Goal: Task Accomplishment & Management: Manage account settings

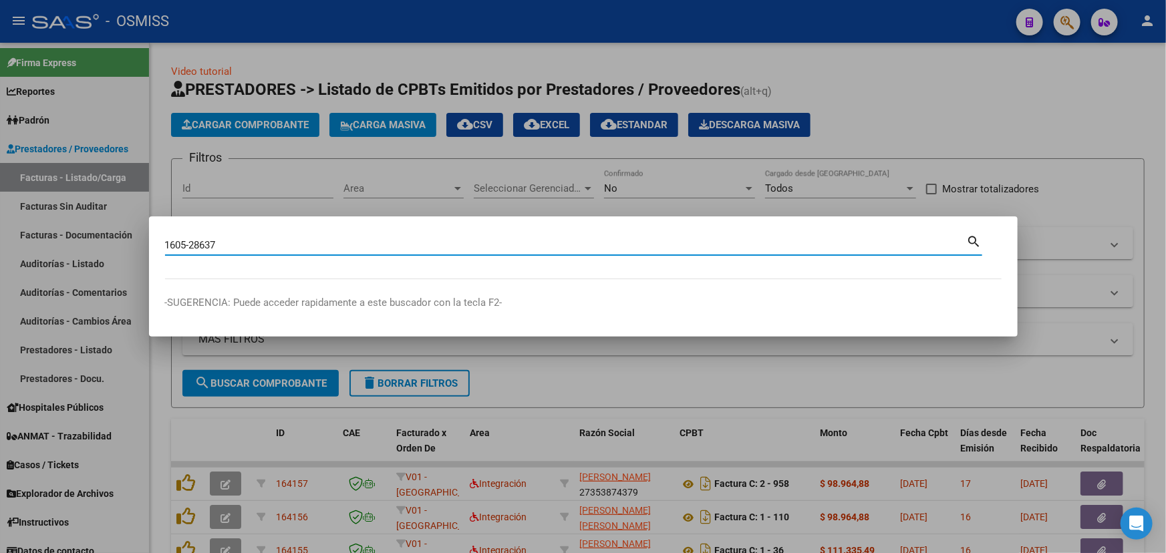
type input "1605-28637"
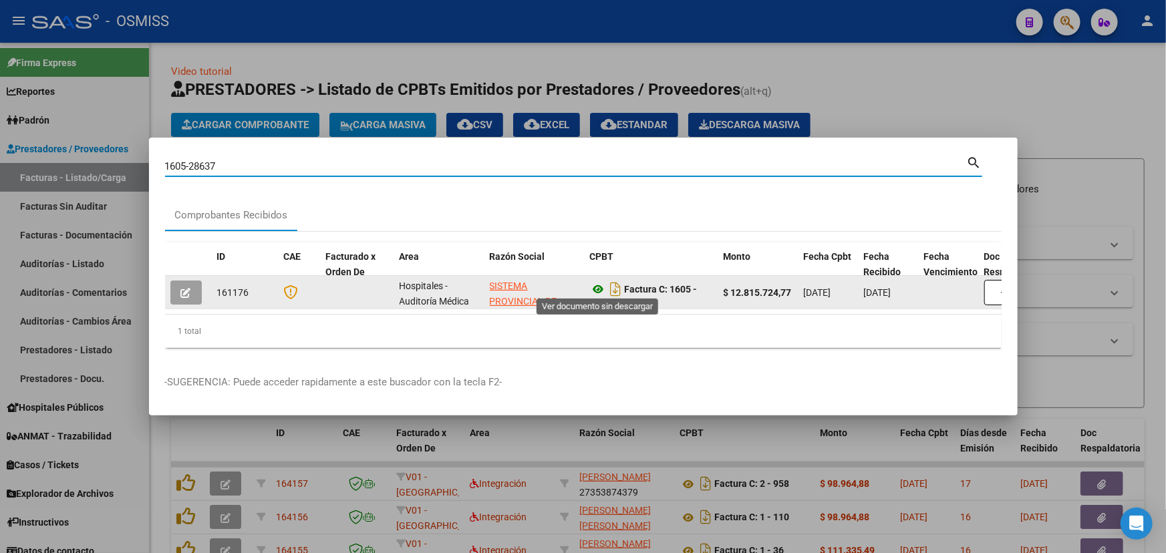
click at [601, 283] on icon at bounding box center [598, 289] width 17 height 16
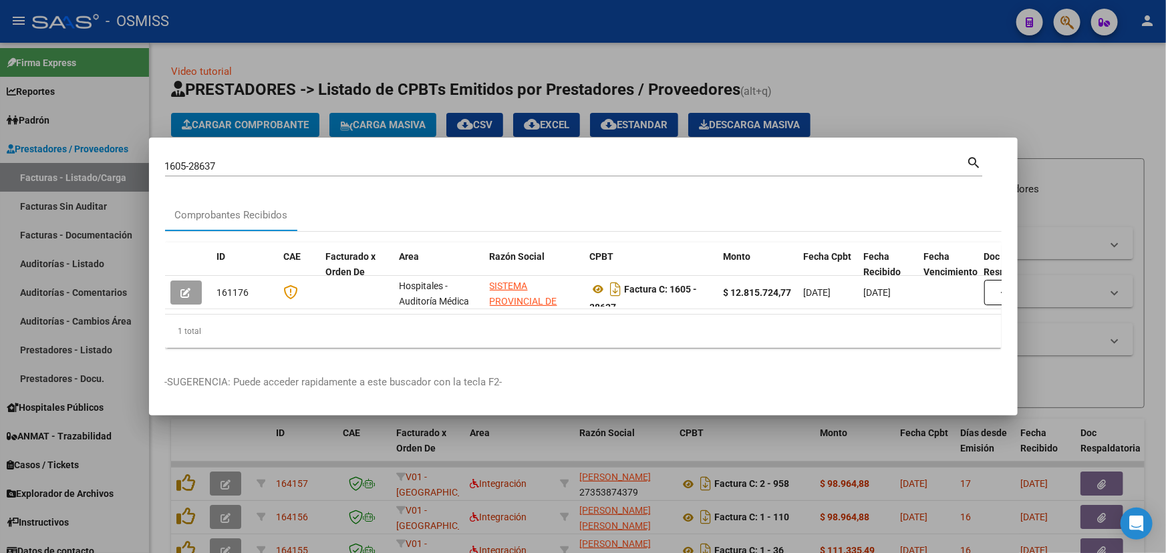
click at [971, 92] on div at bounding box center [583, 276] width 1166 height 553
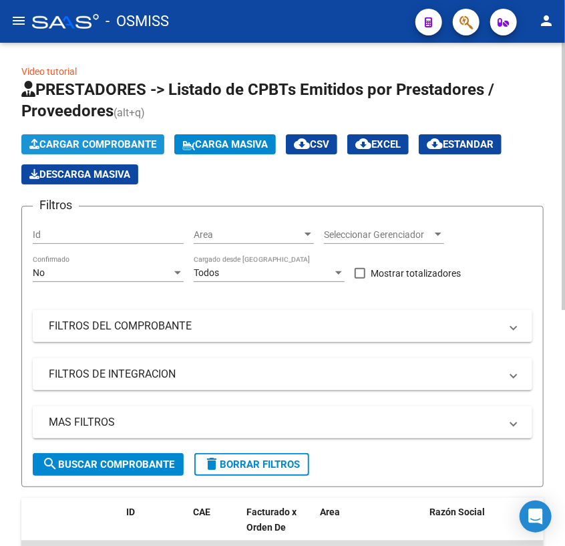
click at [59, 144] on span "Cargar Comprobante" at bounding box center [92, 144] width 127 height 12
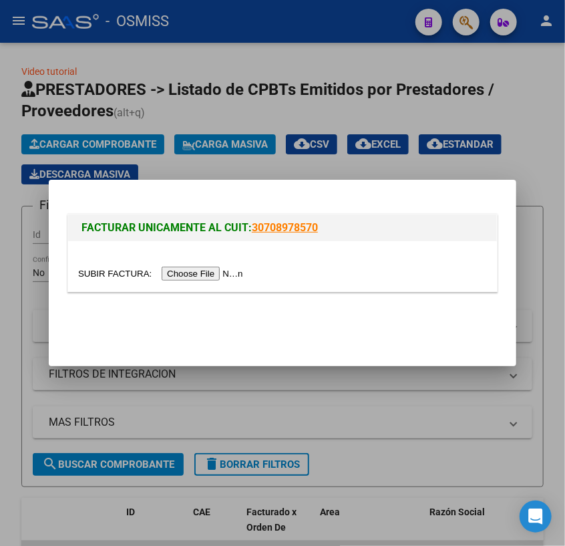
click at [132, 279] on input "file" at bounding box center [162, 274] width 169 height 14
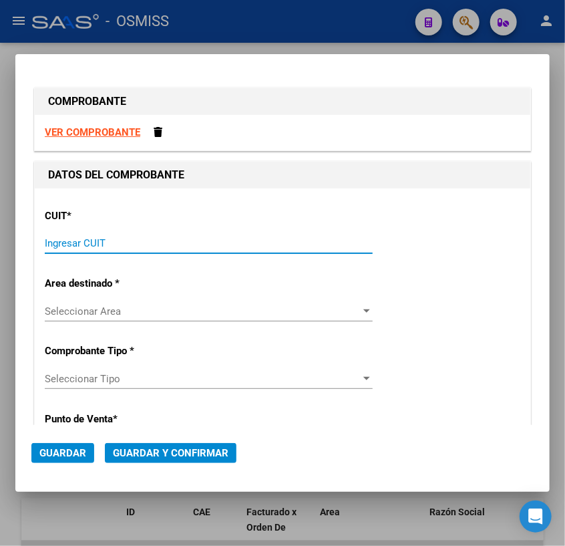
click at [181, 243] on input "Ingresar CUIT" at bounding box center [209, 243] width 328 height 12
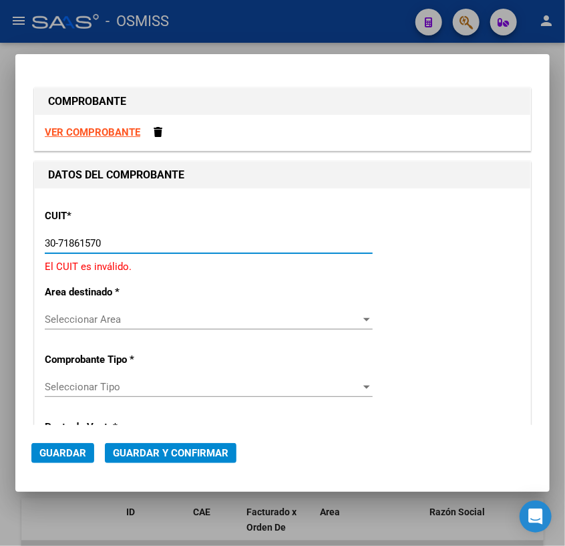
type input "30-71861570-0"
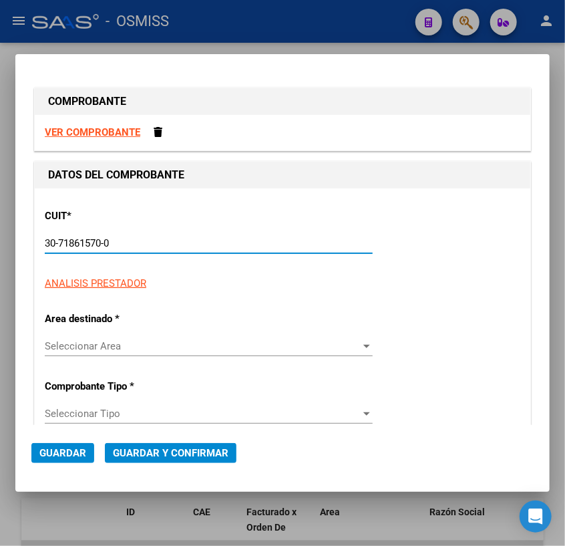
type input "0"
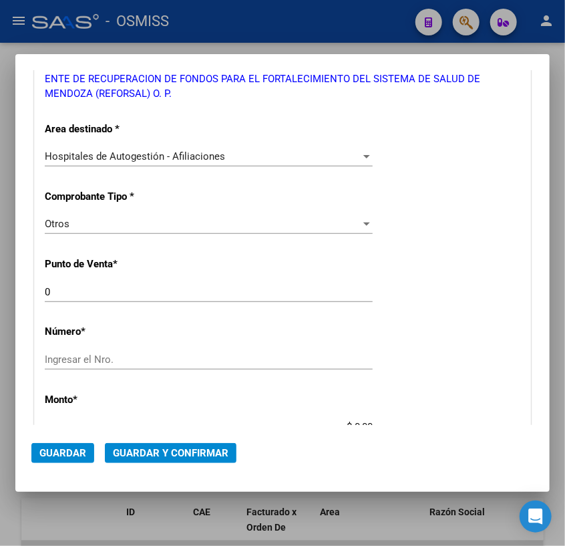
scroll to position [243, 0]
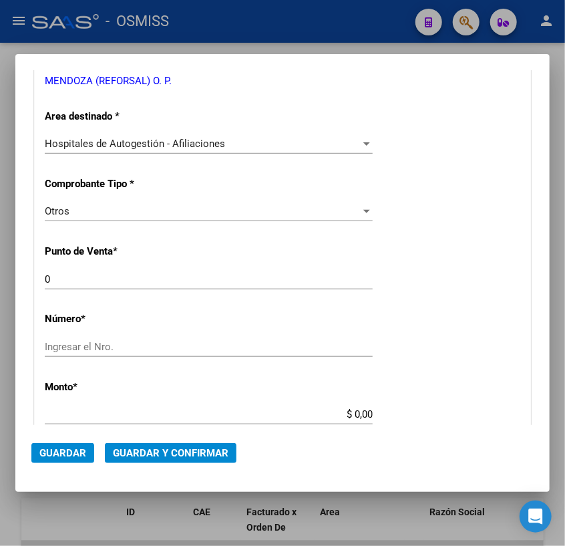
type input "30-71861570-0"
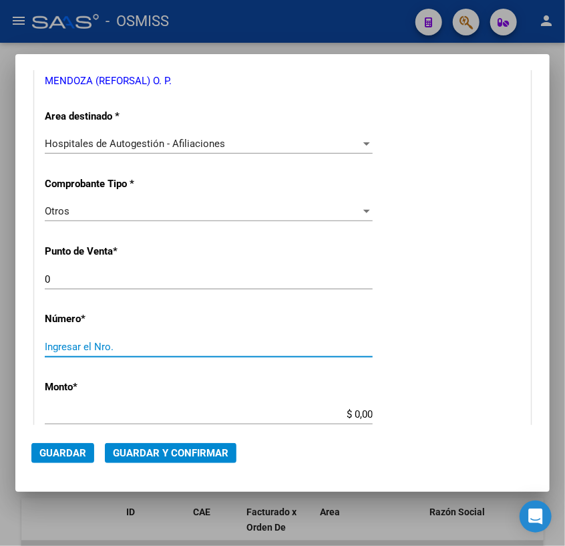
click at [74, 348] on input "Ingresar el Nro." at bounding box center [209, 347] width 328 height 12
type input "31798"
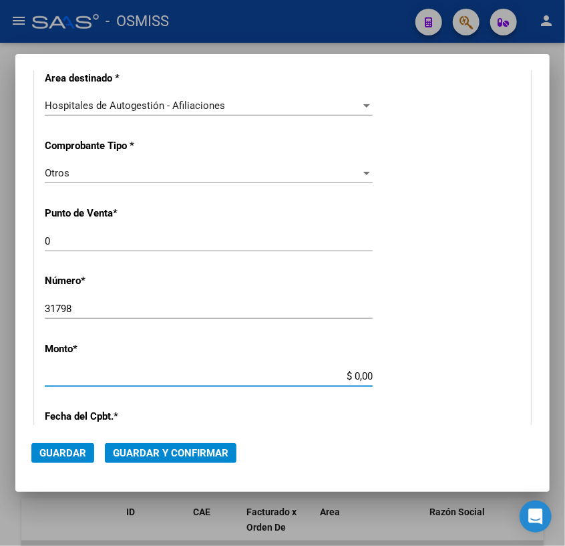
drag, startPoint x: 349, startPoint y: 410, endPoint x: 426, endPoint y: 418, distance: 77.3
click at [426, 418] on div "CUIT * 30-71861570-0 Ingresar CUIT ANALISIS PRESTADOR ENTE DE RECUPERACION DE F…" at bounding box center [283, 389] width 496 height 962
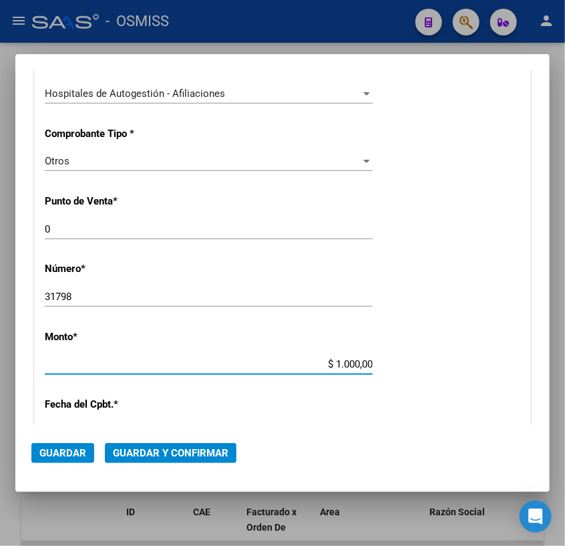
type input "$ 10.000,00"
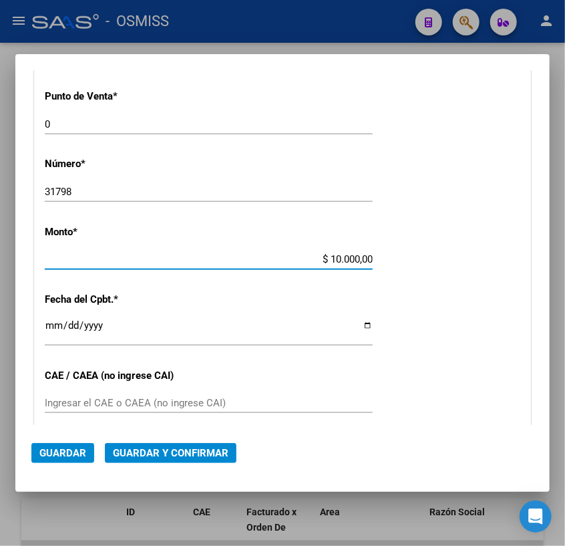
scroll to position [414, 0]
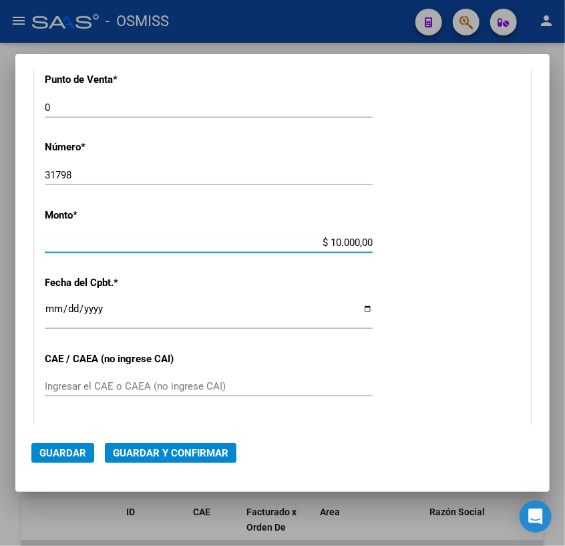
click at [51, 307] on input "Ingresar la fecha" at bounding box center [209, 313] width 328 height 21
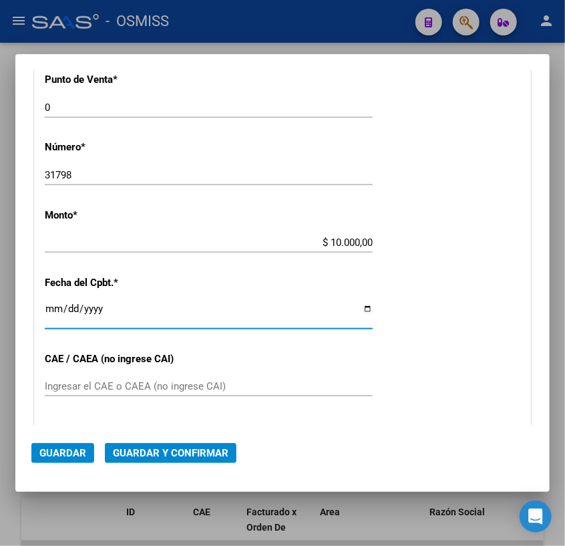
click at [364, 307] on input "Ingresar la fecha" at bounding box center [209, 313] width 328 height 21
type input "[DATE]"
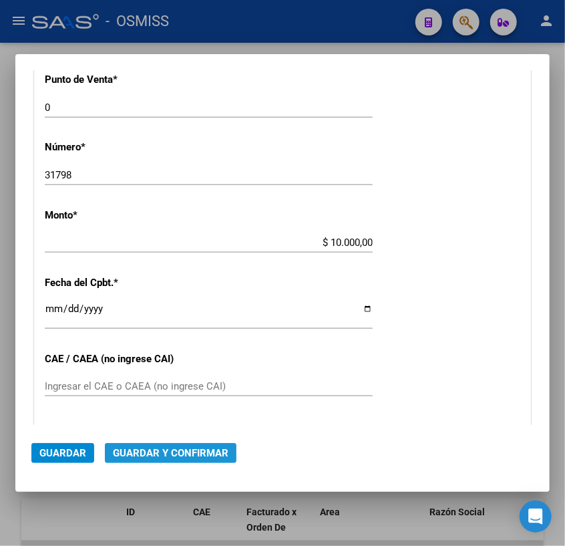
click at [146, 452] on span "Guardar y Confirmar" at bounding box center [171, 453] width 116 height 12
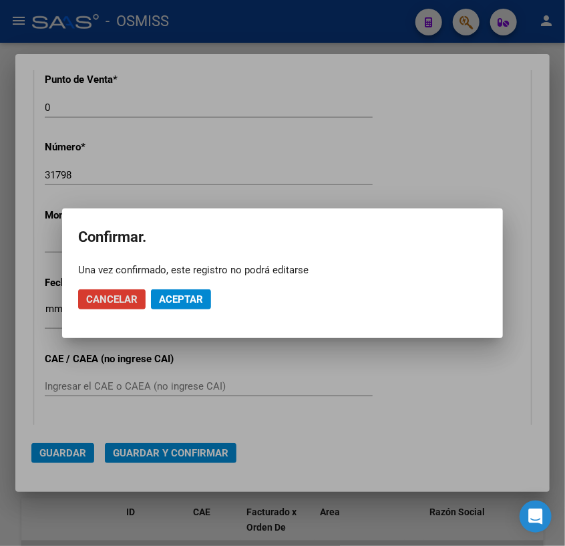
click at [180, 301] on span "Aceptar" at bounding box center [181, 299] width 44 height 12
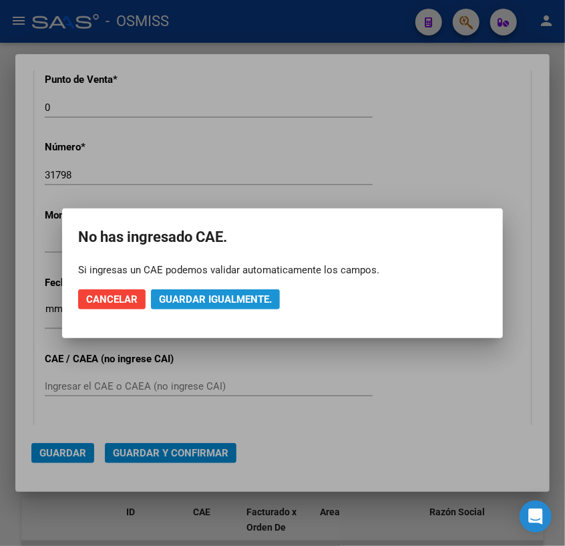
click at [185, 293] on span "Guardar igualmente." at bounding box center [215, 299] width 113 height 12
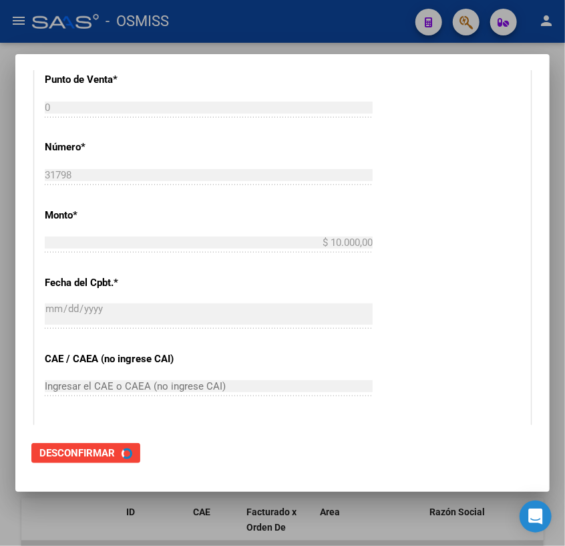
scroll to position [0, 0]
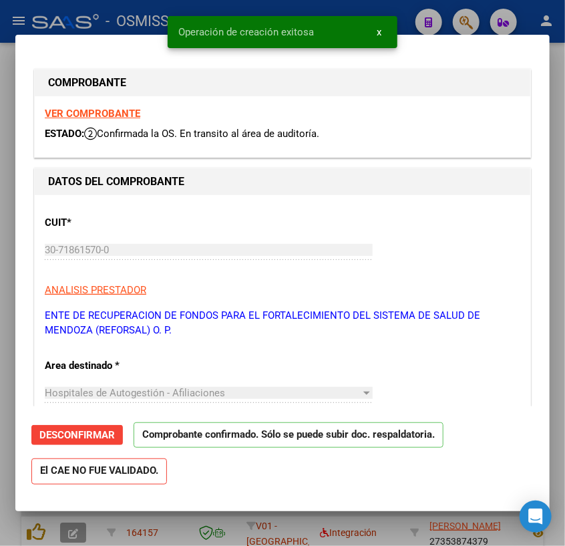
type input "[DATE]"
click at [400, 529] on div at bounding box center [282, 273] width 565 height 546
type input "$ 0,00"
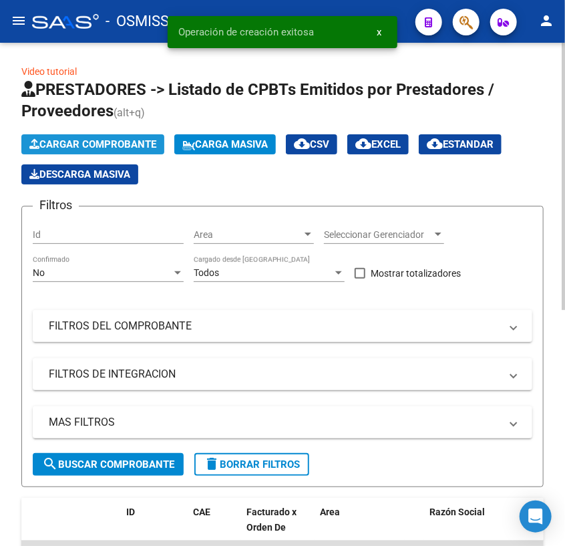
click at [89, 140] on span "Cargar Comprobante" at bounding box center [92, 144] width 127 height 12
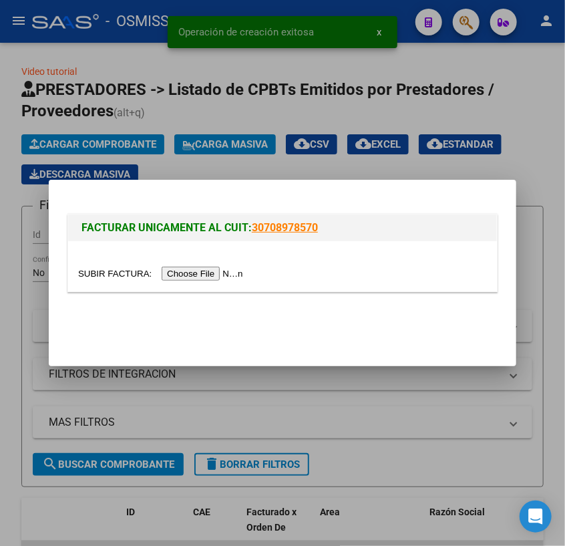
click at [118, 270] on input "file" at bounding box center [162, 274] width 169 height 14
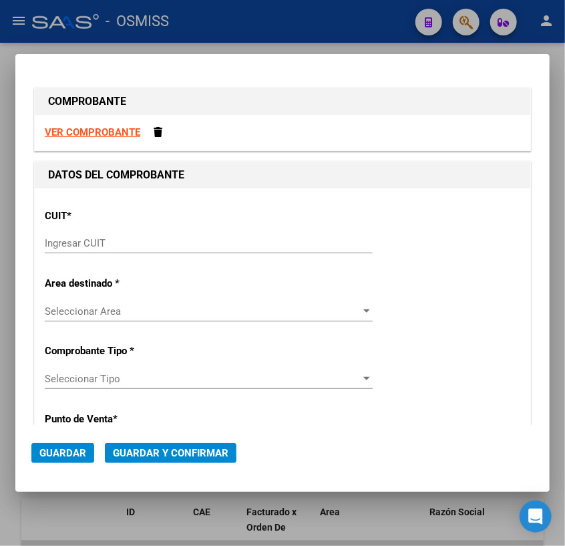
click at [207, 247] on input "Ingresar CUIT" at bounding box center [209, 243] width 328 height 12
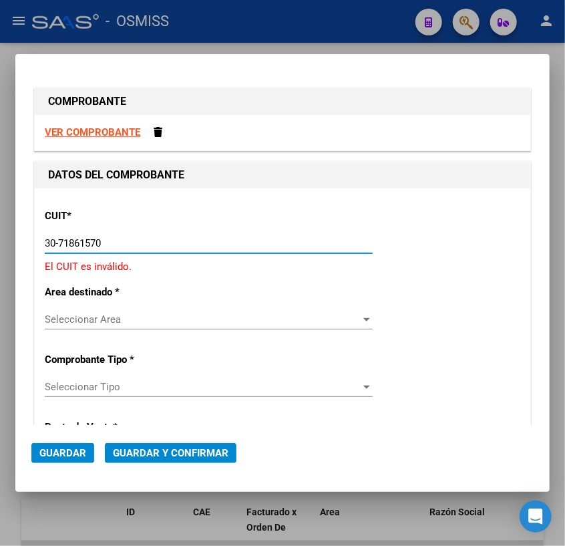
type input "30-71861570-0"
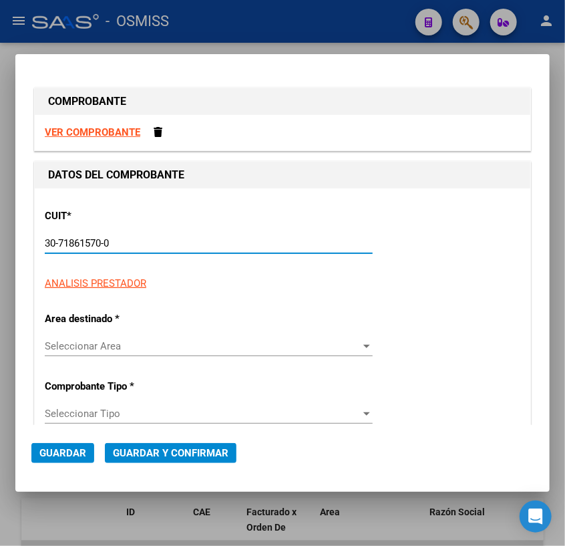
type input "0"
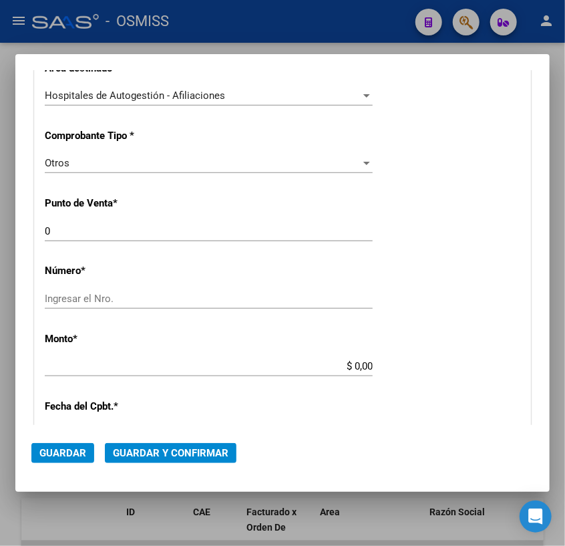
scroll to position [303, 0]
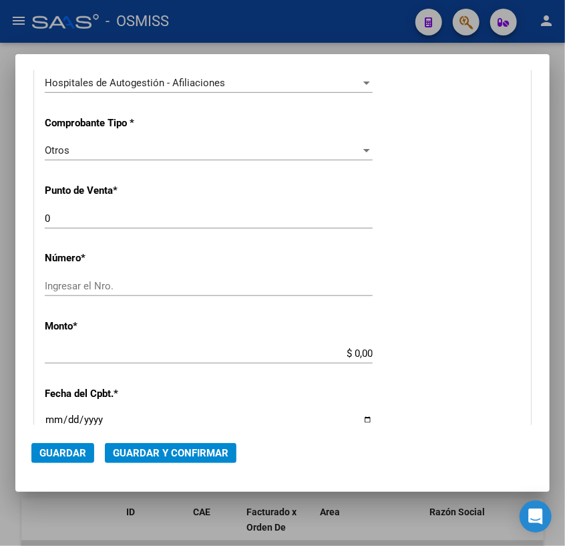
type input "30-71861570-0"
click at [100, 287] on input "Ingresar el Nro." at bounding box center [209, 286] width 328 height 12
type input "31870"
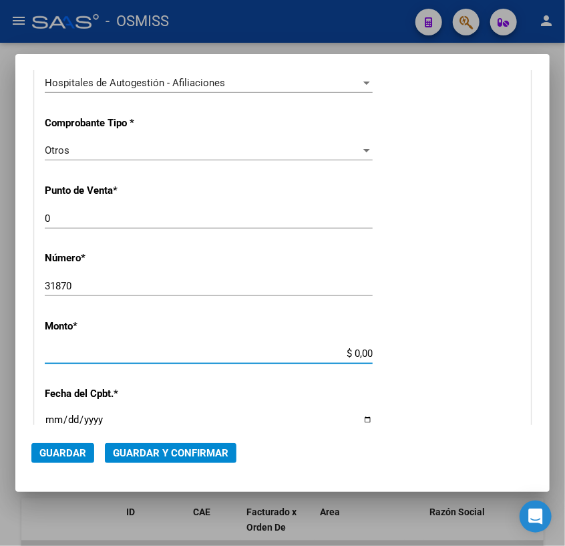
drag, startPoint x: 347, startPoint y: 353, endPoint x: 441, endPoint y: 362, distance: 94.0
click at [441, 362] on div "CUIT * 30-71861570-0 Ingresar CUIT ANALISIS PRESTADOR ENTE DE RECUPERACION DE F…" at bounding box center [283, 366] width 496 height 962
type input "$ 10.000,00"
click at [51, 420] on input "Ingresar la fecha" at bounding box center [209, 424] width 328 height 21
click at [359, 421] on input "Ingresar la fecha" at bounding box center [209, 424] width 328 height 21
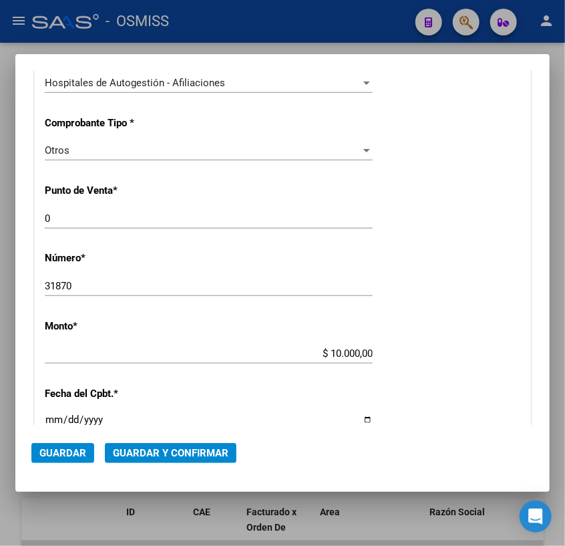
type input "[DATE]"
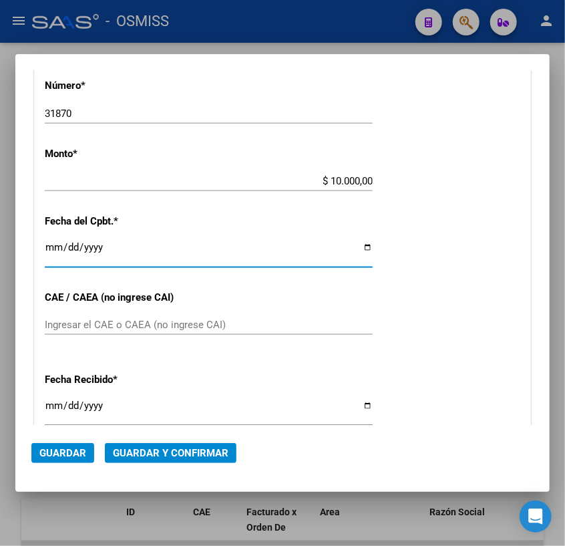
scroll to position [547, 0]
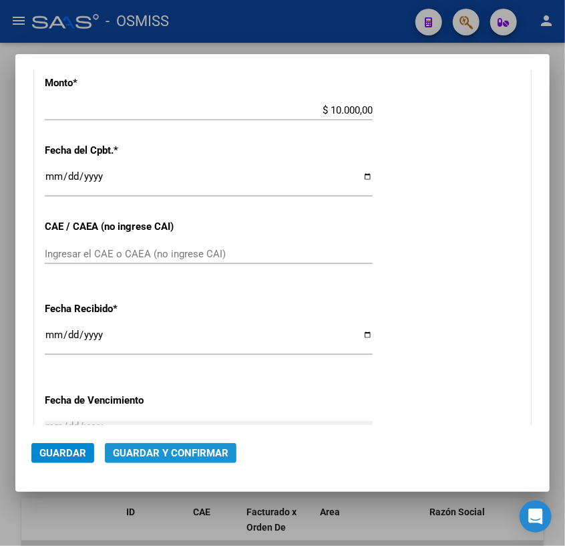
click at [191, 454] on span "Guardar y Confirmar" at bounding box center [171, 453] width 116 height 12
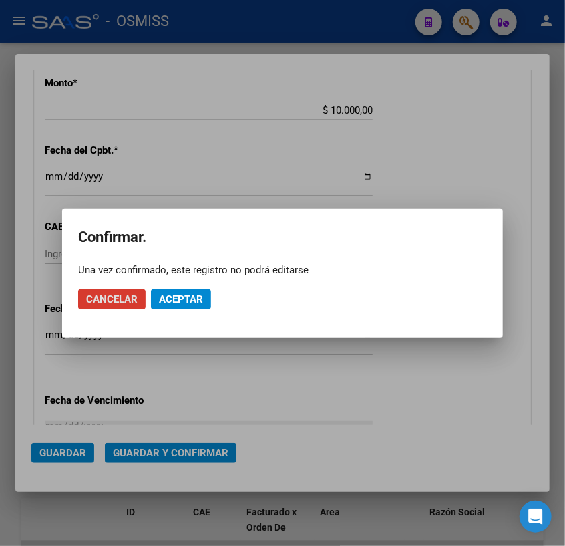
click at [205, 297] on button "Aceptar" at bounding box center [181, 299] width 60 height 20
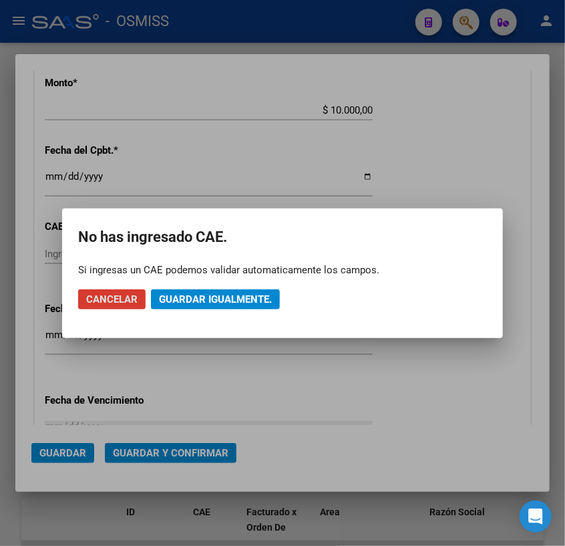
click at [198, 301] on span "Guardar igualmente." at bounding box center [215, 299] width 113 height 12
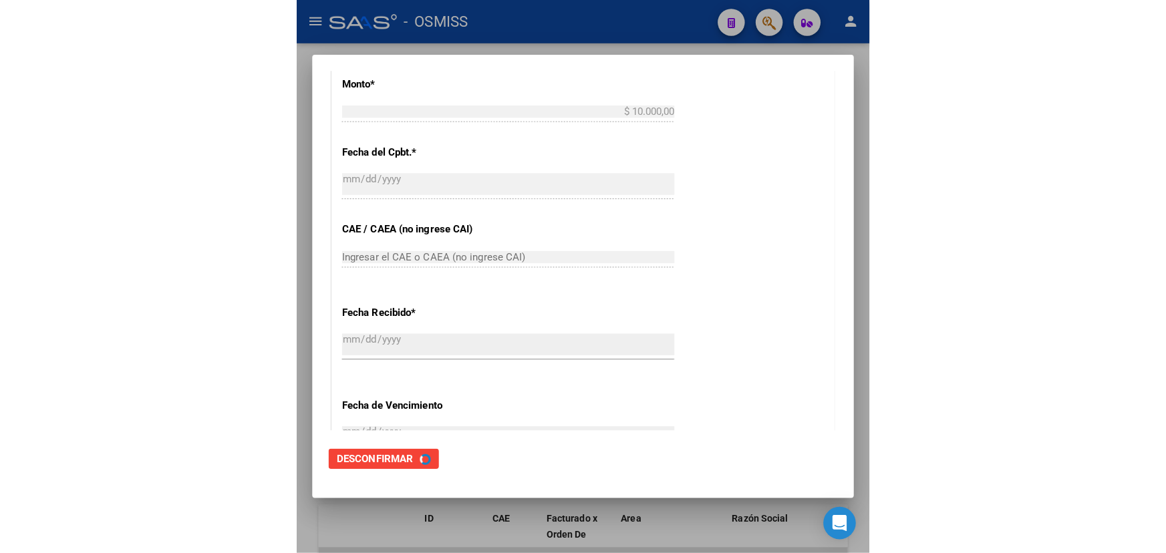
scroll to position [0, 0]
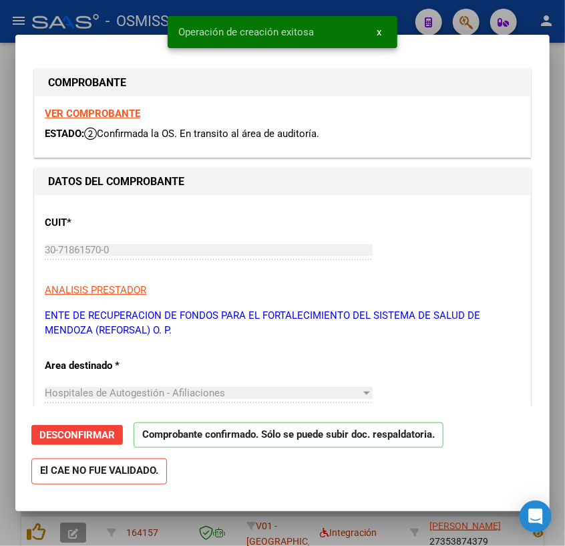
type input "[DATE]"
click at [396, 522] on div at bounding box center [282, 273] width 565 height 546
type input "$ 0,00"
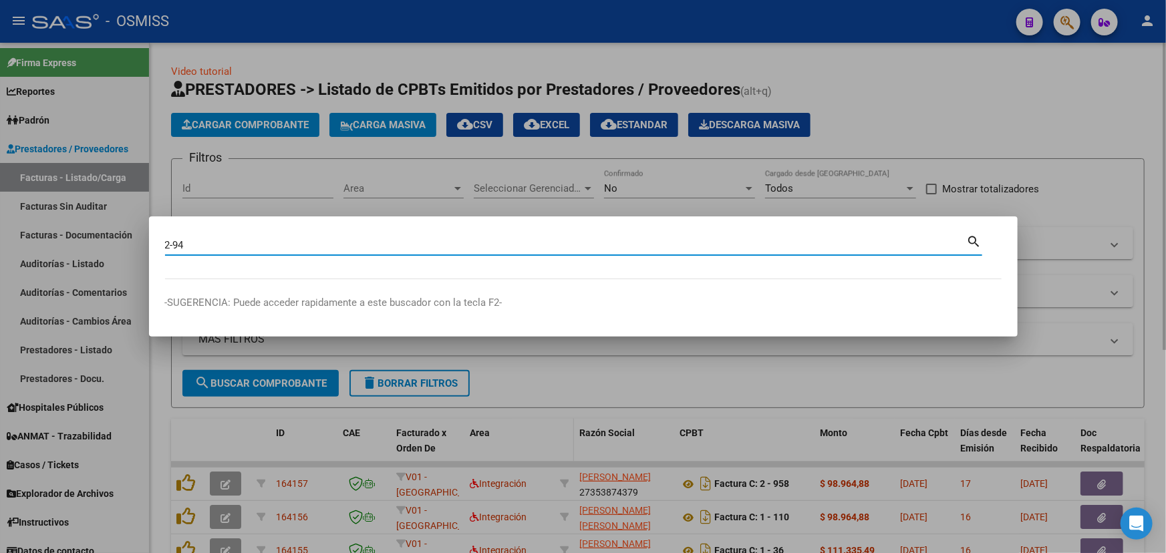
type input "2-94"
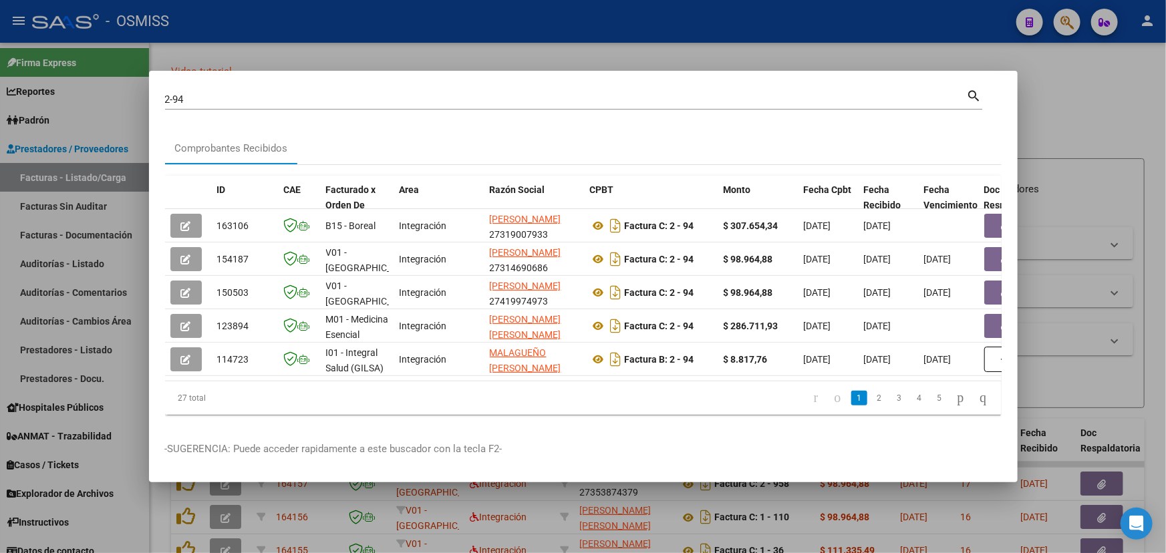
click at [1065, 117] on div at bounding box center [583, 276] width 1166 height 553
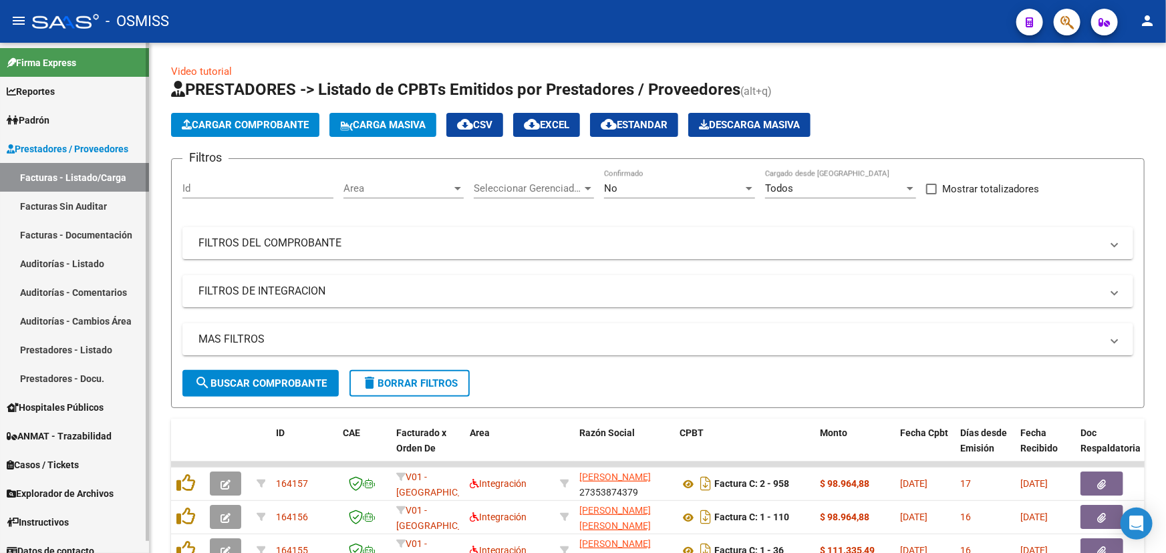
scroll to position [11, 0]
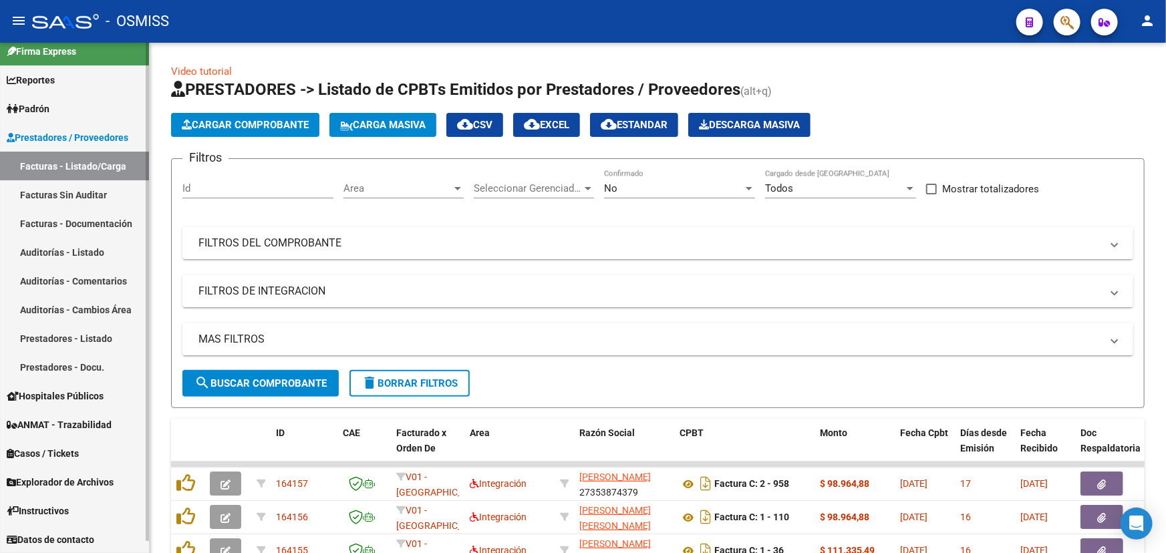
click at [28, 452] on span "Casos / Tickets" at bounding box center [43, 453] width 72 height 15
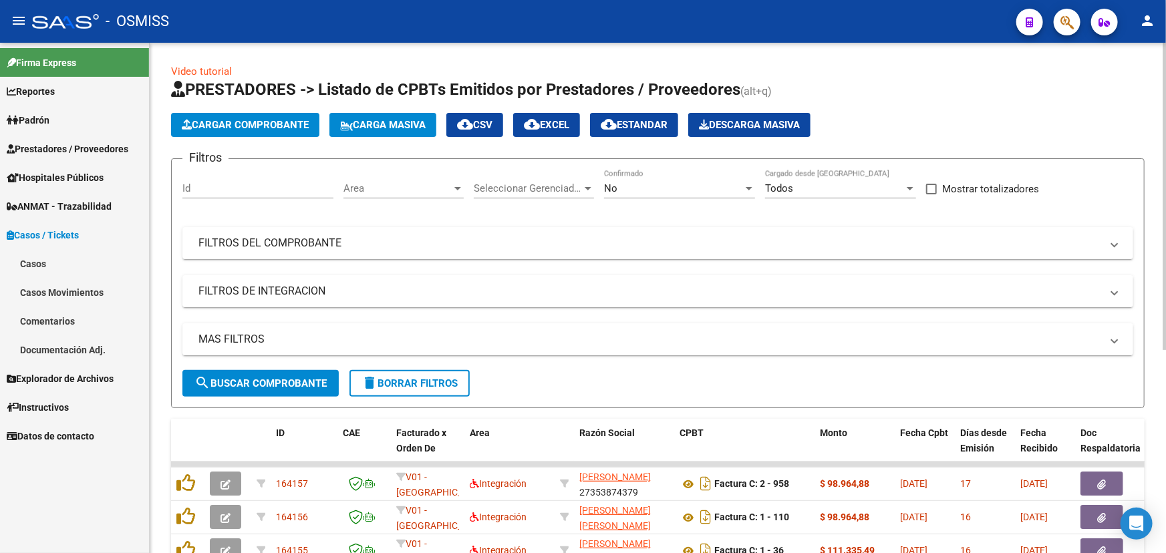
scroll to position [0, 0]
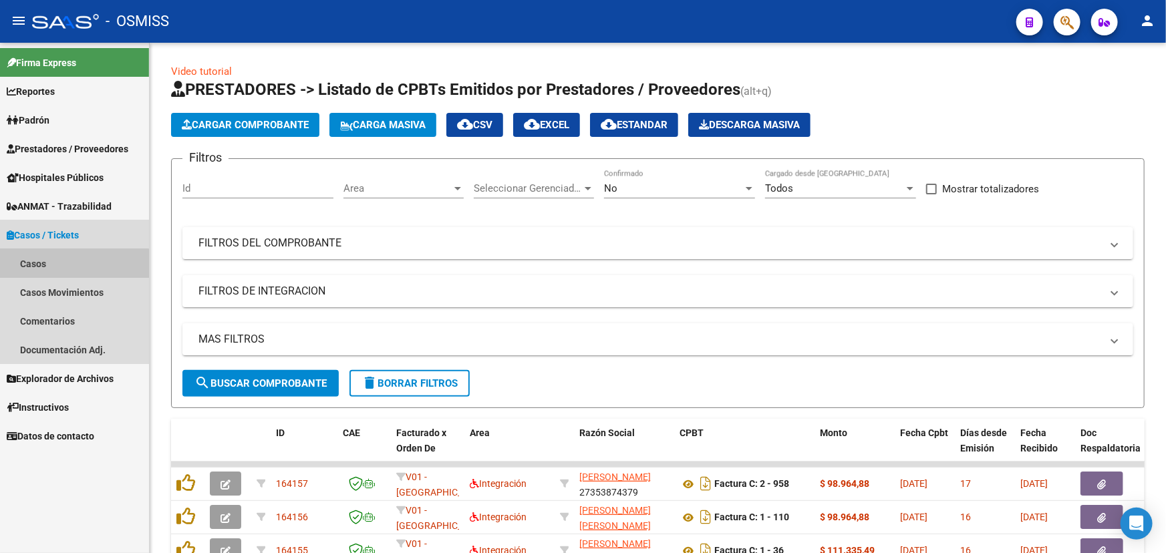
click at [35, 266] on link "Casos" at bounding box center [74, 263] width 149 height 29
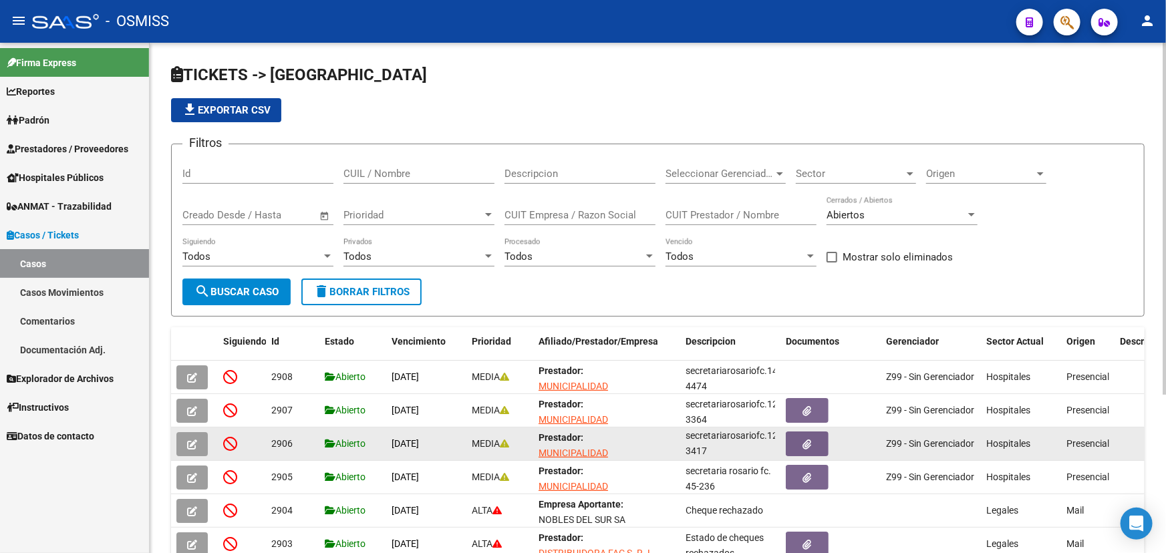
scroll to position [2, 0]
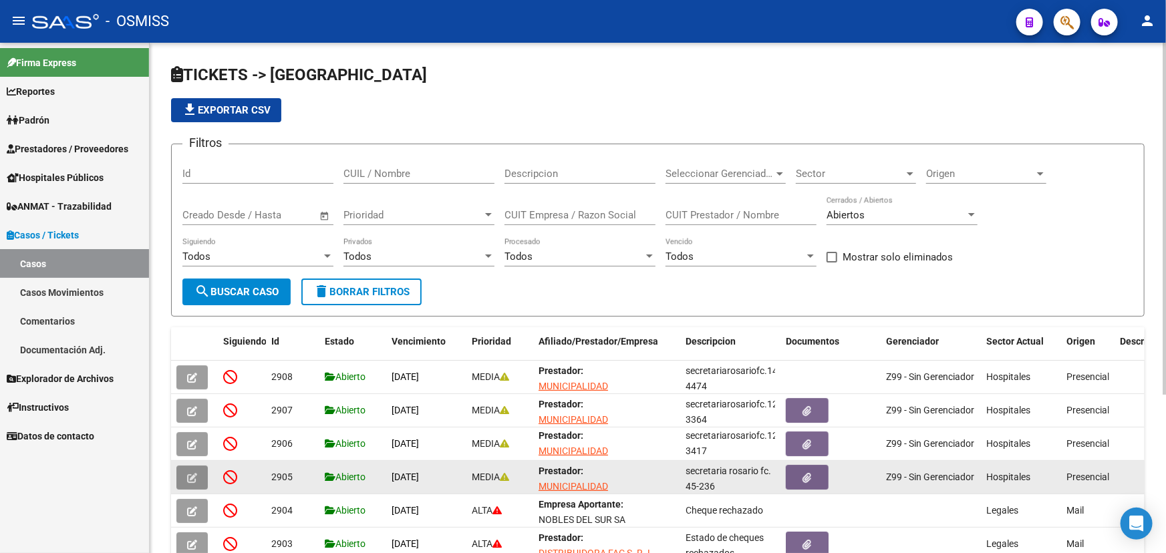
click at [194, 480] on icon "button" at bounding box center [192, 478] width 10 height 10
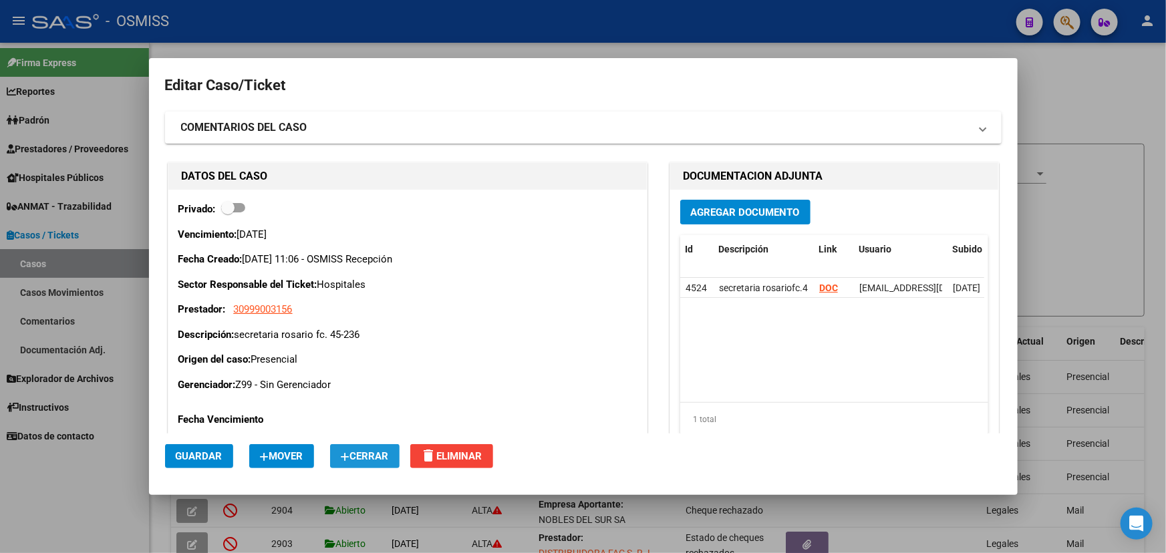
click at [378, 452] on span "Cerrar" at bounding box center [365, 456] width 48 height 12
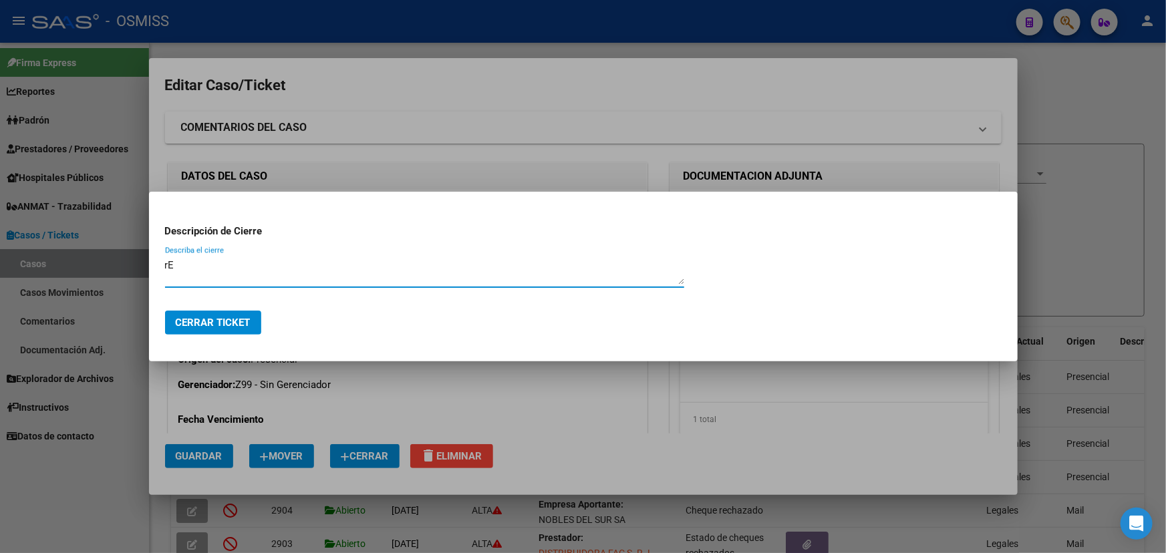
type textarea "r"
type textarea "Recibido Gcia Medica"
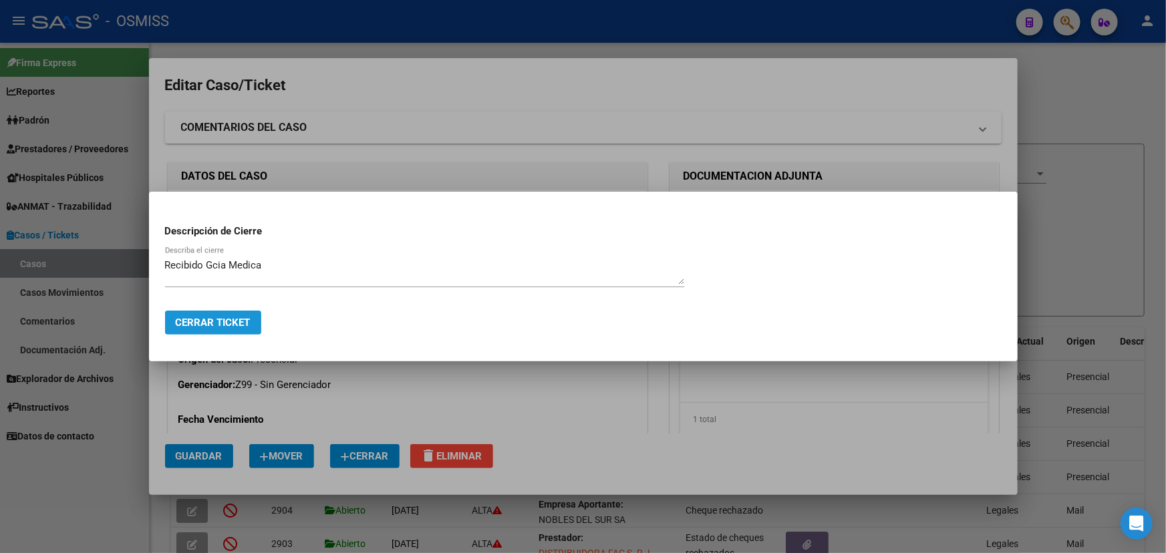
click at [188, 329] on button "Cerrar Ticket" at bounding box center [213, 323] width 96 height 24
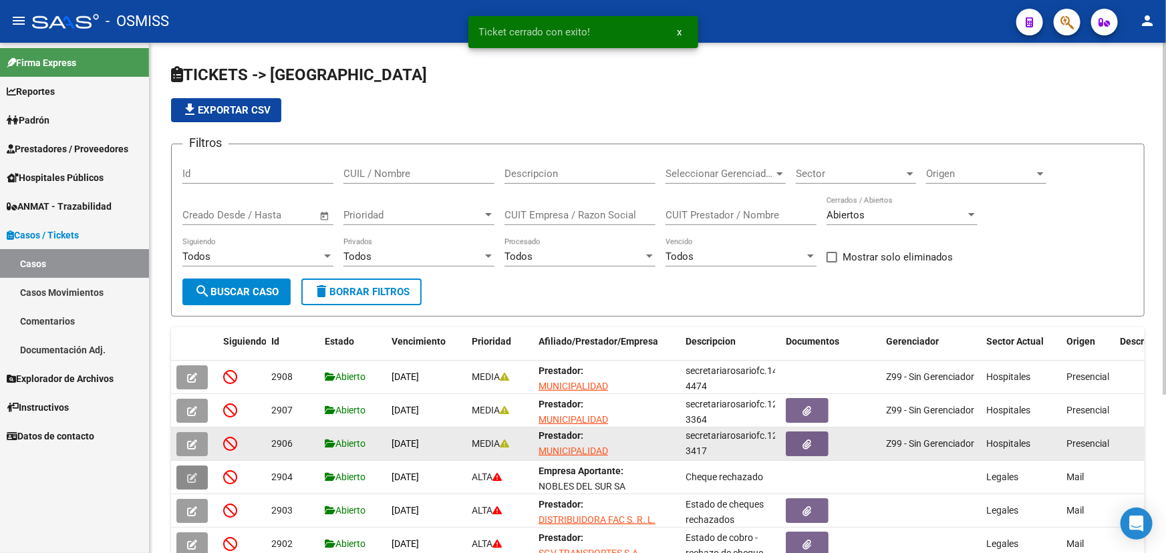
click at [200, 443] on button "button" at bounding box center [191, 444] width 31 height 24
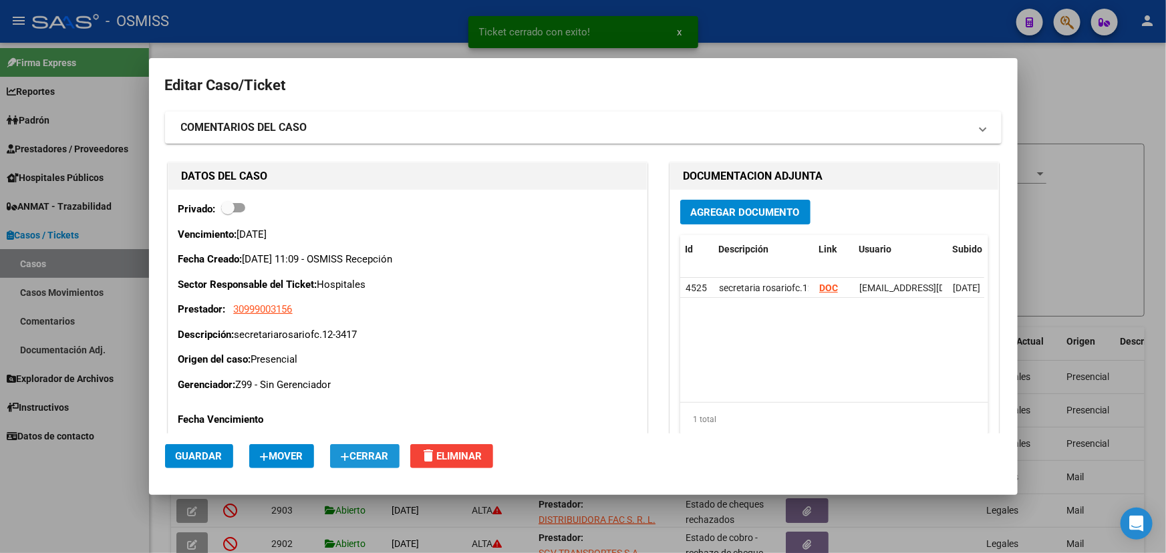
click at [378, 452] on span "Cerrar" at bounding box center [365, 456] width 48 height 12
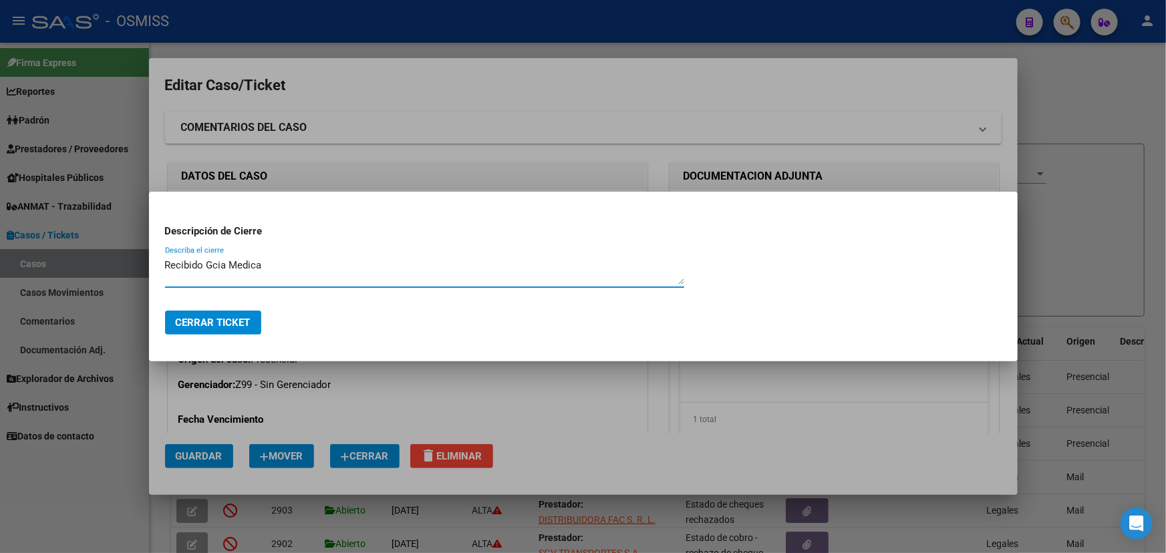
type textarea "Recibido Gcia Medica"
click at [233, 326] on span "Cerrar Ticket" at bounding box center [213, 323] width 75 height 12
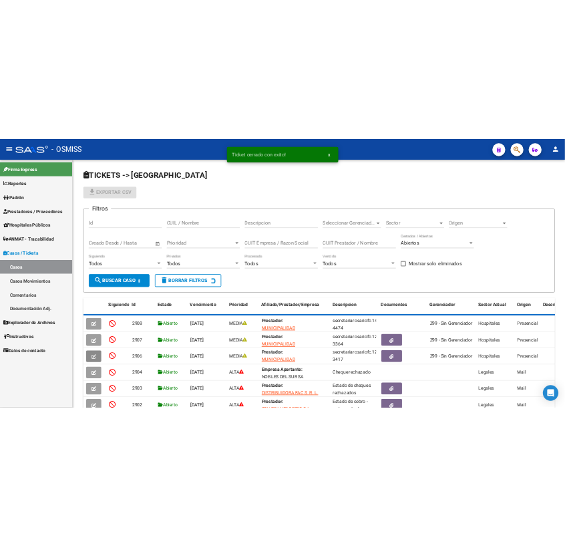
scroll to position [0, 0]
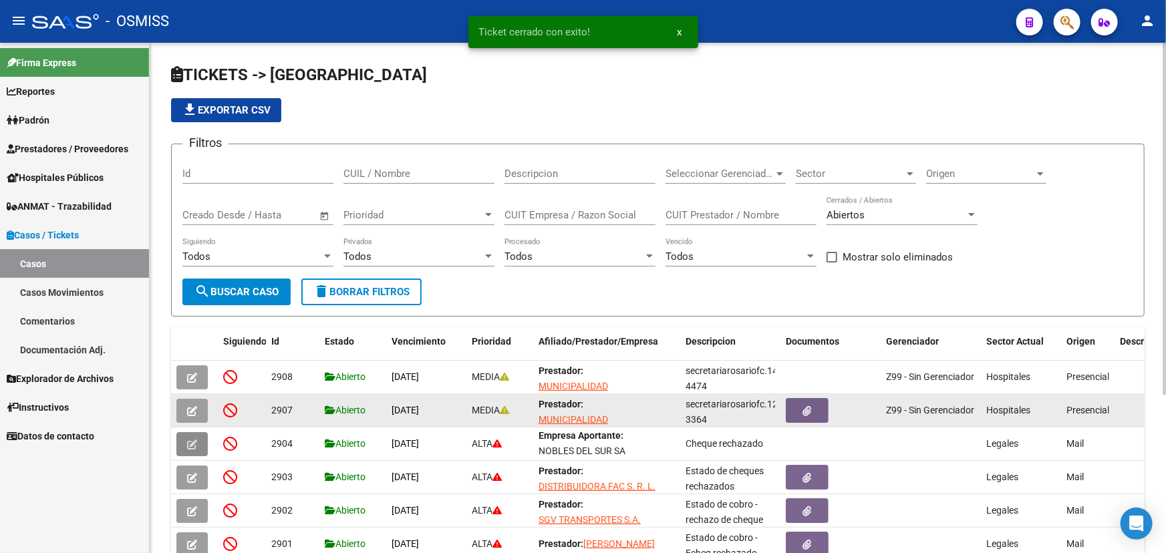
click at [193, 410] on icon "button" at bounding box center [192, 411] width 10 height 10
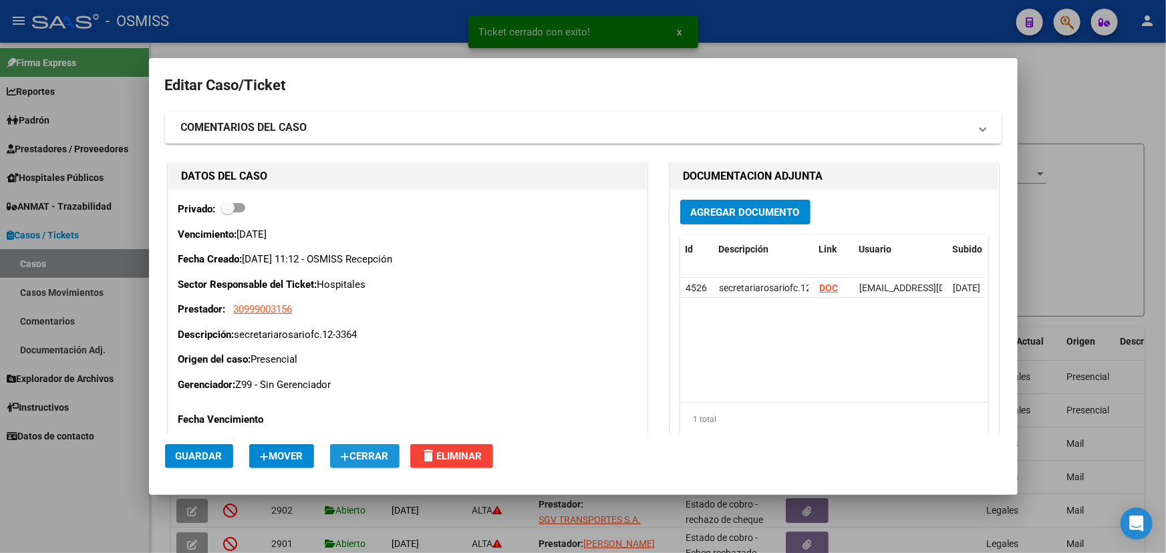
click at [388, 458] on span "Cerrar" at bounding box center [365, 456] width 48 height 12
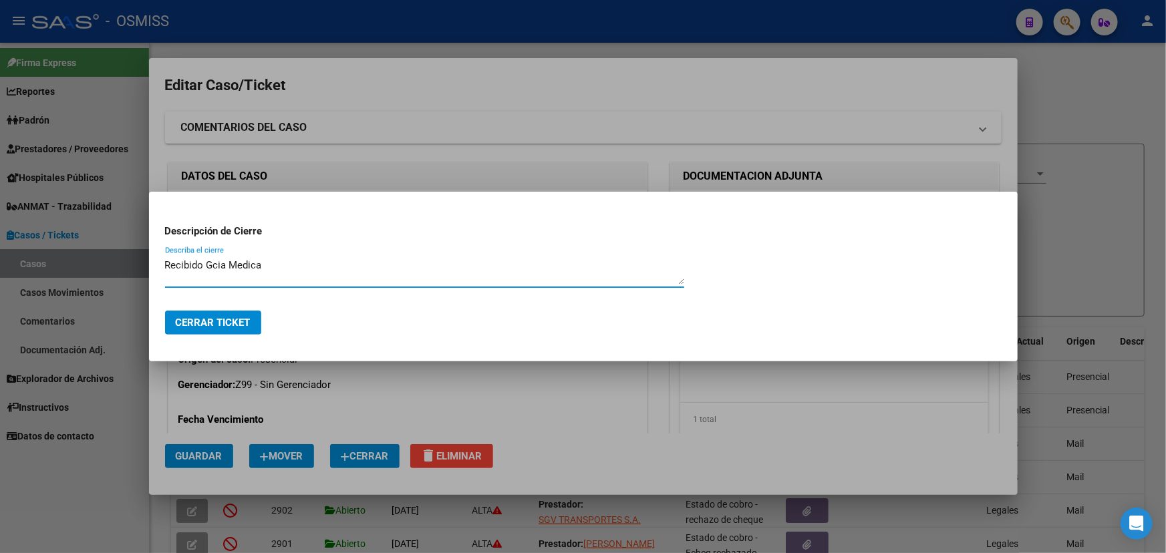
type textarea "Recibido Gcia Medica"
click at [220, 325] on span "Cerrar Ticket" at bounding box center [213, 323] width 75 height 12
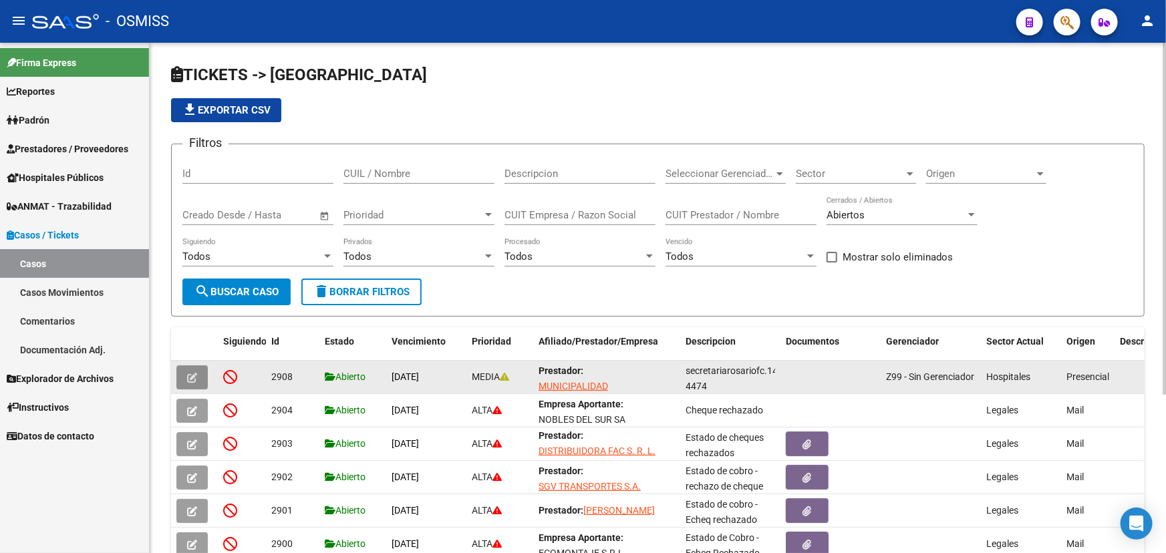
click at [187, 376] on icon "button" at bounding box center [192, 378] width 10 height 10
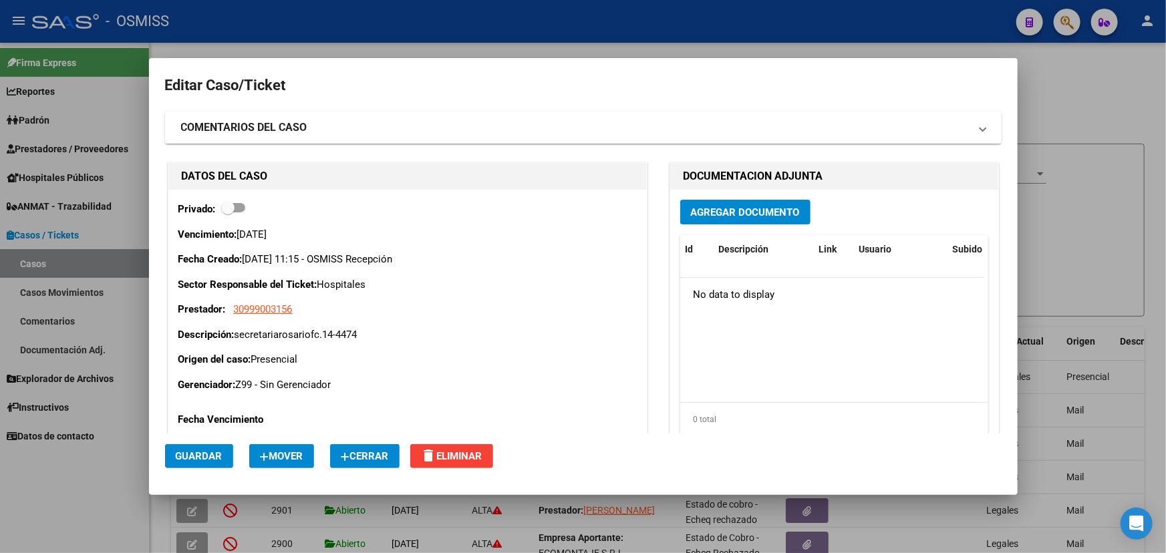
click at [386, 457] on span "Cerrar" at bounding box center [365, 456] width 48 height 12
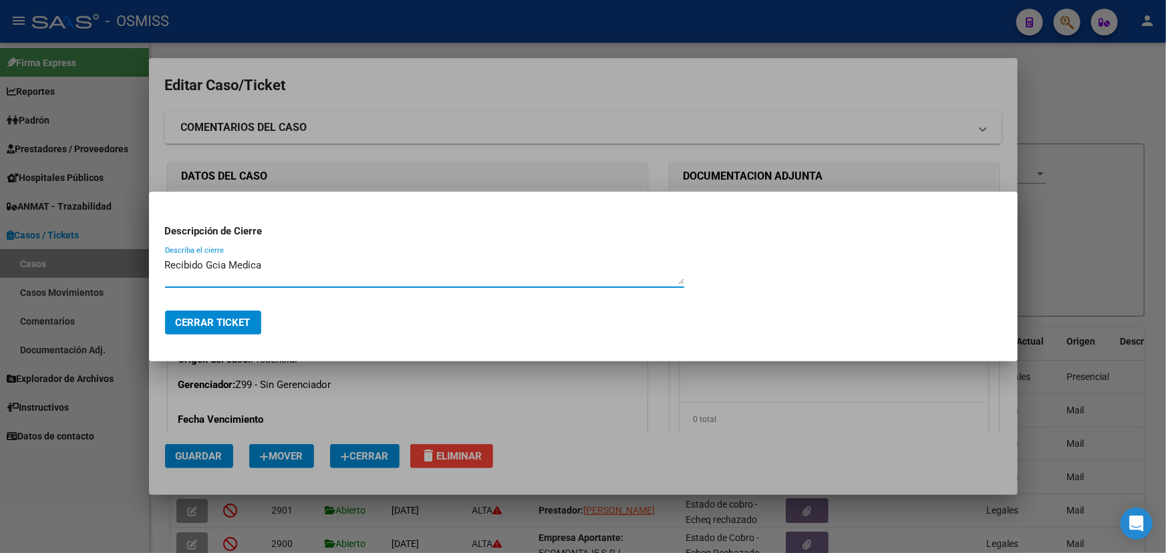
type textarea "Recibido Gcia Medica"
click at [243, 329] on button "Cerrar Ticket" at bounding box center [213, 323] width 96 height 24
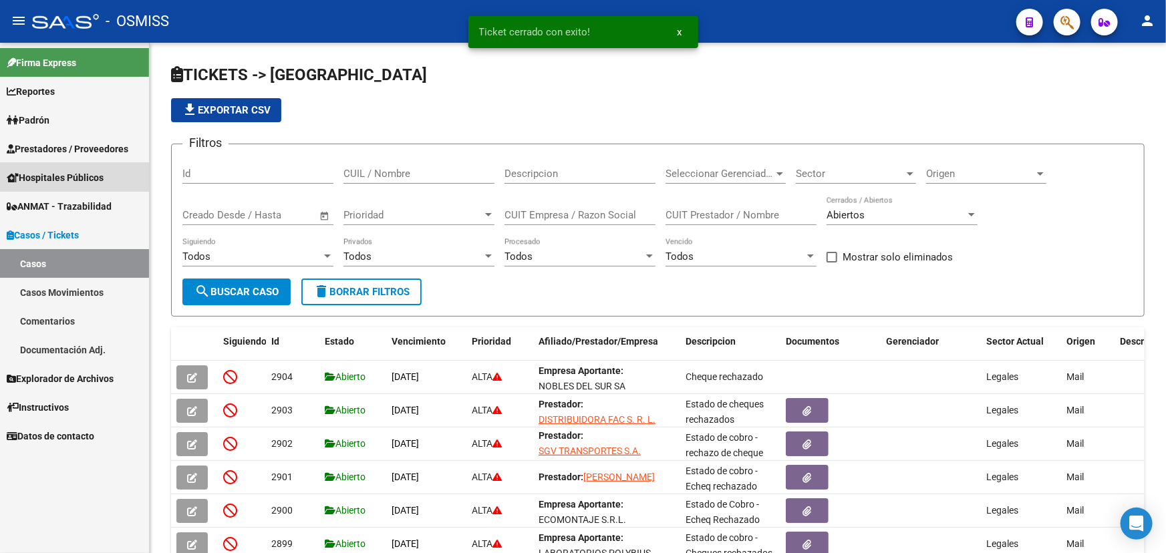
click at [55, 173] on span "Hospitales Públicos" at bounding box center [55, 177] width 97 height 15
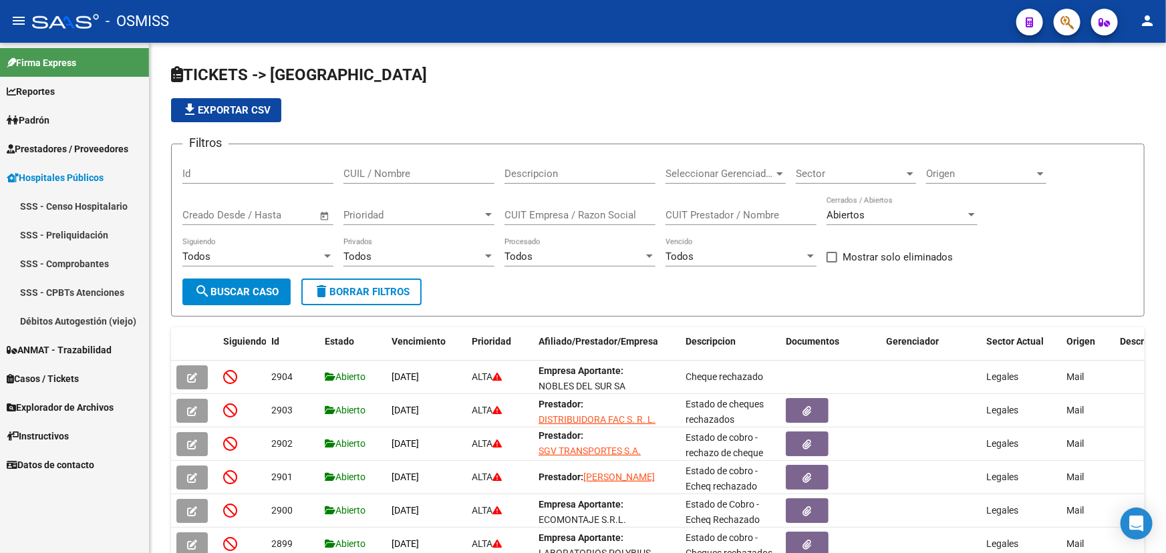
click at [83, 148] on span "Prestadores / Proveedores" at bounding box center [68, 149] width 122 height 15
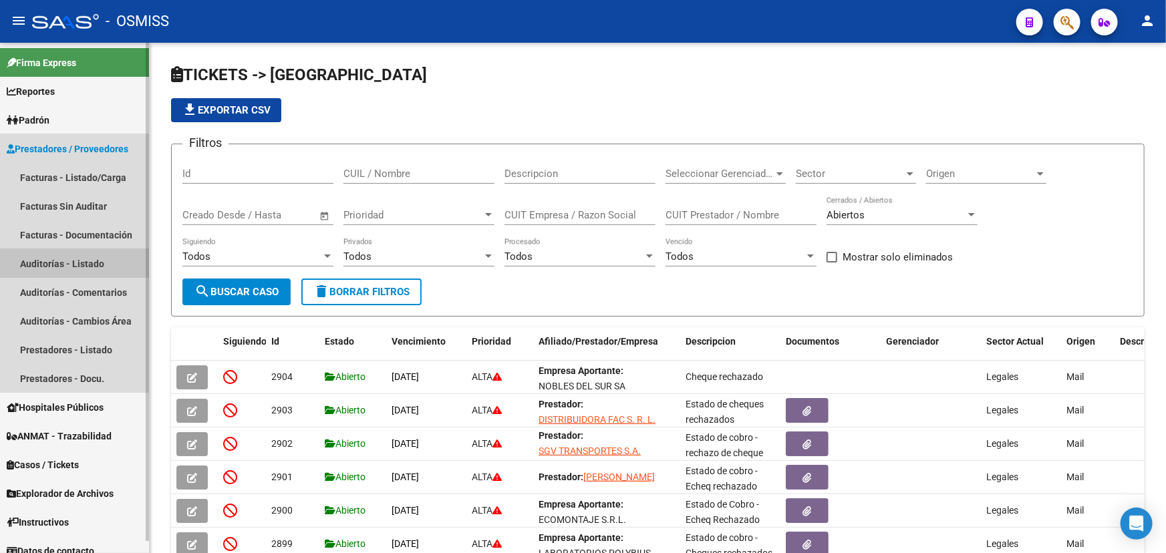
click at [37, 265] on link "Auditorías - Listado" at bounding box center [74, 263] width 149 height 29
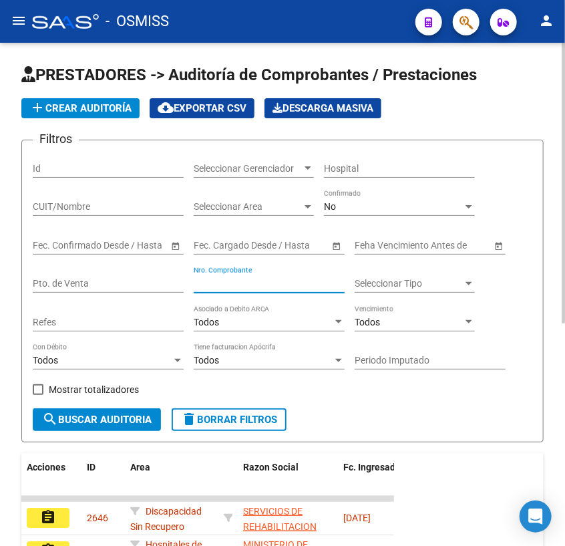
click at [237, 283] on input "Nro. Comprobante" at bounding box center [269, 283] width 151 height 11
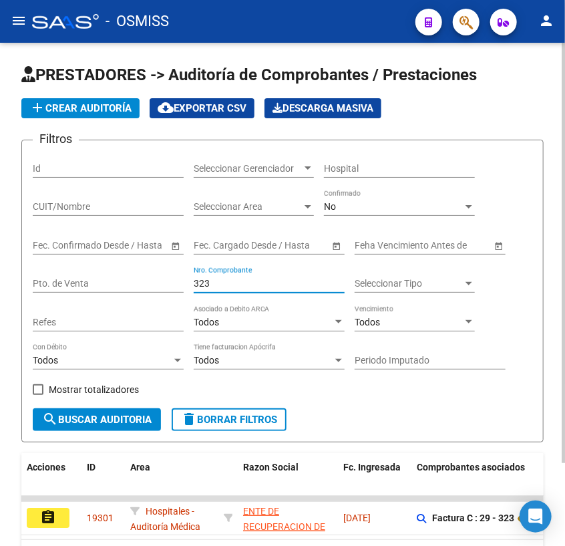
scroll to position [98, 0]
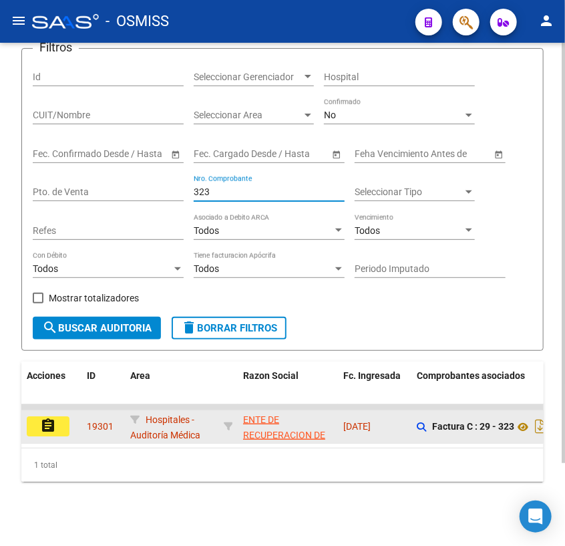
type input "323"
click at [51, 418] on mat-icon "assignment" at bounding box center [48, 426] width 16 height 16
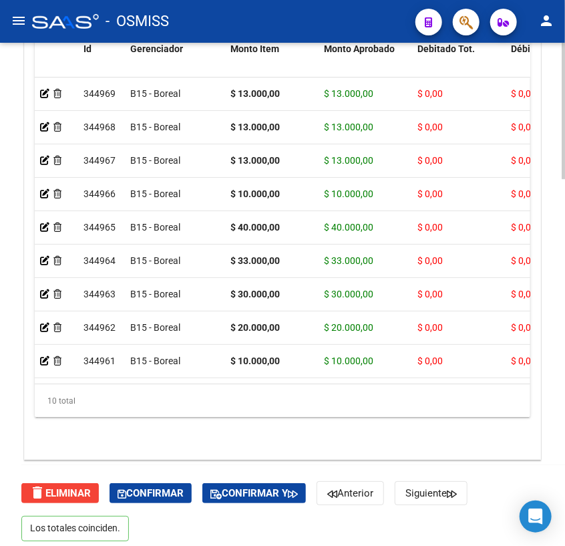
scroll to position [1357, 0]
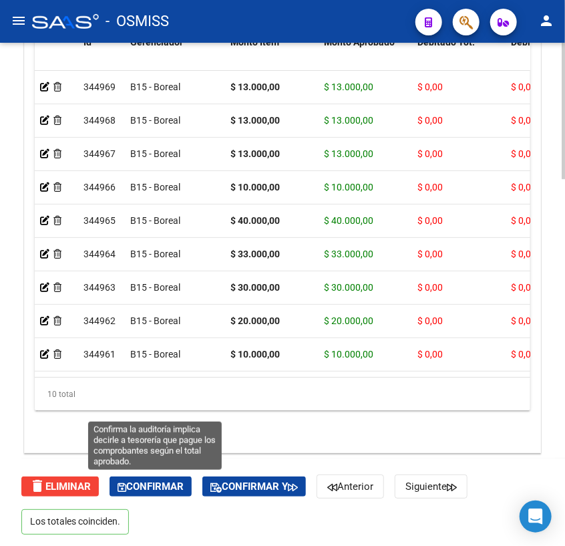
click at [134, 486] on span "Confirmar" at bounding box center [151, 486] width 66 height 12
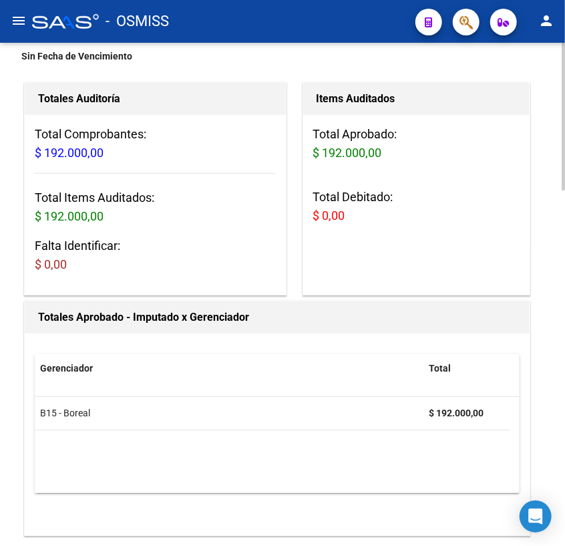
scroll to position [0, 0]
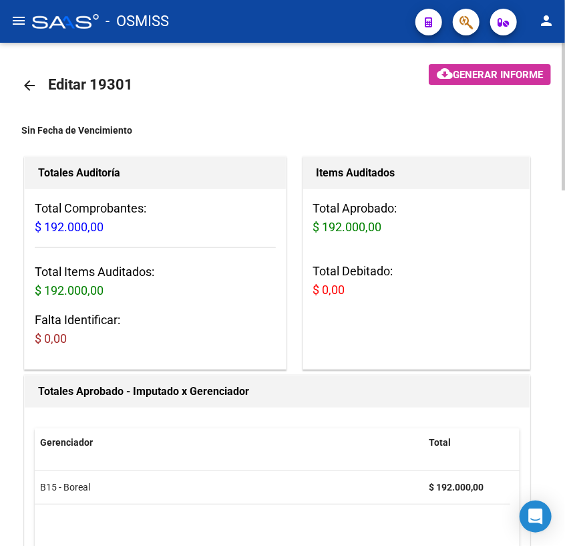
click at [27, 80] on mat-icon "arrow_back" at bounding box center [29, 86] width 16 height 16
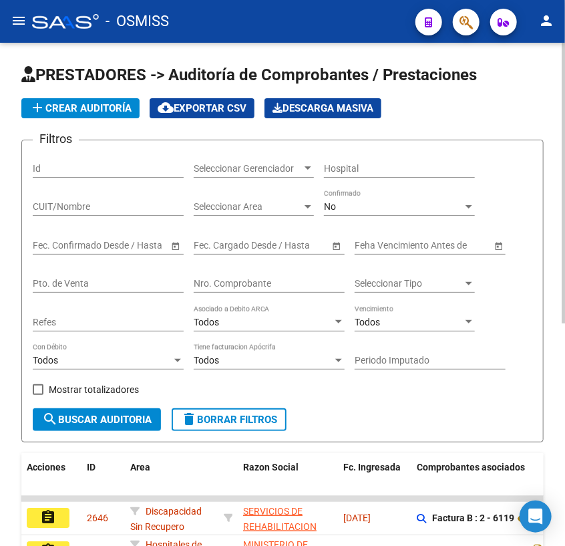
click at [311, 286] on input "Nro. Comprobante" at bounding box center [269, 283] width 151 height 11
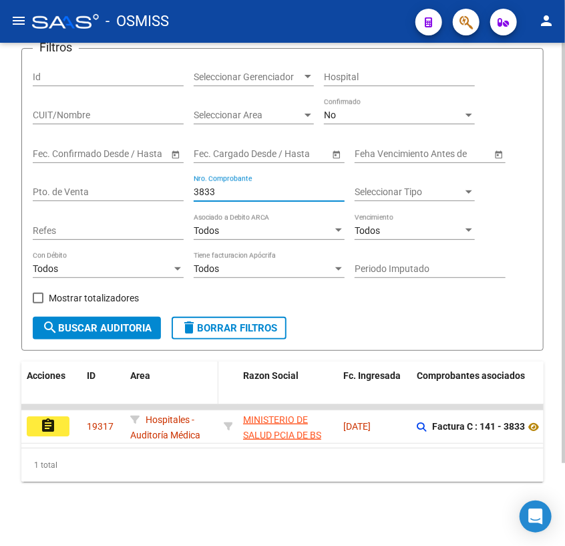
scroll to position [98, 0]
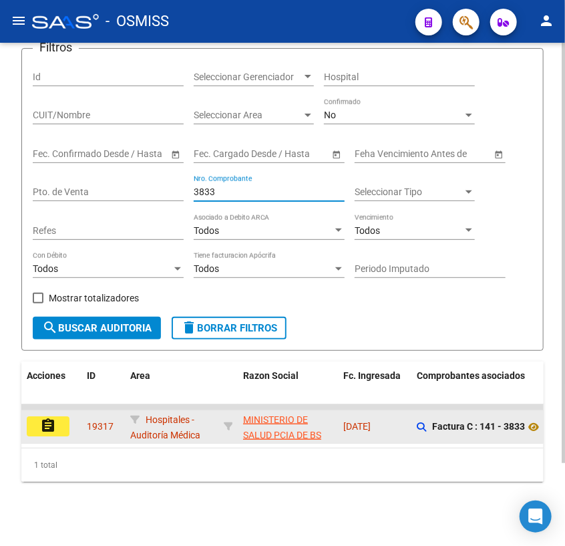
type input "3833"
click at [53, 421] on mat-icon "assignment" at bounding box center [48, 426] width 16 height 16
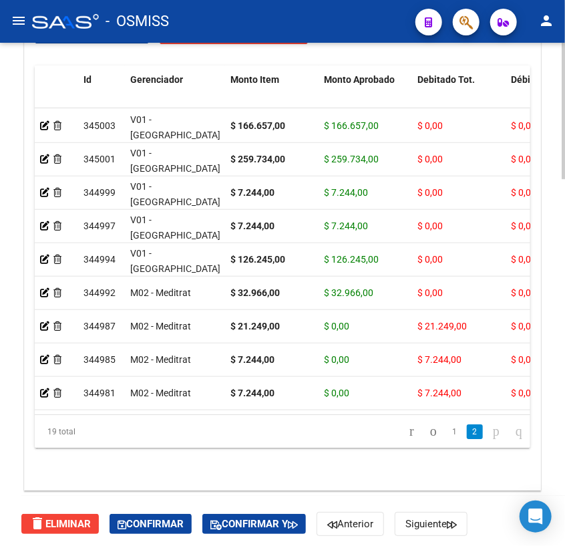
scroll to position [1357, 0]
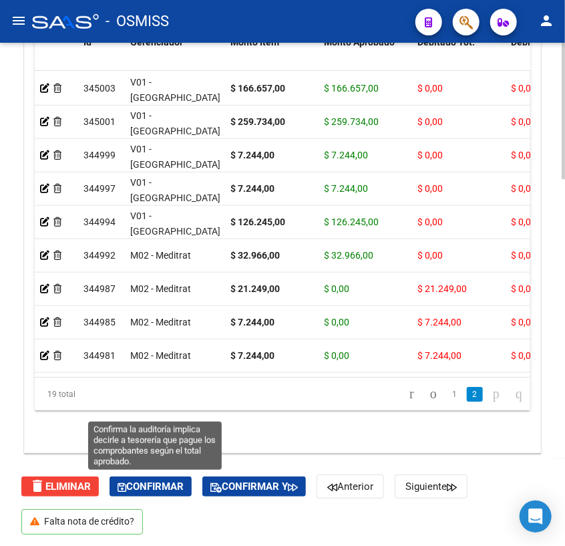
click at [166, 489] on span "Confirmar" at bounding box center [151, 486] width 66 height 12
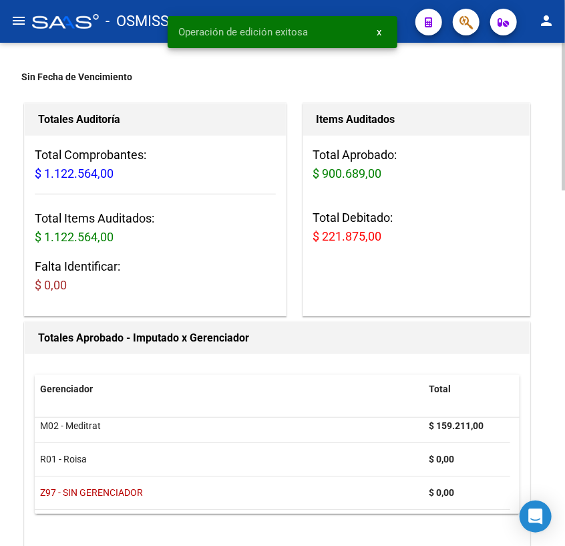
scroll to position [0, 0]
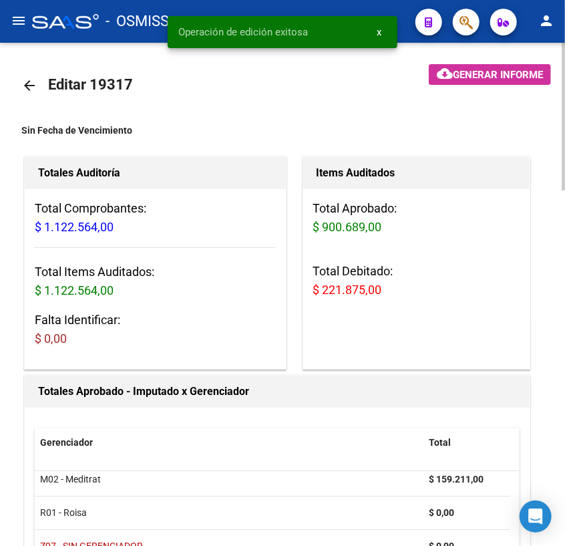
click at [33, 86] on mat-icon "arrow_back" at bounding box center [29, 86] width 16 height 16
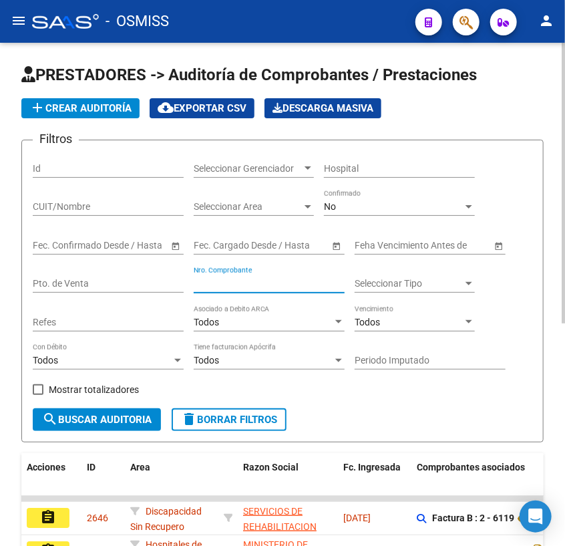
click at [233, 283] on input "Nro. Comprobante" at bounding box center [269, 283] width 151 height 11
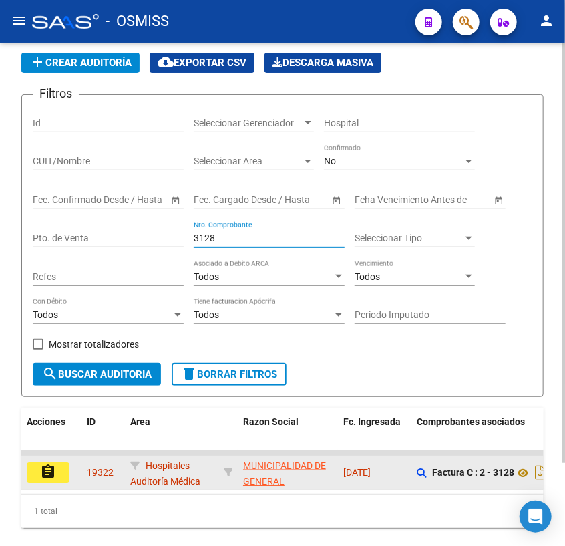
scroll to position [98, 0]
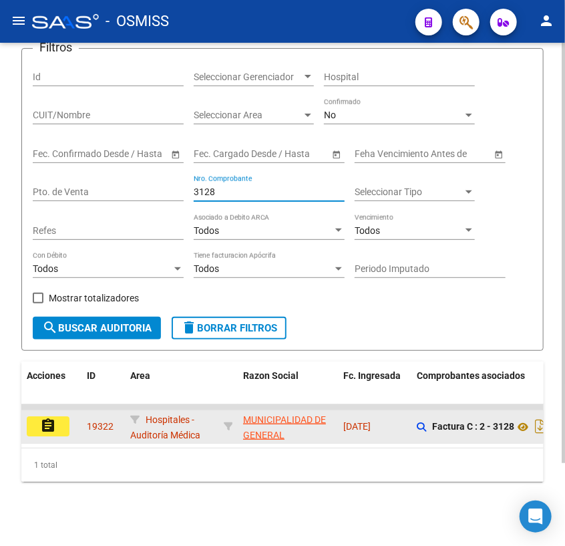
type input "3128"
click at [32, 420] on button "assignment" at bounding box center [48, 426] width 43 height 20
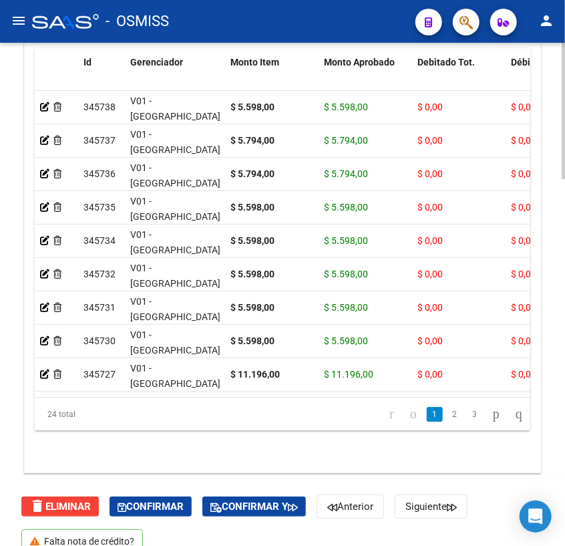
scroll to position [1357, 0]
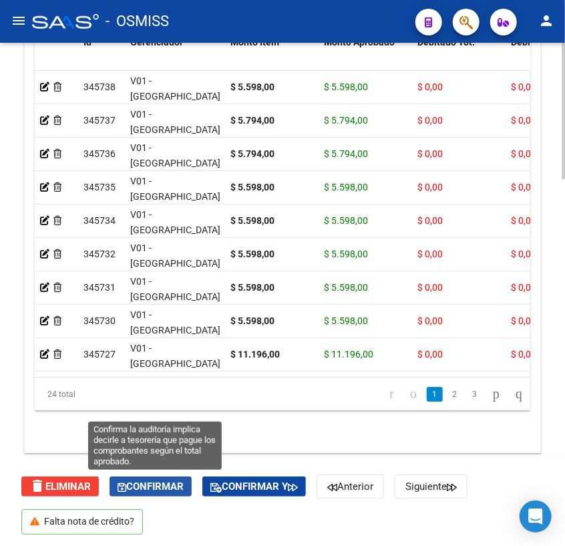
click at [184, 483] on span "Confirmar" at bounding box center [151, 486] width 66 height 12
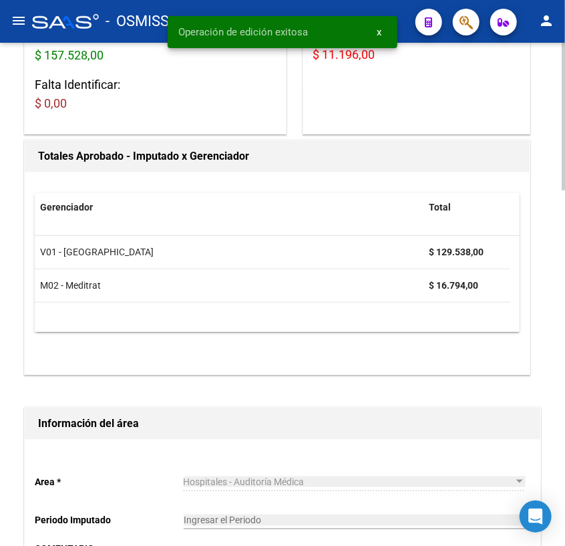
scroll to position [0, 0]
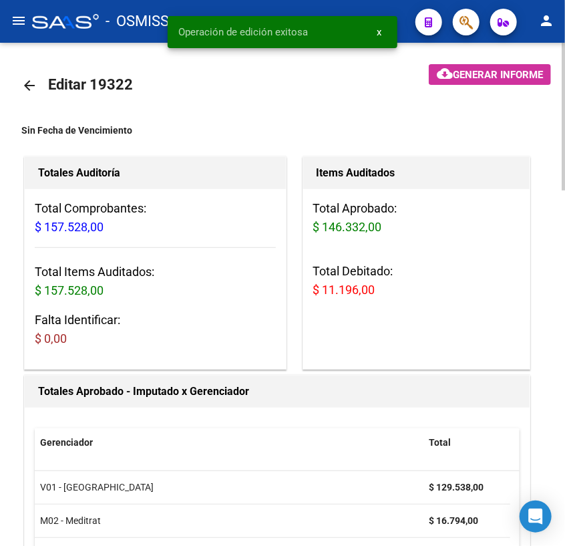
click at [29, 86] on mat-icon "arrow_back" at bounding box center [29, 86] width 16 height 16
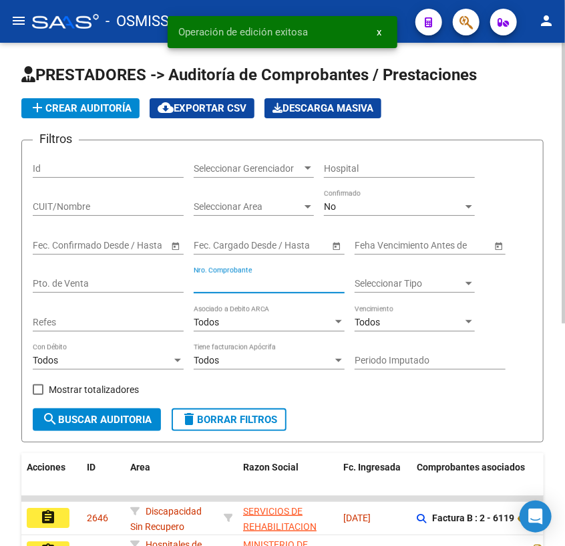
click at [232, 281] on input "Nro. Comprobante" at bounding box center [269, 283] width 151 height 11
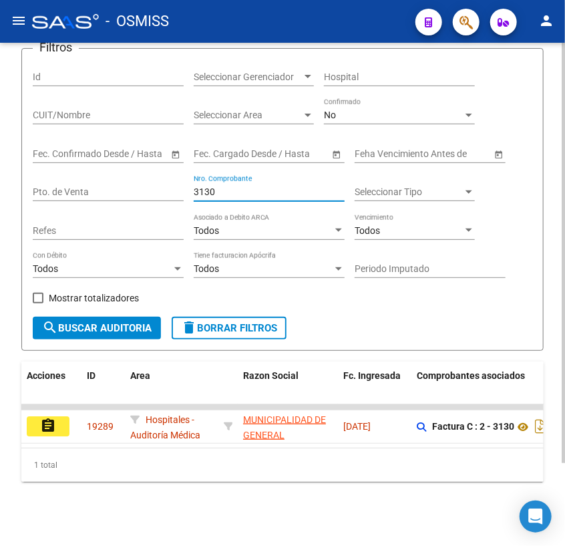
scroll to position [98, 0]
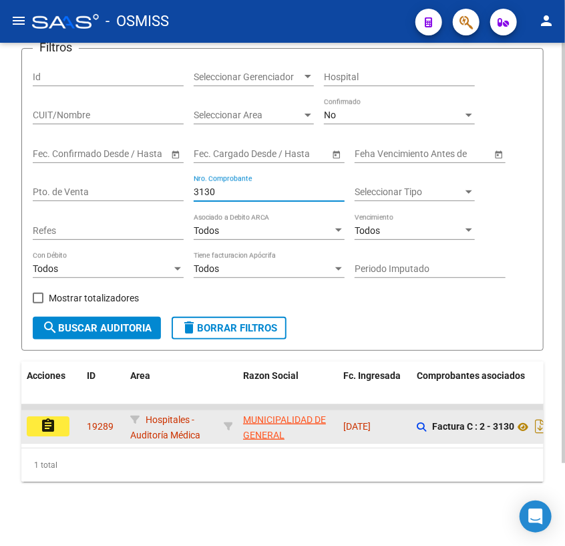
type input "3130"
click at [35, 418] on button "assignment" at bounding box center [48, 426] width 43 height 20
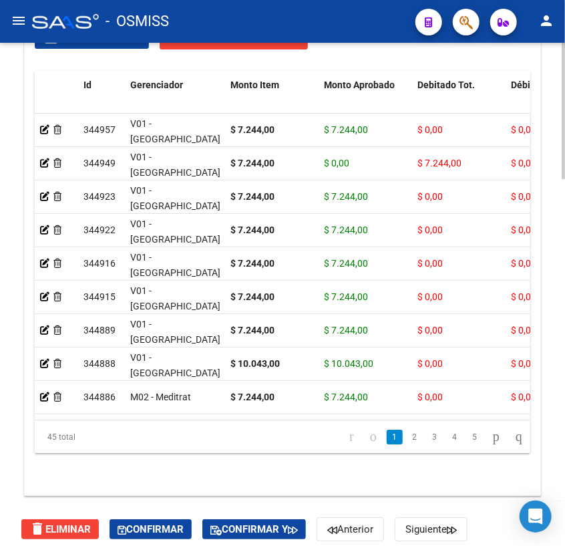
scroll to position [1357, 0]
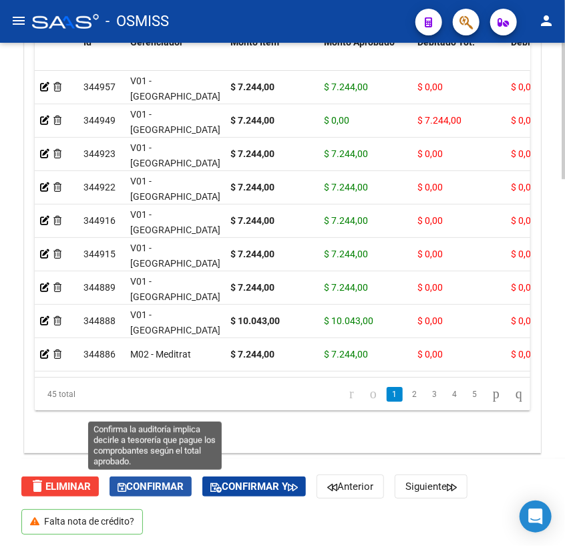
click at [143, 486] on span "Confirmar" at bounding box center [151, 486] width 66 height 12
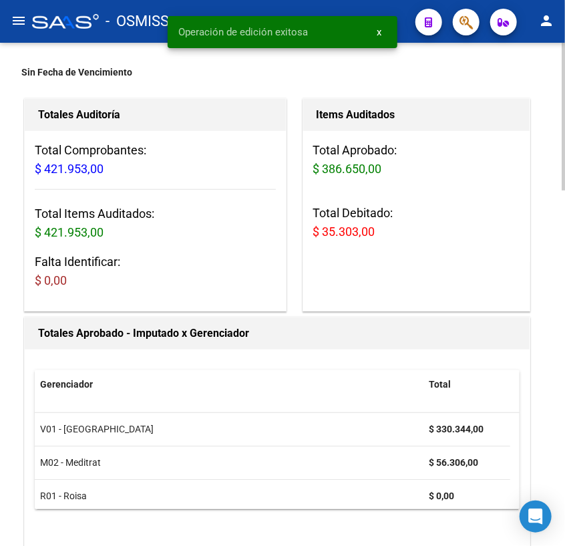
scroll to position [0, 0]
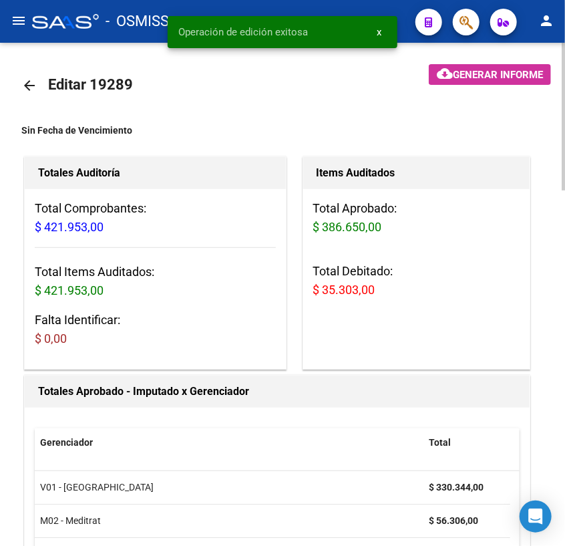
click at [35, 82] on mat-icon "arrow_back" at bounding box center [29, 86] width 16 height 16
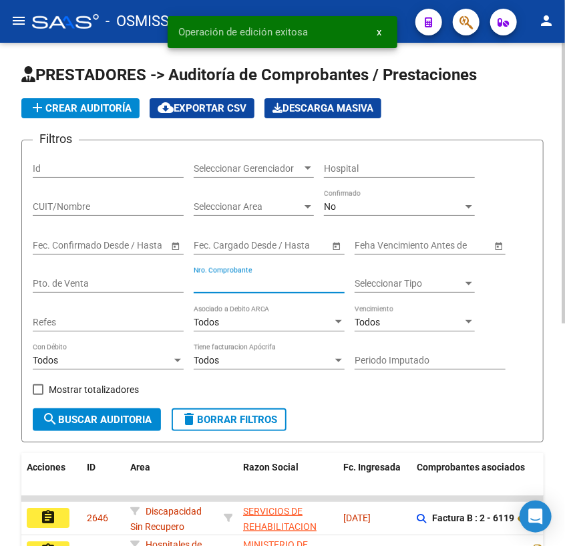
click at [265, 281] on input "Nro. Comprobante" at bounding box center [269, 283] width 151 height 11
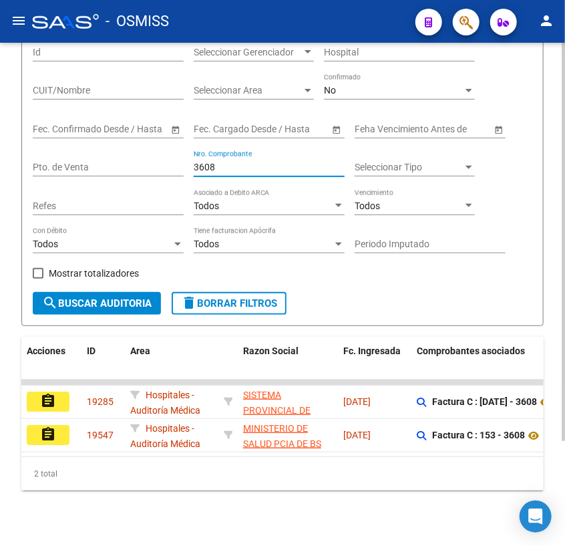
scroll to position [132, 0]
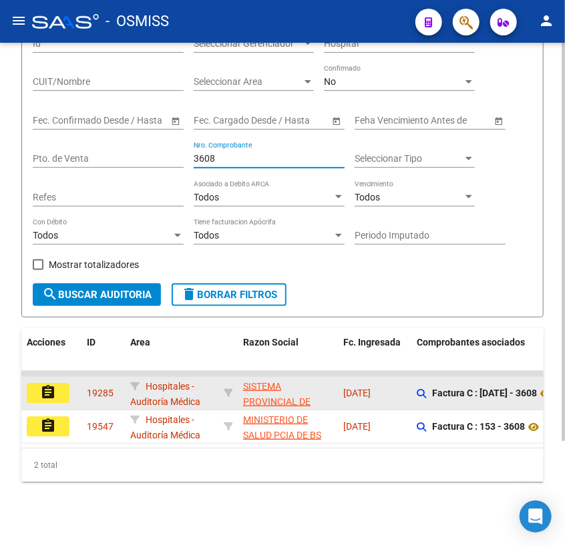
type input "3608"
click at [43, 385] on mat-icon "assignment" at bounding box center [48, 392] width 16 height 16
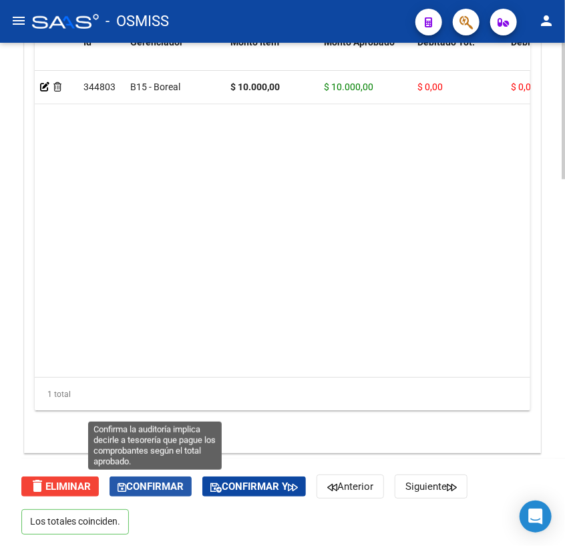
click at [167, 485] on span "Confirmar" at bounding box center [151, 486] width 66 height 12
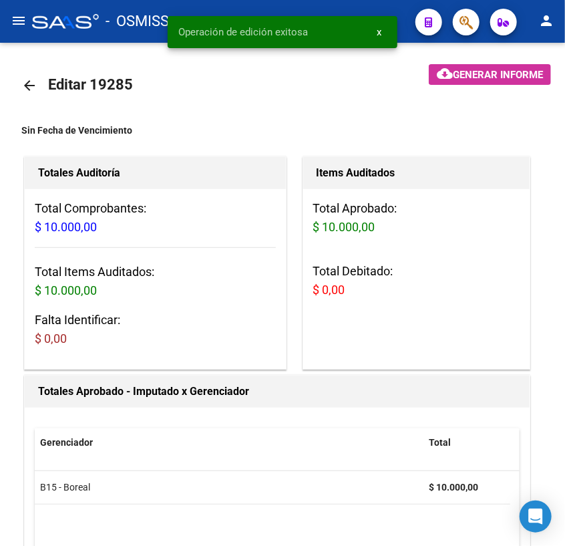
click at [25, 82] on mat-icon "arrow_back" at bounding box center [29, 86] width 16 height 16
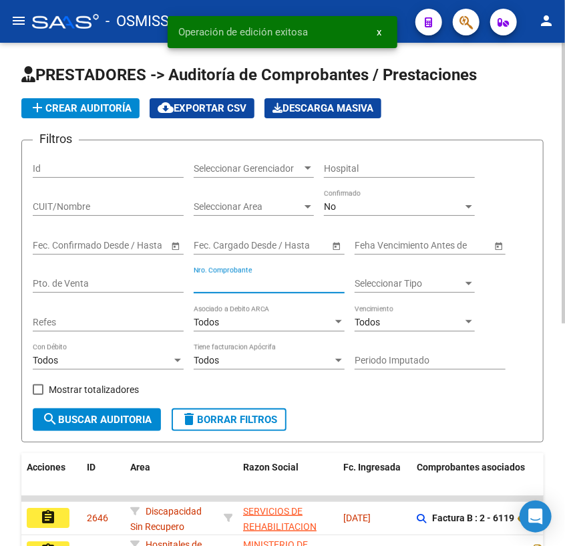
click at [254, 287] on input "Nro. Comprobante" at bounding box center [269, 283] width 151 height 11
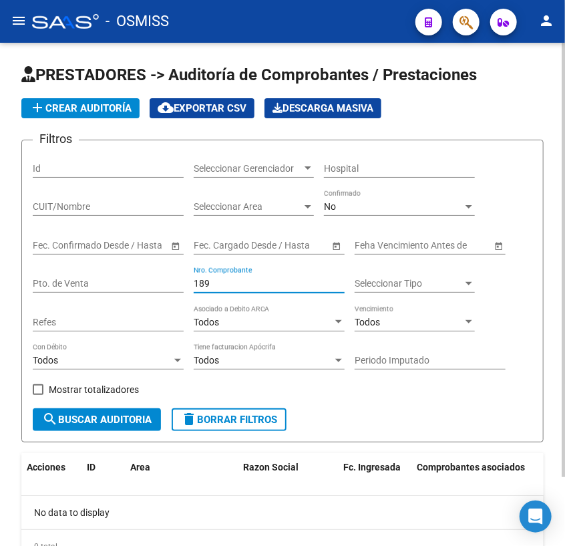
click at [204, 280] on input "189" at bounding box center [269, 283] width 151 height 11
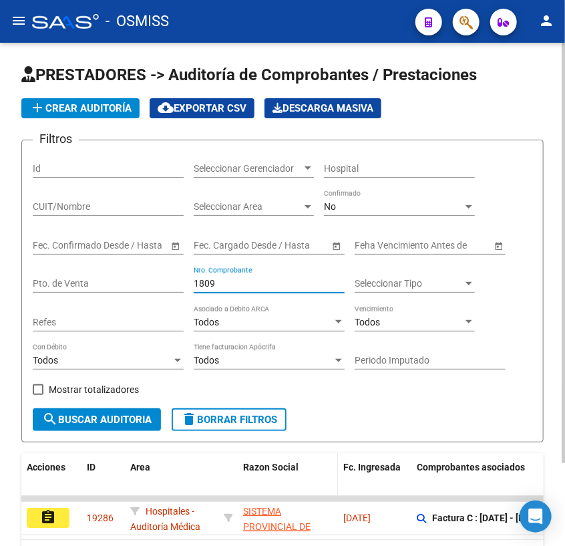
scroll to position [98, 0]
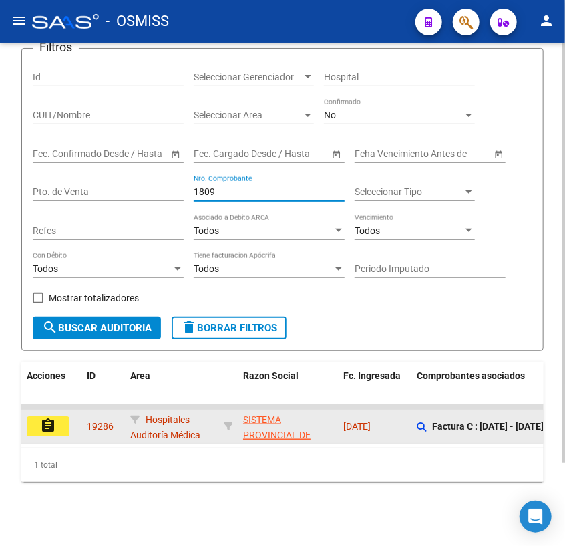
type input "1809"
click at [46, 418] on mat-icon "assignment" at bounding box center [48, 426] width 16 height 16
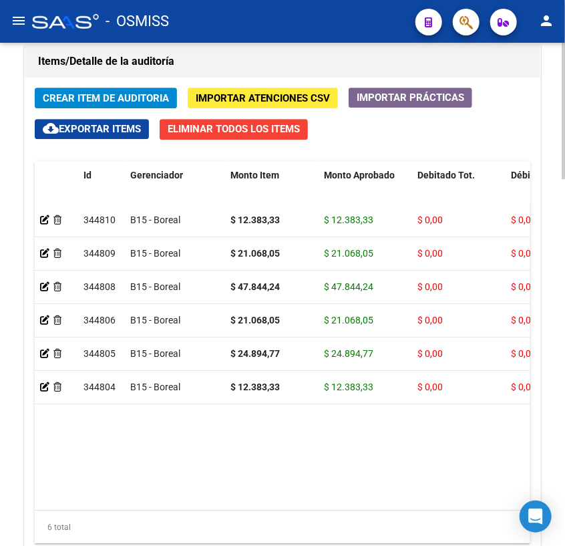
scroll to position [1357, 0]
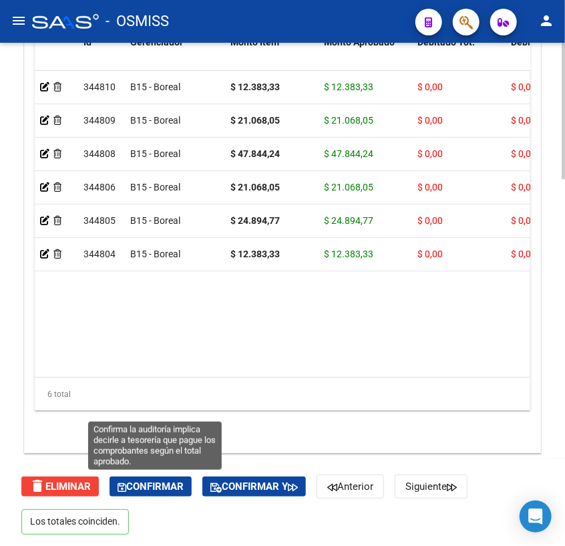
click at [175, 486] on span "Confirmar" at bounding box center [151, 486] width 66 height 12
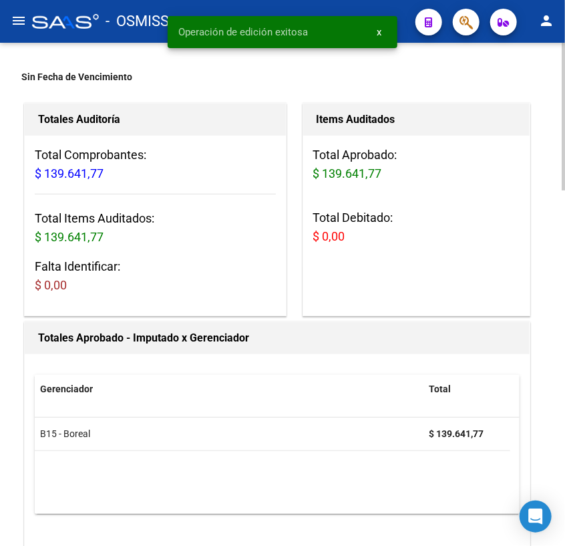
scroll to position [0, 0]
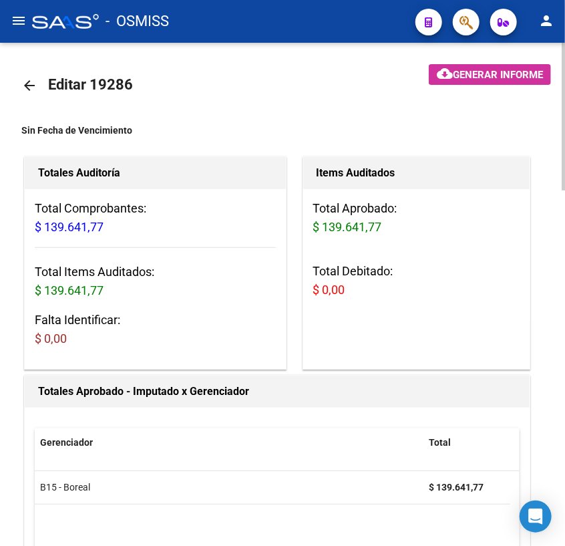
click at [29, 82] on mat-icon "arrow_back" at bounding box center [29, 86] width 16 height 16
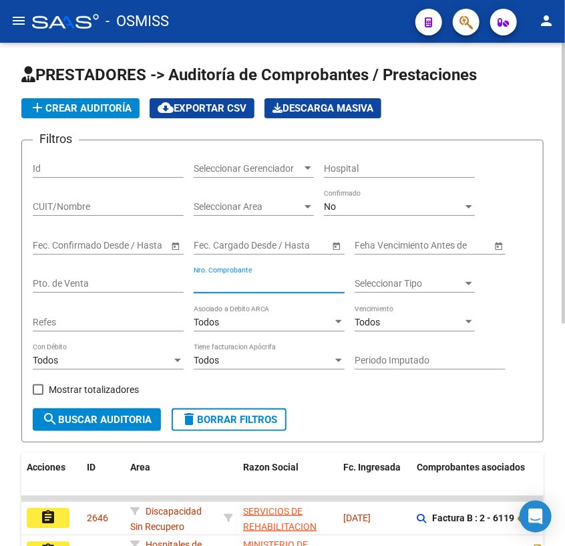
click at [262, 281] on input "Nro. Comprobante" at bounding box center [269, 283] width 151 height 11
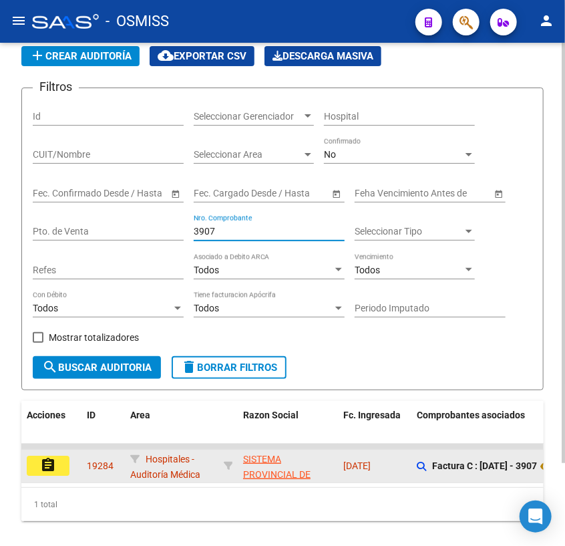
scroll to position [98, 0]
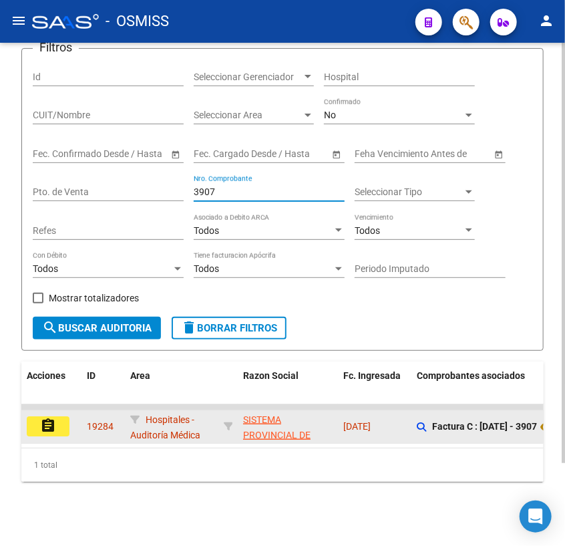
type input "3907"
click at [47, 420] on mat-icon "assignment" at bounding box center [48, 426] width 16 height 16
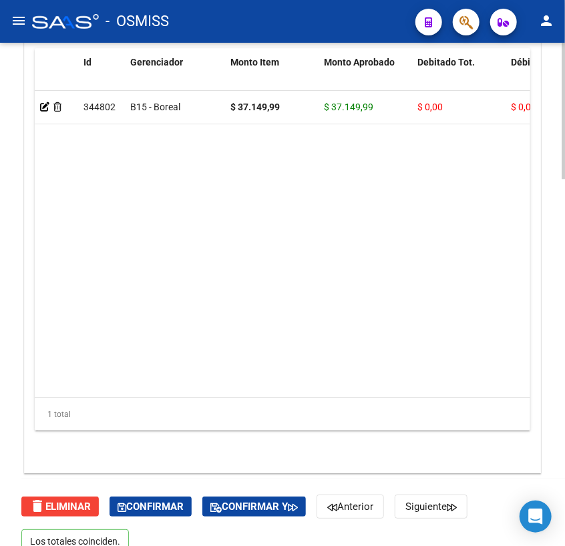
scroll to position [1357, 0]
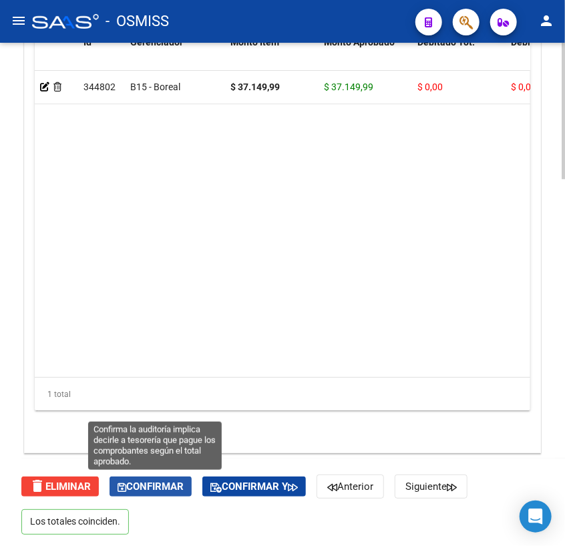
click at [175, 488] on span "Confirmar" at bounding box center [151, 486] width 66 height 12
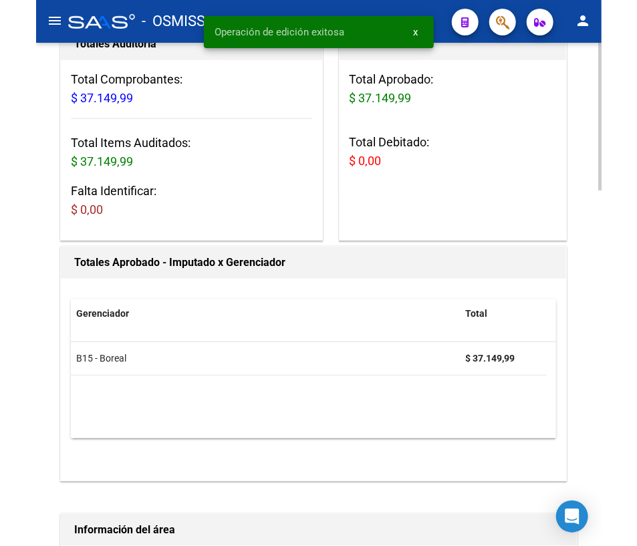
scroll to position [0, 0]
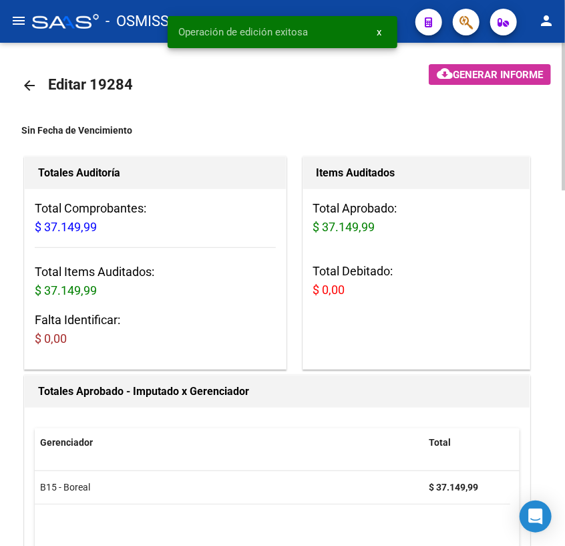
click at [28, 82] on mat-icon "arrow_back" at bounding box center [29, 86] width 16 height 16
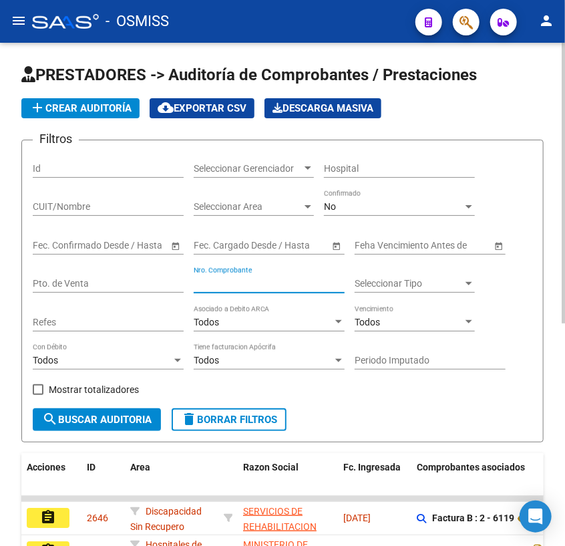
click at [237, 278] on input "Nro. Comprobante" at bounding box center [269, 283] width 151 height 11
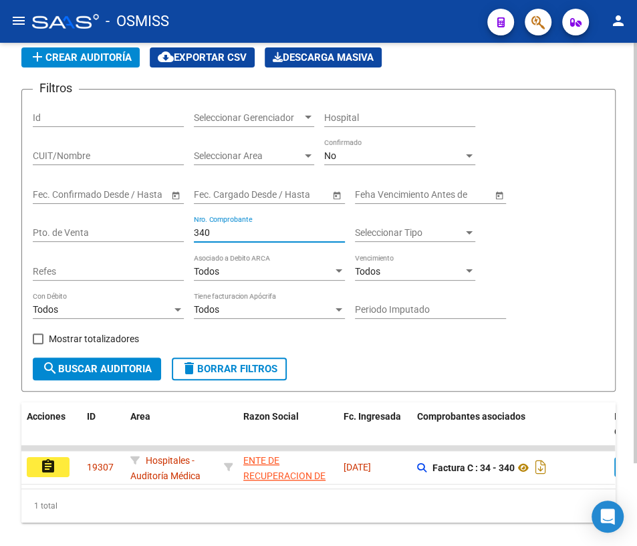
scroll to position [98, 0]
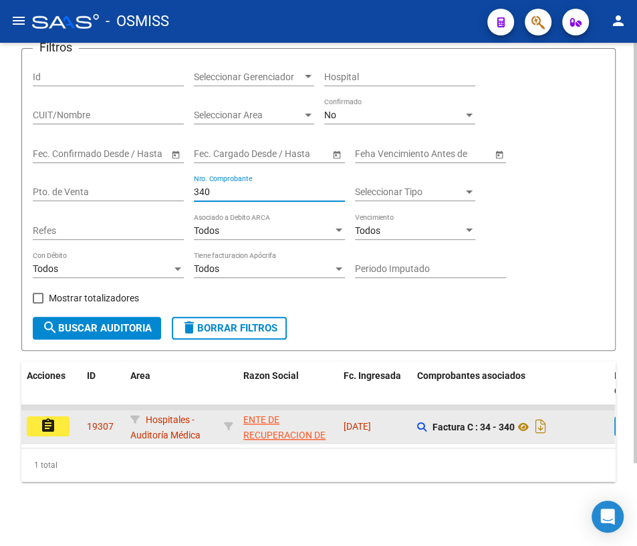
type input "340"
click at [49, 418] on mat-icon "assignment" at bounding box center [48, 426] width 16 height 16
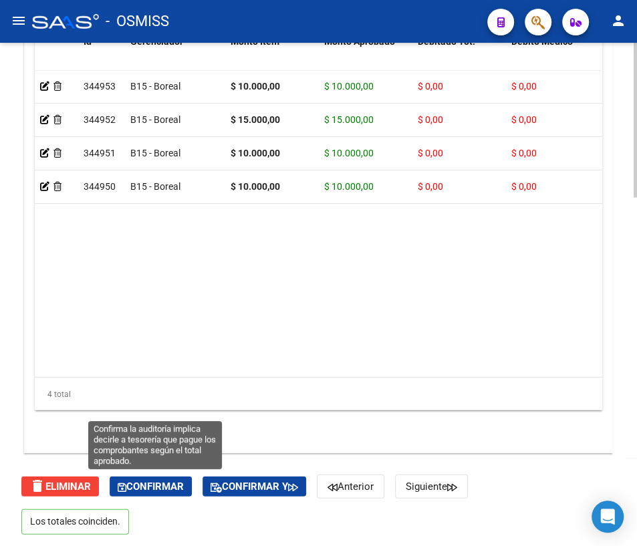
click at [148, 480] on span "Confirmar" at bounding box center [151, 486] width 66 height 12
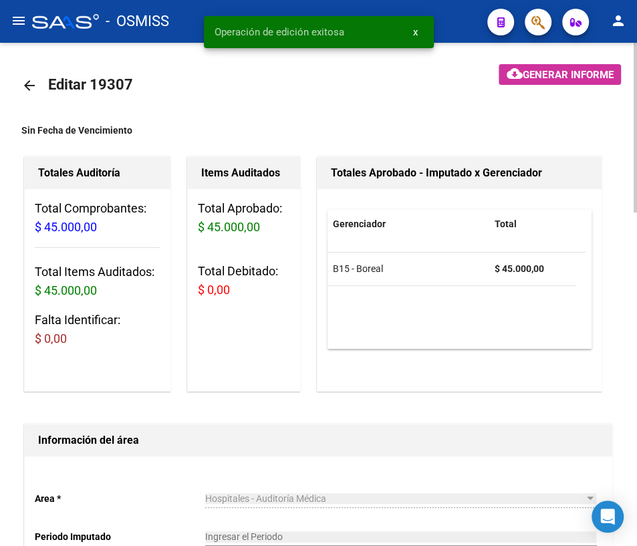
click at [25, 84] on mat-icon "arrow_back" at bounding box center [29, 86] width 16 height 16
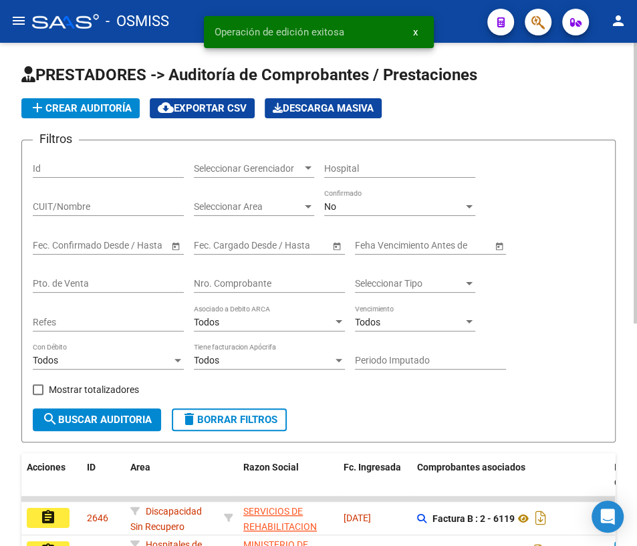
click at [261, 281] on input "Nro. Comprobante" at bounding box center [269, 283] width 151 height 11
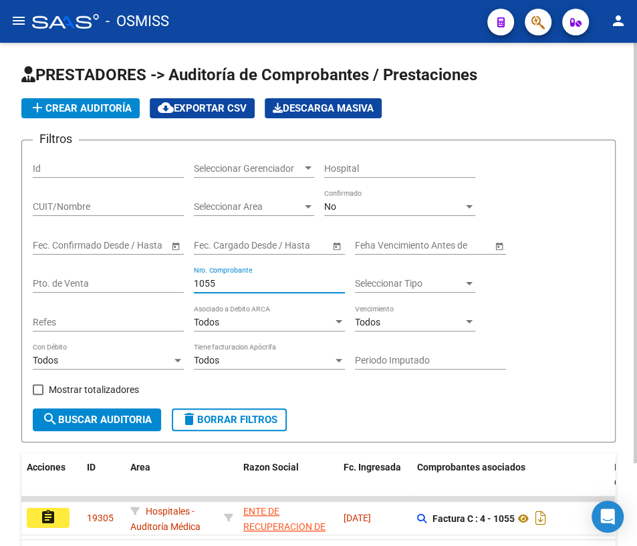
scroll to position [98, 0]
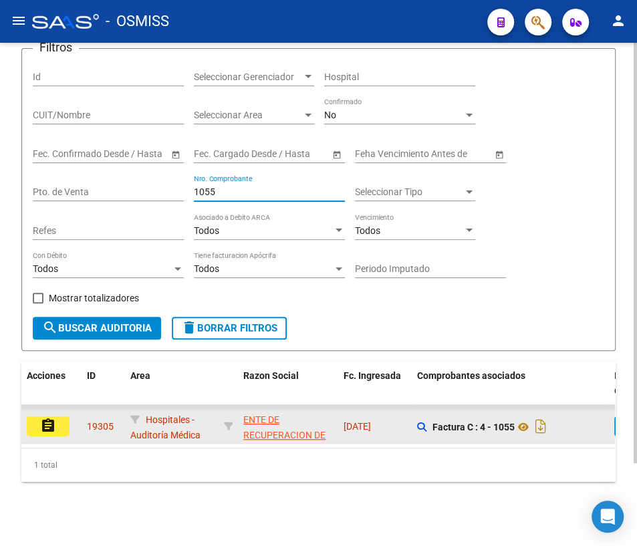
type input "1055"
click at [53, 418] on mat-icon "assignment" at bounding box center [48, 426] width 16 height 16
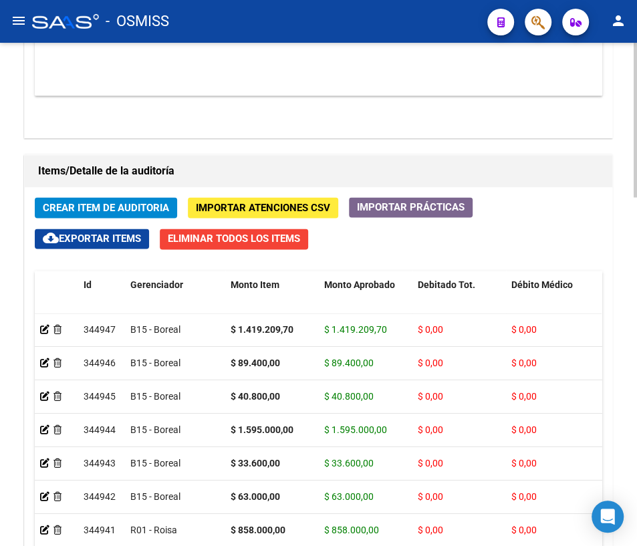
scroll to position [1139, 0]
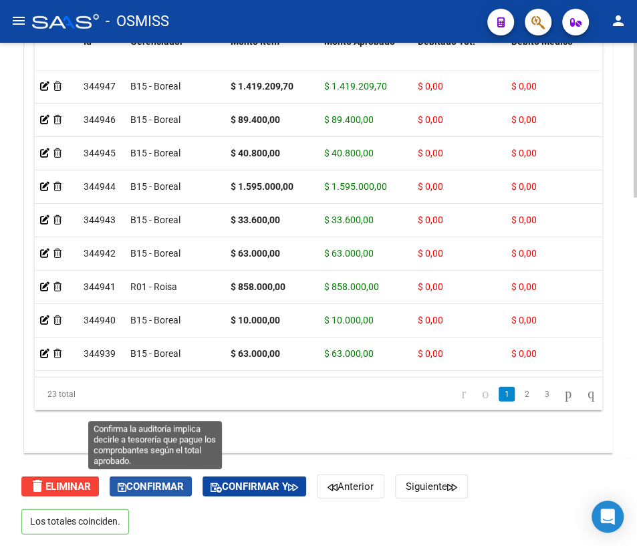
click at [165, 492] on button "Confirmar" at bounding box center [151, 486] width 82 height 20
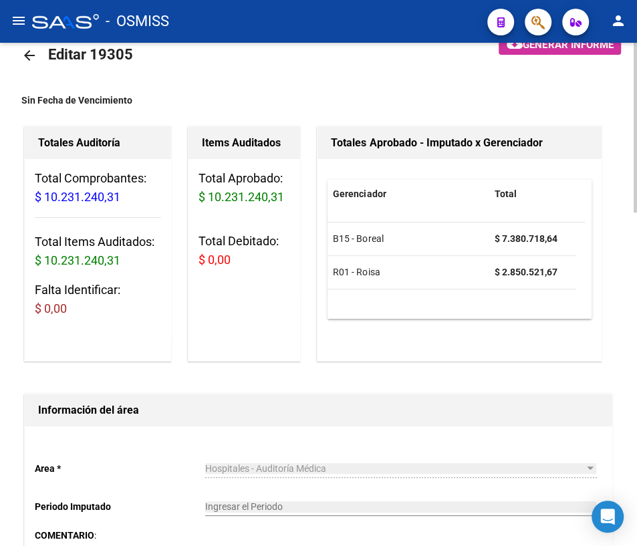
scroll to position [0, 0]
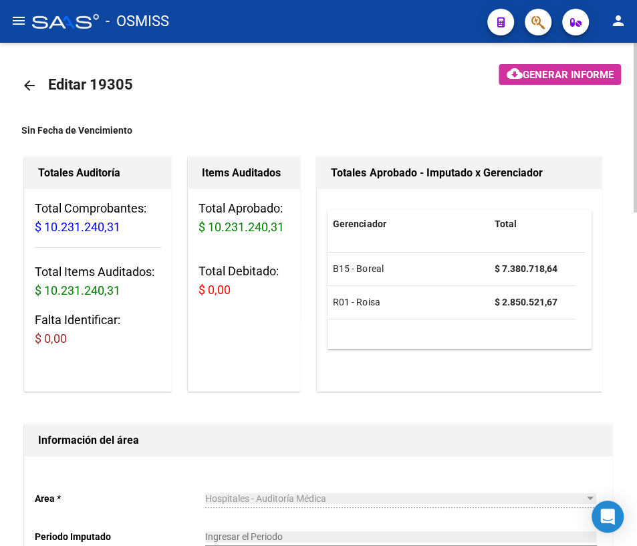
click at [31, 88] on mat-icon "arrow_back" at bounding box center [29, 86] width 16 height 16
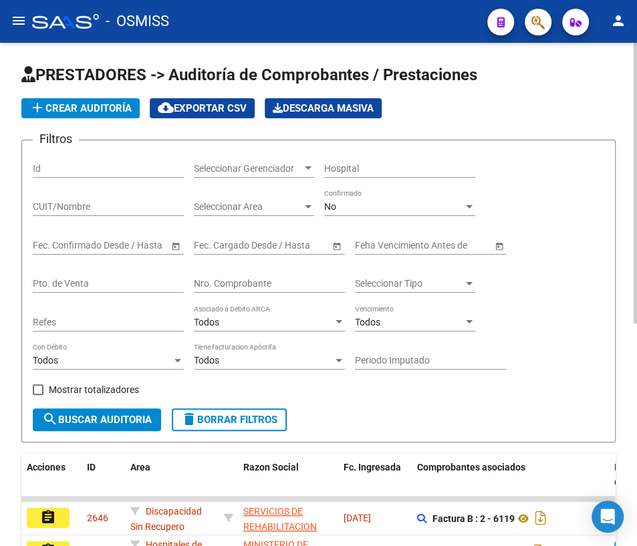
click at [221, 283] on input "Nro. Comprobante" at bounding box center [269, 283] width 151 height 11
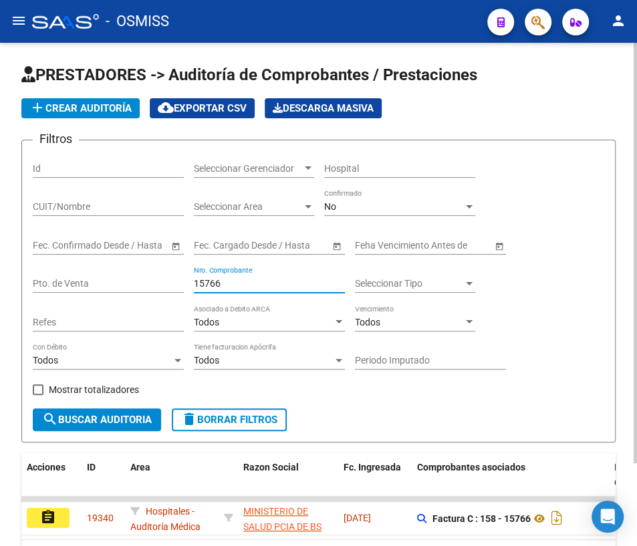
scroll to position [98, 0]
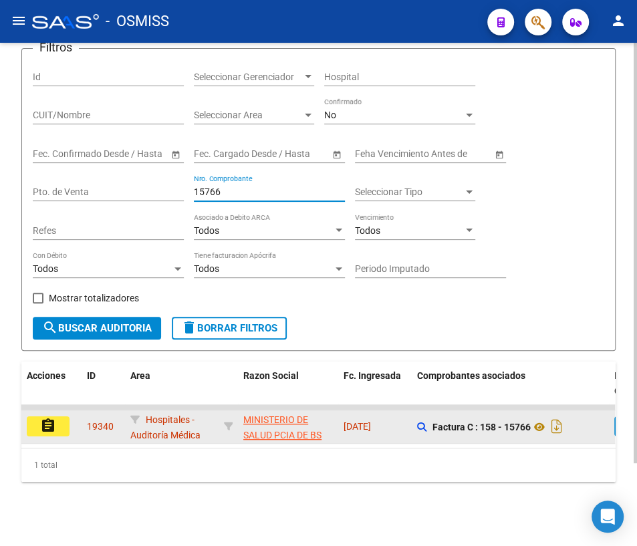
type input "15766"
click at [53, 422] on mat-icon "assignment" at bounding box center [48, 426] width 16 height 16
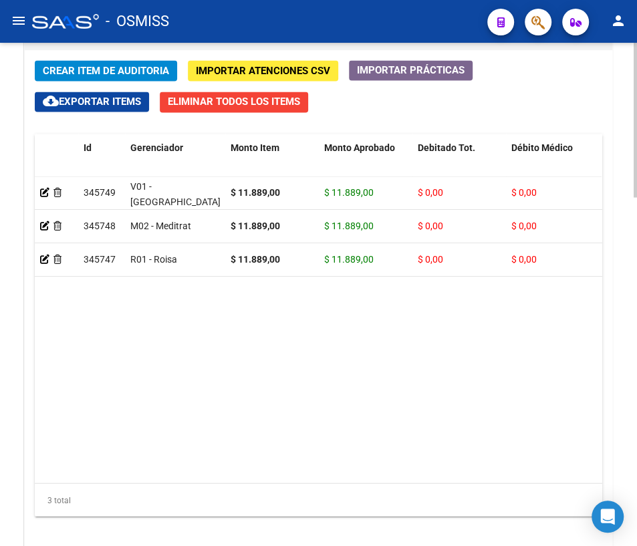
scroll to position [1139, 0]
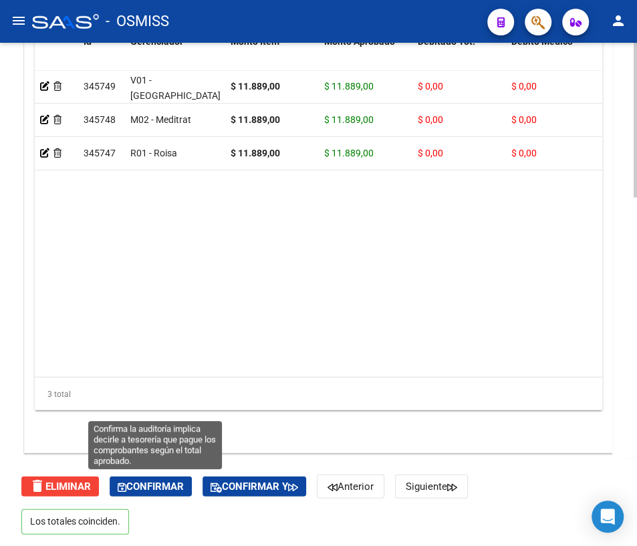
click at [123, 486] on icon "button" at bounding box center [122, 487] width 9 height 10
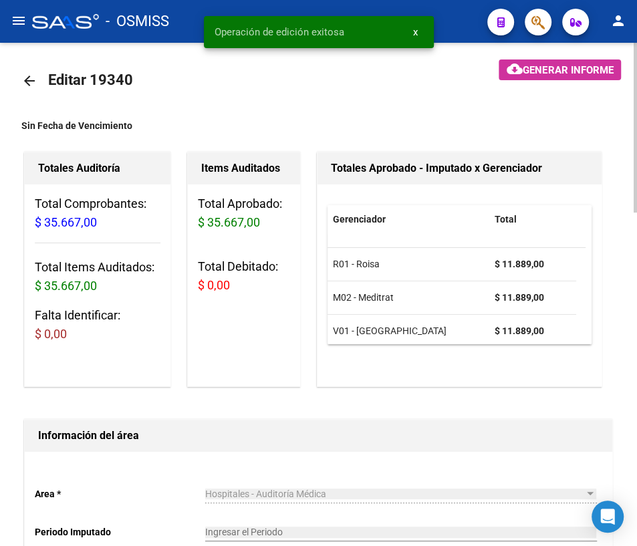
scroll to position [0, 0]
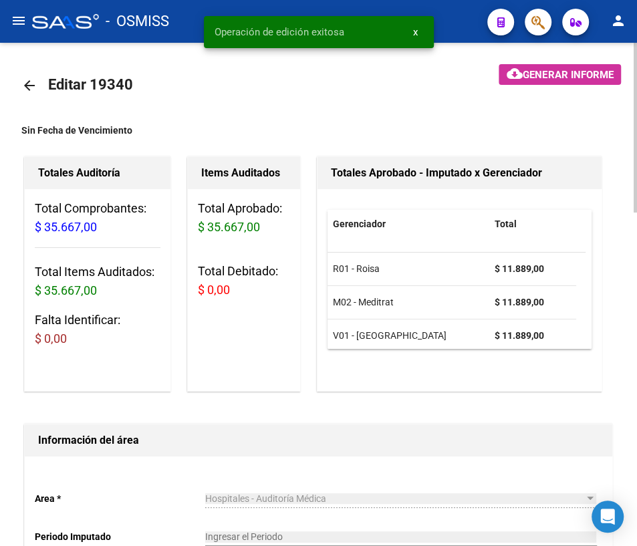
click at [27, 90] on mat-icon "arrow_back" at bounding box center [29, 86] width 16 height 16
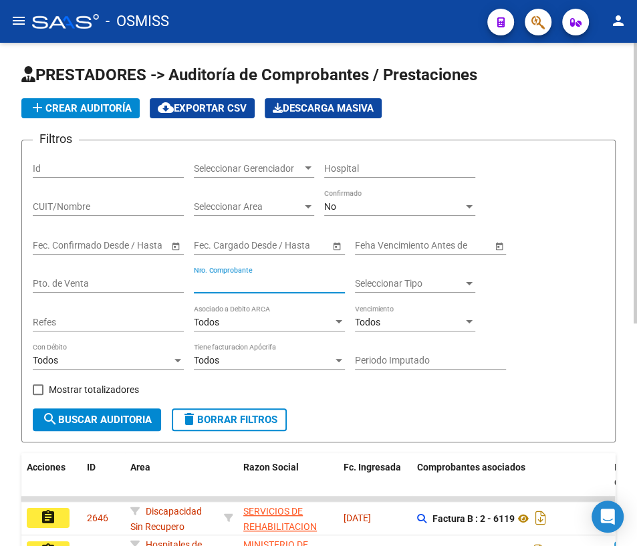
click at [227, 284] on input "Nro. Comprobante" at bounding box center [269, 283] width 151 height 11
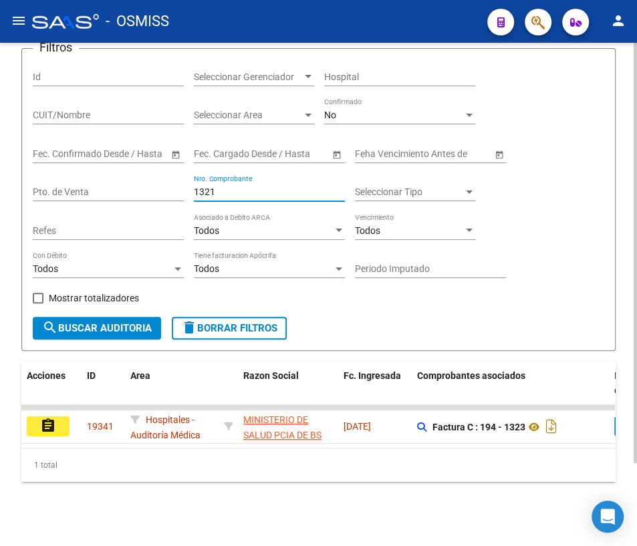
scroll to position [98, 0]
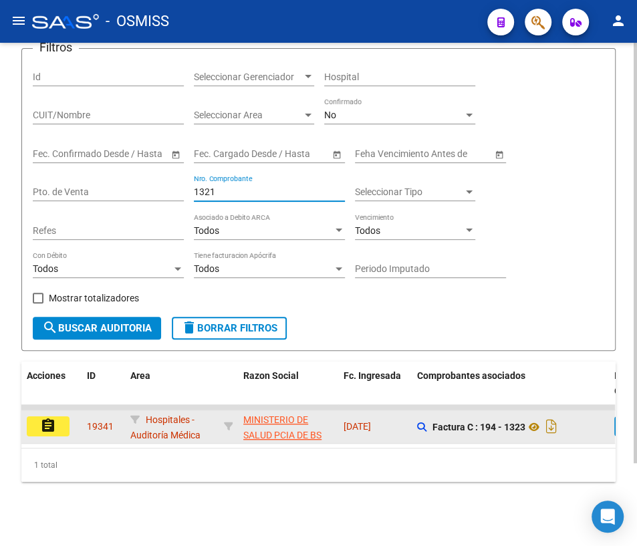
type input "1321"
click at [49, 418] on mat-icon "assignment" at bounding box center [48, 426] width 16 height 16
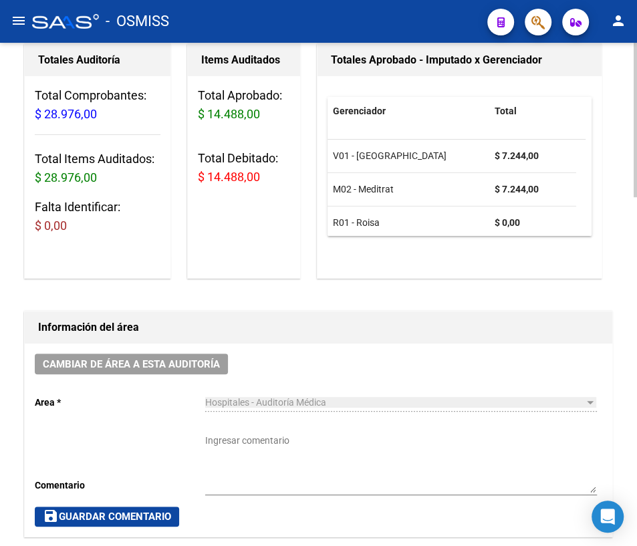
scroll to position [182, 0]
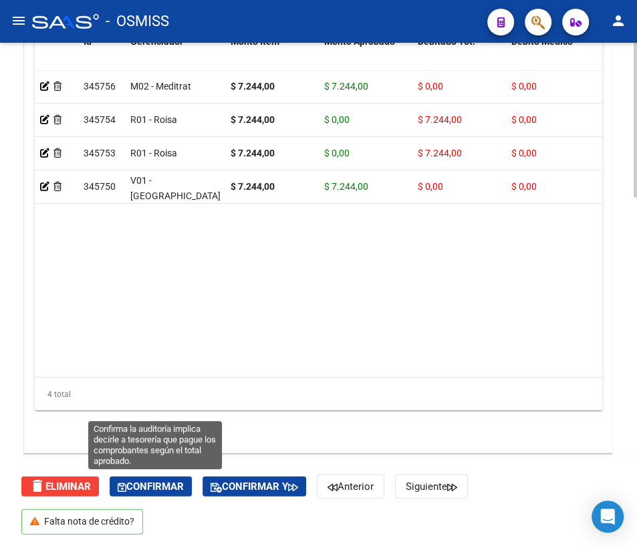
click at [148, 481] on span "Confirmar" at bounding box center [151, 486] width 66 height 12
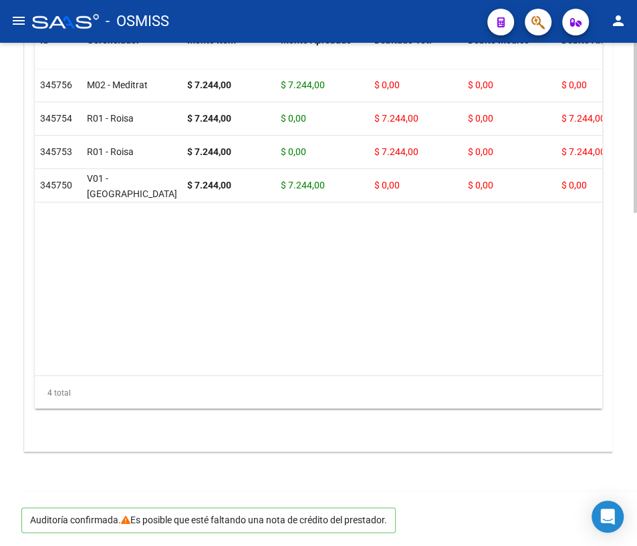
scroll to position [989, 0]
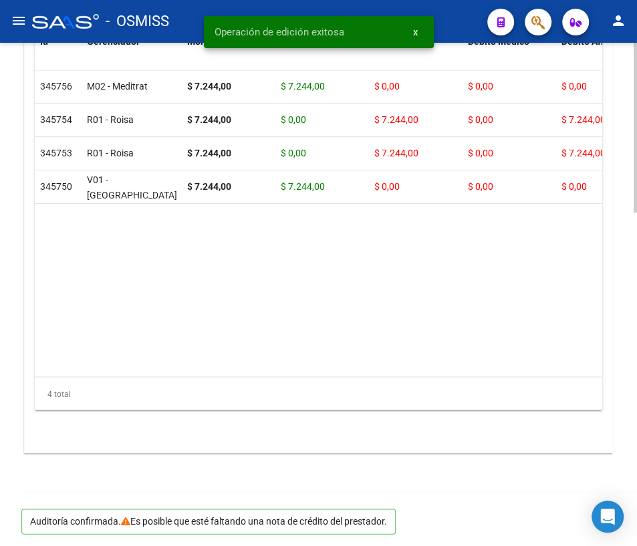
drag, startPoint x: 627, startPoint y: 409, endPoint x: 621, endPoint y: 302, distance: 107.1
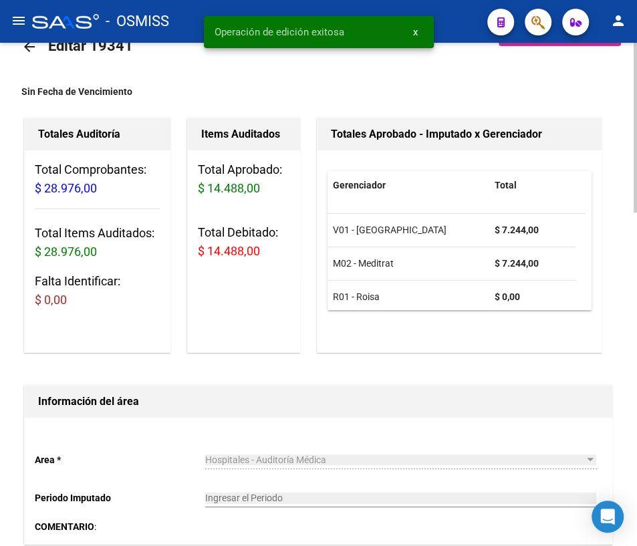
scroll to position [0, 0]
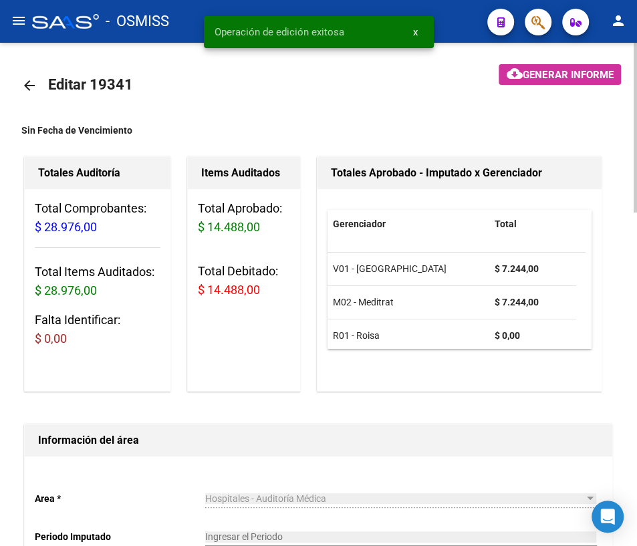
click at [23, 87] on mat-icon "arrow_back" at bounding box center [29, 86] width 16 height 16
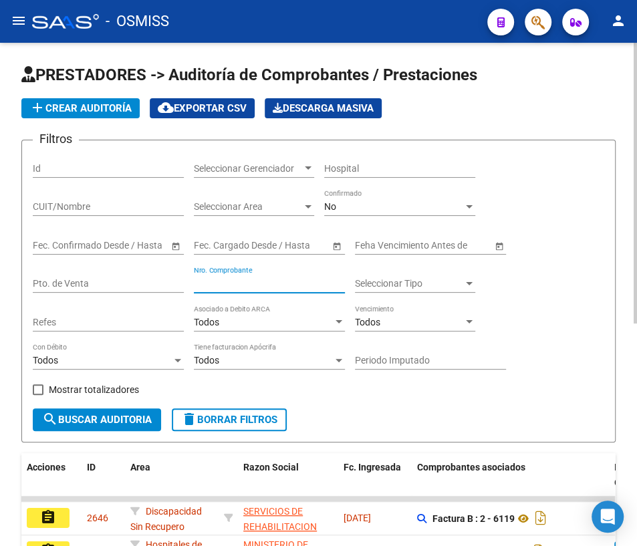
click at [257, 285] on input "Nro. Comprobante" at bounding box center [269, 283] width 151 height 11
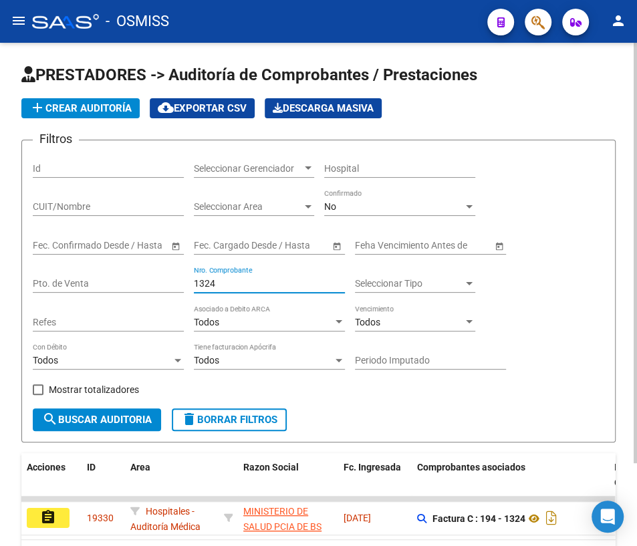
scroll to position [98, 0]
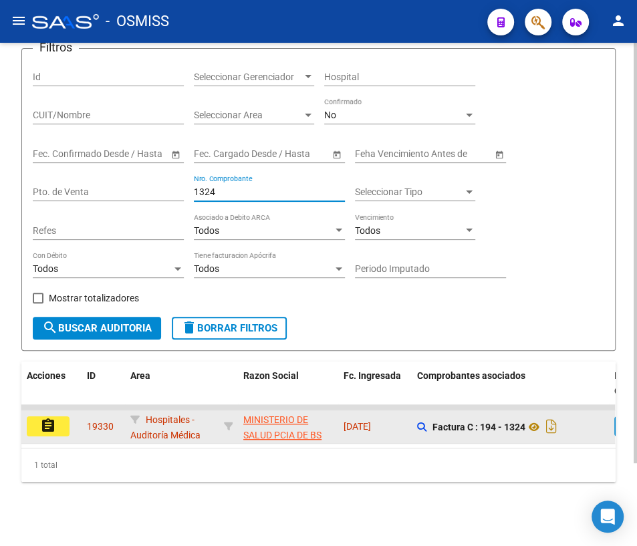
type input "1324"
click at [45, 419] on mat-icon "assignment" at bounding box center [48, 426] width 16 height 16
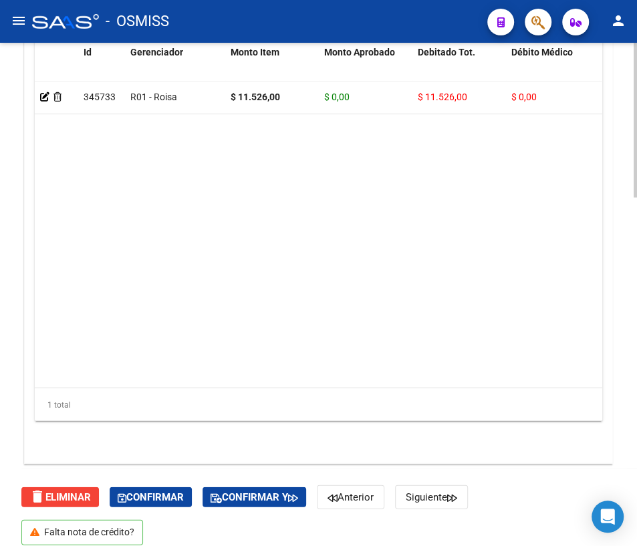
scroll to position [1139, 0]
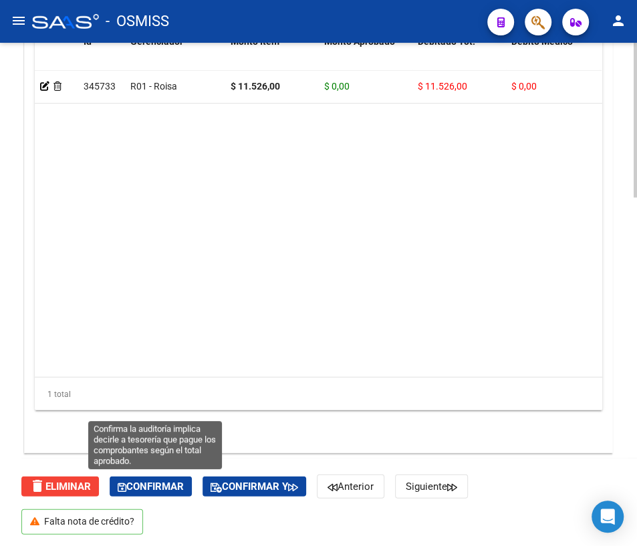
click at [158, 488] on span "Confirmar" at bounding box center [151, 486] width 66 height 12
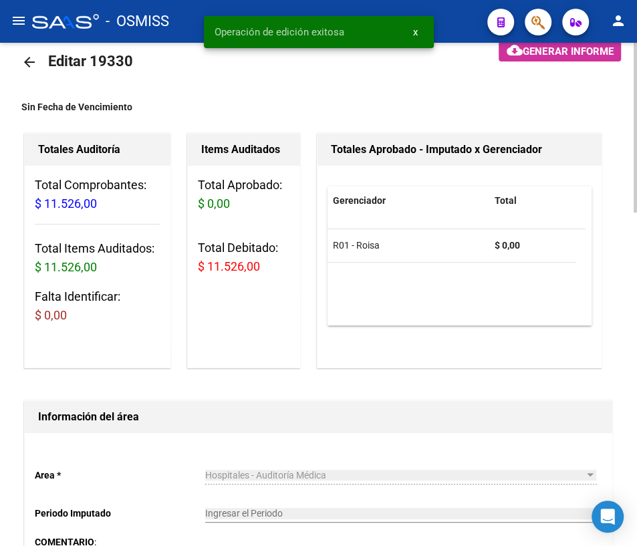
scroll to position [0, 0]
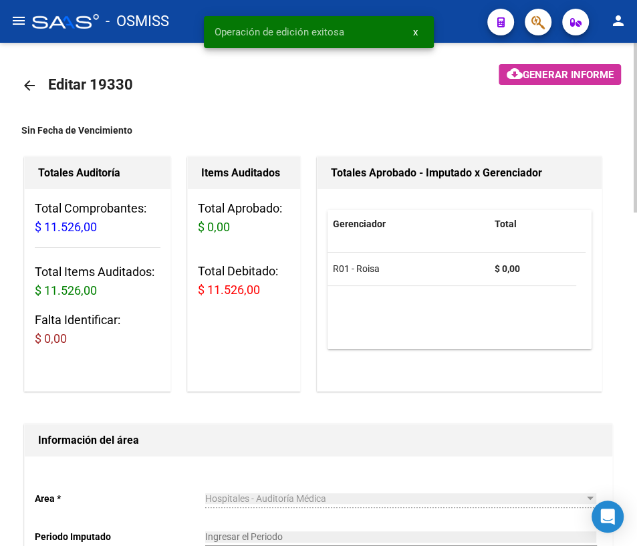
click at [21, 82] on mat-icon "arrow_back" at bounding box center [29, 86] width 16 height 16
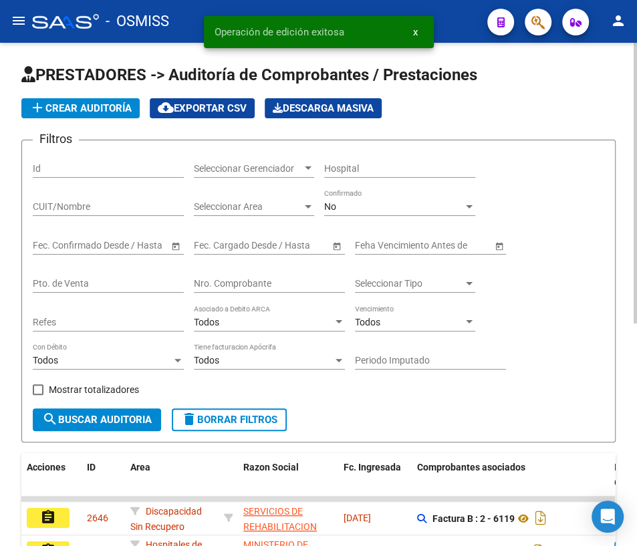
click at [247, 283] on input "Nro. Comprobante" at bounding box center [269, 283] width 151 height 11
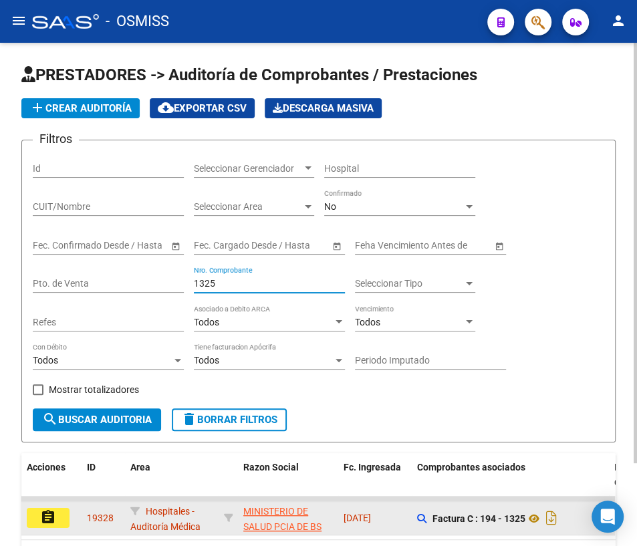
type input "1325"
click at [57, 514] on button "assignment" at bounding box center [48, 518] width 43 height 20
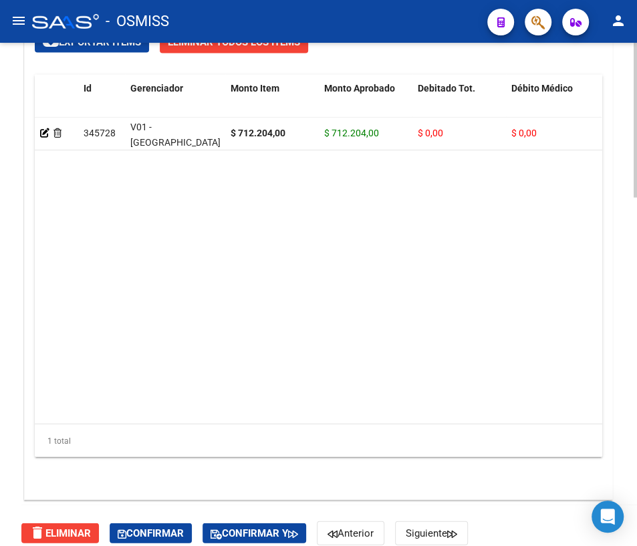
scroll to position [1093, 0]
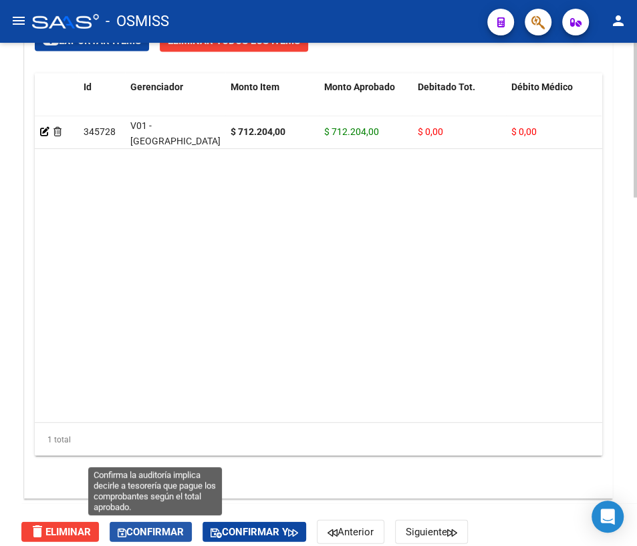
click at [156, 529] on span "Confirmar" at bounding box center [151, 531] width 66 height 12
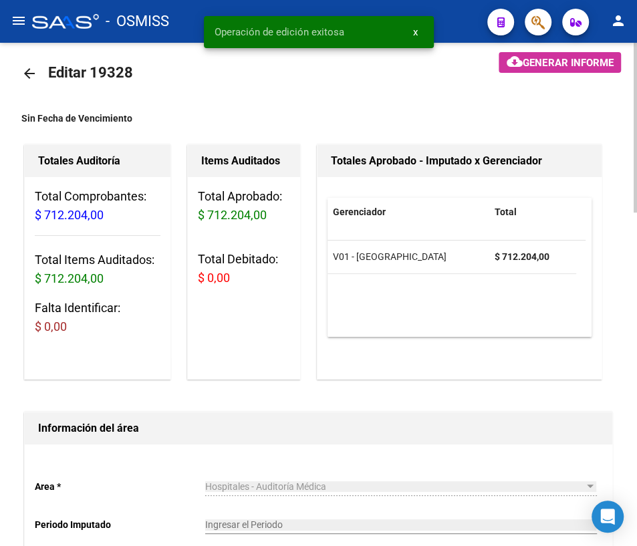
scroll to position [0, 0]
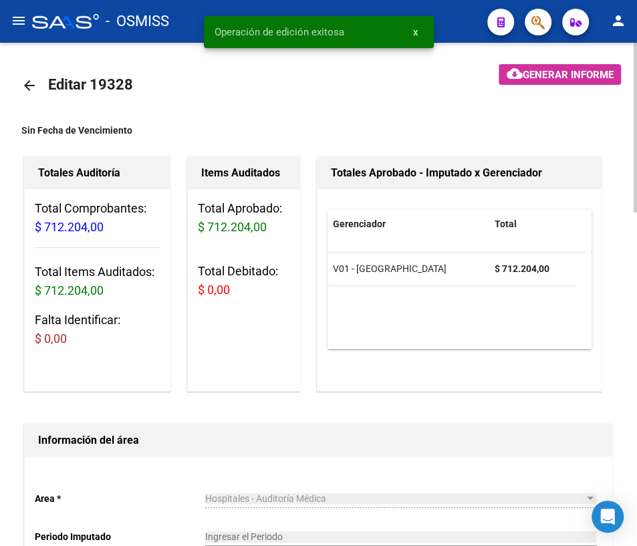
click at [26, 84] on mat-icon "arrow_back" at bounding box center [29, 86] width 16 height 16
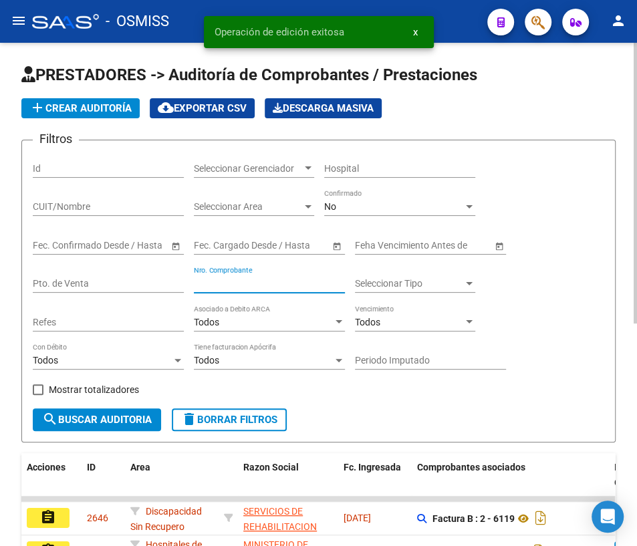
click at [271, 282] on input "Nro. Comprobante" at bounding box center [269, 283] width 151 height 11
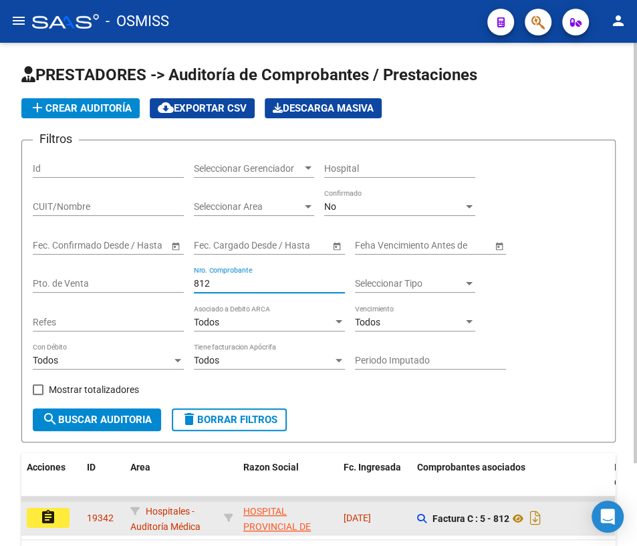
type input "812"
click at [50, 511] on mat-icon "assignment" at bounding box center [48, 517] width 16 height 16
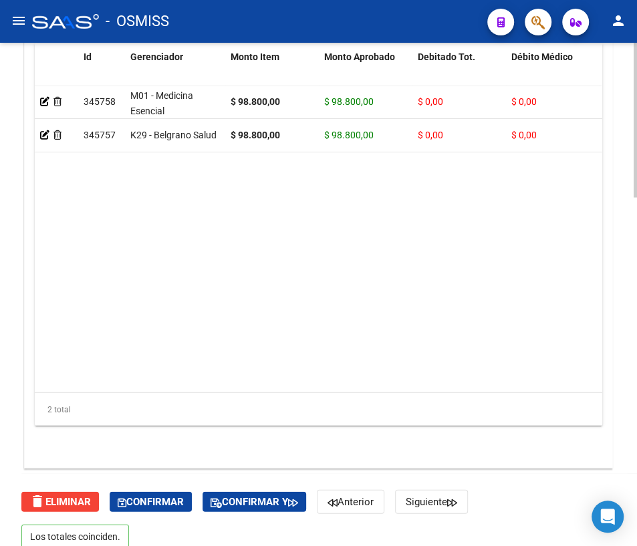
scroll to position [1139, 0]
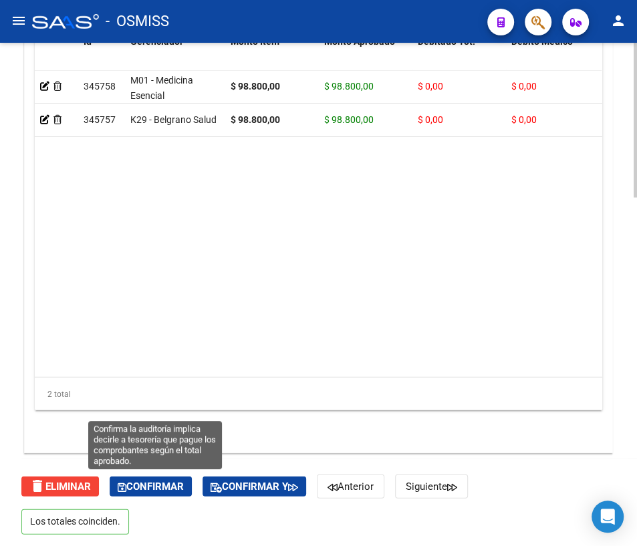
click at [152, 484] on span "Confirmar" at bounding box center [151, 486] width 66 height 12
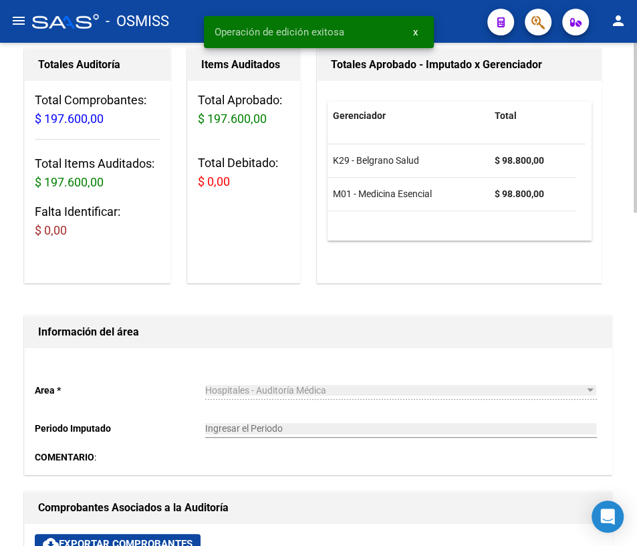
scroll to position [0, 0]
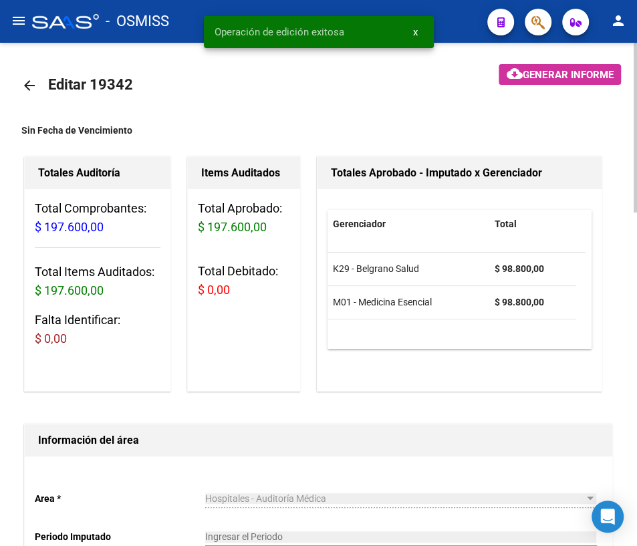
click at [23, 86] on mat-icon "arrow_back" at bounding box center [29, 86] width 16 height 16
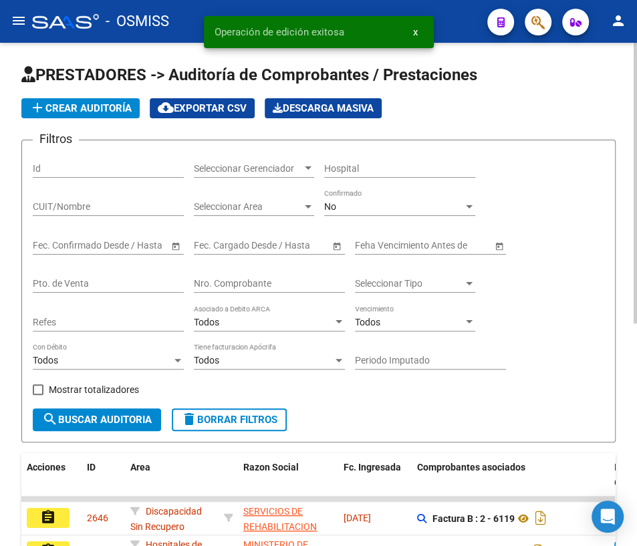
click at [235, 288] on div "Nro. Comprobante" at bounding box center [269, 279] width 151 height 27
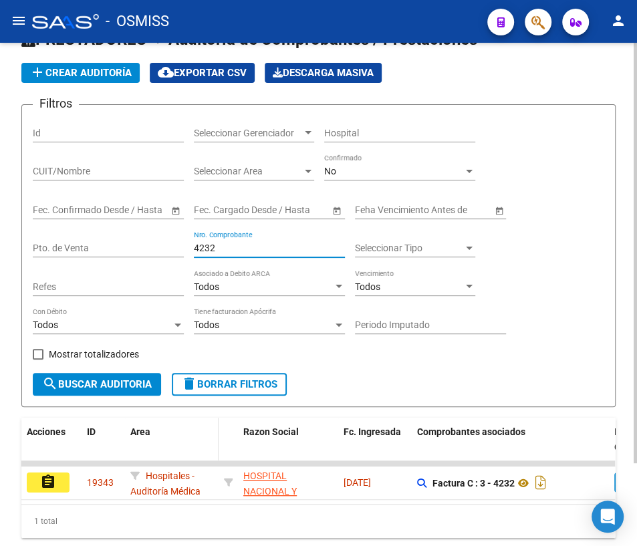
scroll to position [98, 0]
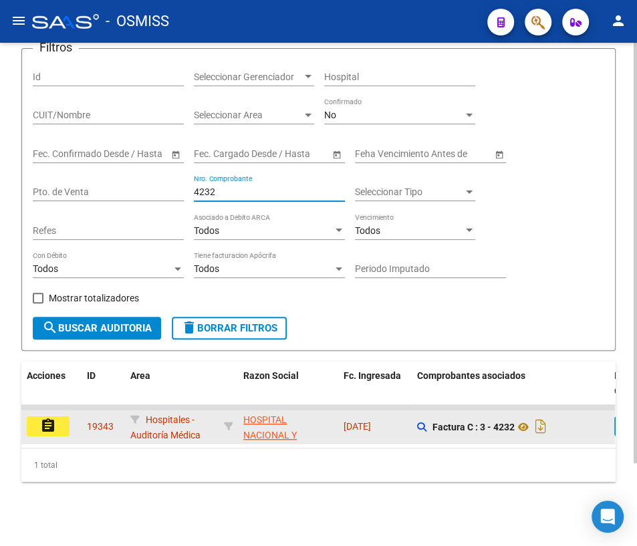
type input "4232"
click at [50, 419] on mat-icon "assignment" at bounding box center [48, 426] width 16 height 16
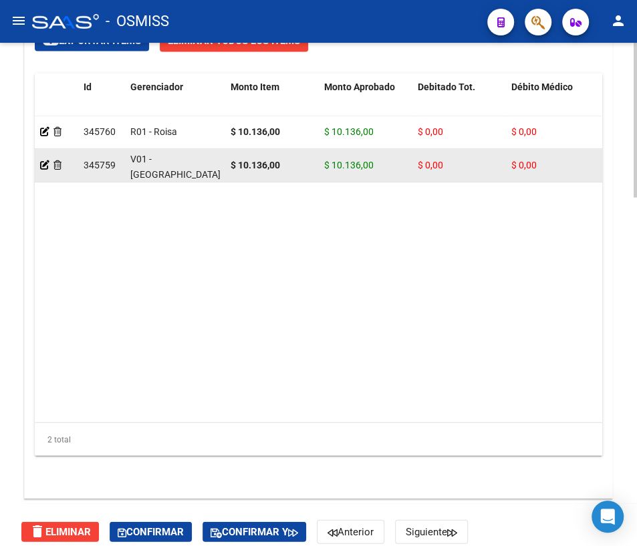
scroll to position [1139, 0]
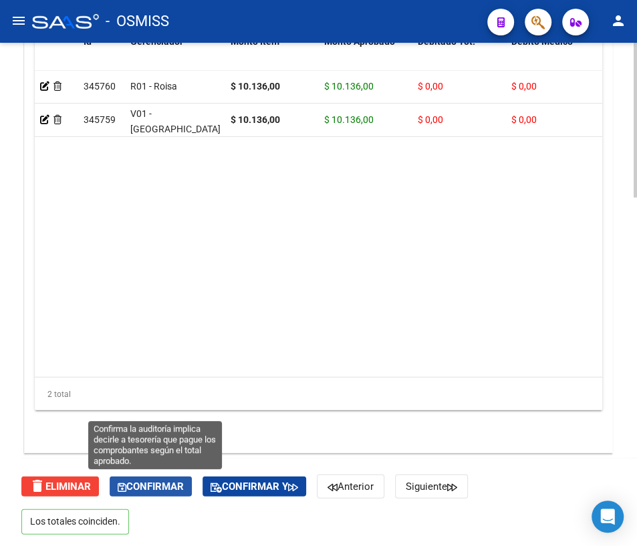
click at [147, 492] on button "Confirmar" at bounding box center [151, 486] width 82 height 20
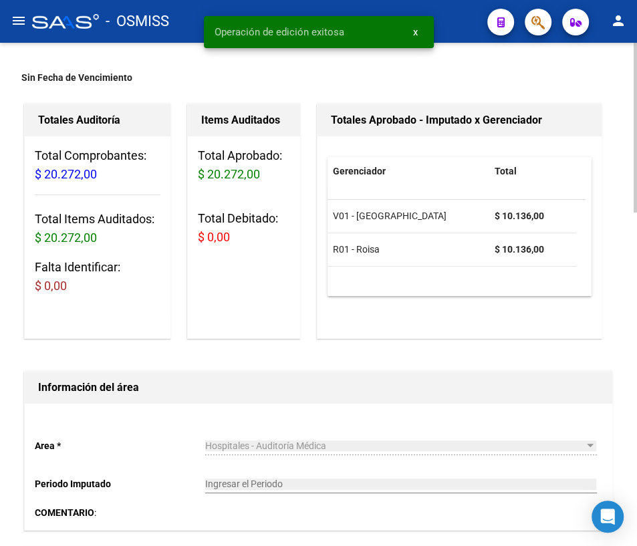
scroll to position [0, 0]
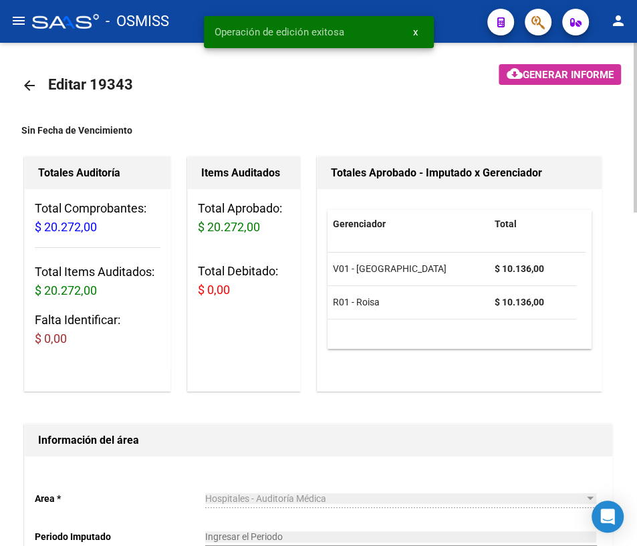
click at [27, 87] on mat-icon "arrow_back" at bounding box center [29, 86] width 16 height 16
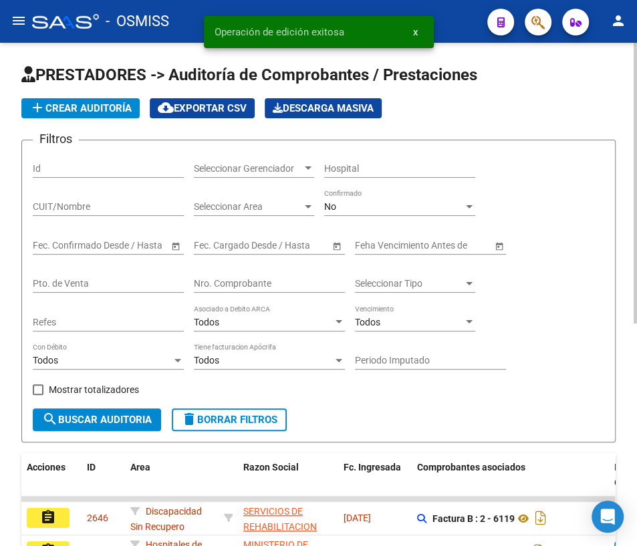
click at [229, 282] on input "Nro. Comprobante" at bounding box center [269, 283] width 151 height 11
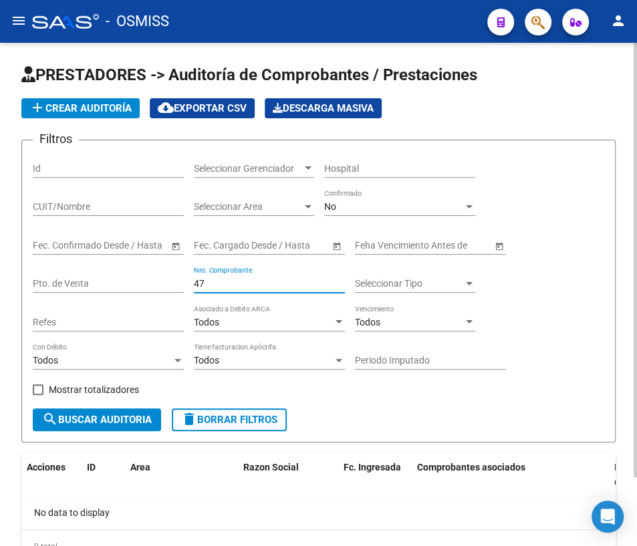
type input "47"
click at [259, 414] on span "delete Borrar Filtros" at bounding box center [229, 420] width 96 height 12
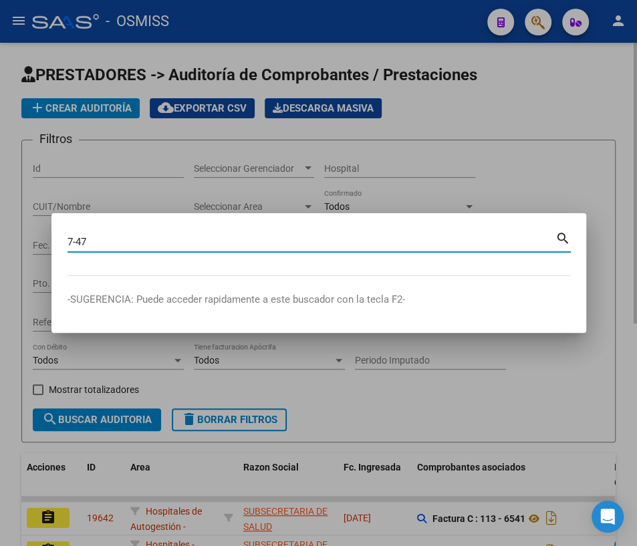
type input "7-47"
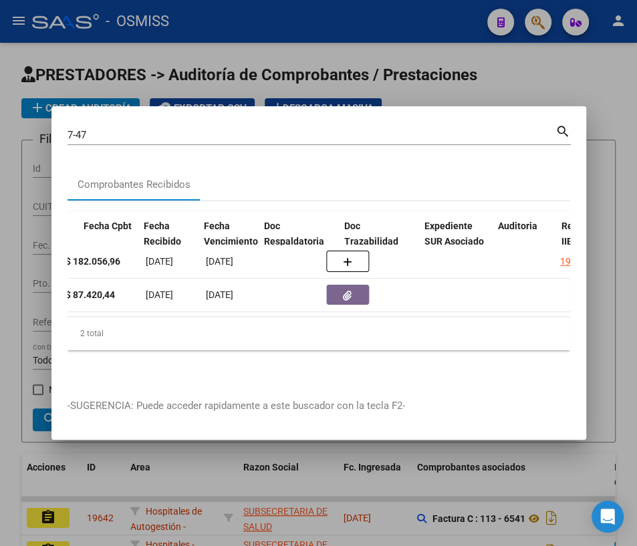
scroll to position [0, 622]
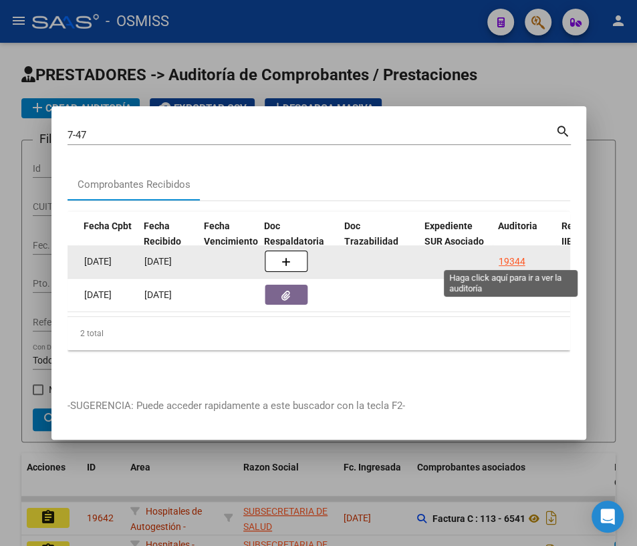
click at [503, 254] on div "19344" at bounding box center [511, 261] width 27 height 15
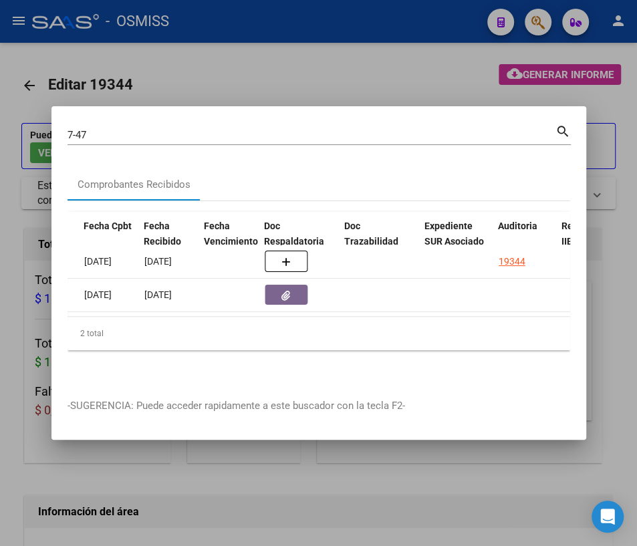
click at [279, 482] on div at bounding box center [318, 273] width 637 height 546
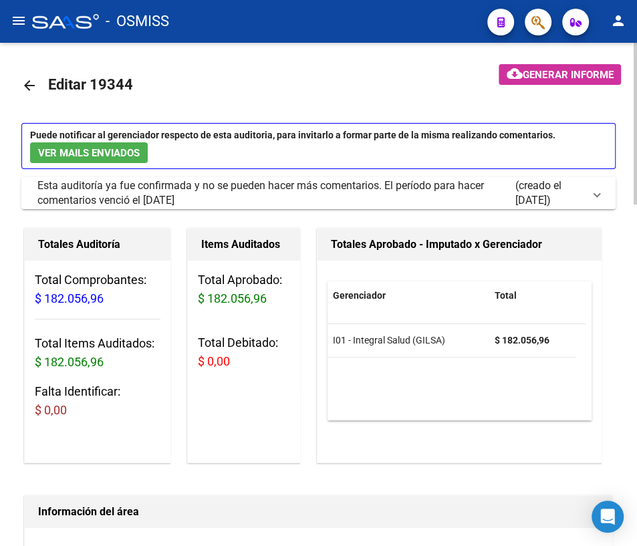
click at [29, 88] on mat-icon "arrow_back" at bounding box center [29, 86] width 16 height 16
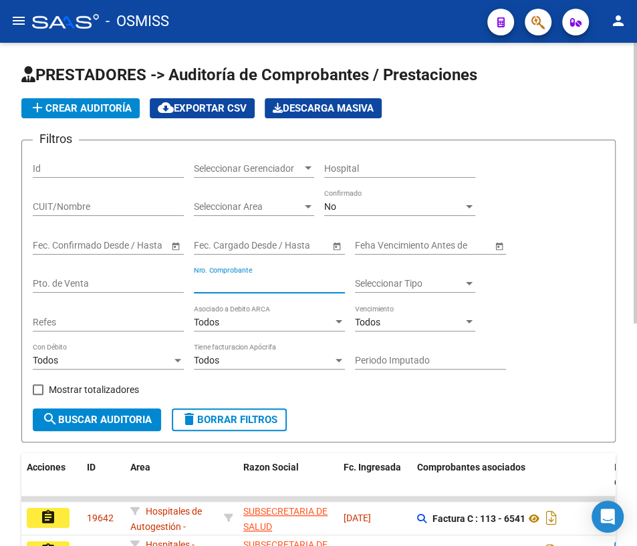
click at [221, 281] on input "Nro. Comprobante" at bounding box center [269, 283] width 151 height 11
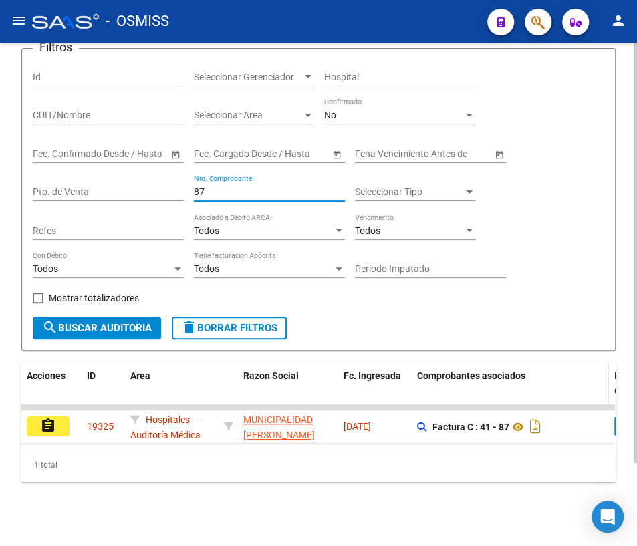
scroll to position [98, 0]
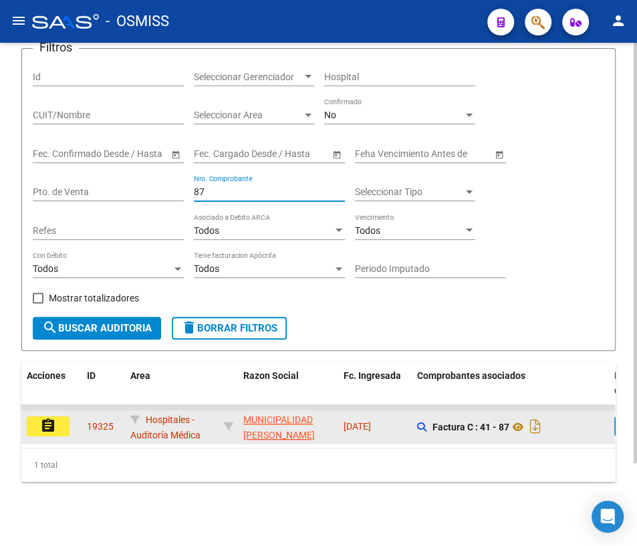
type input "87"
click at [47, 418] on mat-icon "assignment" at bounding box center [48, 426] width 16 height 16
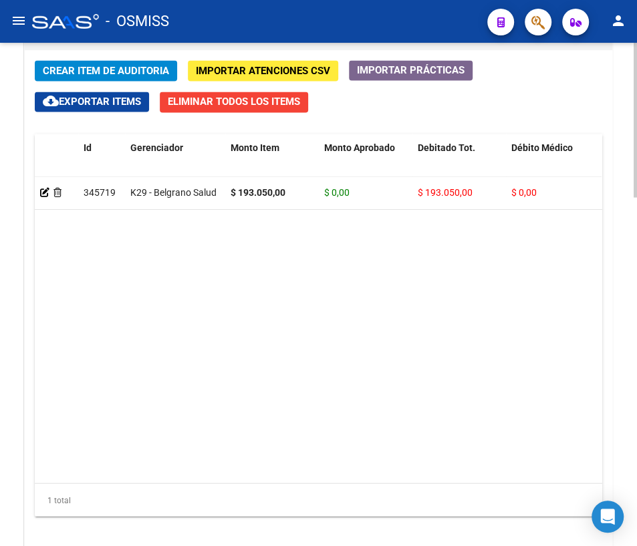
scroll to position [1139, 0]
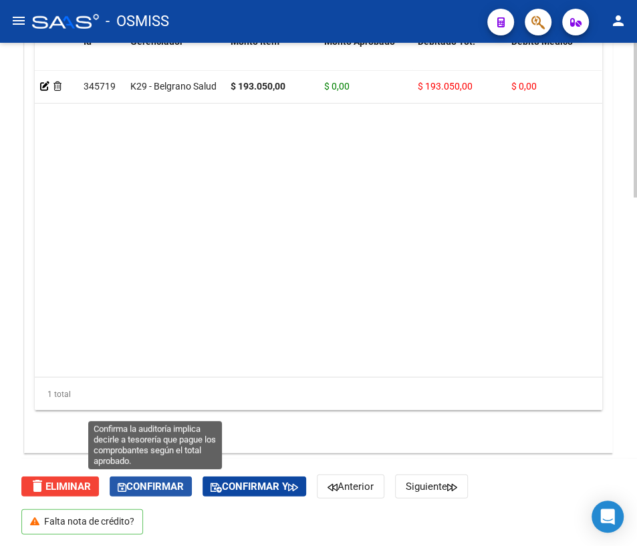
click at [131, 483] on span "Confirmar" at bounding box center [151, 486] width 66 height 12
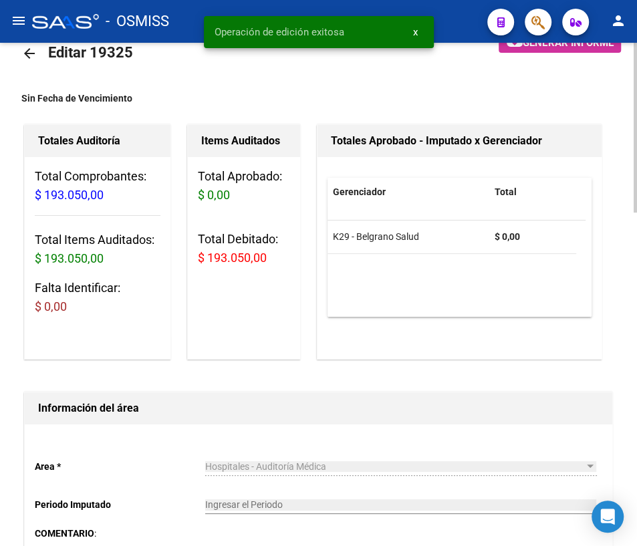
scroll to position [17, 0]
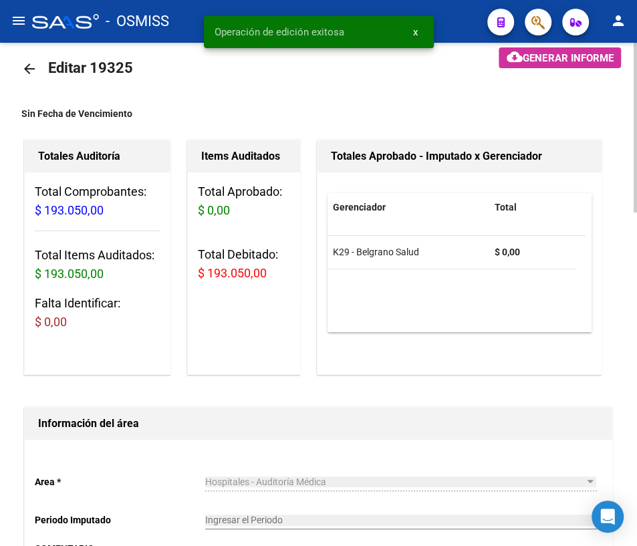
click at [26, 69] on mat-icon "arrow_back" at bounding box center [29, 69] width 16 height 16
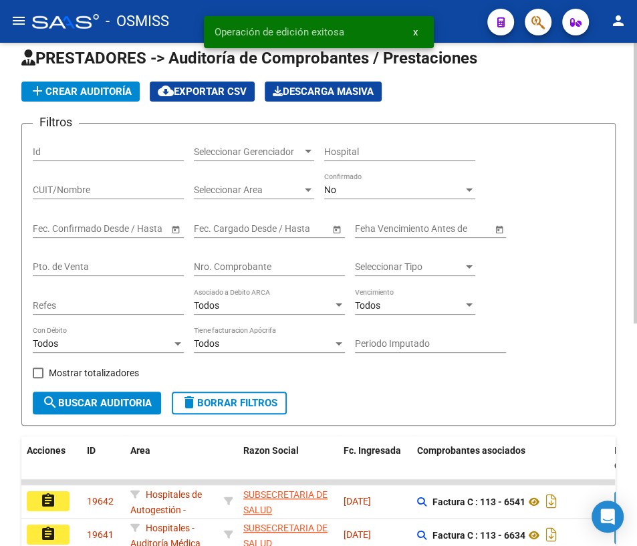
click at [261, 265] on input "Nro. Comprobante" at bounding box center [269, 266] width 151 height 11
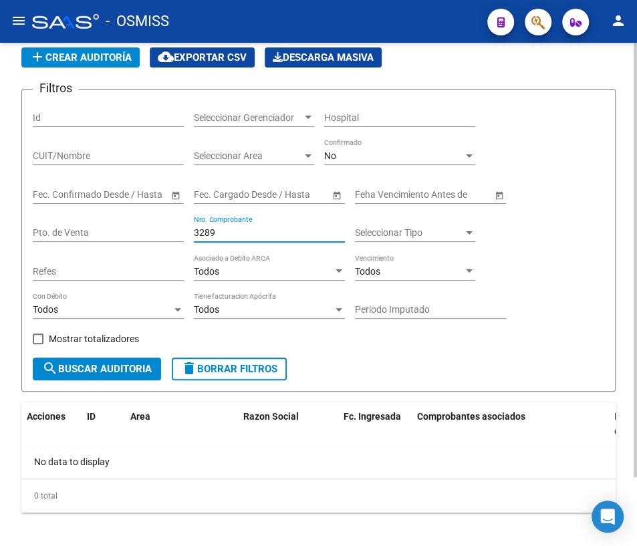
scroll to position [79, 0]
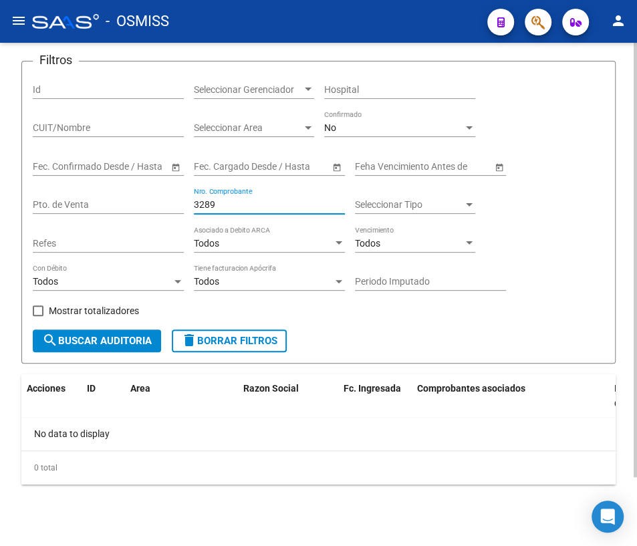
type input "3289"
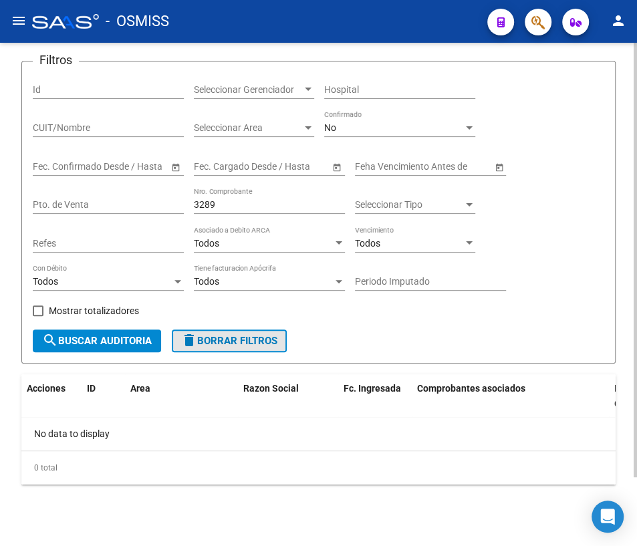
click at [233, 339] on span "delete Borrar Filtros" at bounding box center [229, 341] width 96 height 12
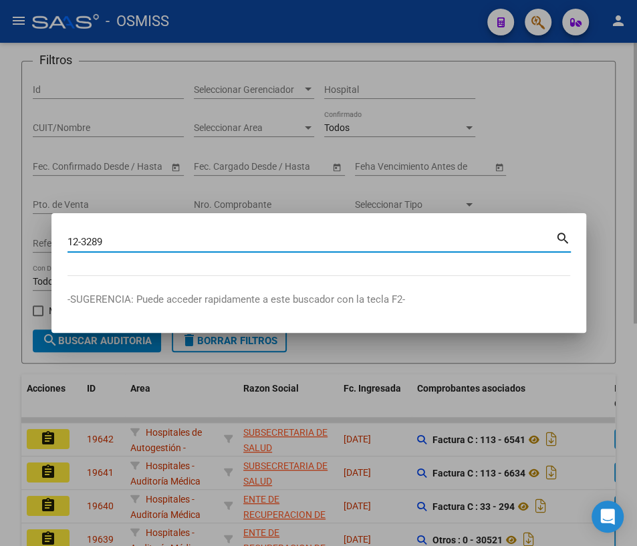
type input "12-3289"
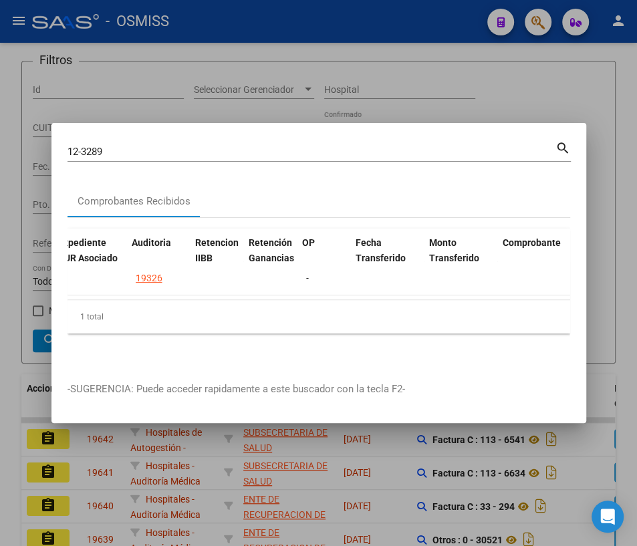
scroll to position [0, 989]
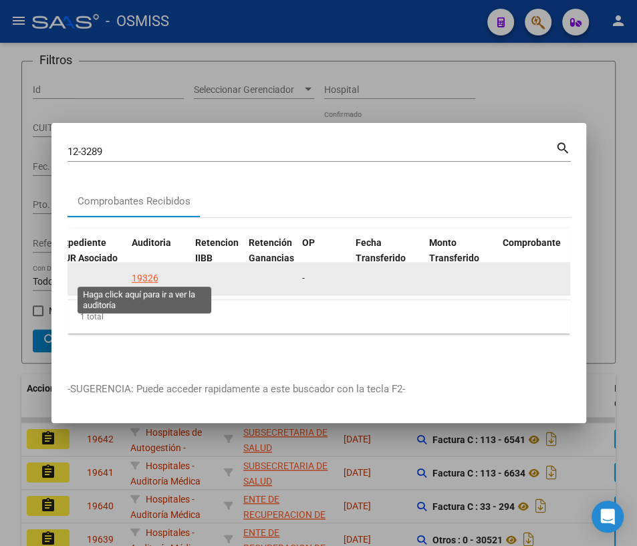
click at [145, 277] on div "19326" at bounding box center [145, 278] width 27 height 15
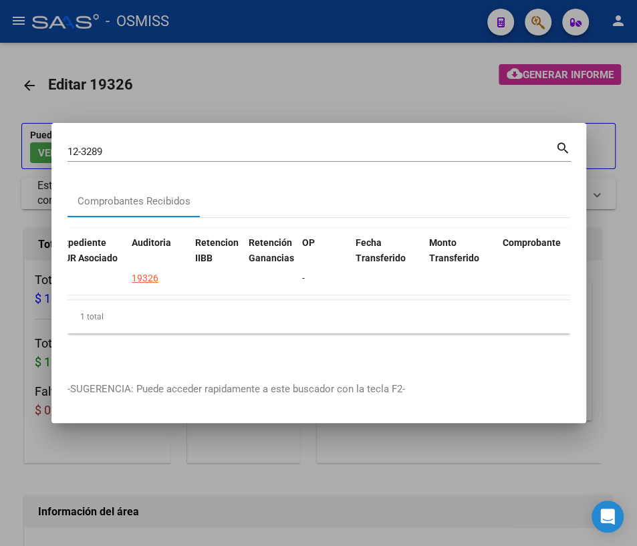
click at [252, 484] on div at bounding box center [318, 273] width 637 height 546
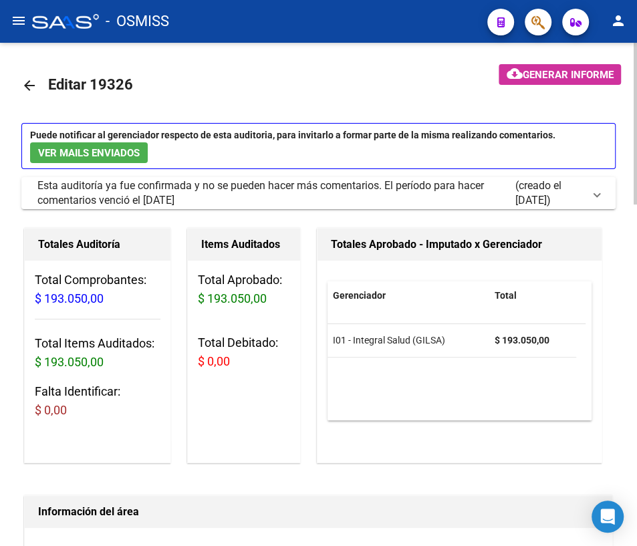
click at [27, 82] on mat-icon "arrow_back" at bounding box center [29, 86] width 16 height 16
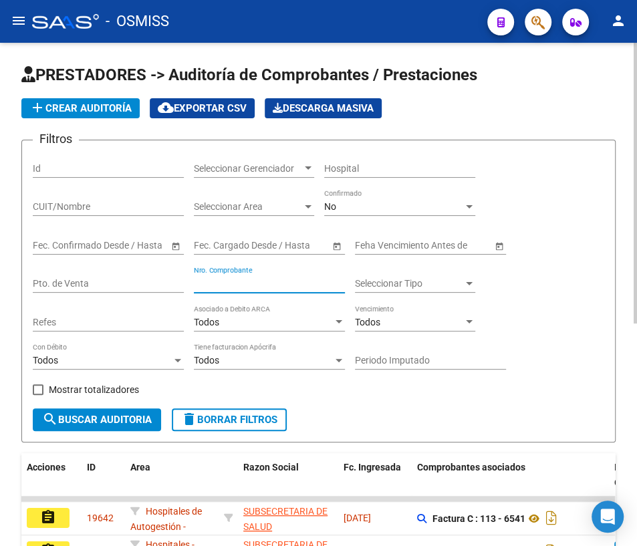
click at [277, 284] on input "Nro. Comprobante" at bounding box center [269, 283] width 151 height 11
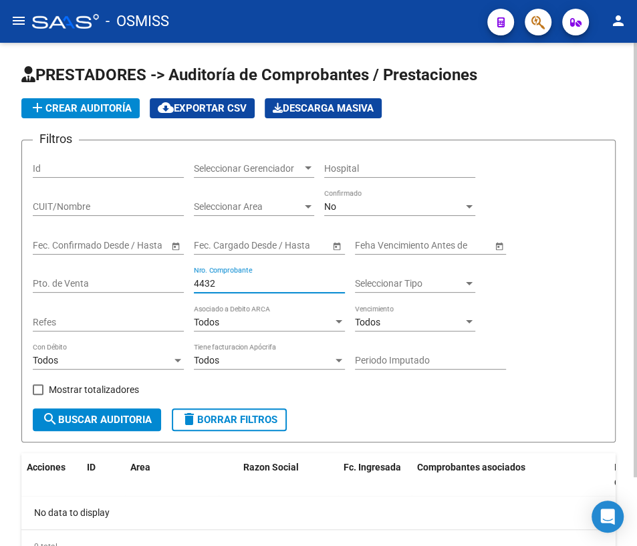
drag, startPoint x: 221, startPoint y: 281, endPoint x: 181, endPoint y: 281, distance: 39.4
click at [181, 281] on div "Filtros Id Seleccionar Gerenciador Seleccionar Gerenciador Hospital CUIT/Nombre…" at bounding box center [318, 279] width 571 height 257
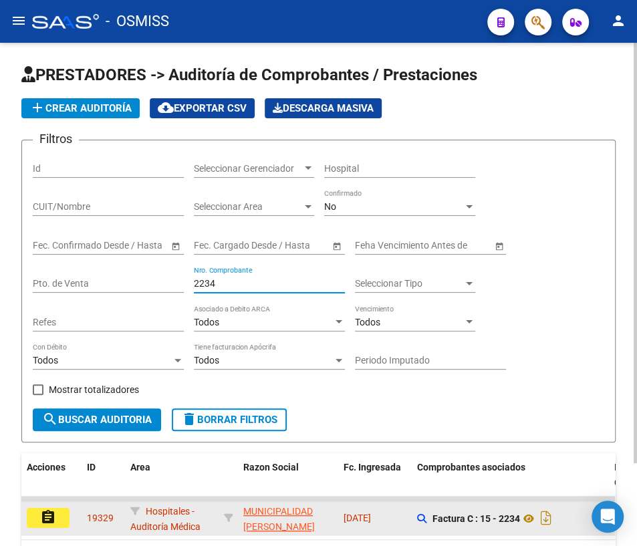
scroll to position [1, 0]
type input "2234"
click at [55, 519] on mat-icon "assignment" at bounding box center [48, 517] width 16 height 16
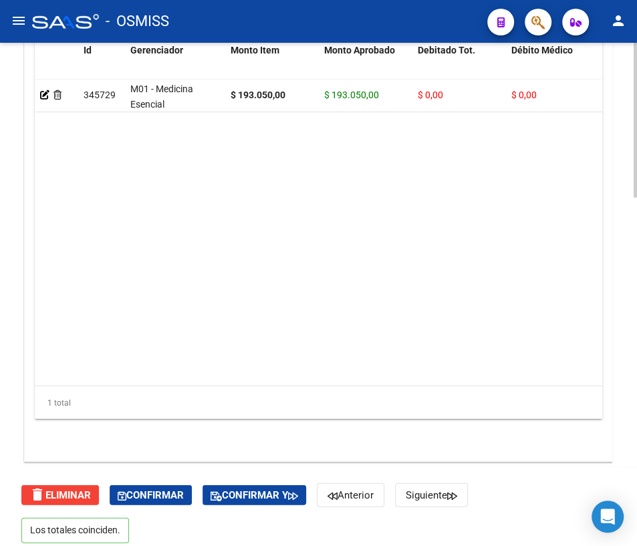
scroll to position [1139, 0]
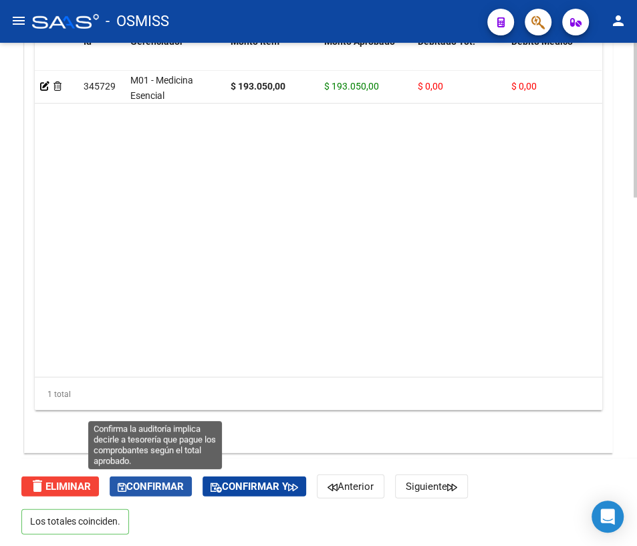
click at [184, 485] on span "Confirmar" at bounding box center [151, 486] width 66 height 12
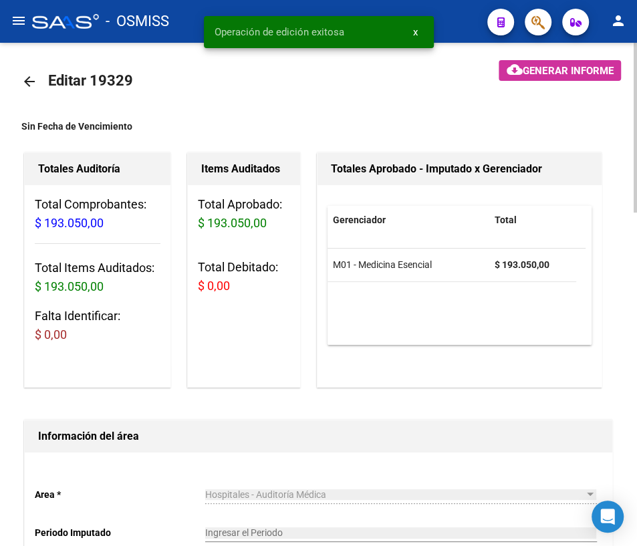
scroll to position [0, 0]
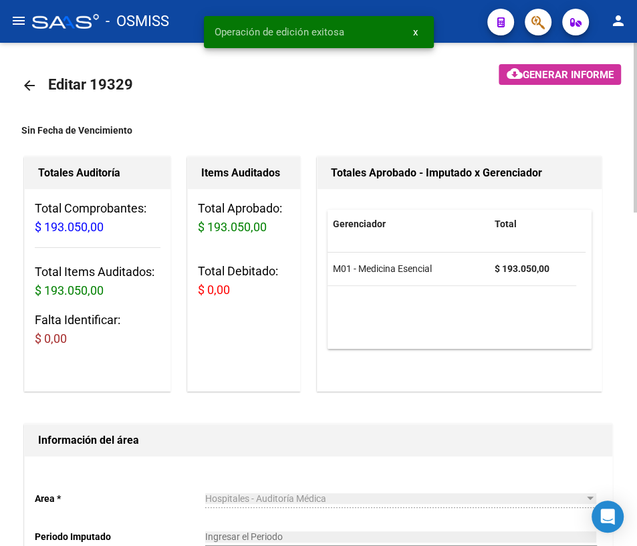
click at [31, 88] on mat-icon "arrow_back" at bounding box center [29, 86] width 16 height 16
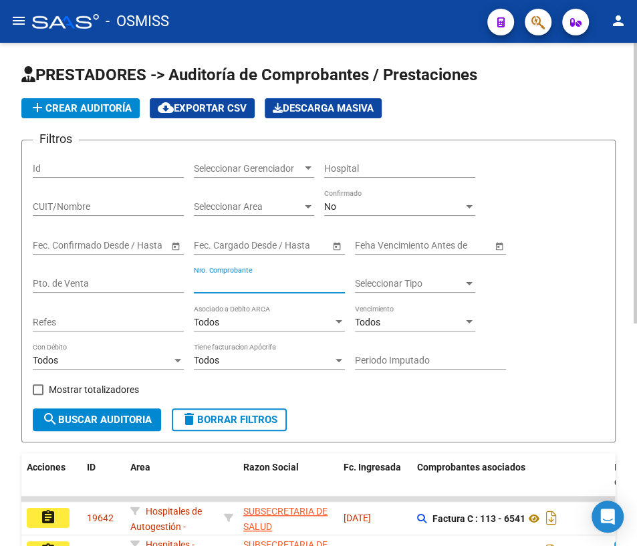
click at [243, 281] on input "Nro. Comprobante" at bounding box center [269, 283] width 151 height 11
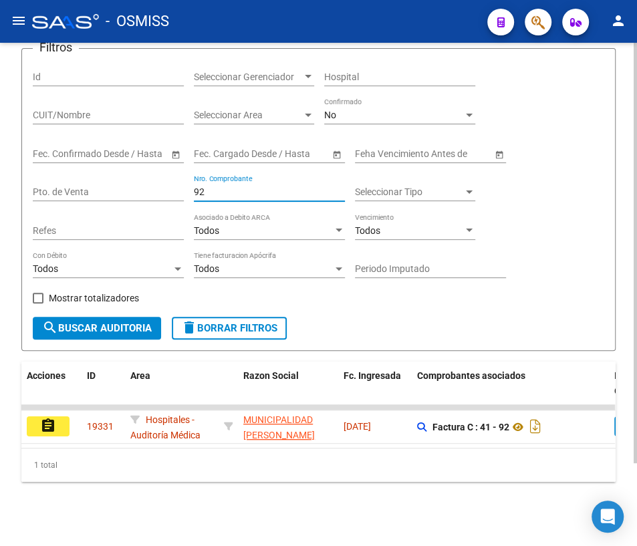
scroll to position [98, 0]
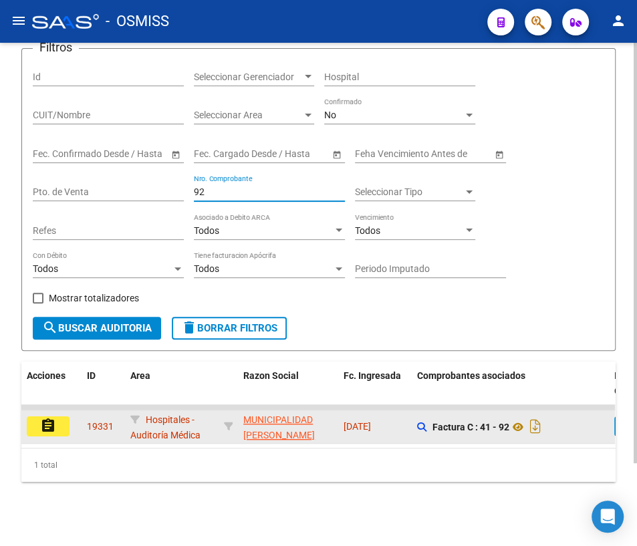
type input "92"
click at [43, 424] on mat-icon "assignment" at bounding box center [48, 426] width 16 height 16
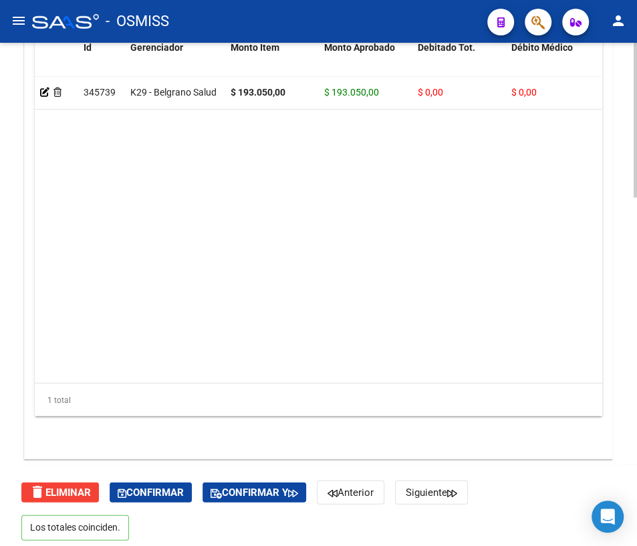
scroll to position [1139, 0]
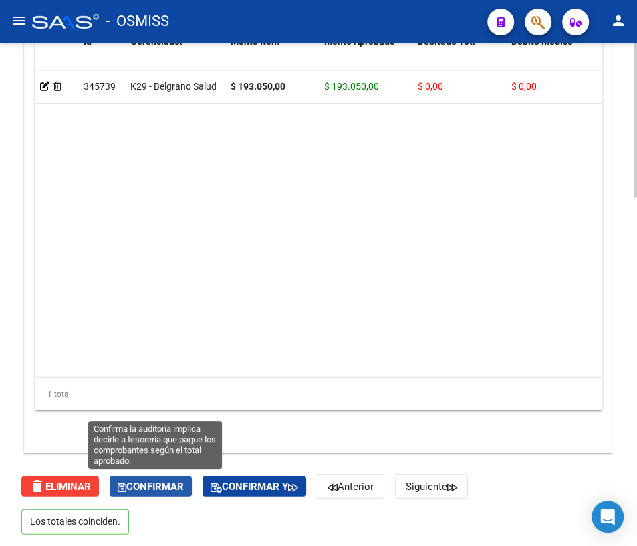
click at [160, 482] on span "Confirmar" at bounding box center [151, 486] width 66 height 12
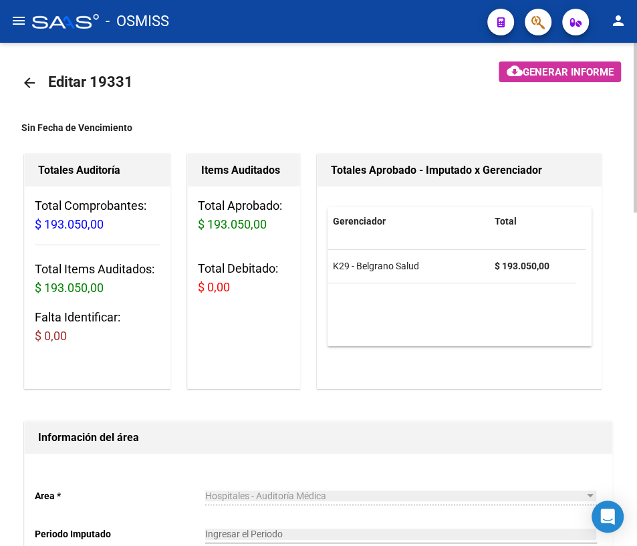
scroll to position [0, 0]
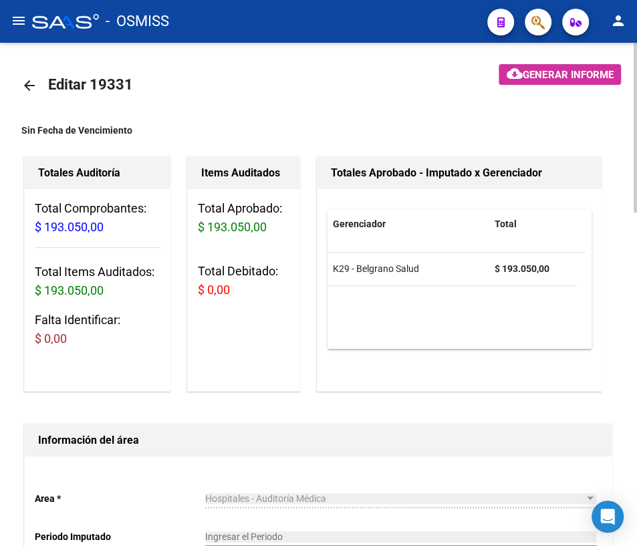
click at [27, 85] on mat-icon "arrow_back" at bounding box center [29, 86] width 16 height 16
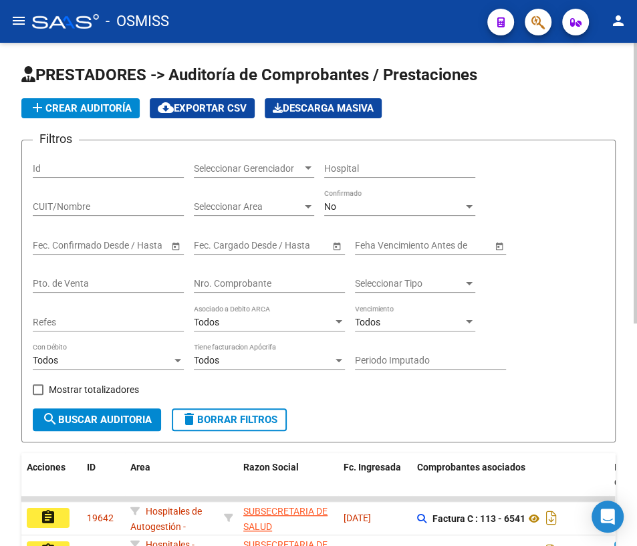
click at [287, 285] on input "Nro. Comprobante" at bounding box center [269, 283] width 151 height 11
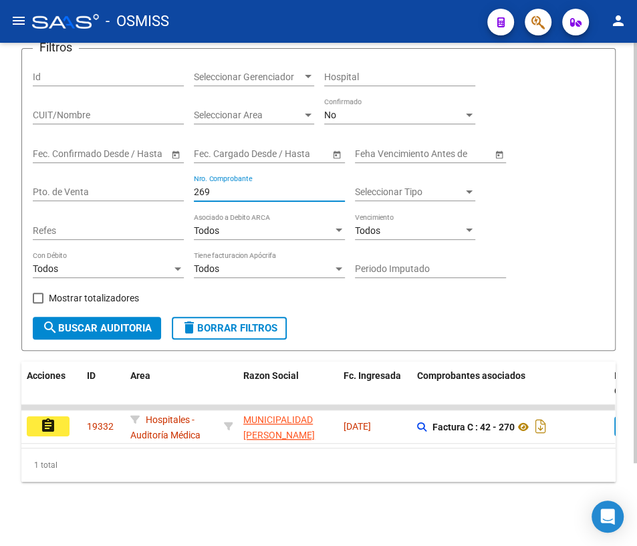
scroll to position [98, 0]
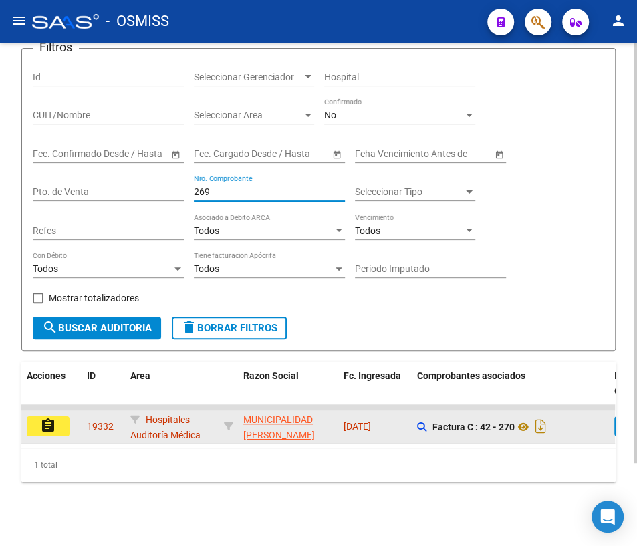
type input "269"
click at [58, 418] on button "assignment" at bounding box center [48, 426] width 43 height 20
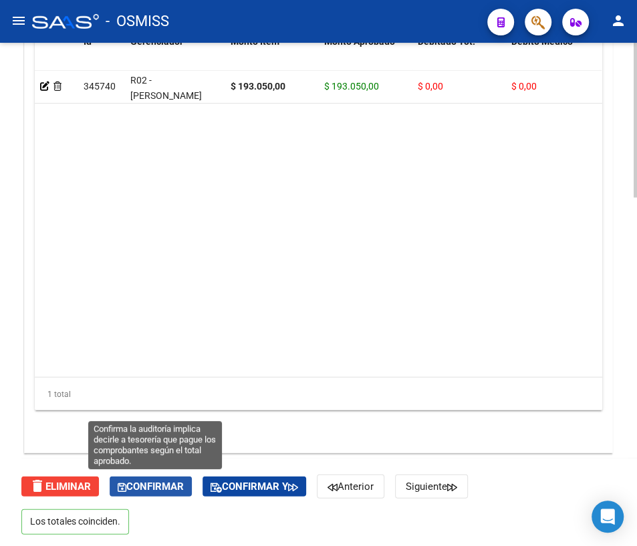
click at [148, 490] on button "Confirmar" at bounding box center [151, 486] width 82 height 20
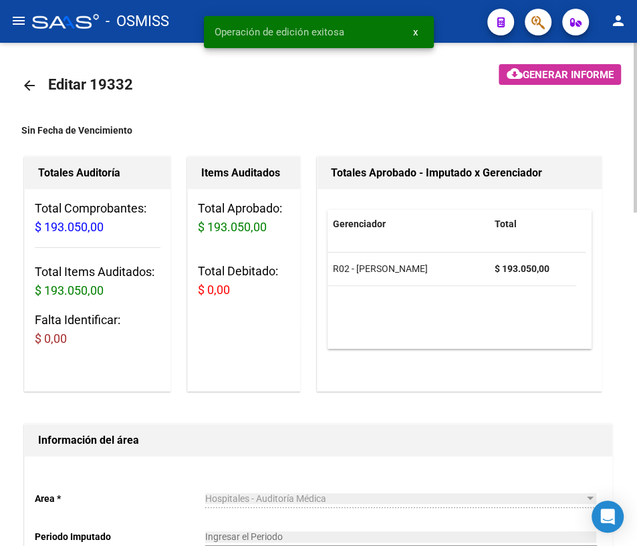
click at [27, 87] on mat-icon "arrow_back" at bounding box center [29, 86] width 16 height 16
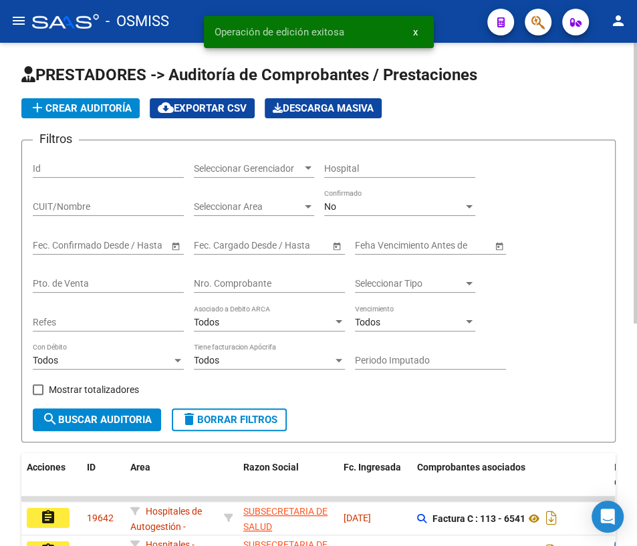
click at [242, 278] on input "Nro. Comprobante" at bounding box center [269, 283] width 151 height 11
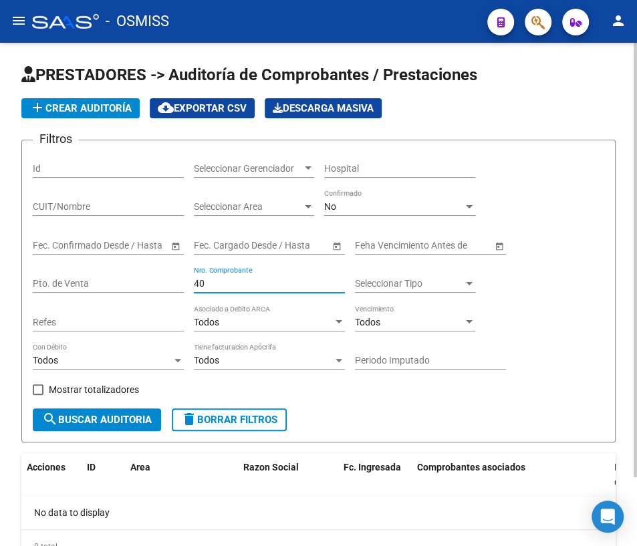
drag, startPoint x: 207, startPoint y: 281, endPoint x: 157, endPoint y: 273, distance: 50.8
click at [157, 273] on div "Filtros Id Seleccionar Gerenciador Seleccionar Gerenciador Hospital CUIT/Nombre…" at bounding box center [318, 279] width 571 height 257
drag, startPoint x: 229, startPoint y: 279, endPoint x: 146, endPoint y: 275, distance: 83.0
click at [146, 275] on div "Filtros Id Seleccionar Gerenciador Seleccionar Gerenciador Hospital CUIT/Nombre…" at bounding box center [318, 279] width 571 height 257
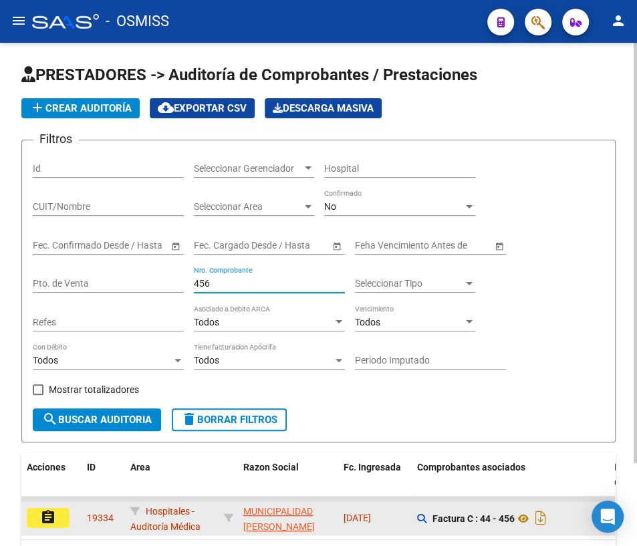
type input "456"
click at [51, 517] on mat-icon "assignment" at bounding box center [48, 517] width 16 height 16
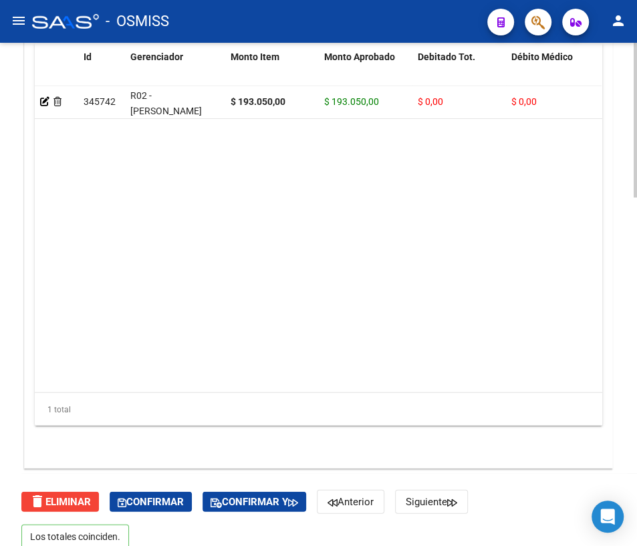
scroll to position [1139, 0]
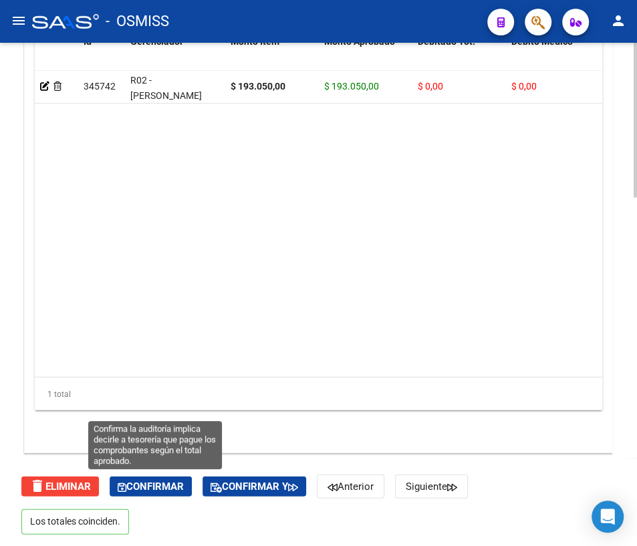
click at [152, 482] on span "Confirmar" at bounding box center [151, 486] width 66 height 12
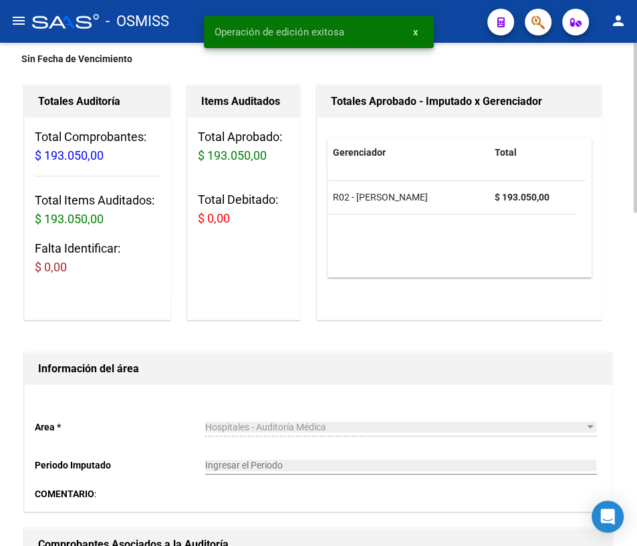
scroll to position [0, 0]
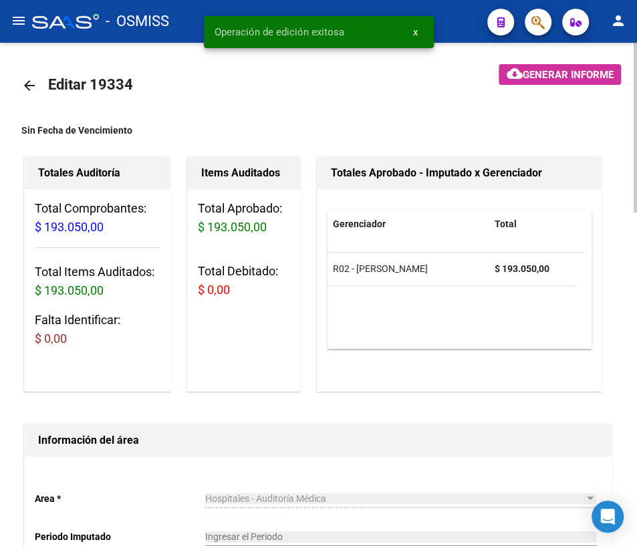
click at [28, 81] on mat-icon "arrow_back" at bounding box center [29, 86] width 16 height 16
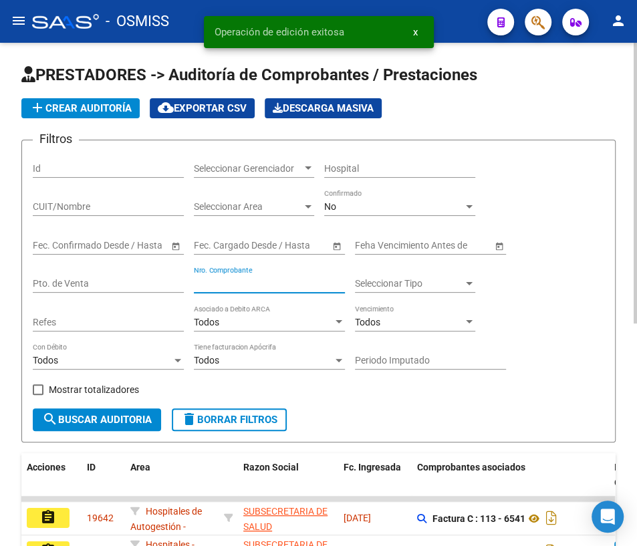
click at [284, 279] on input "Nro. Comprobante" at bounding box center [269, 283] width 151 height 11
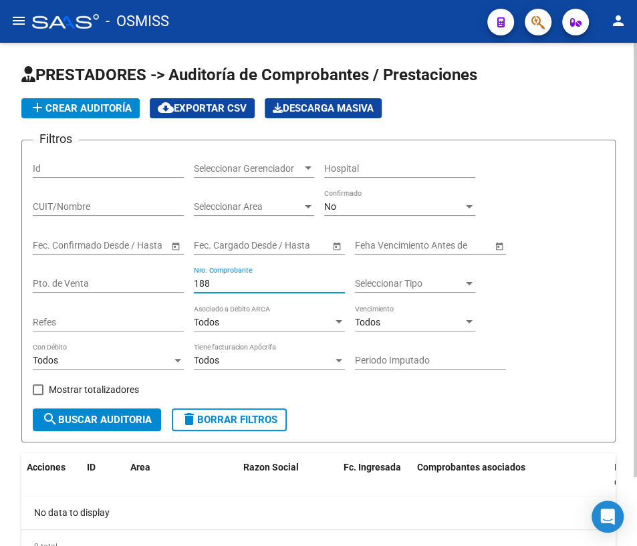
type input "188"
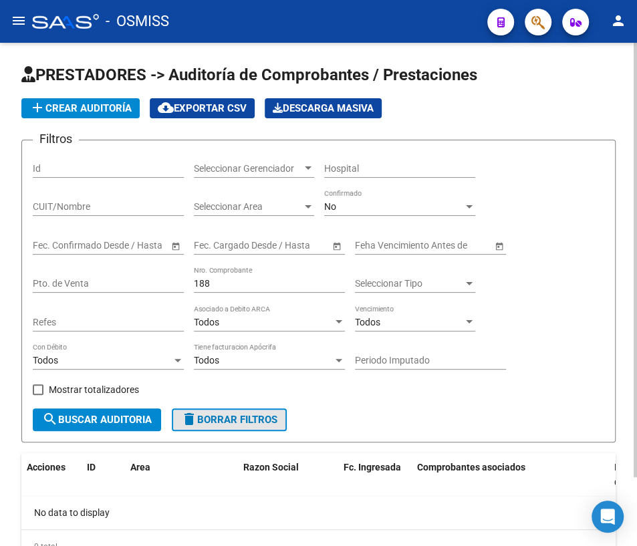
click at [251, 417] on span "delete Borrar Filtros" at bounding box center [229, 420] width 96 height 12
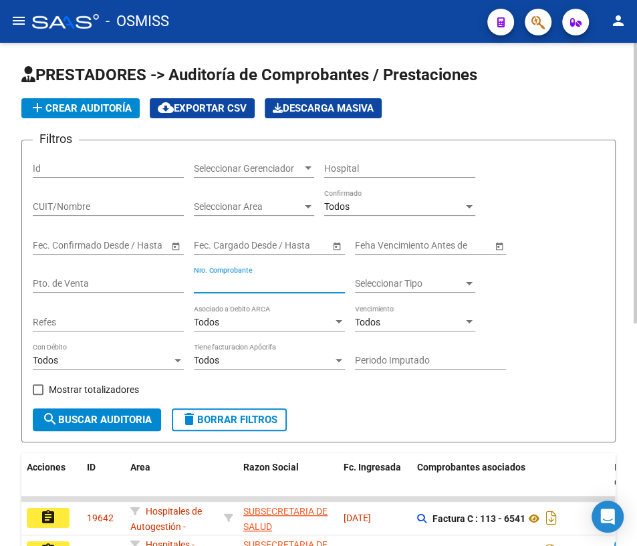
click at [230, 278] on input "Nro. Comprobante" at bounding box center [269, 283] width 151 height 11
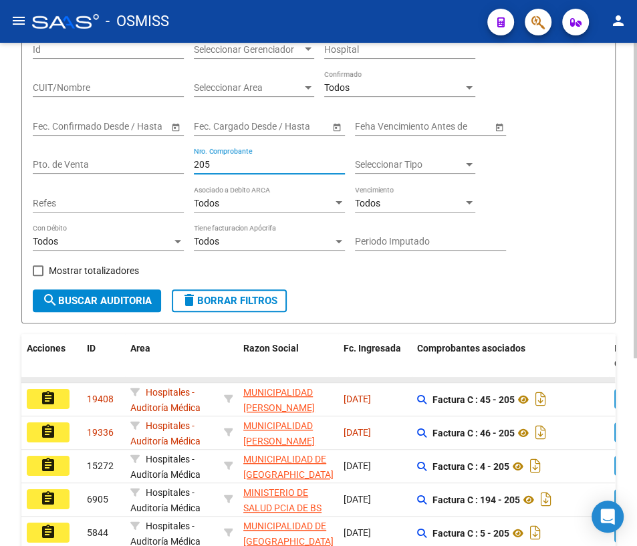
scroll to position [121, 0]
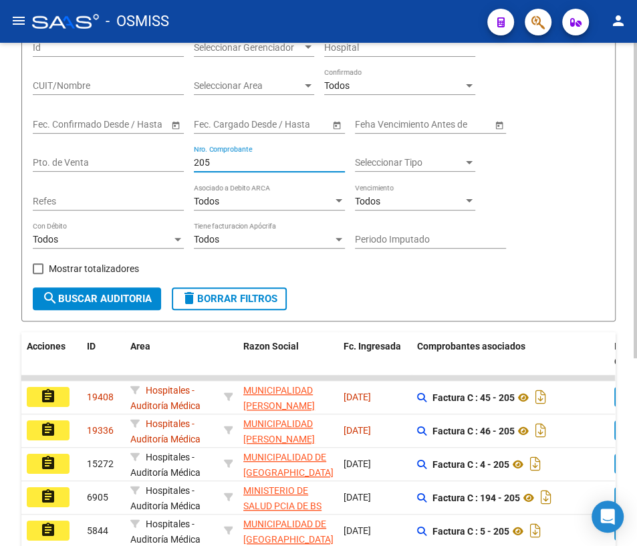
type input "205"
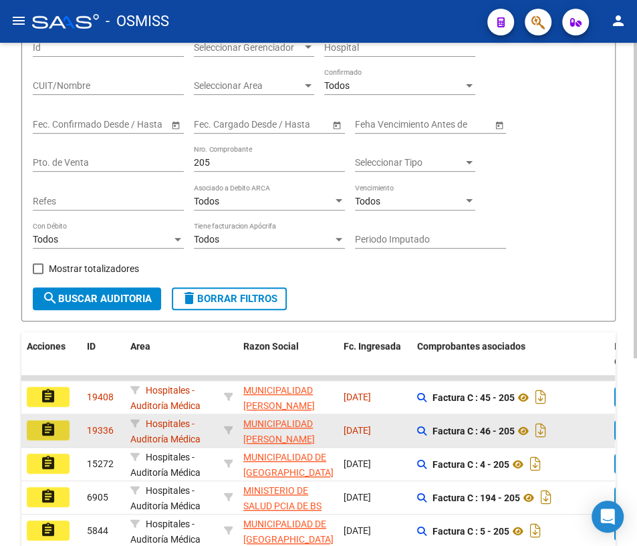
click at [46, 428] on mat-icon "assignment" at bounding box center [48, 430] width 16 height 16
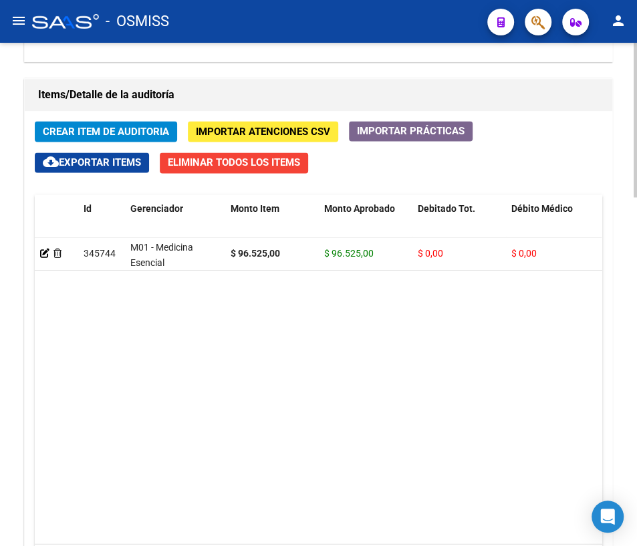
scroll to position [1139, 0]
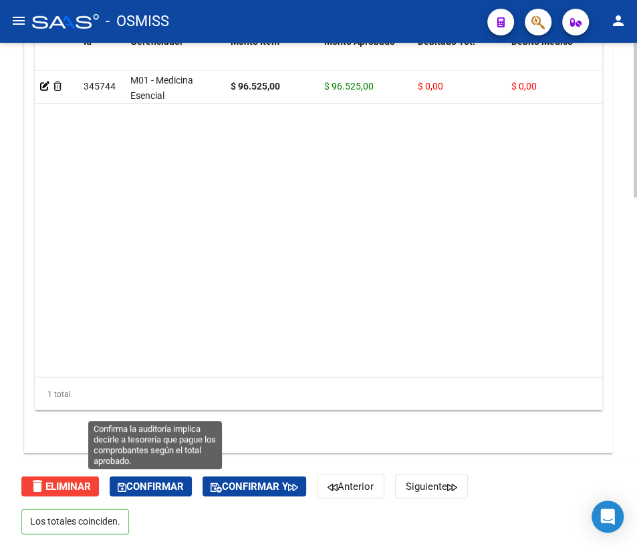
click at [178, 489] on span "Confirmar" at bounding box center [151, 486] width 66 height 12
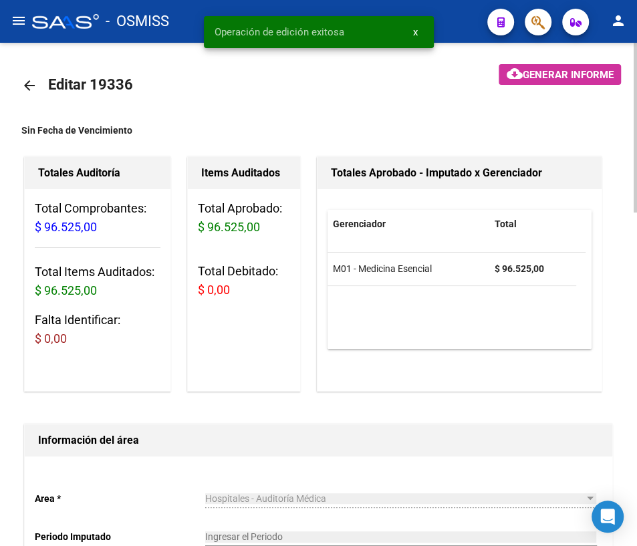
scroll to position [0, 0]
click at [27, 81] on mat-icon "arrow_back" at bounding box center [29, 86] width 16 height 16
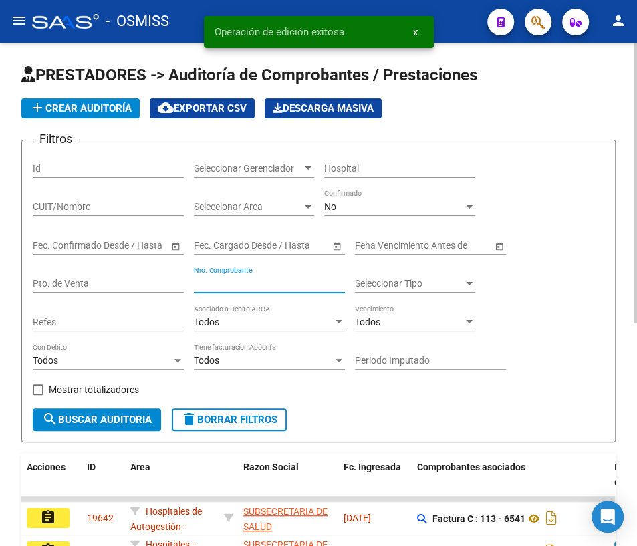
click at [270, 278] on input "Nro. Comprobante" at bounding box center [269, 283] width 151 height 11
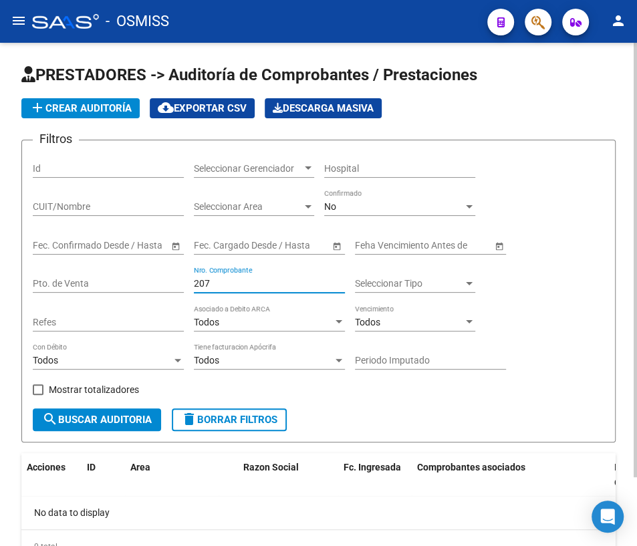
type input "207"
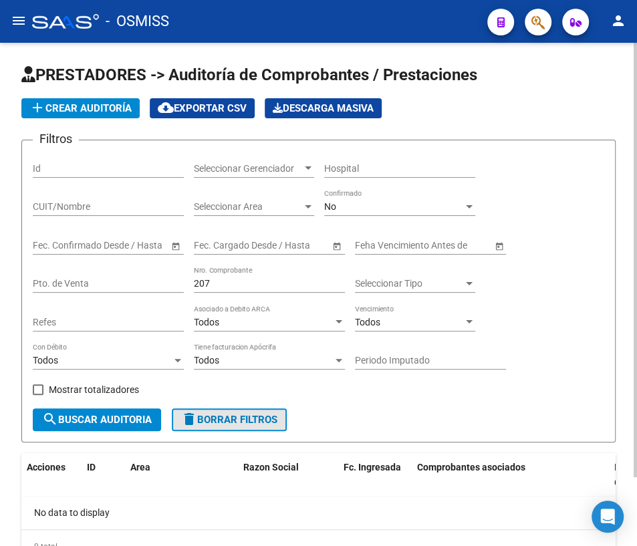
click at [254, 420] on span "delete Borrar Filtros" at bounding box center [229, 420] width 96 height 12
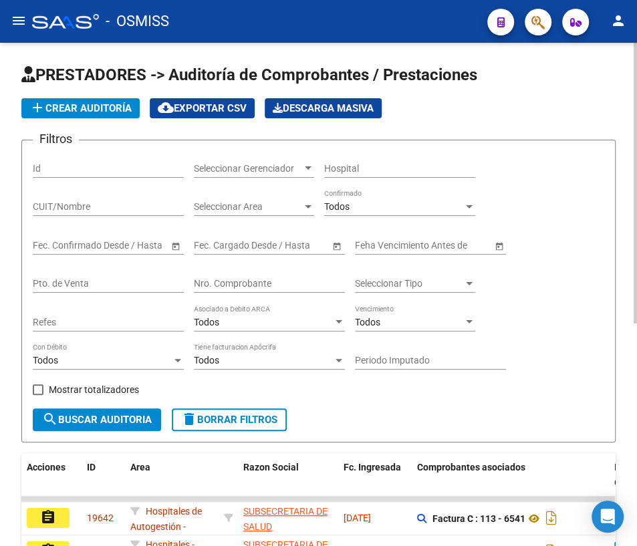
click at [247, 284] on input "Nro. Comprobante" at bounding box center [269, 283] width 151 height 11
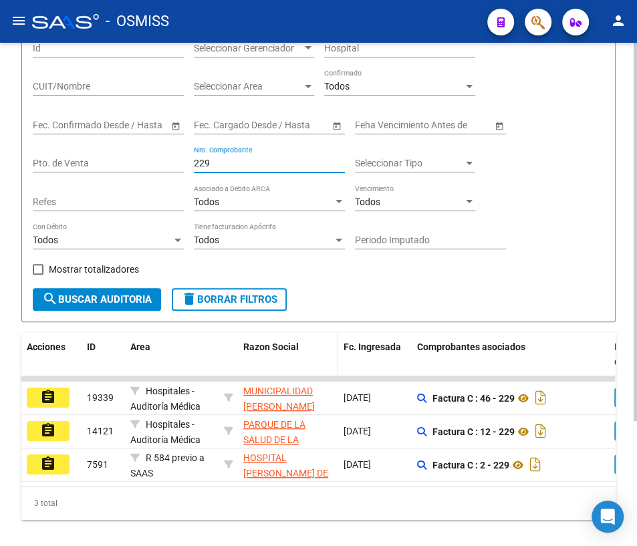
scroll to position [121, 0]
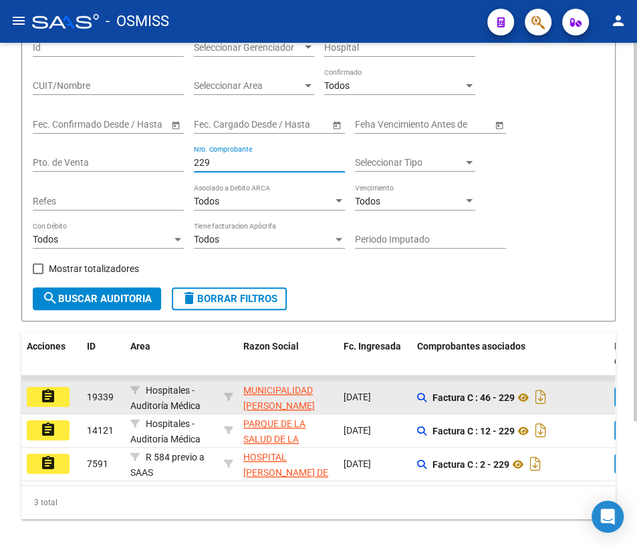
type input "229"
click at [45, 398] on mat-icon "assignment" at bounding box center [48, 396] width 16 height 16
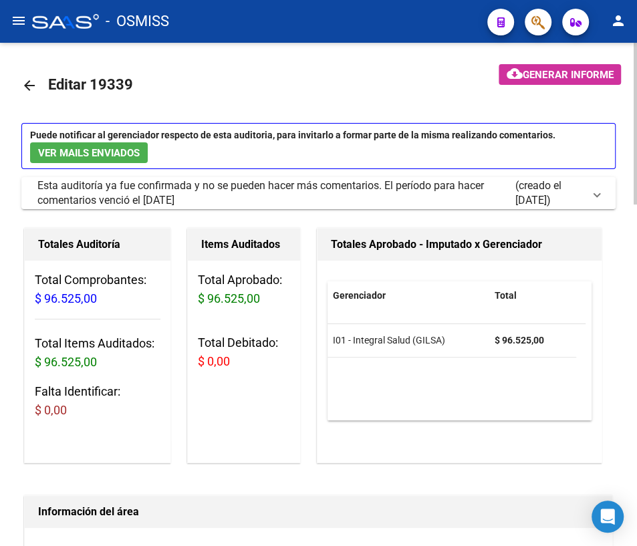
click at [26, 83] on mat-icon "arrow_back" at bounding box center [29, 86] width 16 height 16
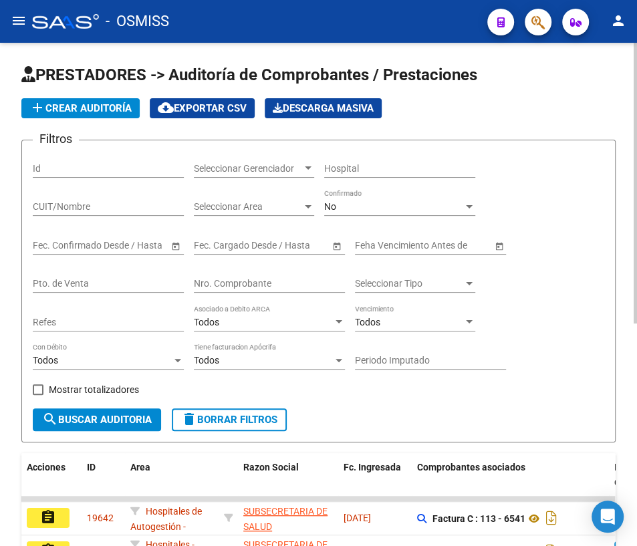
click at [246, 275] on div "Nro. Comprobante" at bounding box center [269, 279] width 151 height 27
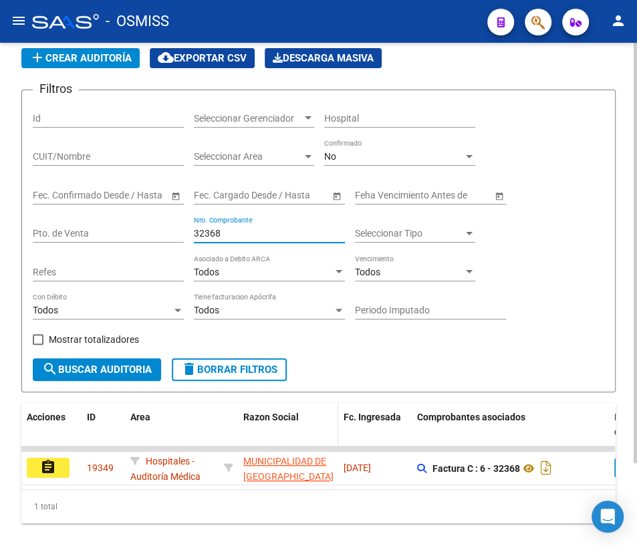
scroll to position [98, 0]
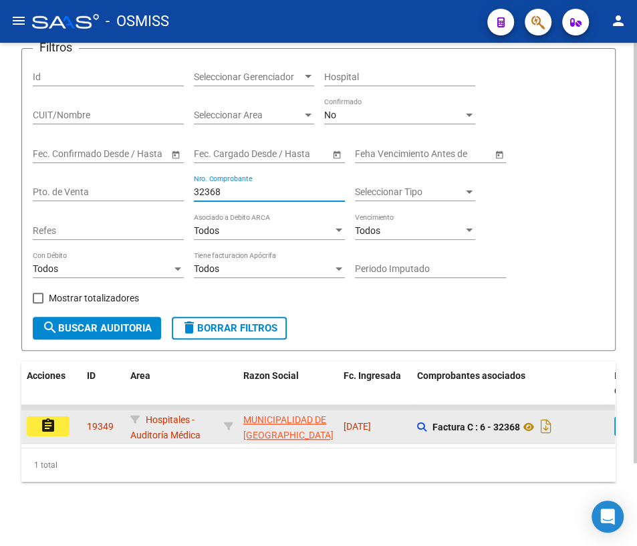
type input "32368"
click at [40, 419] on mat-icon "assignment" at bounding box center [48, 426] width 16 height 16
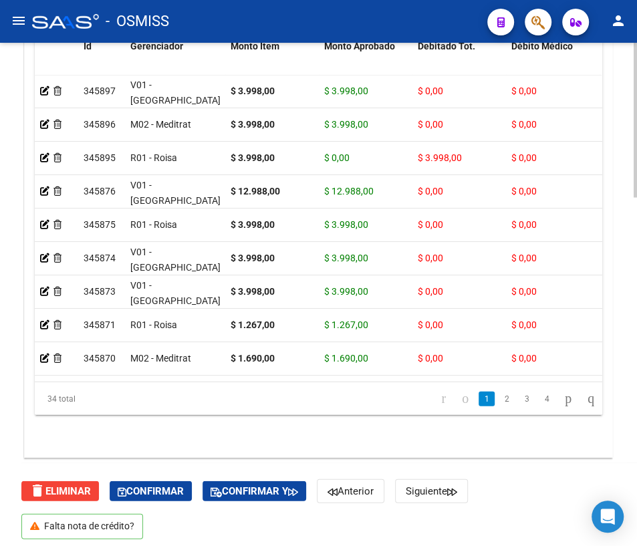
scroll to position [1139, 0]
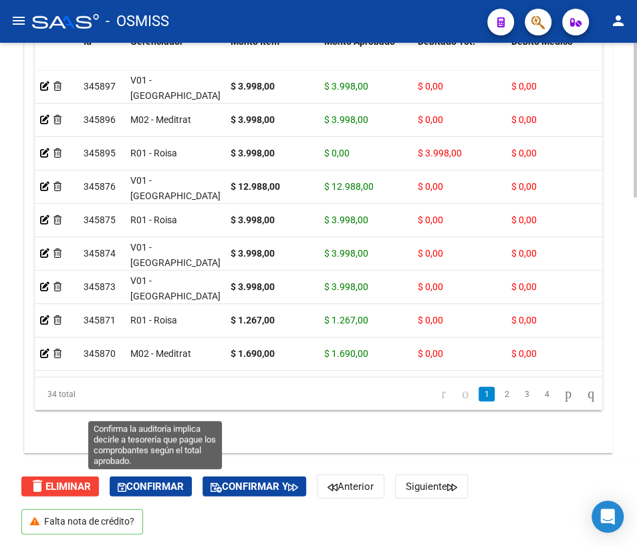
click at [146, 481] on span "Confirmar" at bounding box center [151, 486] width 66 height 12
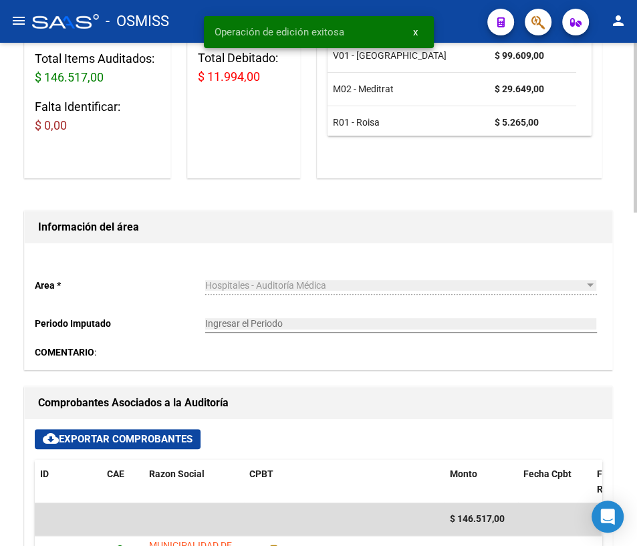
scroll to position [17, 0]
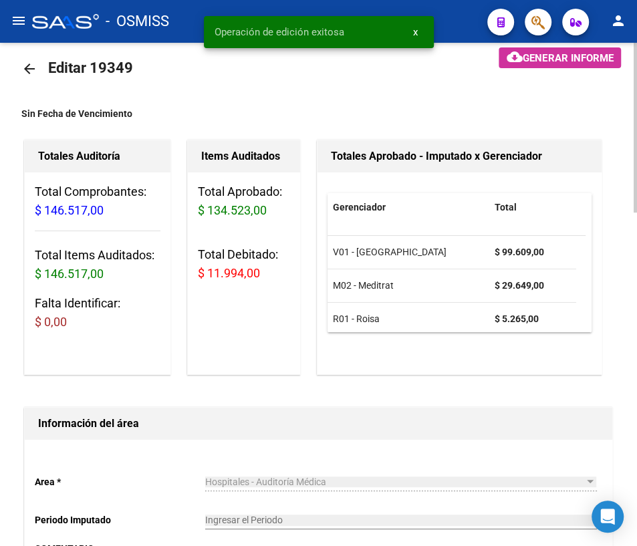
click at [29, 69] on mat-icon "arrow_back" at bounding box center [29, 69] width 16 height 16
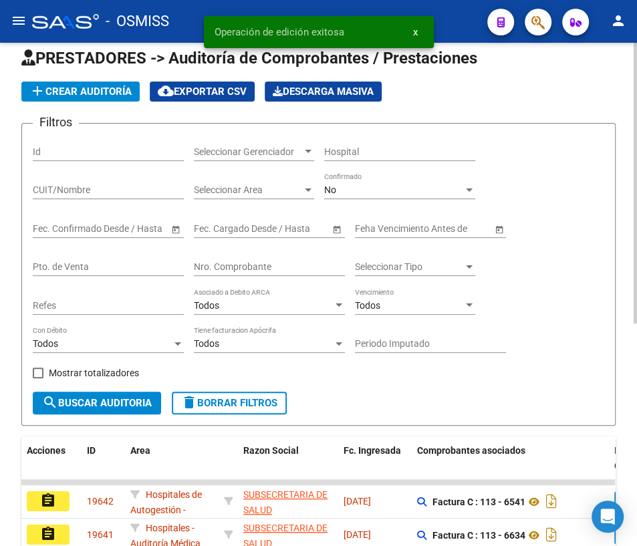
click at [234, 263] on input "Nro. Comprobante" at bounding box center [269, 266] width 151 height 11
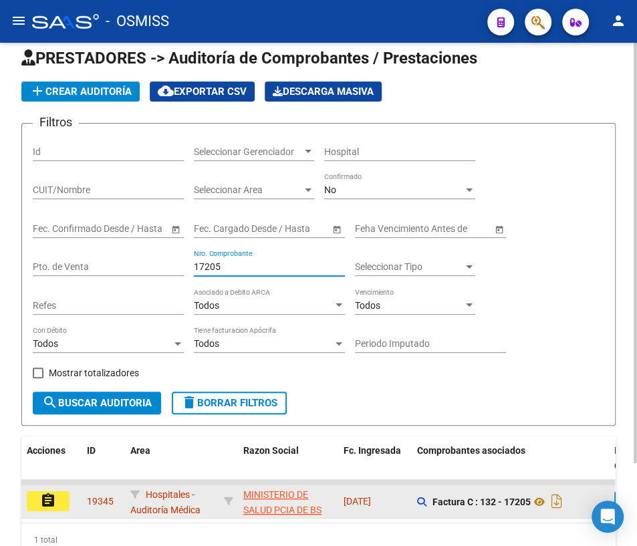
type input "17205"
click at [57, 504] on button "assignment" at bounding box center [48, 501] width 43 height 20
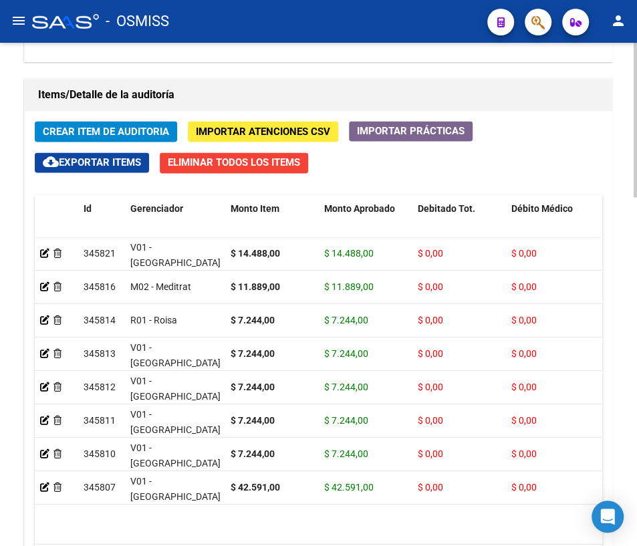
scroll to position [1139, 0]
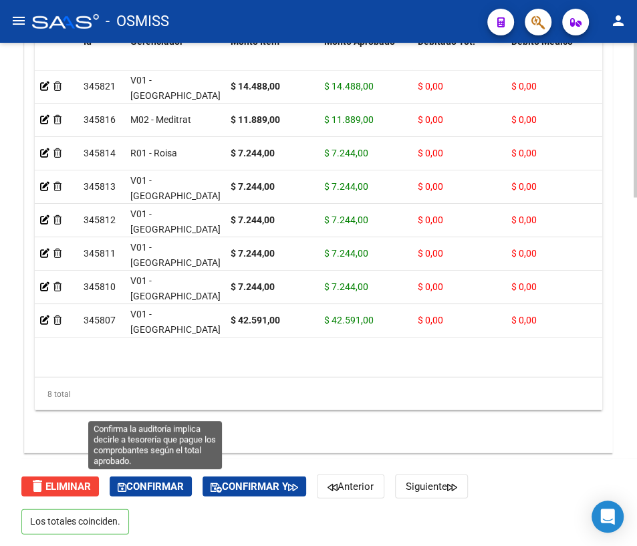
click at [161, 484] on span "Confirmar" at bounding box center [151, 486] width 66 height 12
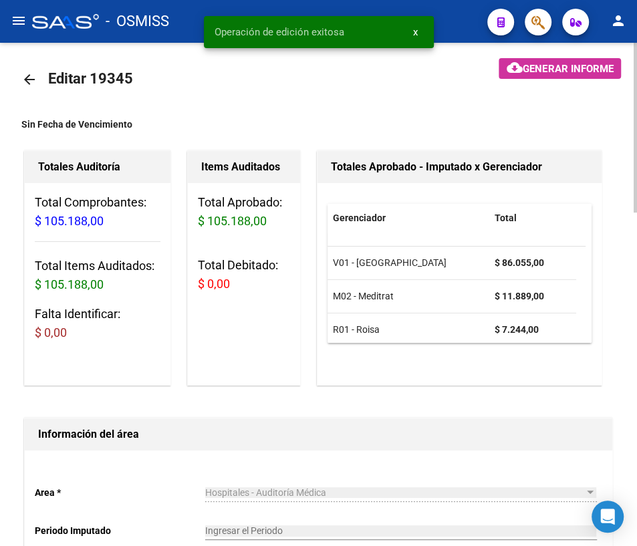
scroll to position [0, 0]
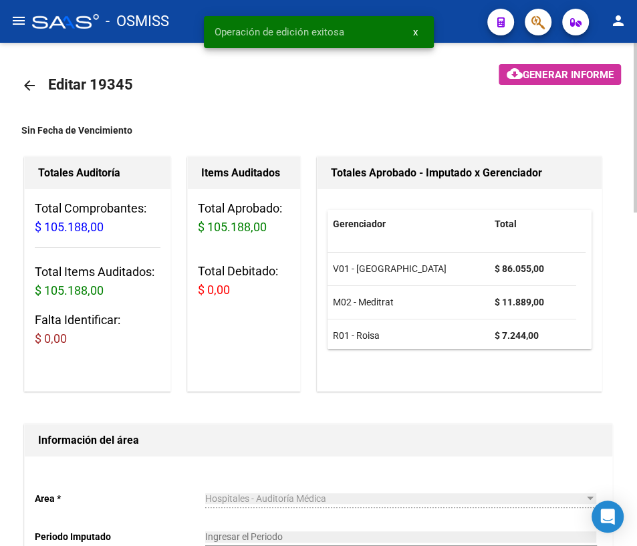
click at [27, 83] on mat-icon "arrow_back" at bounding box center [29, 86] width 16 height 16
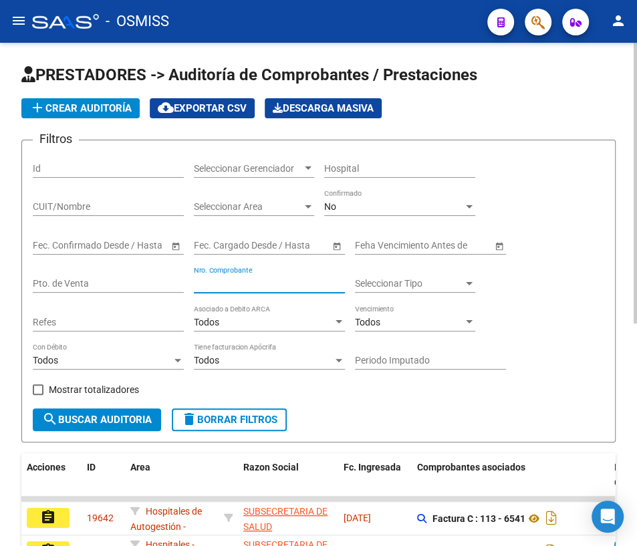
click at [263, 287] on input "Nro. Comprobante" at bounding box center [269, 283] width 151 height 11
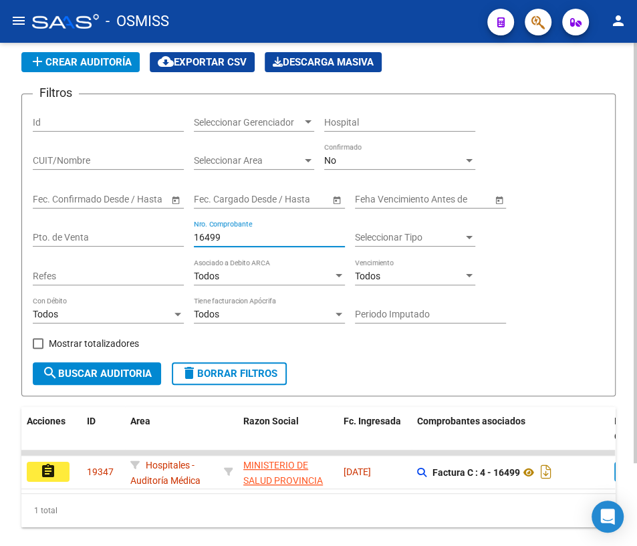
scroll to position [98, 0]
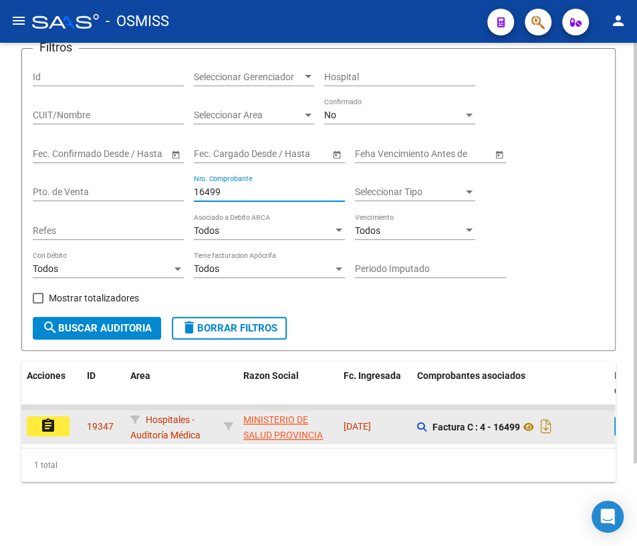
type input "16499"
click at [49, 418] on mat-icon "assignment" at bounding box center [48, 426] width 16 height 16
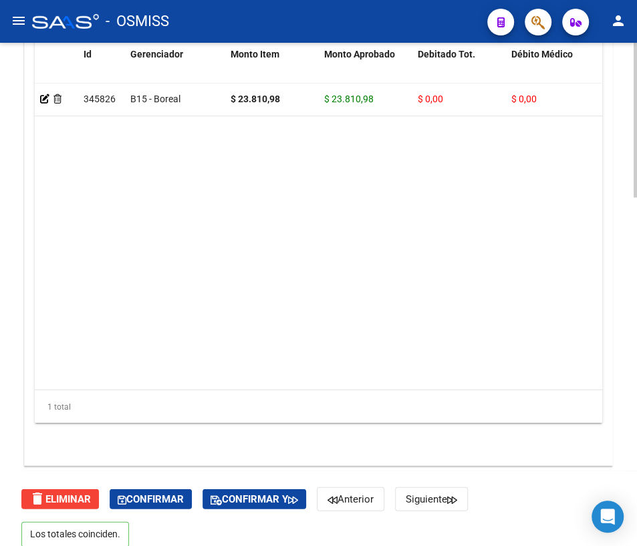
scroll to position [1139, 0]
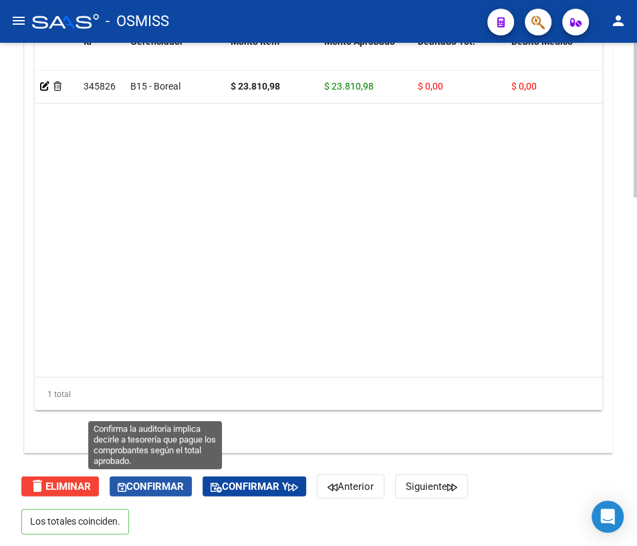
click at [156, 486] on span "Confirmar" at bounding box center [151, 486] width 66 height 12
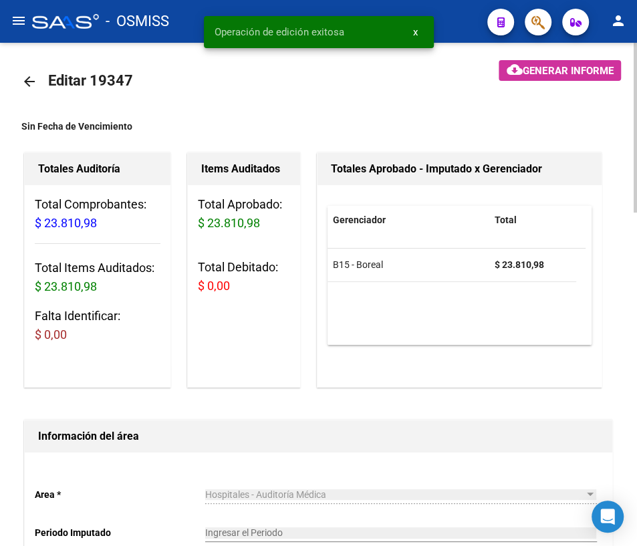
scroll to position [0, 0]
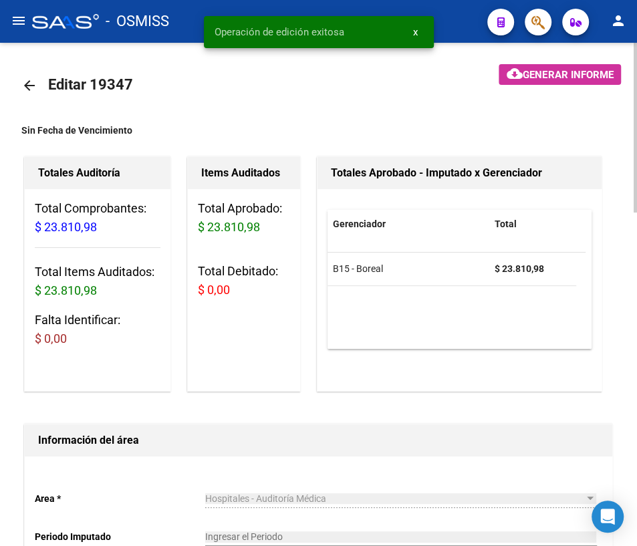
click at [33, 85] on mat-icon "arrow_back" at bounding box center [29, 86] width 16 height 16
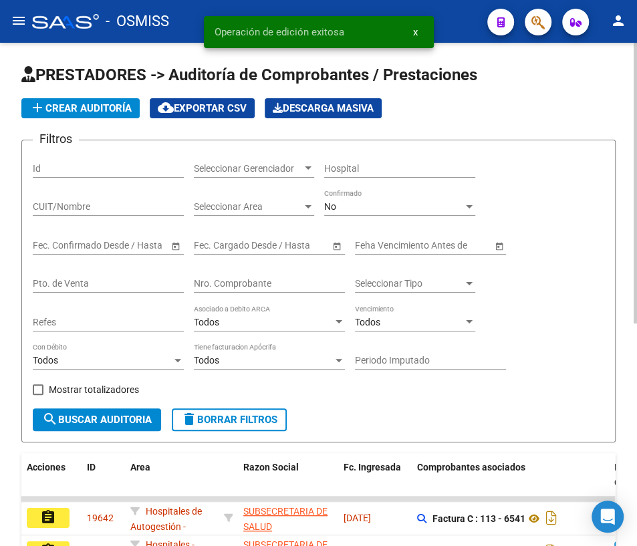
click at [255, 274] on div "Nro. Comprobante" at bounding box center [269, 279] width 151 height 27
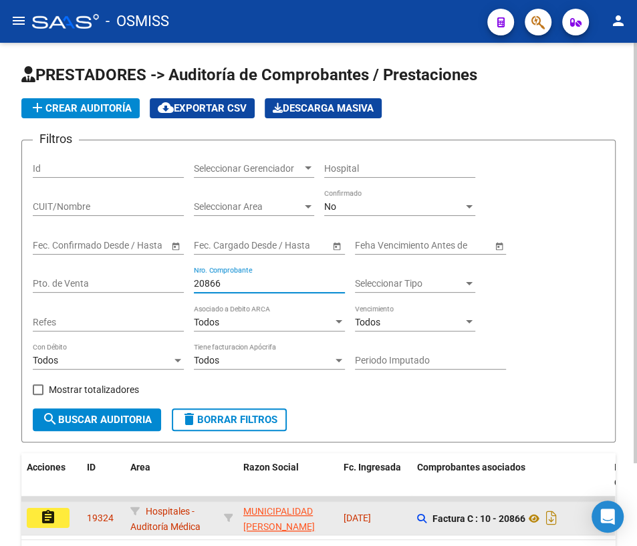
type input "20866"
click at [59, 512] on button "assignment" at bounding box center [48, 518] width 43 height 20
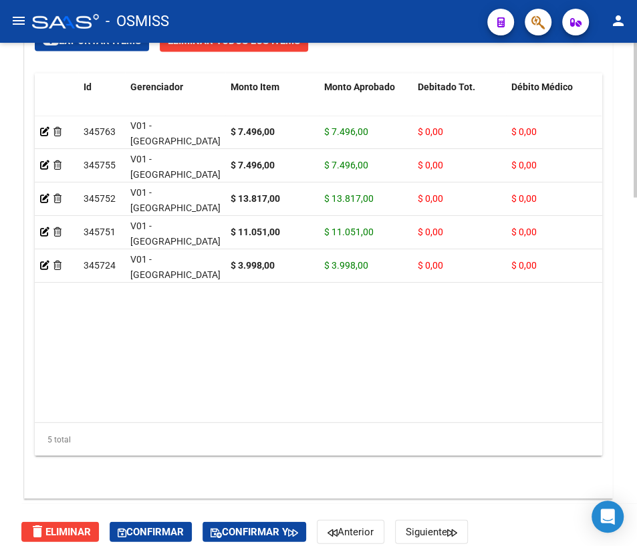
scroll to position [1139, 0]
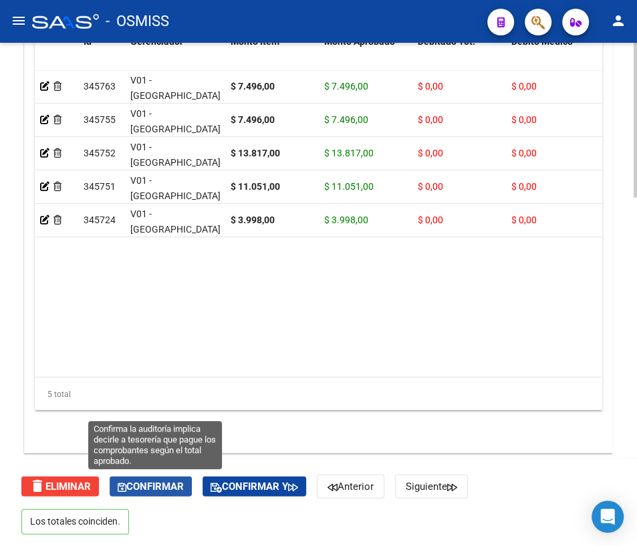
click at [156, 482] on span "Confirmar" at bounding box center [151, 486] width 66 height 12
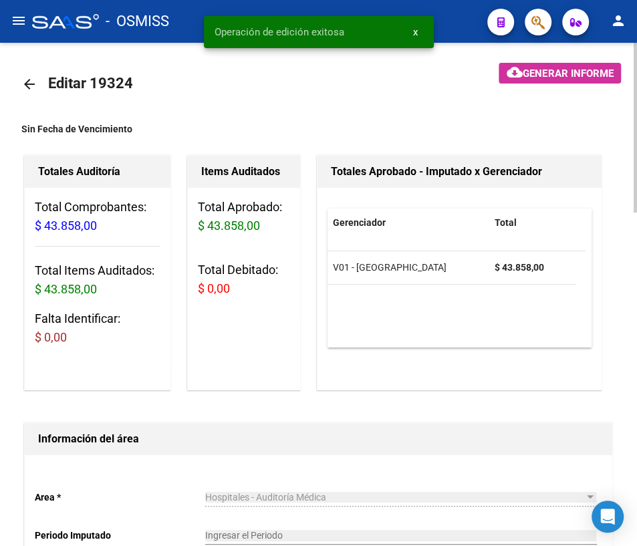
scroll to position [0, 0]
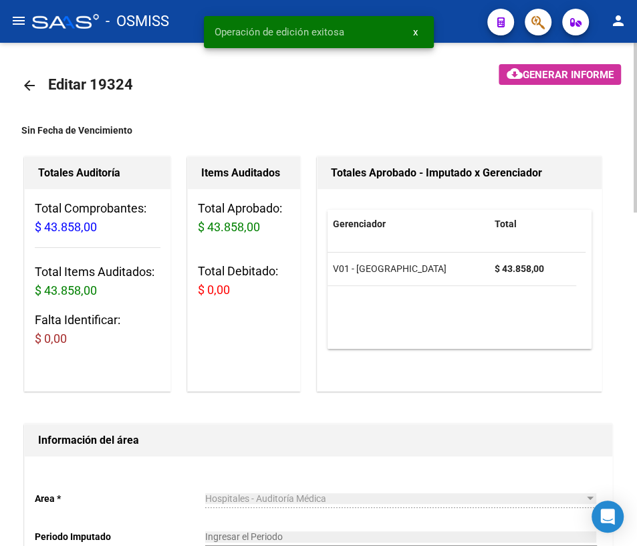
click at [27, 88] on mat-icon "arrow_back" at bounding box center [29, 86] width 16 height 16
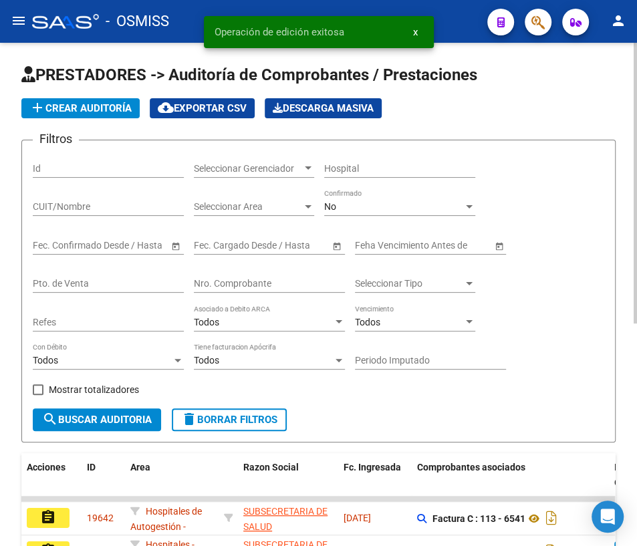
click at [233, 285] on input "Nro. Comprobante" at bounding box center [269, 283] width 151 height 11
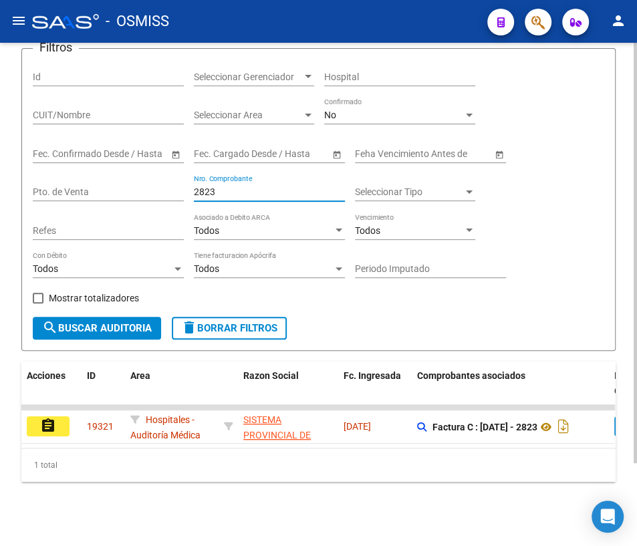
scroll to position [98, 0]
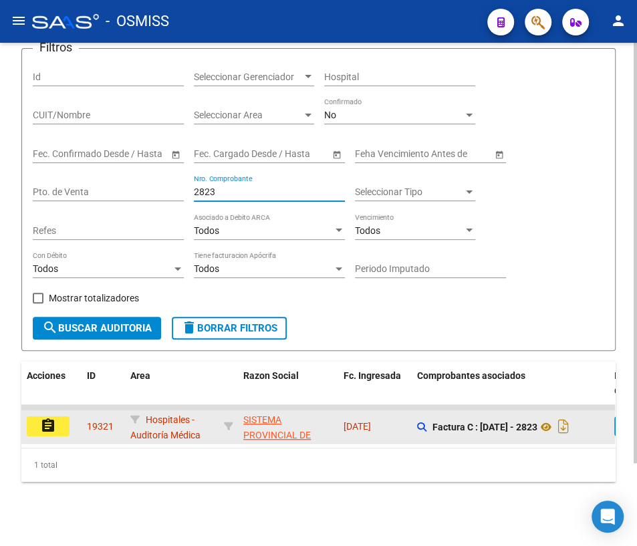
type input "2823"
click at [42, 423] on mat-icon "assignment" at bounding box center [48, 426] width 16 height 16
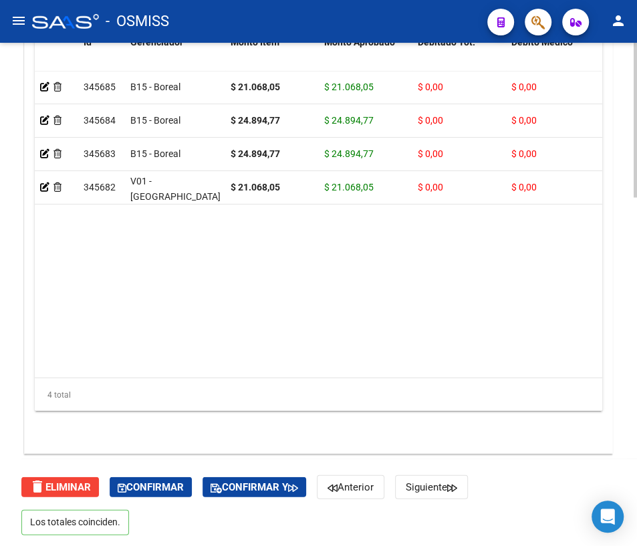
scroll to position [1139, 0]
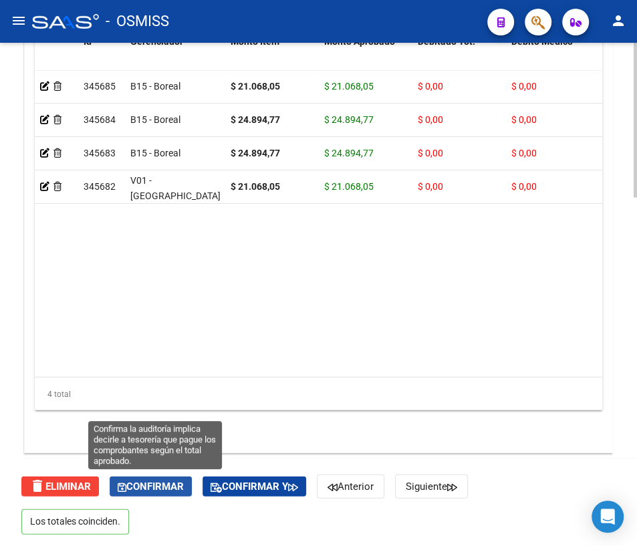
click at [175, 487] on span "Confirmar" at bounding box center [151, 486] width 66 height 12
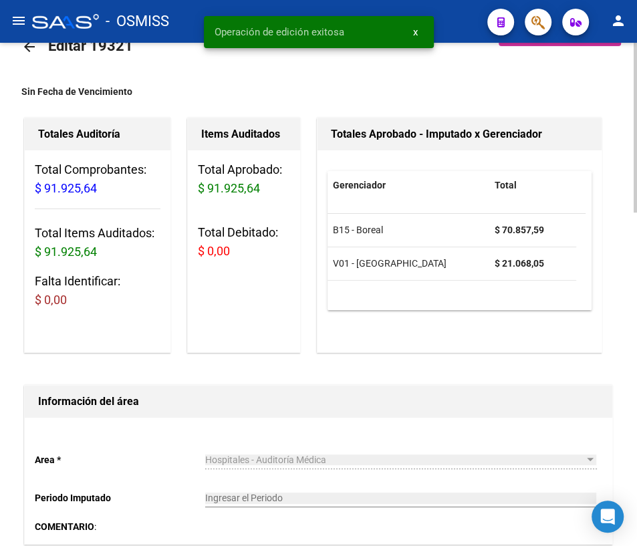
scroll to position [0, 0]
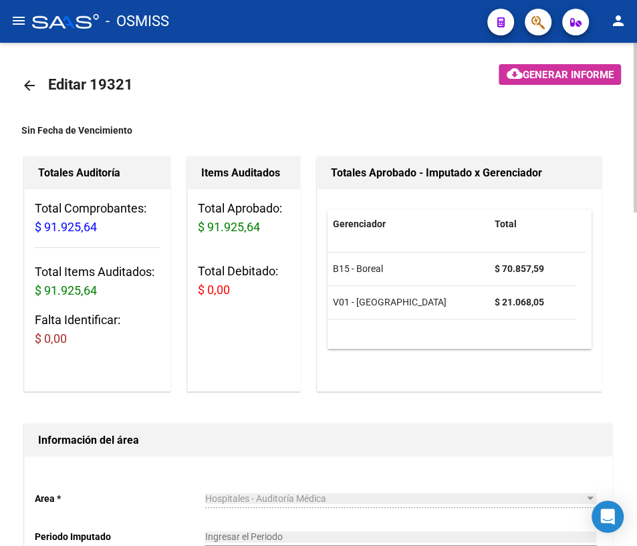
click at [30, 82] on mat-icon "arrow_back" at bounding box center [29, 86] width 16 height 16
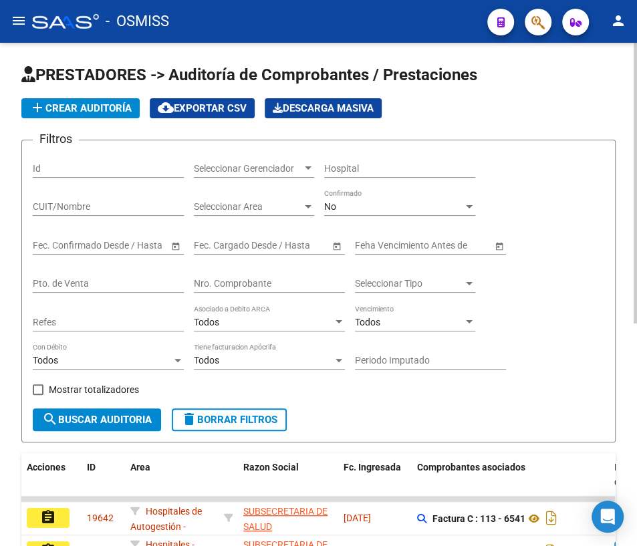
click at [205, 281] on input "Nro. Comprobante" at bounding box center [269, 283] width 151 height 11
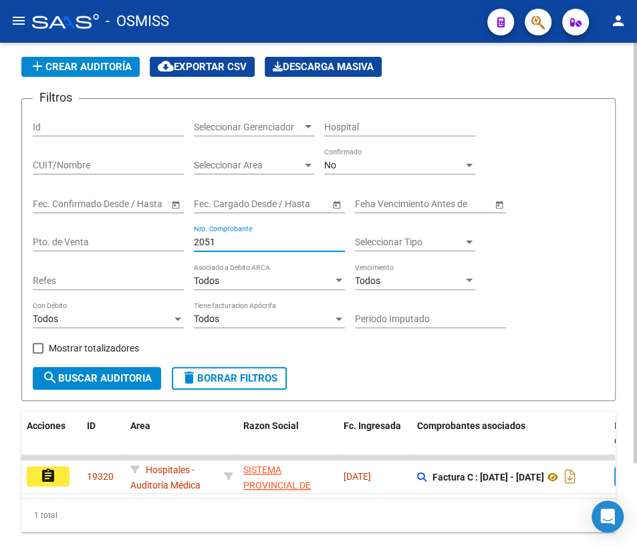
scroll to position [98, 0]
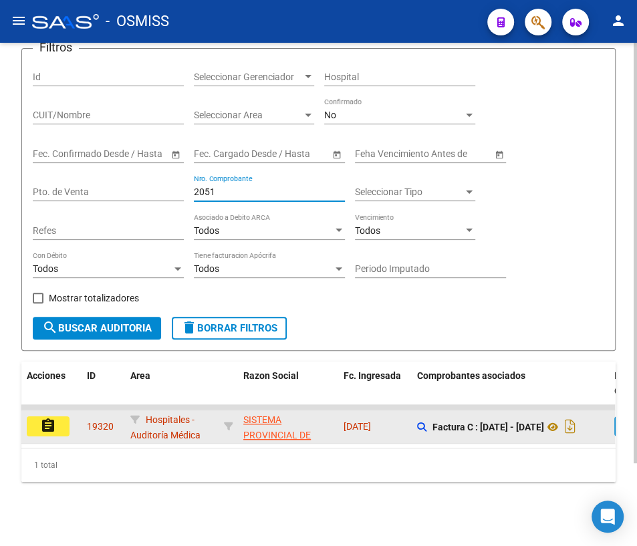
type input "2051"
click at [47, 418] on mat-icon "assignment" at bounding box center [48, 426] width 16 height 16
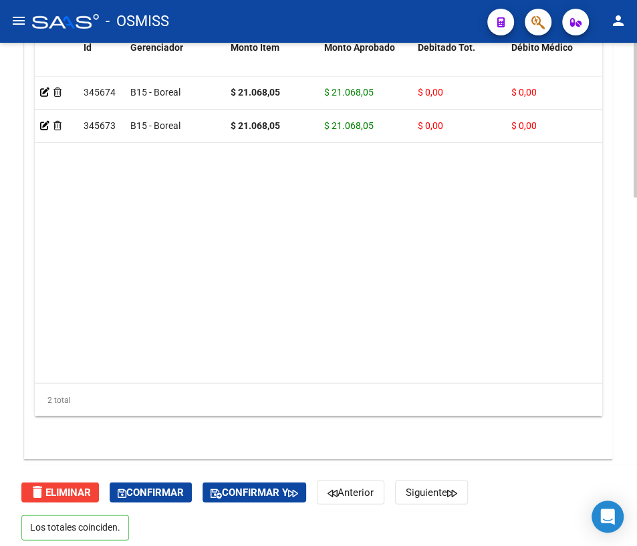
scroll to position [1139, 0]
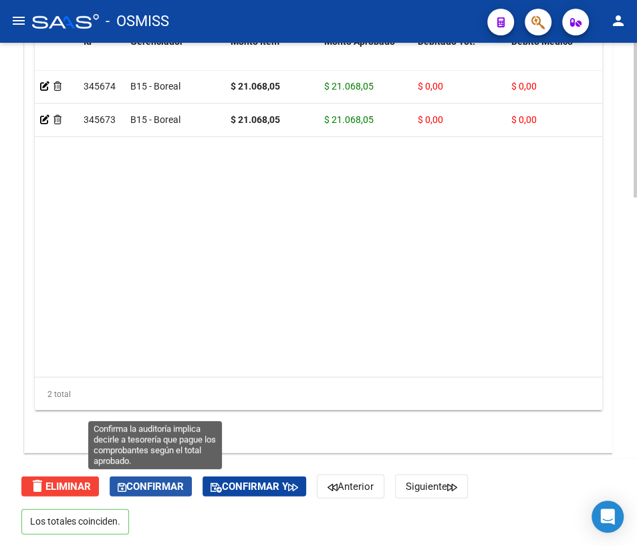
click at [162, 489] on span "Confirmar" at bounding box center [151, 486] width 66 height 12
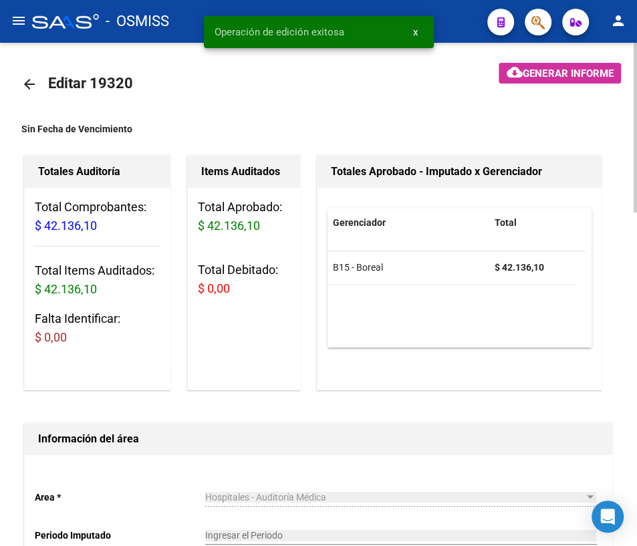
scroll to position [0, 0]
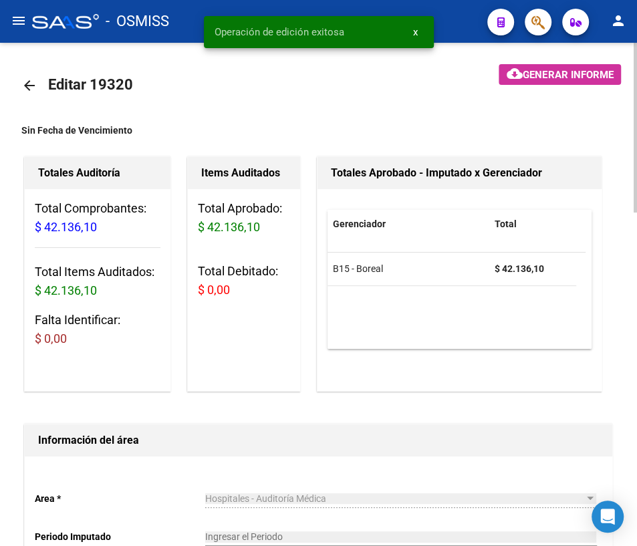
click at [31, 83] on mat-icon "arrow_back" at bounding box center [29, 86] width 16 height 16
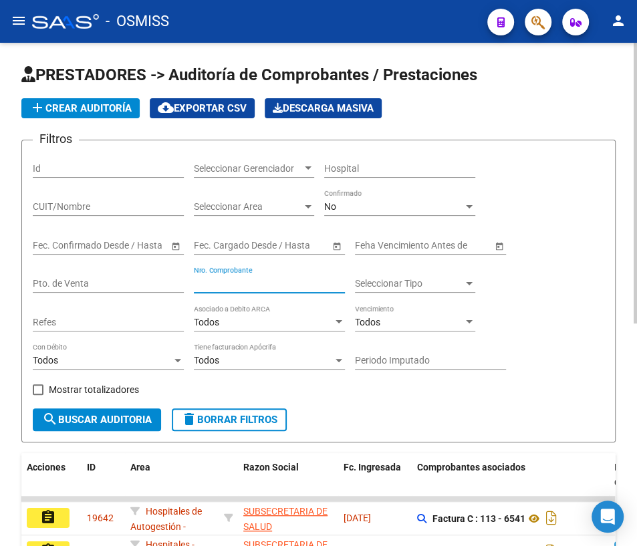
click at [288, 286] on input "Nro. Comprobante" at bounding box center [269, 283] width 151 height 11
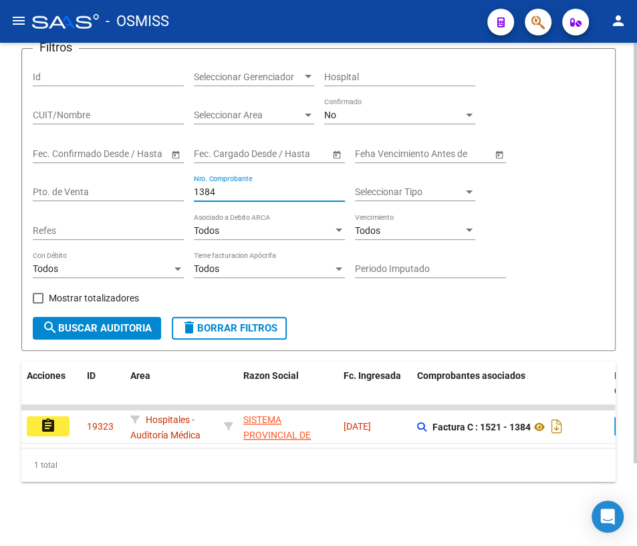
scroll to position [98, 0]
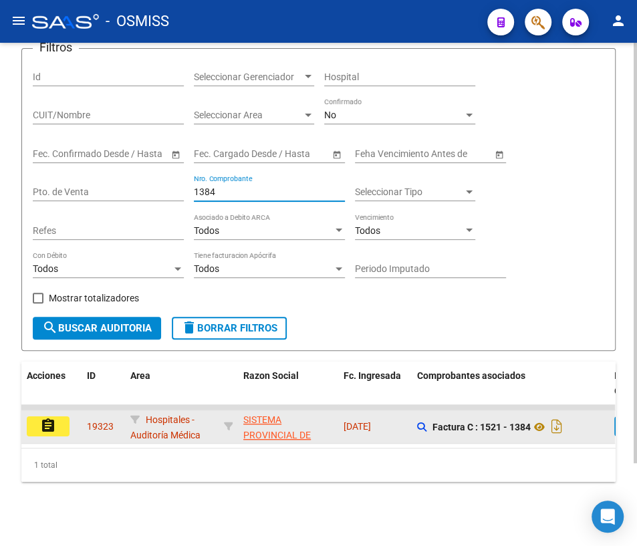
type input "1384"
click at [33, 416] on button "assignment" at bounding box center [48, 426] width 43 height 20
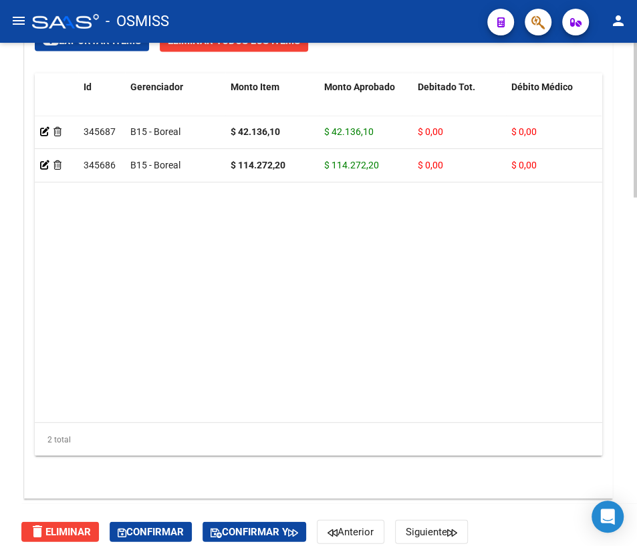
scroll to position [1139, 0]
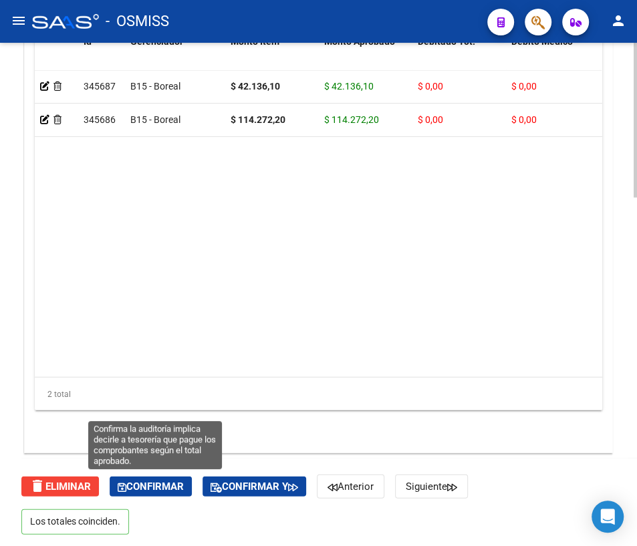
click at [160, 485] on span "Confirmar" at bounding box center [151, 486] width 66 height 12
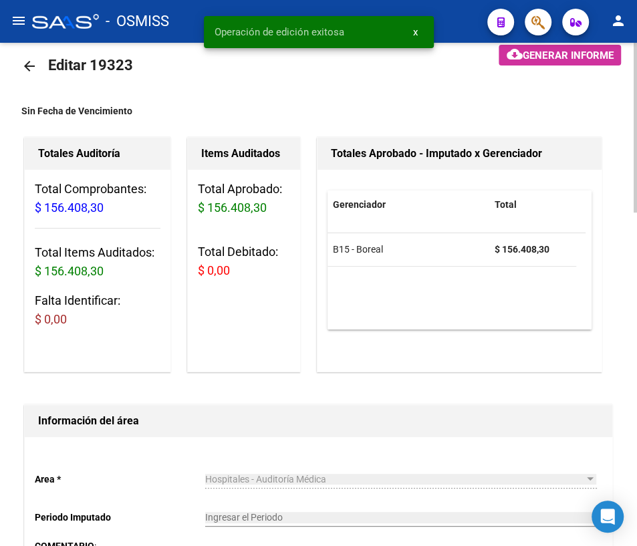
scroll to position [0, 0]
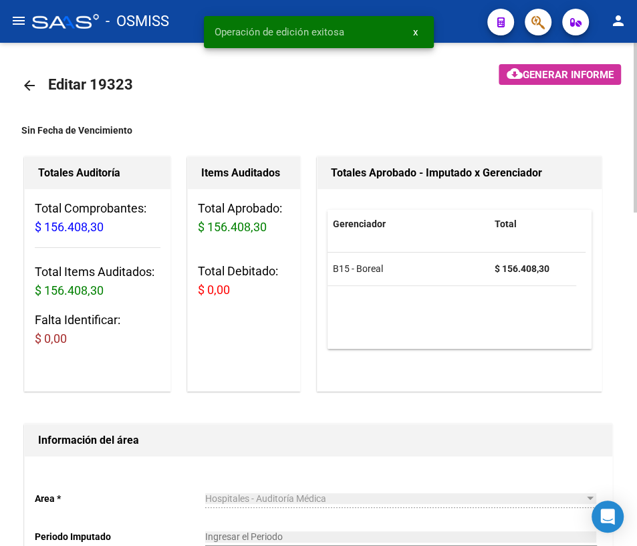
click at [30, 88] on mat-icon "arrow_back" at bounding box center [29, 86] width 16 height 16
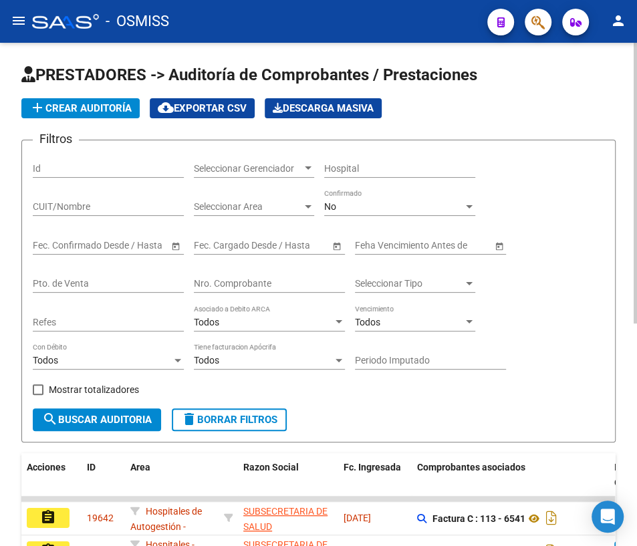
click at [248, 286] on input "Nro. Comprobante" at bounding box center [269, 283] width 151 height 11
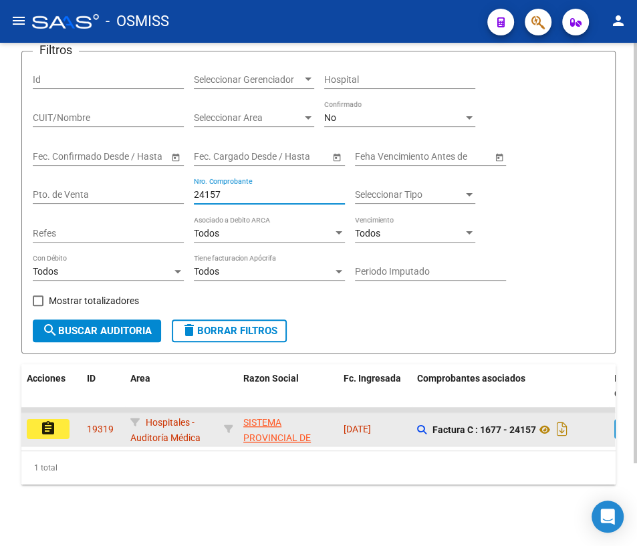
scroll to position [98, 0]
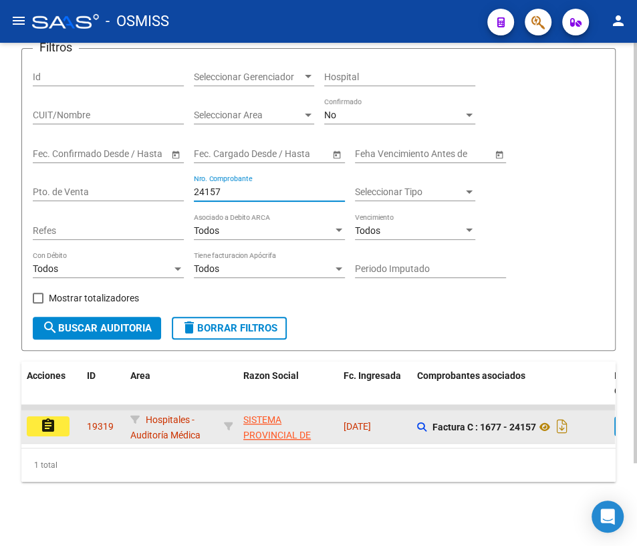
type input "24157"
click at [47, 418] on mat-icon "assignment" at bounding box center [48, 426] width 16 height 16
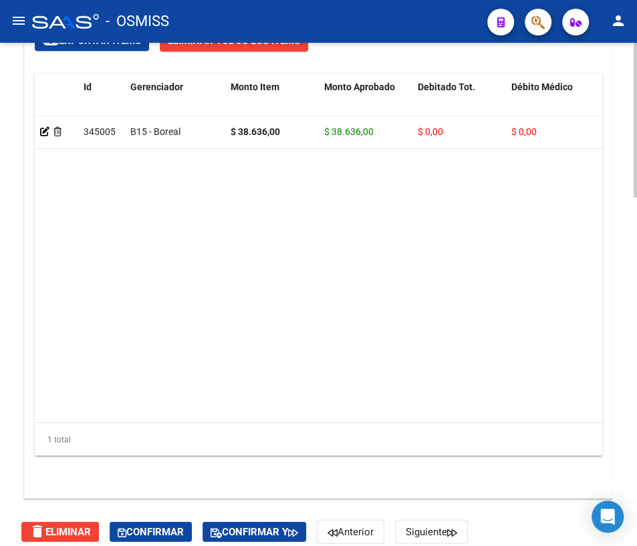
scroll to position [1139, 0]
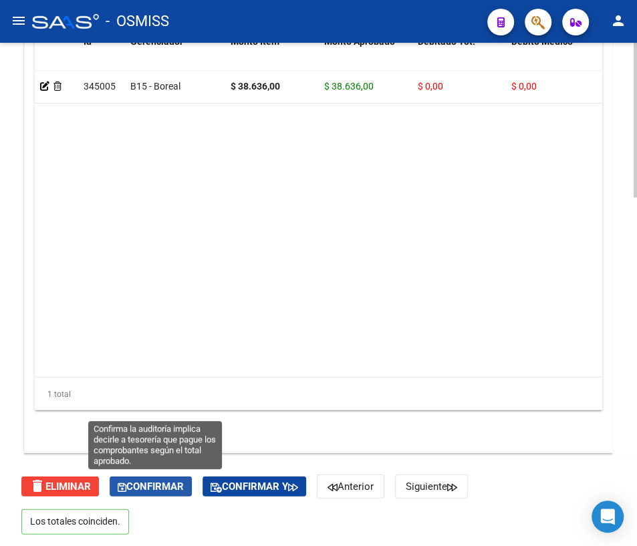
click at [160, 484] on span "Confirmar" at bounding box center [151, 486] width 66 height 12
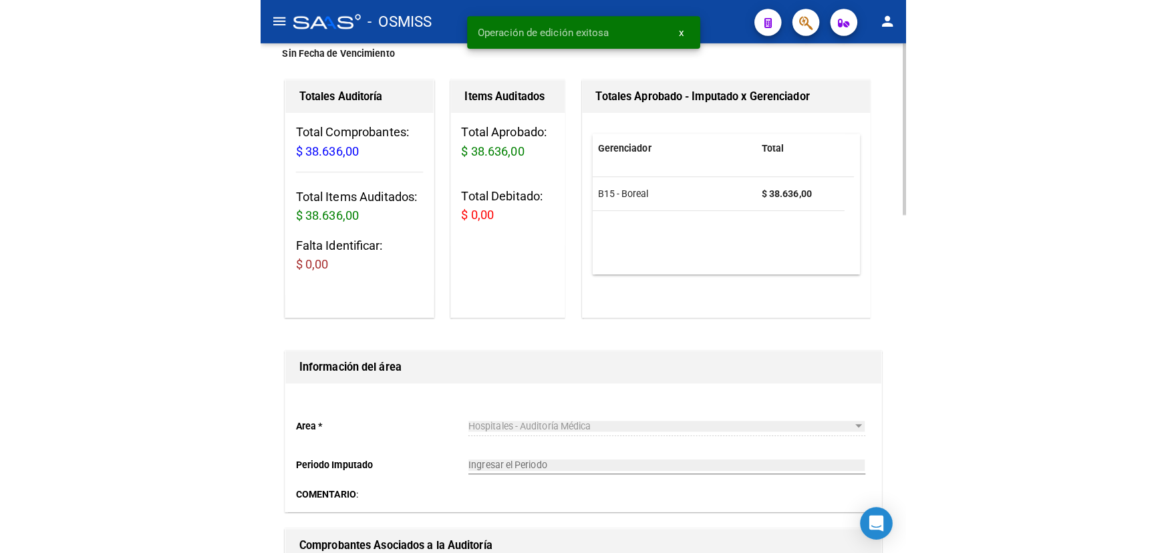
scroll to position [0, 0]
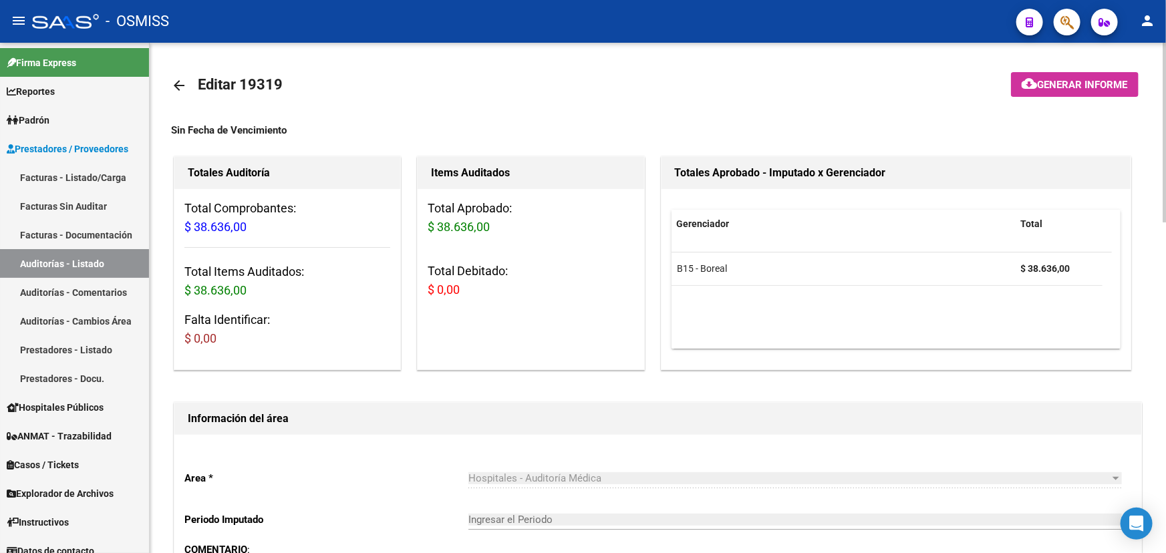
click at [180, 80] on mat-icon "arrow_back" at bounding box center [179, 86] width 16 height 16
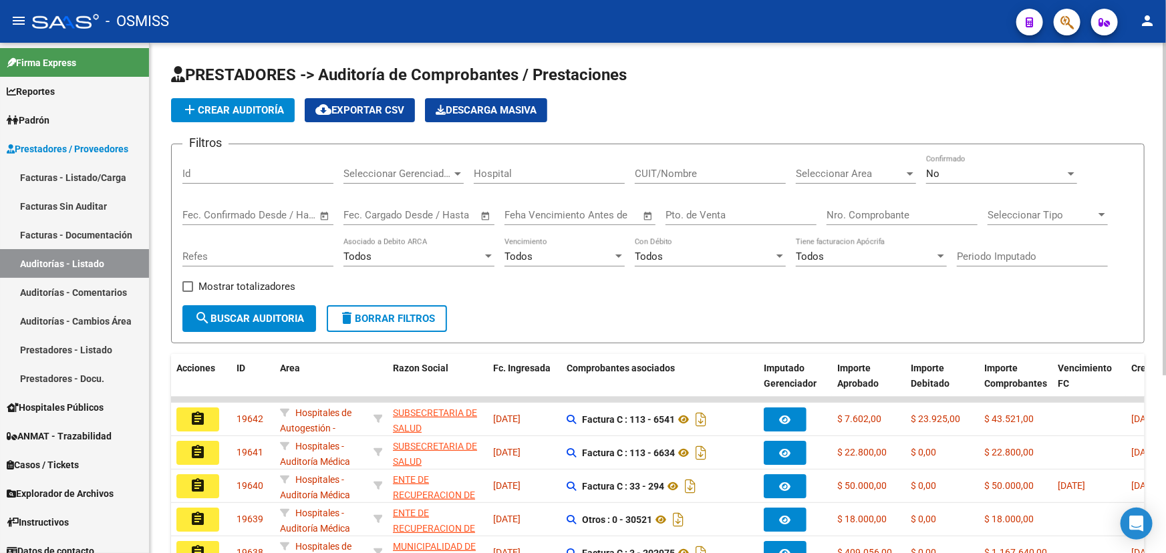
click at [904, 172] on div at bounding box center [910, 173] width 12 height 11
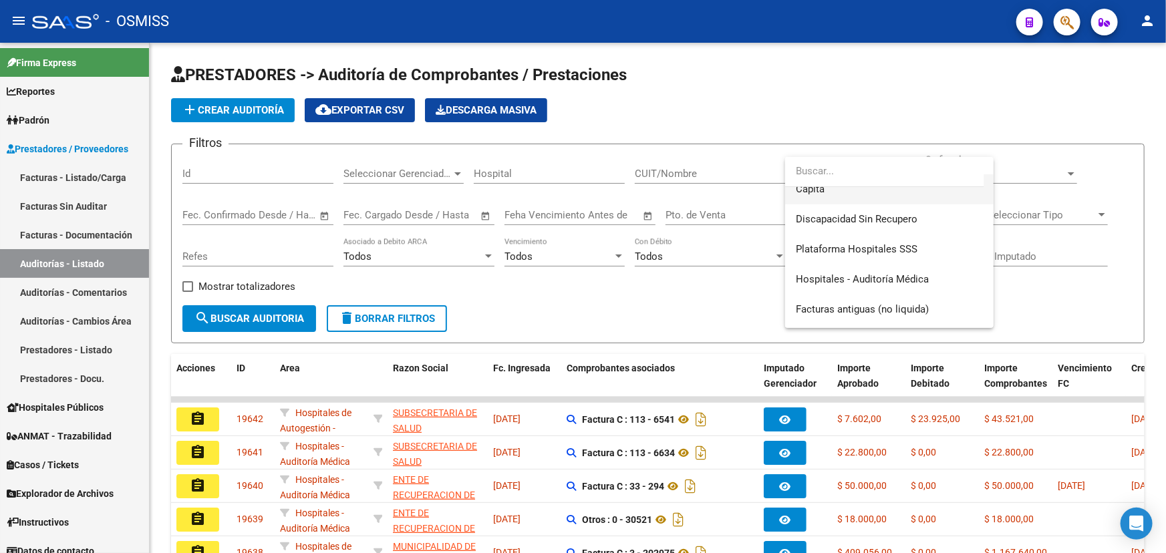
scroll to position [243, 0]
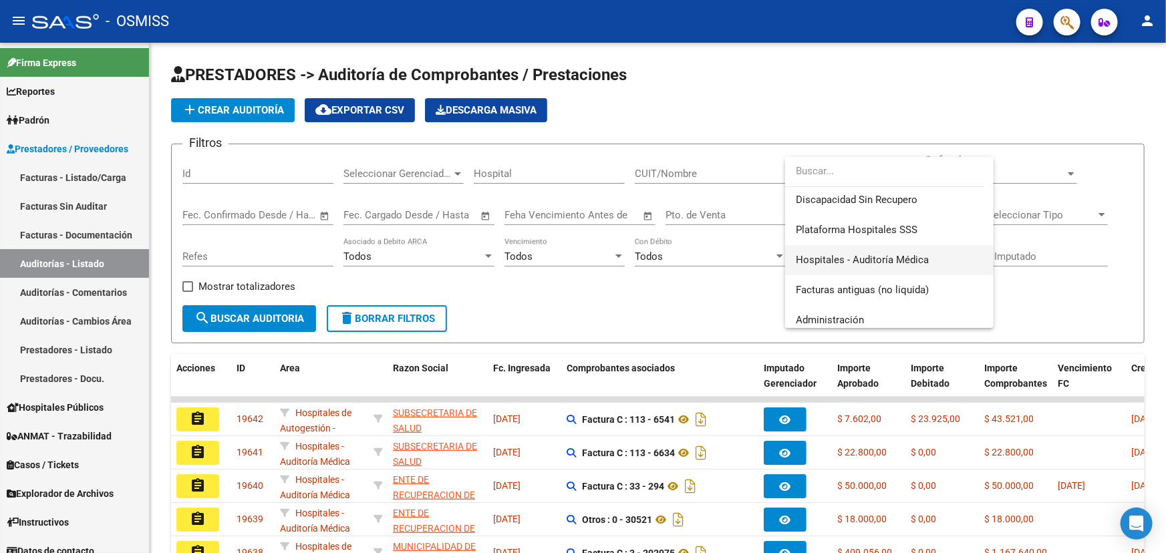
click at [929, 260] on span "Hospitales - Auditoría Médica" at bounding box center [889, 260] width 187 height 30
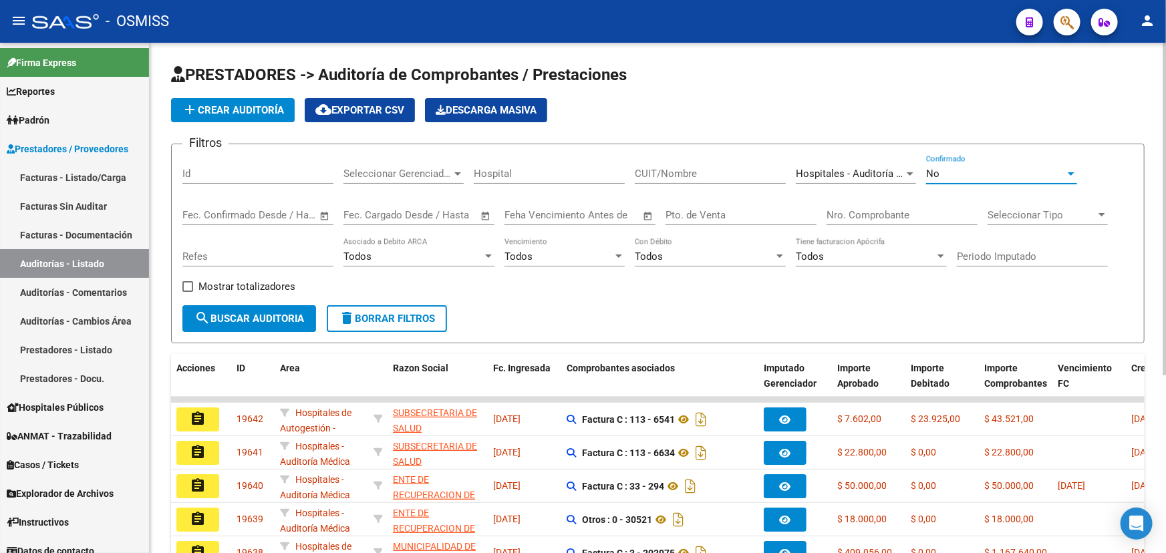
click at [969, 174] on div "No" at bounding box center [995, 174] width 139 height 12
click at [969, 174] on span "No" at bounding box center [1001, 172] width 151 height 30
click at [264, 313] on span "search Buscar Auditoria" at bounding box center [249, 319] width 110 height 12
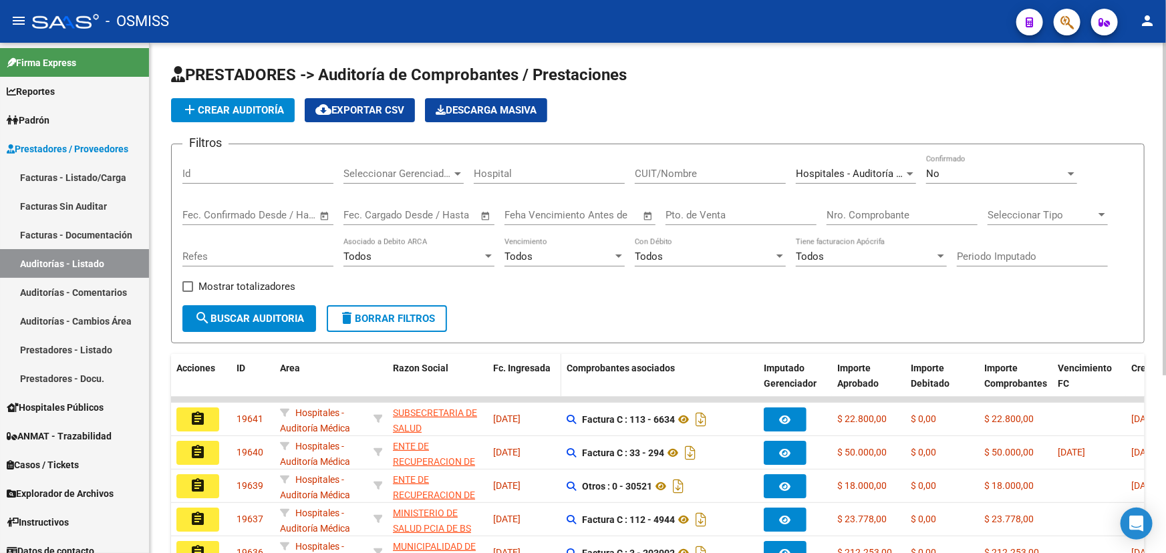
click at [519, 364] on span "Fc. Ingresada" at bounding box center [521, 368] width 57 height 11
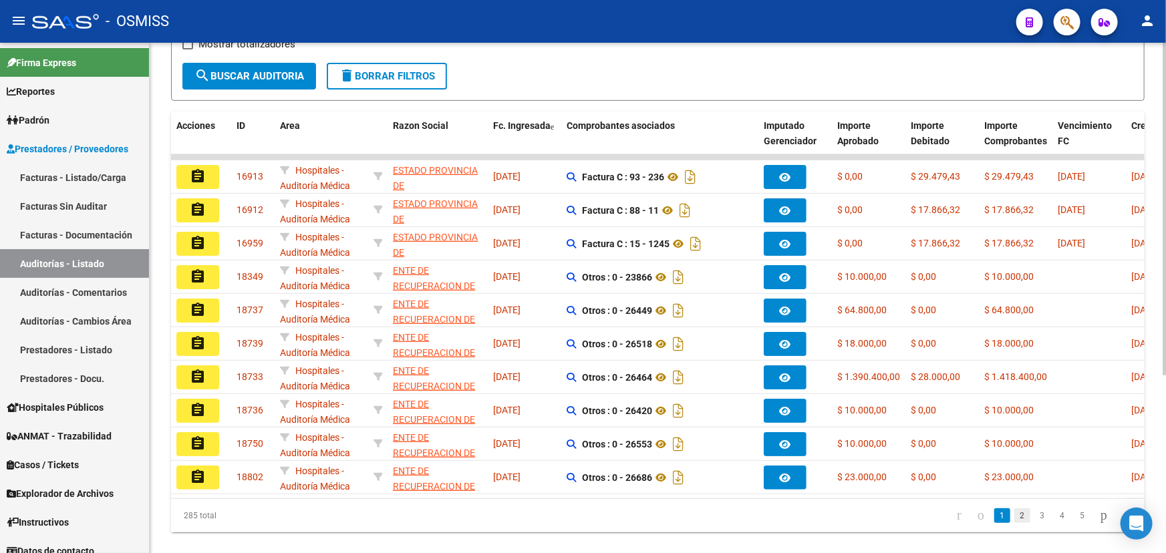
click at [1014, 518] on link "2" at bounding box center [1022, 516] width 16 height 15
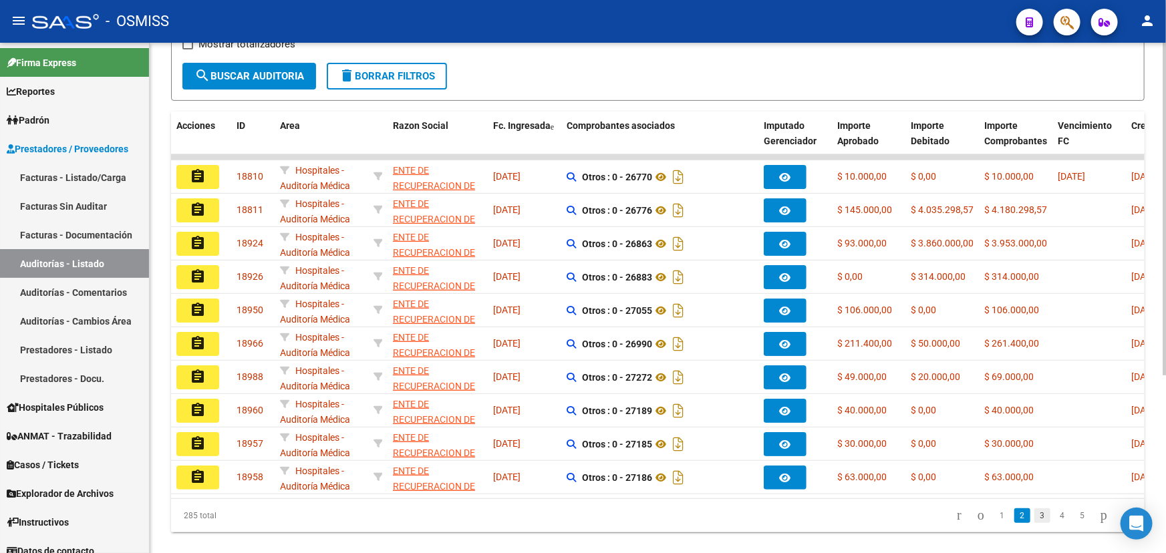
click at [1034, 523] on link "3" at bounding box center [1042, 516] width 16 height 15
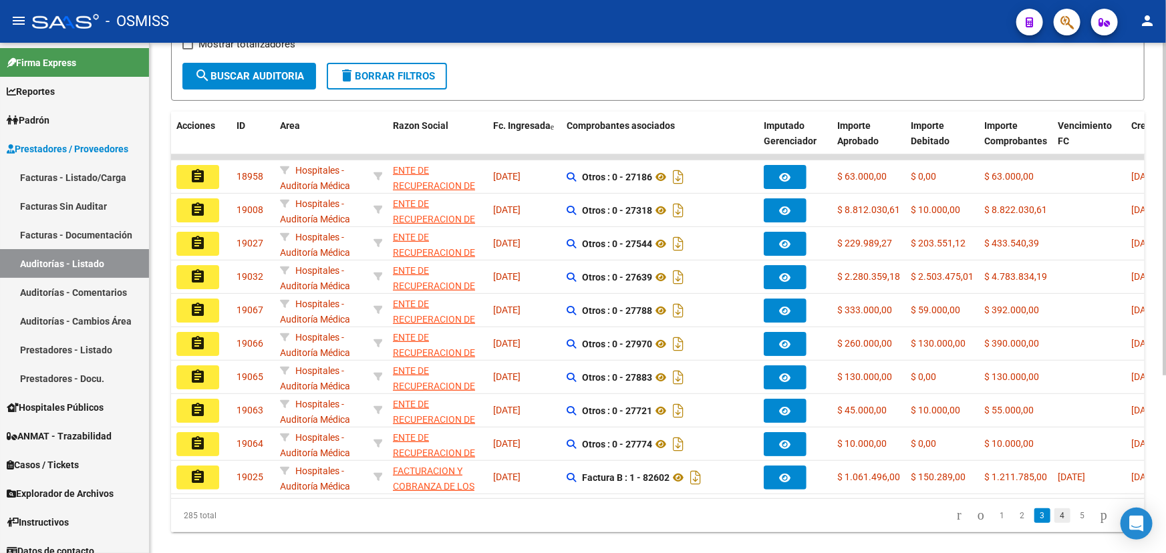
click at [1054, 523] on link "4" at bounding box center [1062, 516] width 16 height 15
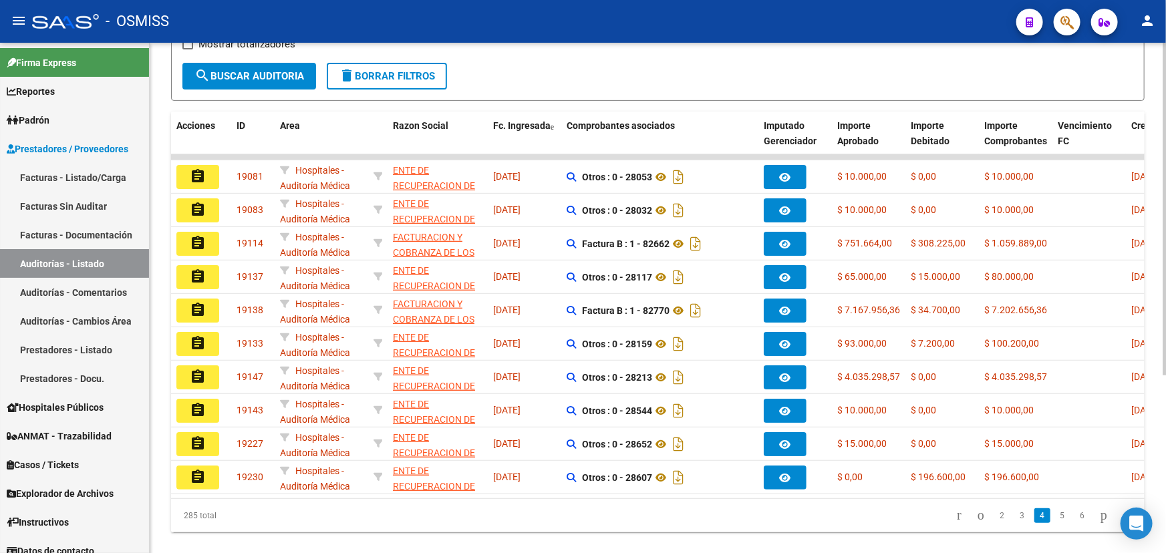
click at [1054, 523] on link "5" at bounding box center [1062, 516] width 16 height 15
click at [1054, 521] on link "6" at bounding box center [1062, 516] width 16 height 15
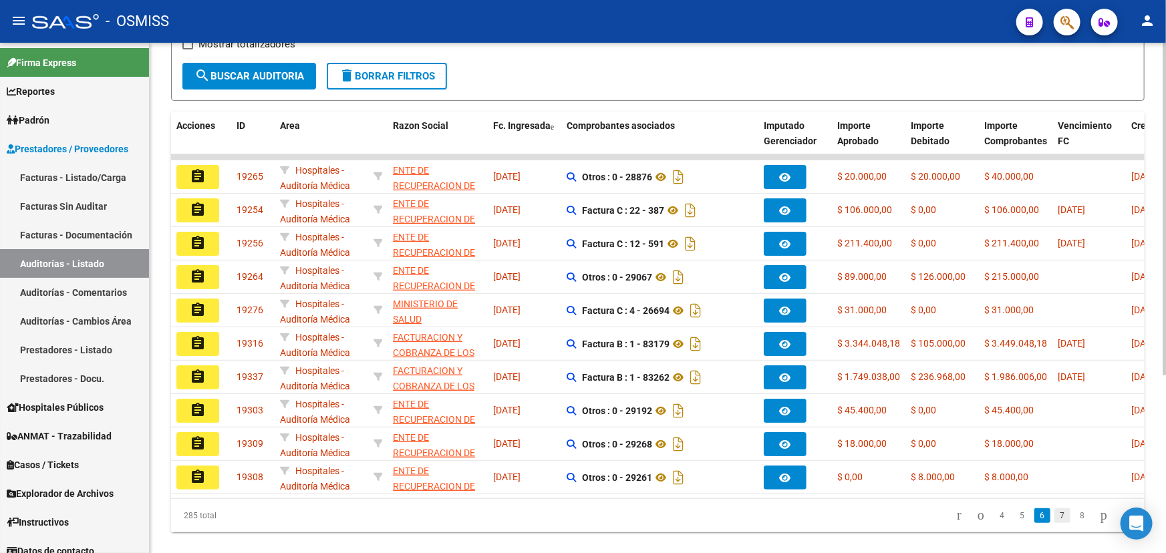
click at [1054, 523] on link "7" at bounding box center [1062, 516] width 16 height 15
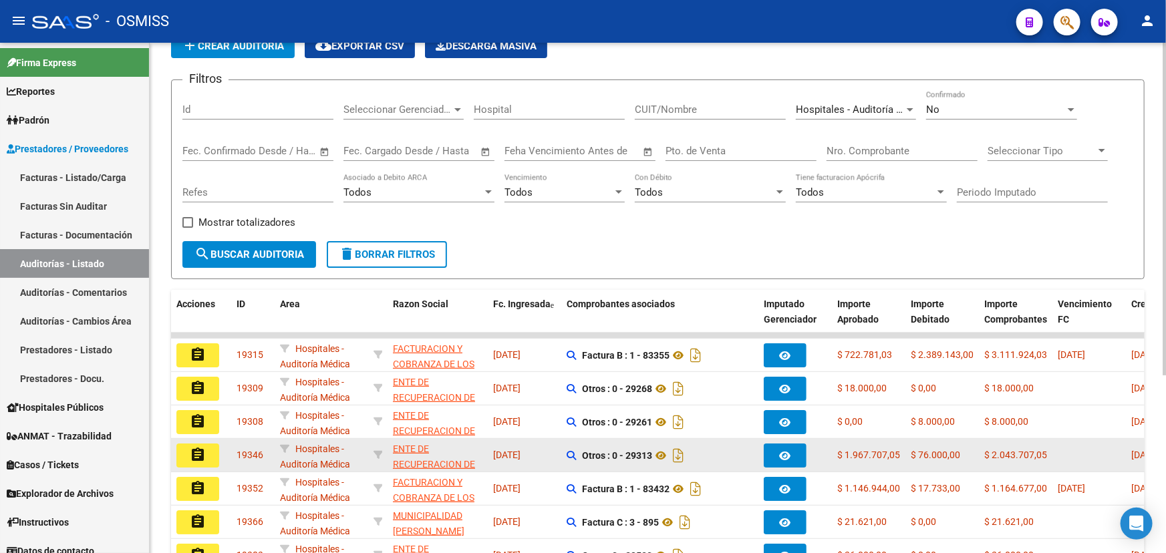
scroll to position [60, 0]
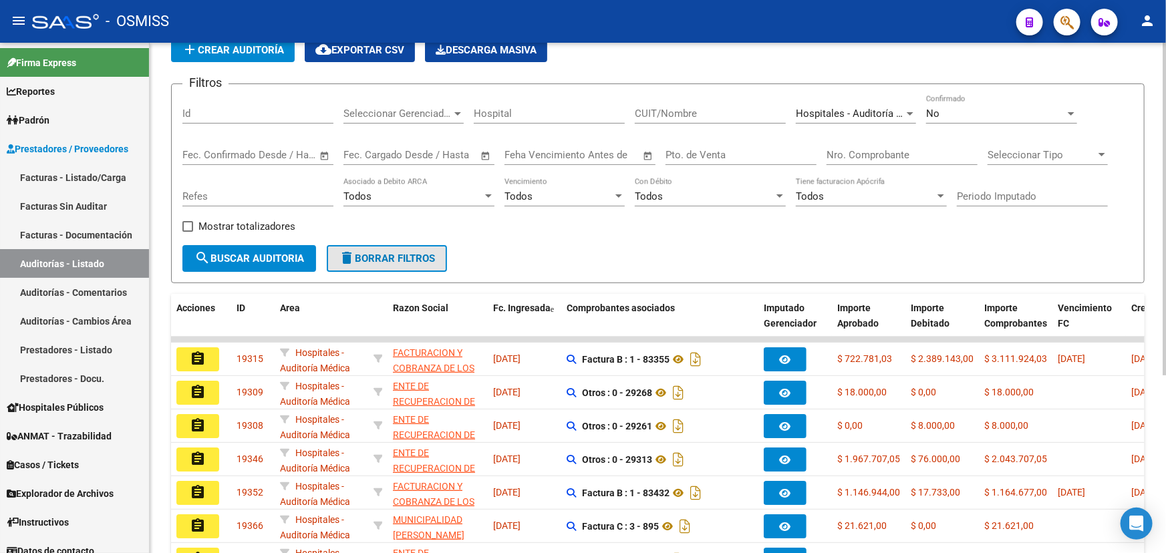
click at [378, 253] on span "delete Borrar Filtros" at bounding box center [387, 259] width 96 height 12
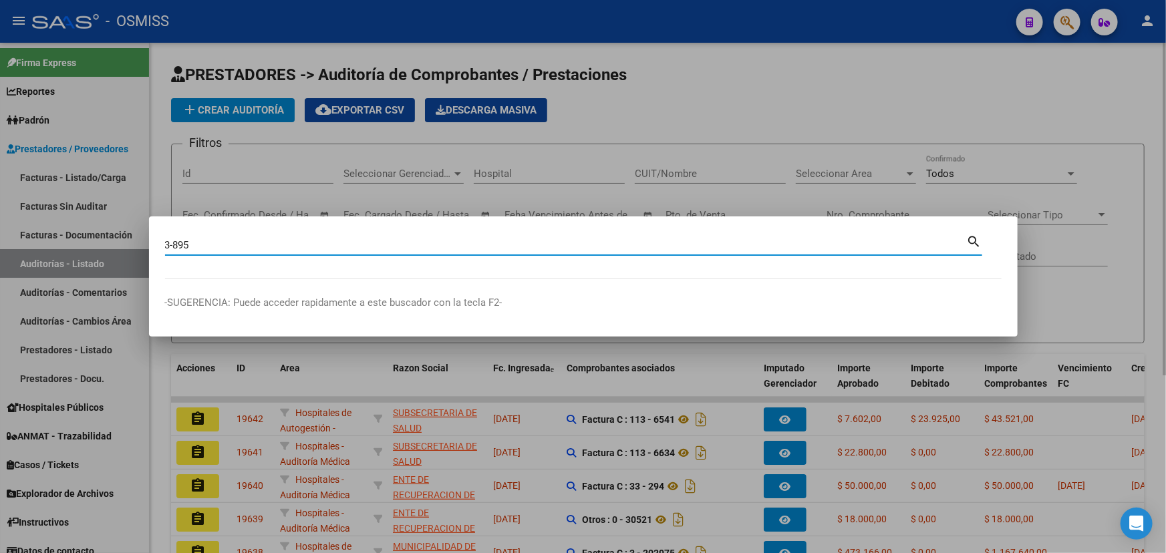
type input "3-895"
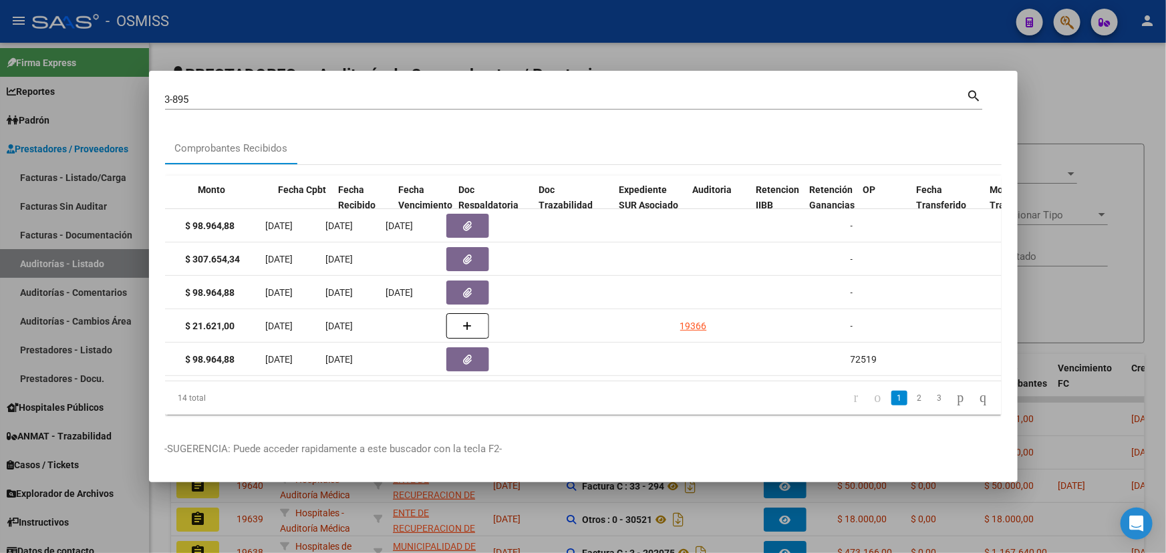
scroll to position [0, 541]
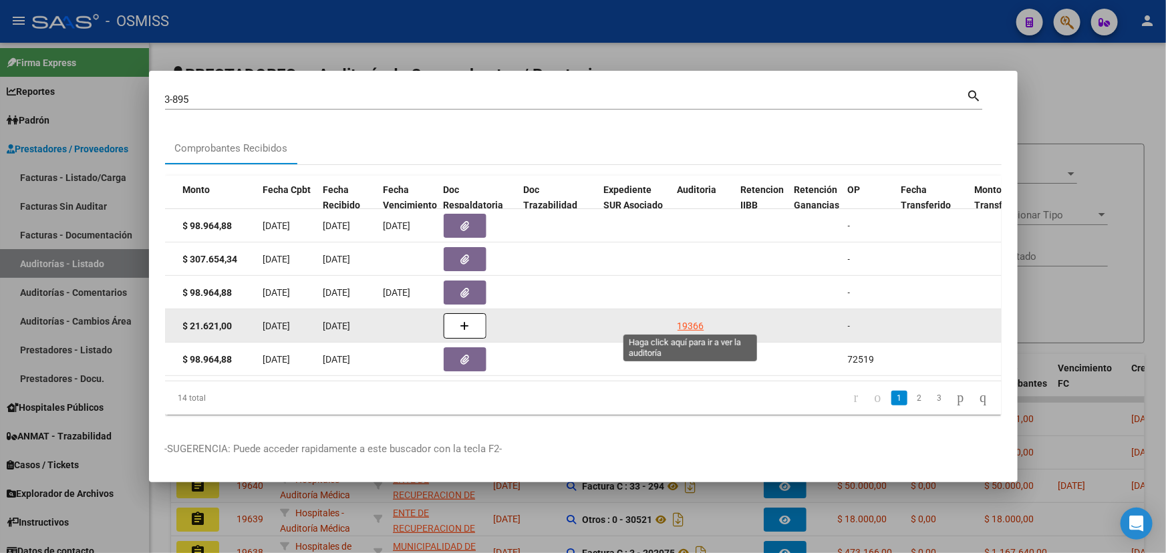
click at [684, 320] on div "19366" at bounding box center [691, 326] width 27 height 15
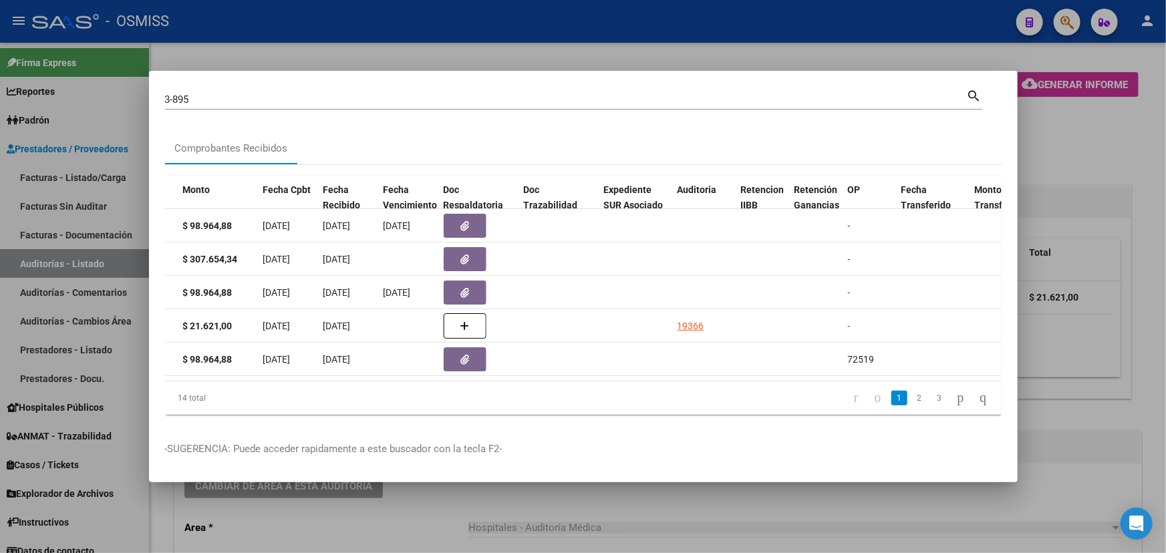
click at [404, 526] on div at bounding box center [583, 276] width 1166 height 553
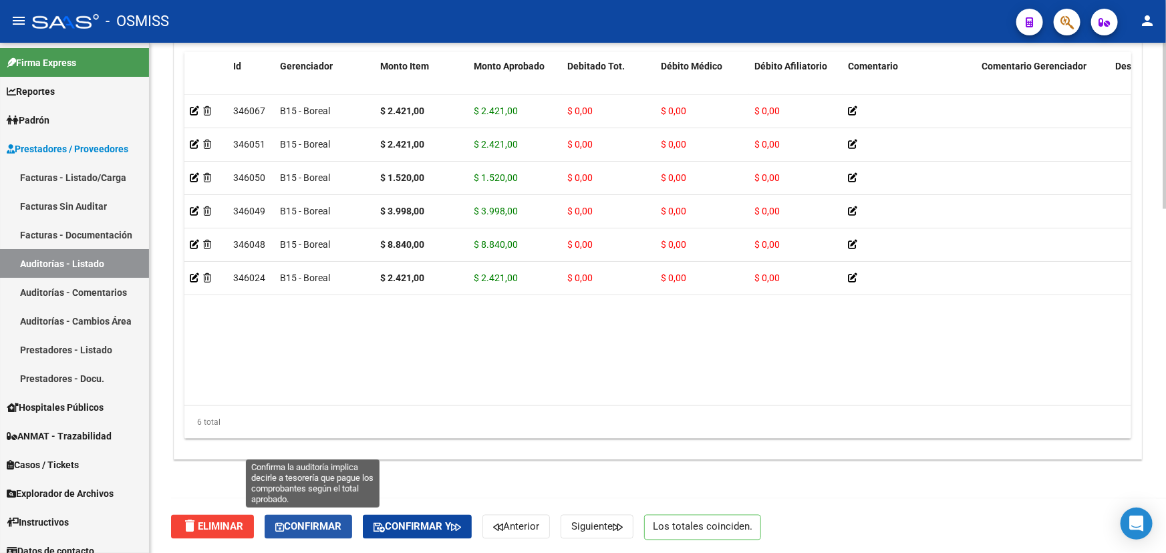
click at [311, 528] on span "Confirmar" at bounding box center [308, 527] width 66 height 12
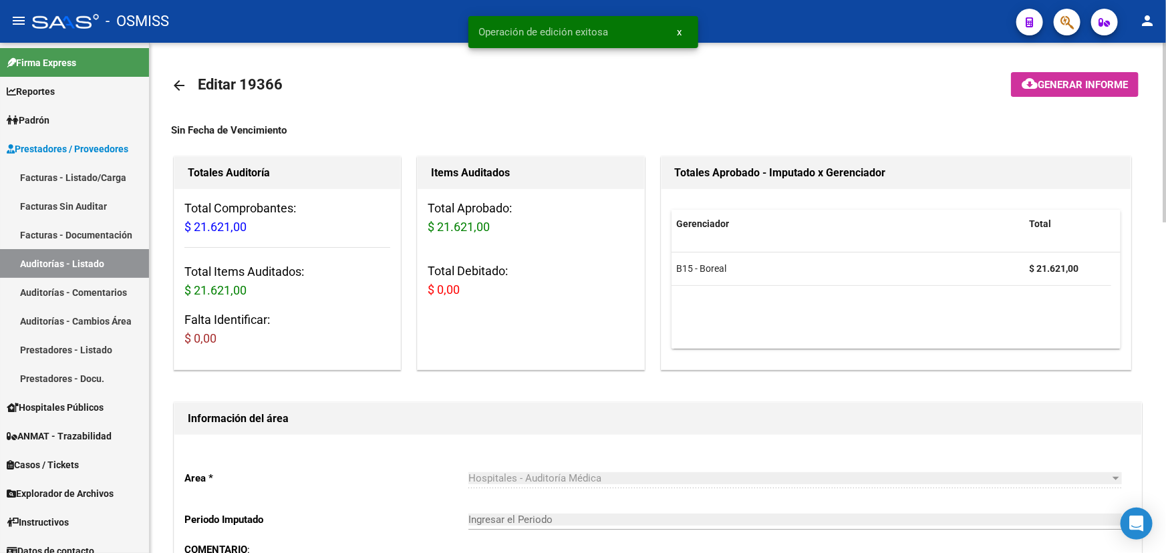
click at [184, 86] on mat-icon "arrow_back" at bounding box center [179, 86] width 16 height 16
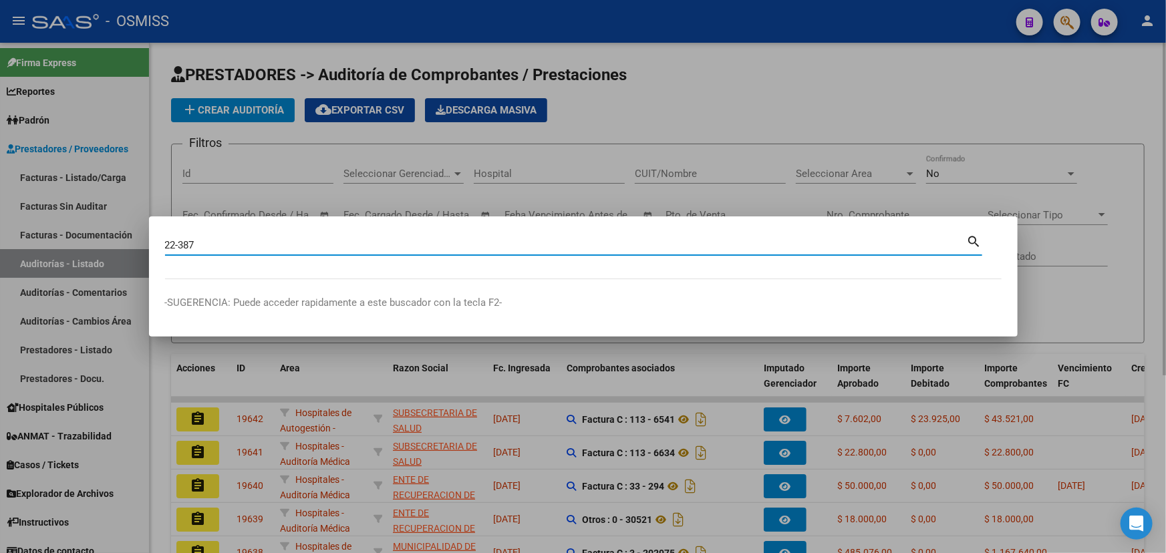
type input "22-387"
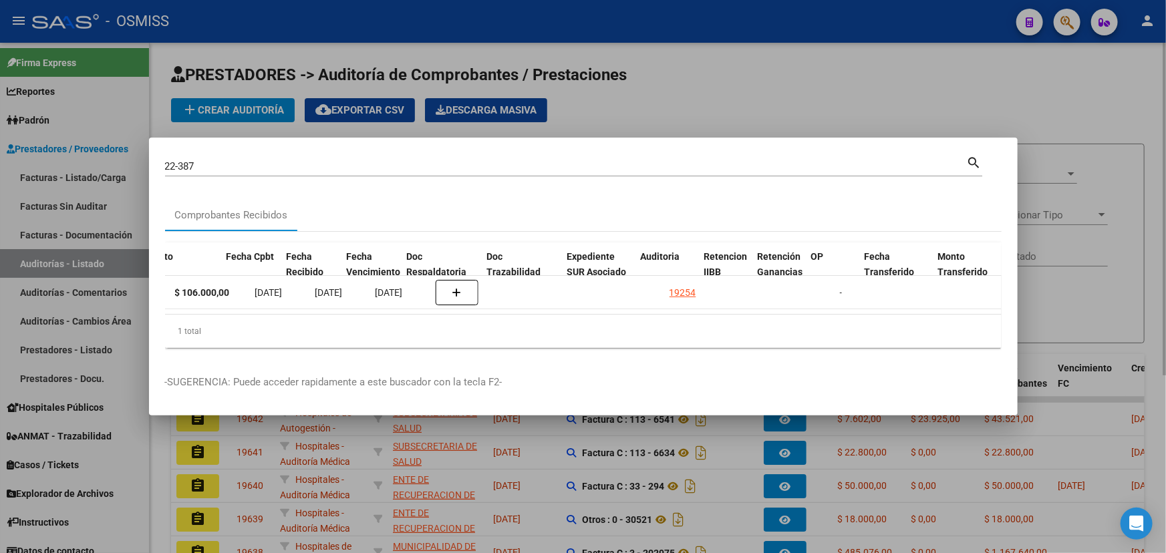
scroll to position [0, 583]
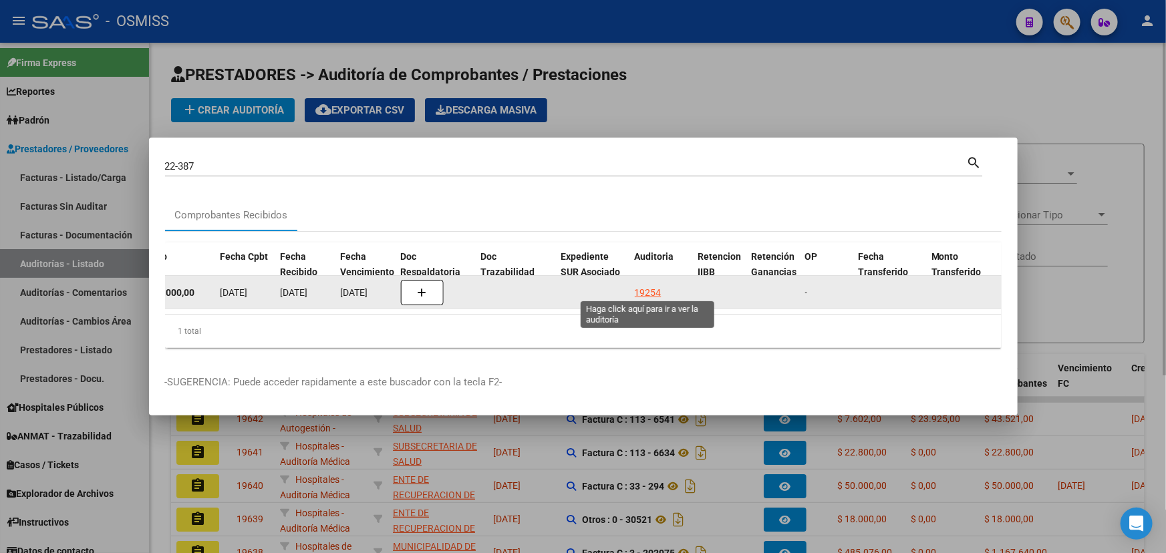
click at [635, 289] on div "19254" at bounding box center [648, 292] width 27 height 15
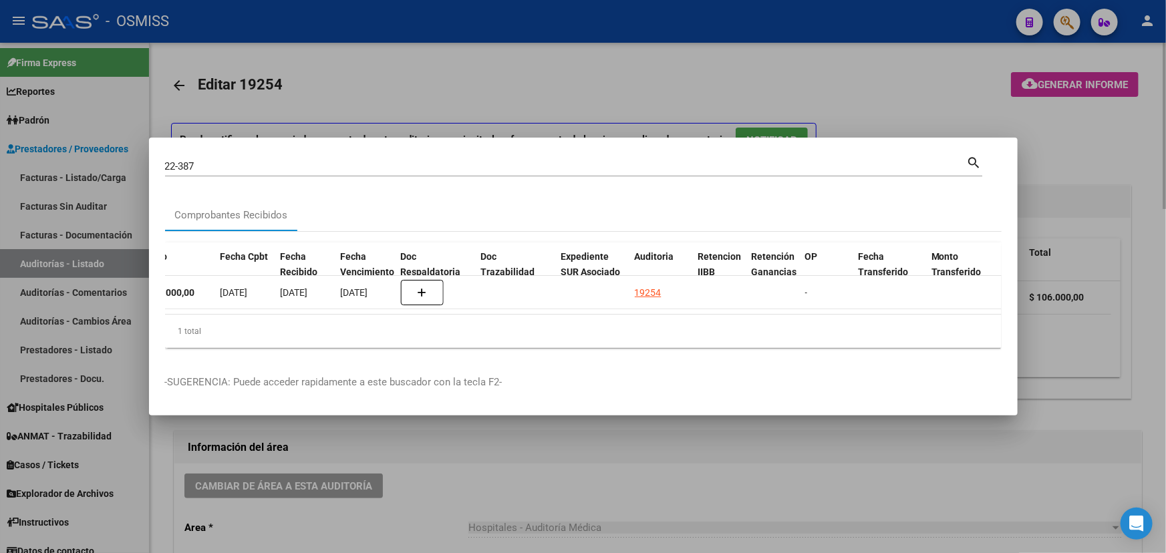
click at [454, 468] on div at bounding box center [583, 276] width 1166 height 553
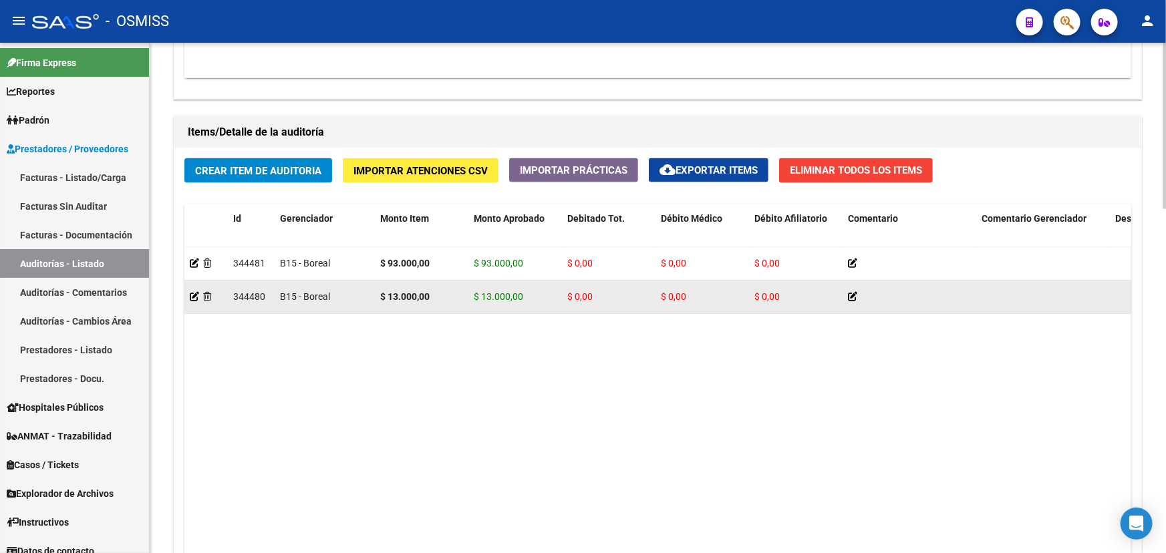
scroll to position [971, 0]
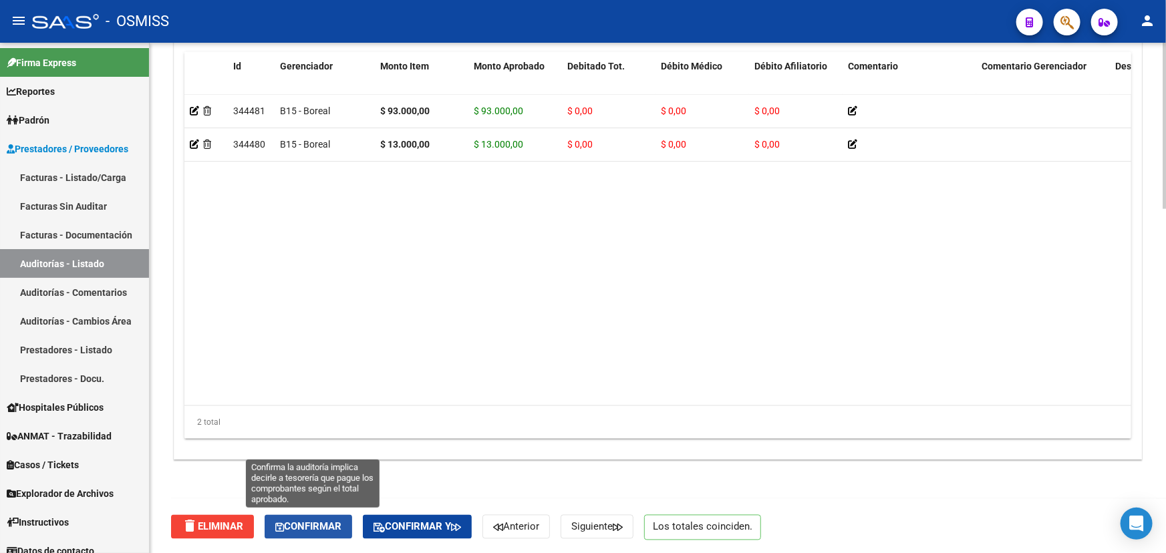
click at [307, 527] on span "Confirmar" at bounding box center [308, 527] width 66 height 12
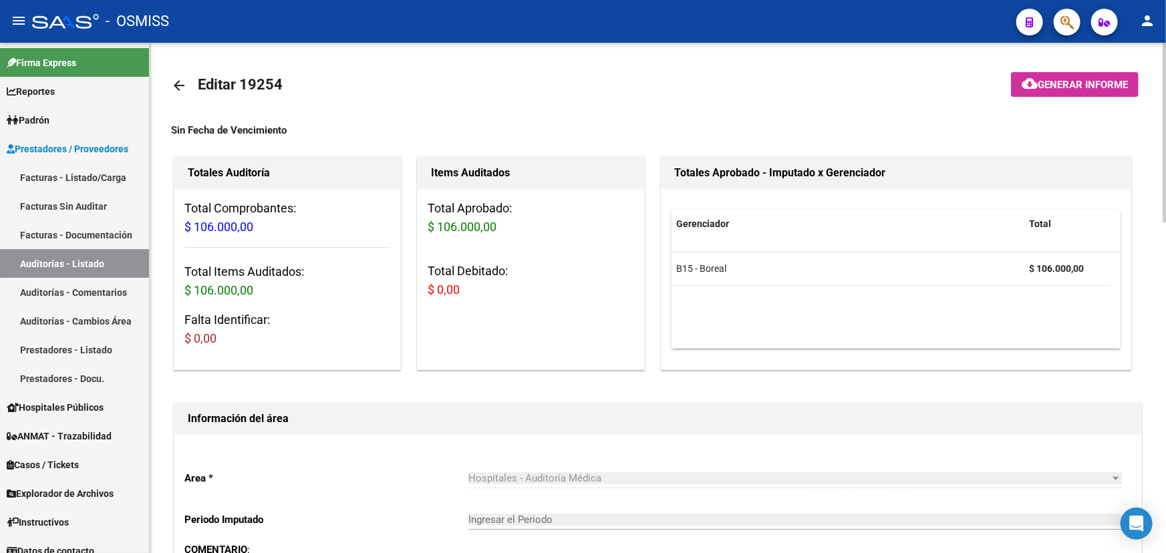
click at [178, 86] on mat-icon "arrow_back" at bounding box center [179, 86] width 16 height 16
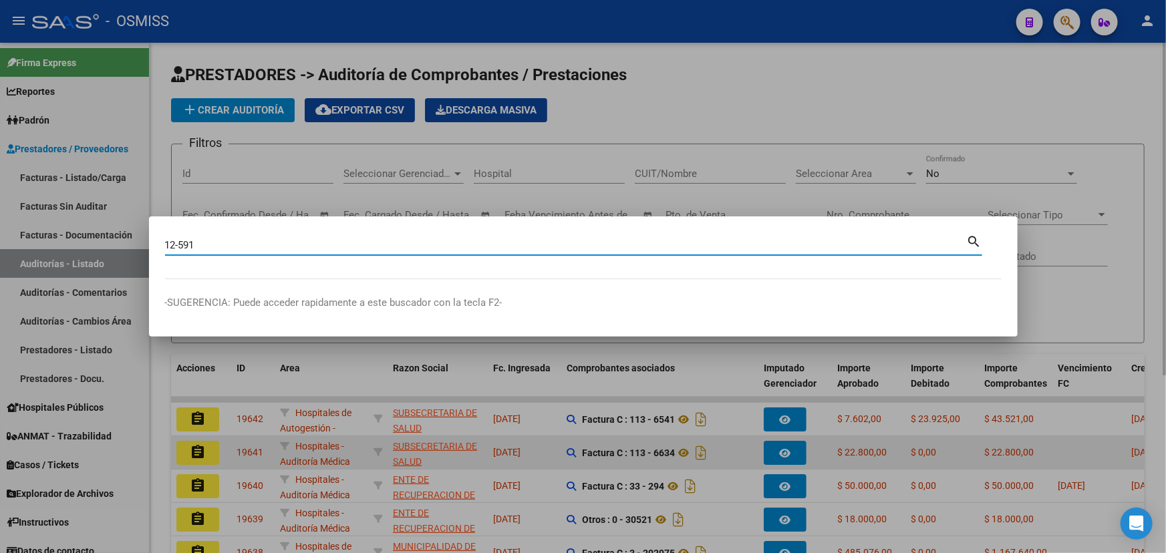
type input "12-591"
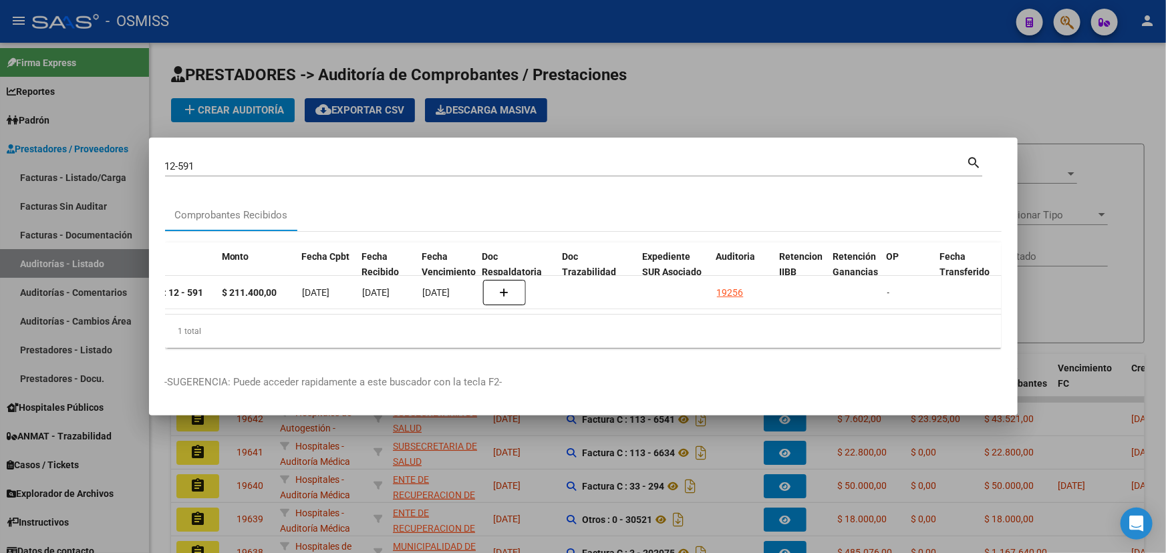
scroll to position [0, 571]
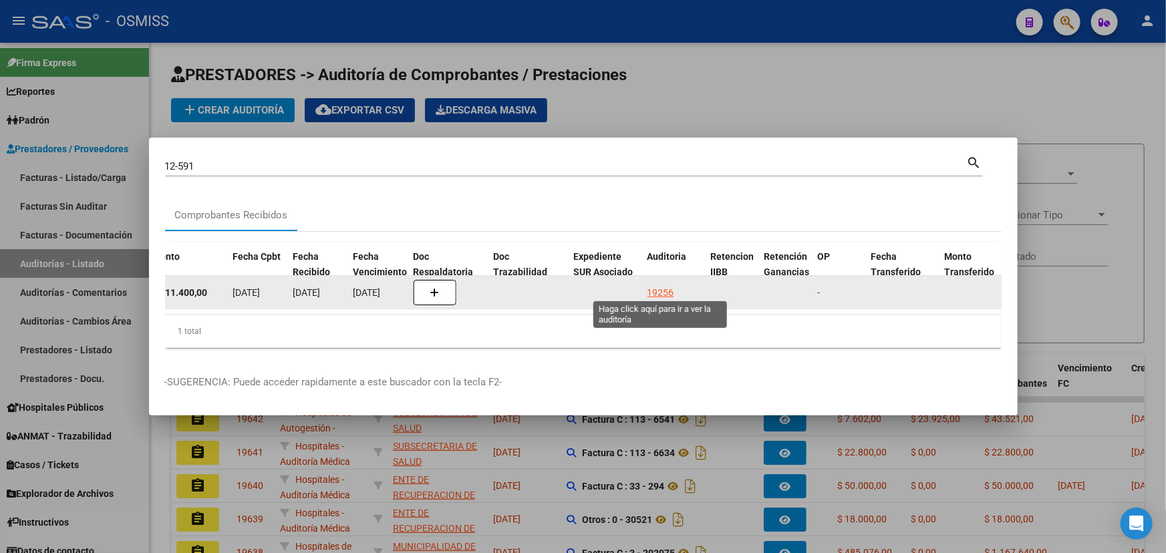
click at [652, 288] on div "19256" at bounding box center [661, 292] width 27 height 15
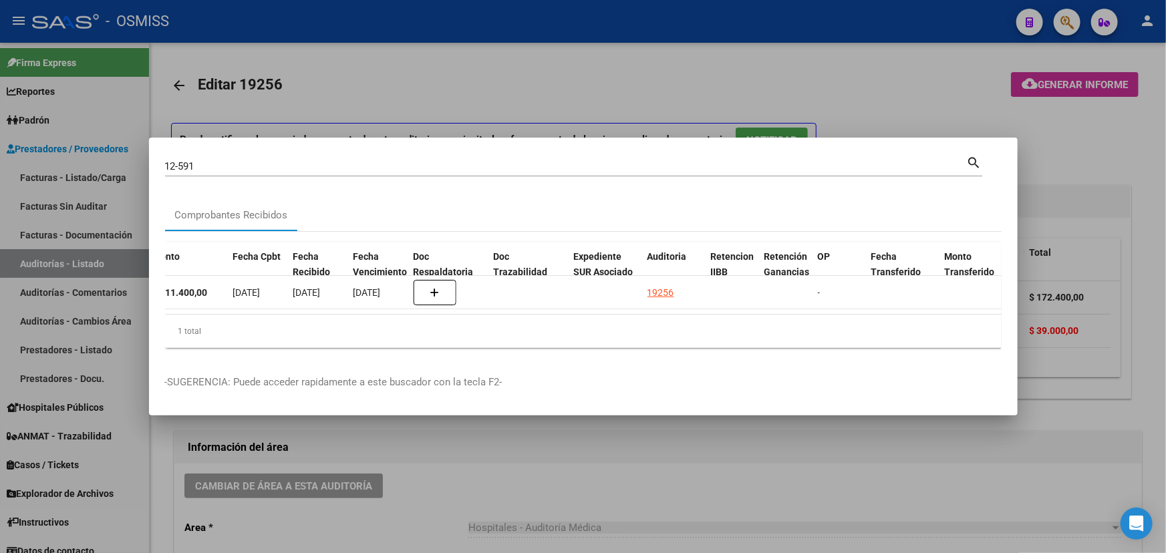
click at [421, 488] on div at bounding box center [583, 276] width 1166 height 553
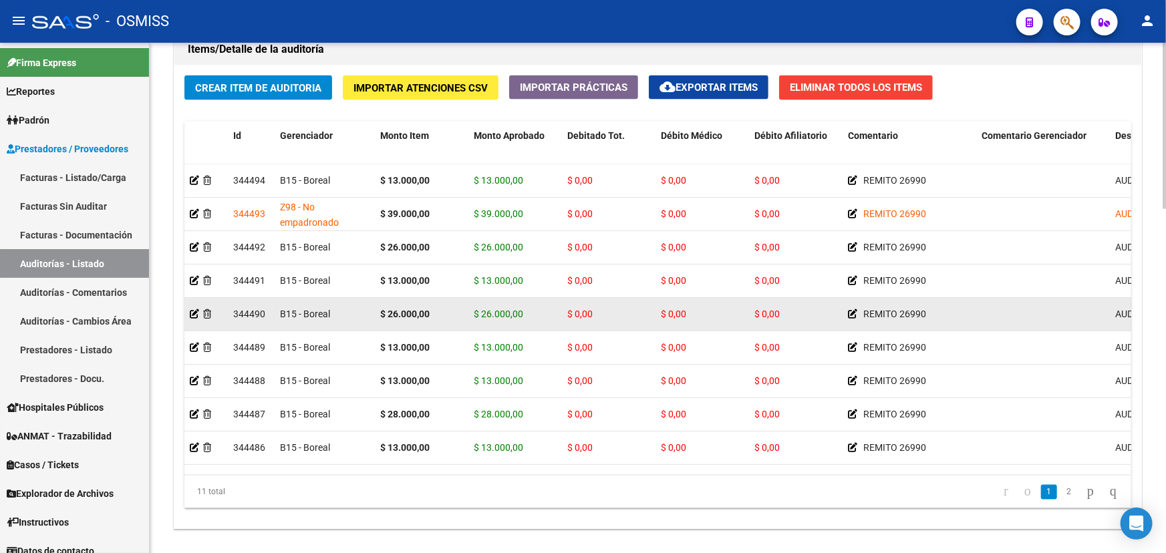
scroll to position [1054, 0]
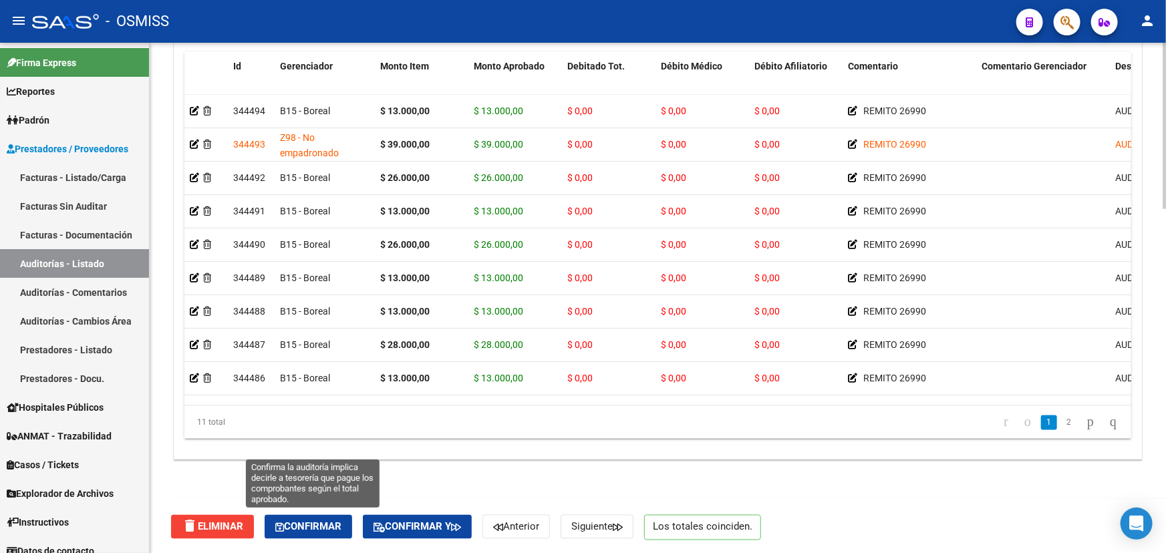
click at [309, 526] on span "Confirmar" at bounding box center [308, 527] width 66 height 12
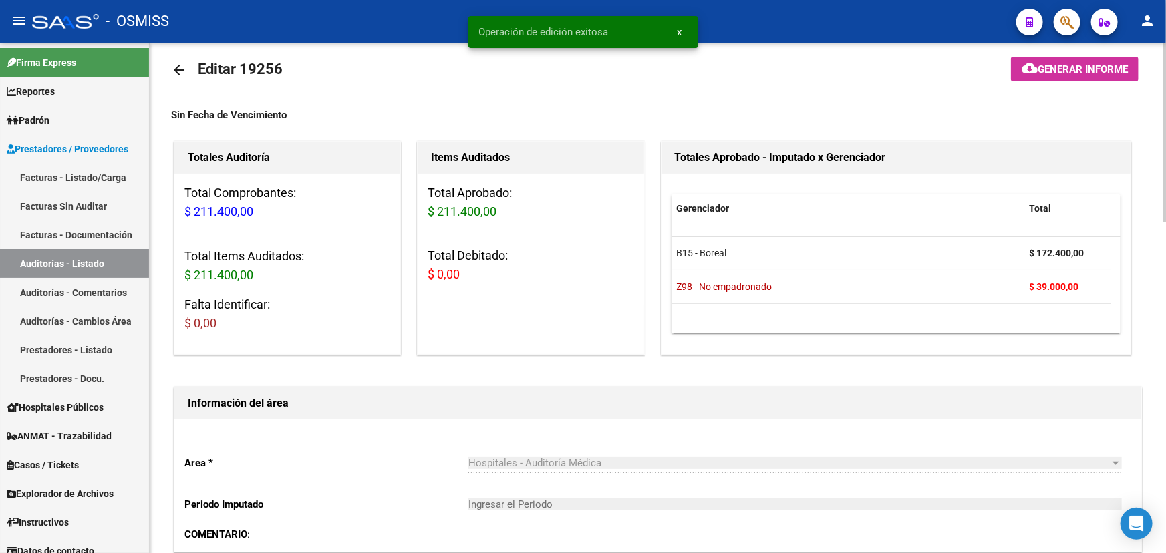
scroll to position [0, 0]
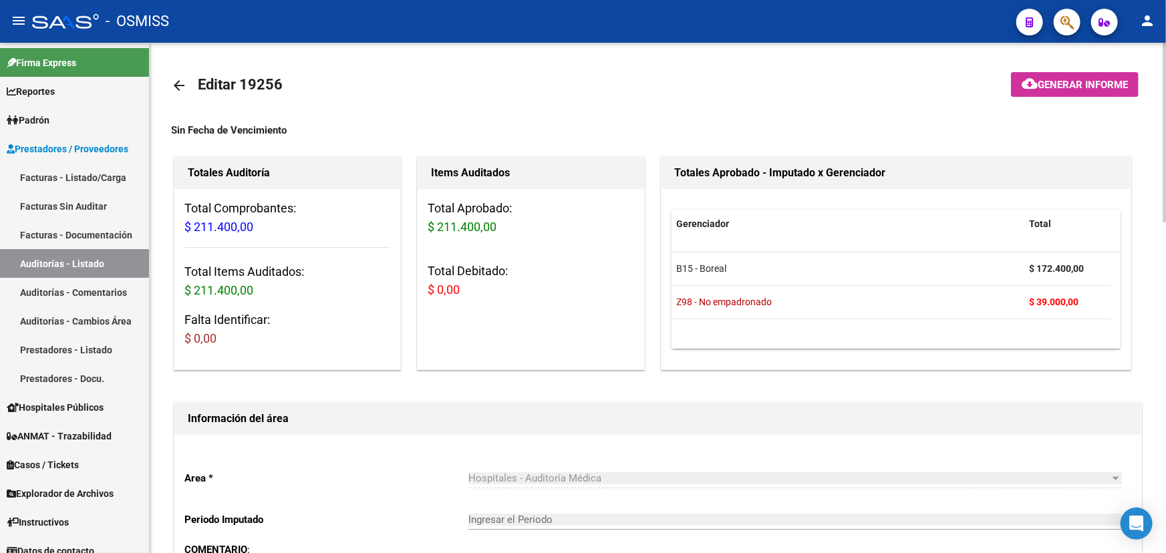
click at [174, 79] on mat-icon "arrow_back" at bounding box center [179, 86] width 16 height 16
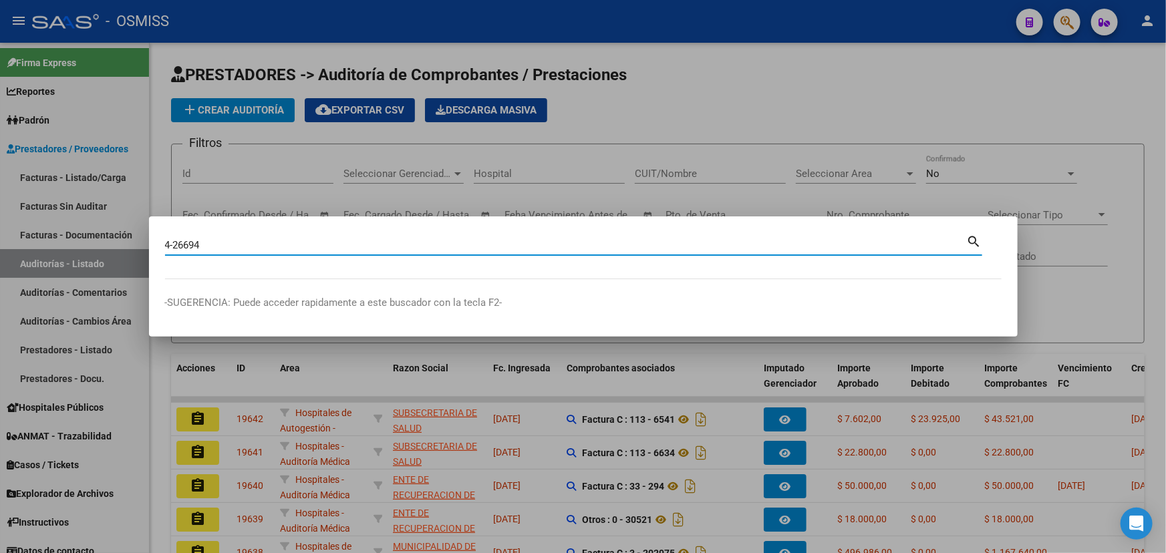
type input "4-26694"
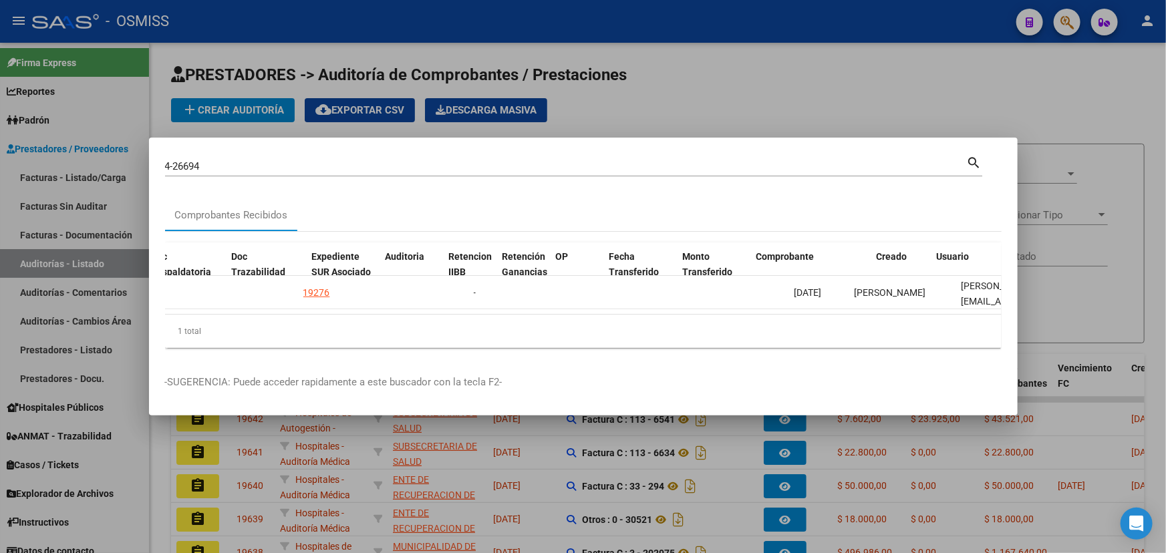
scroll to position [0, 947]
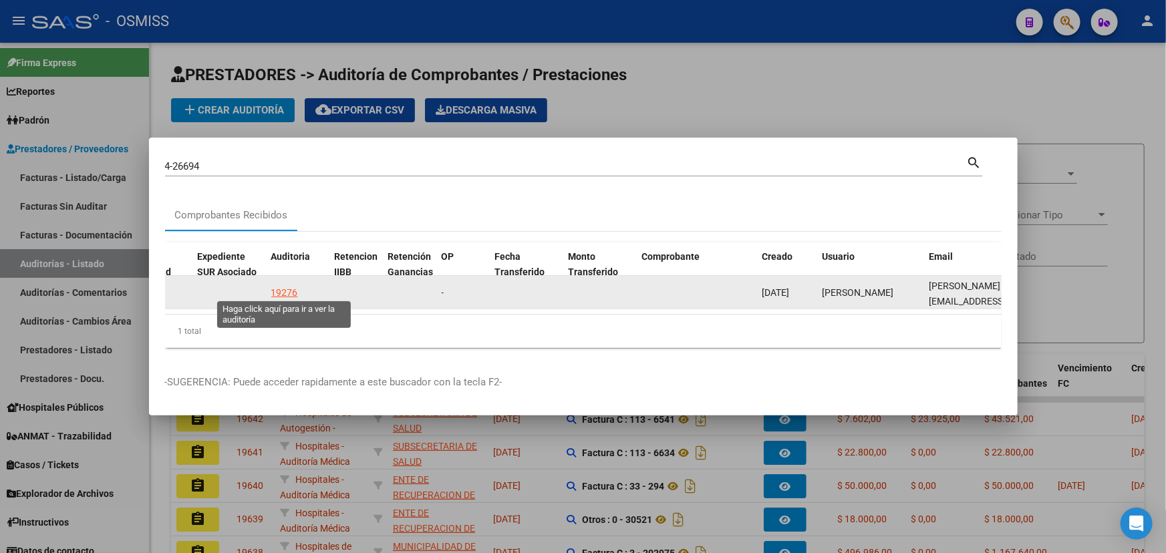
click at [277, 285] on div "19276" at bounding box center [284, 292] width 27 height 15
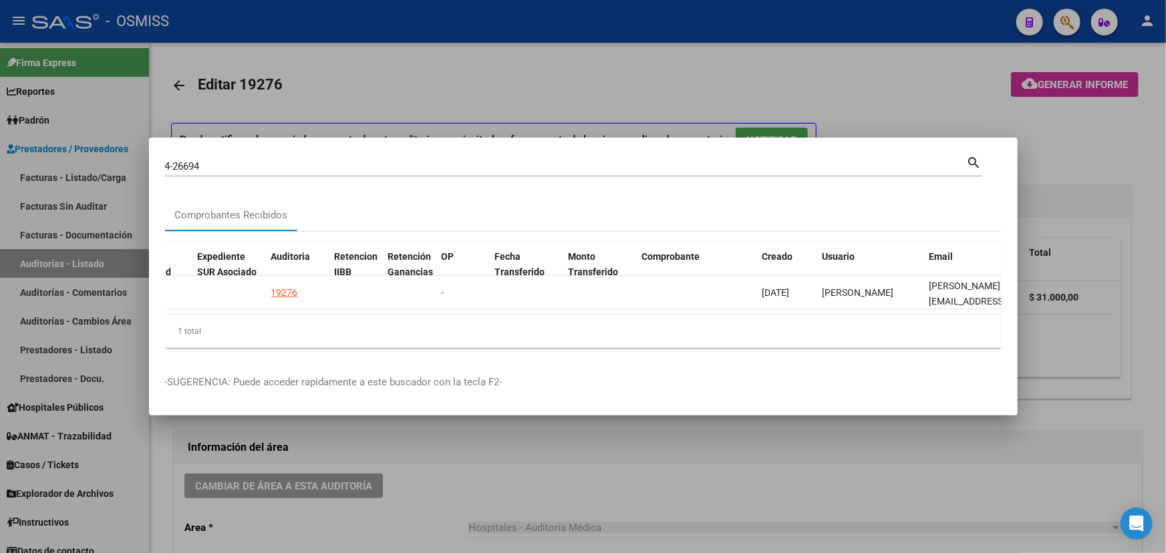
click at [434, 495] on div at bounding box center [583, 276] width 1166 height 553
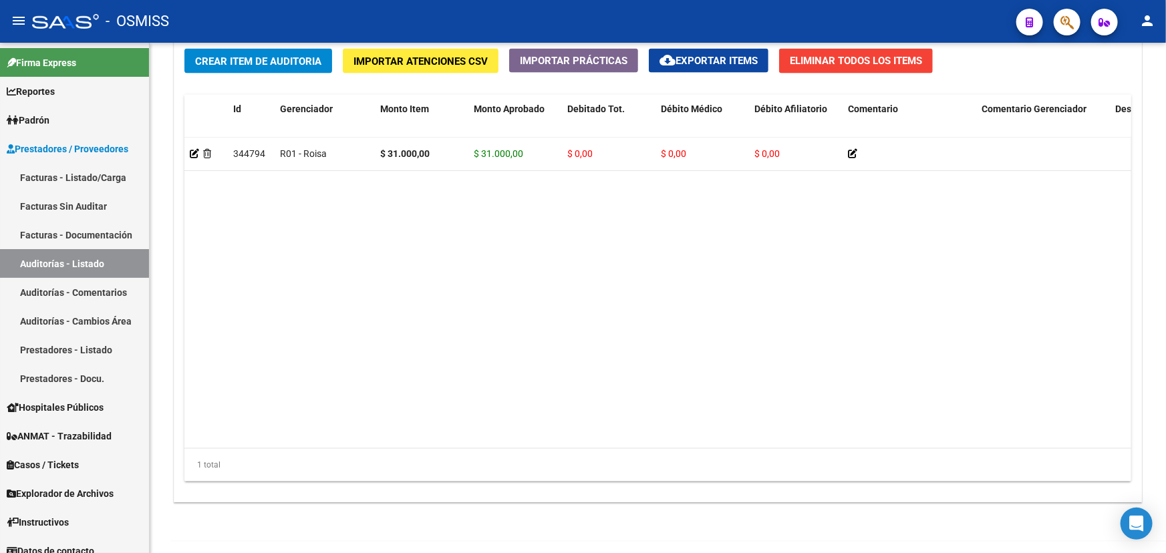
scroll to position [1054, 0]
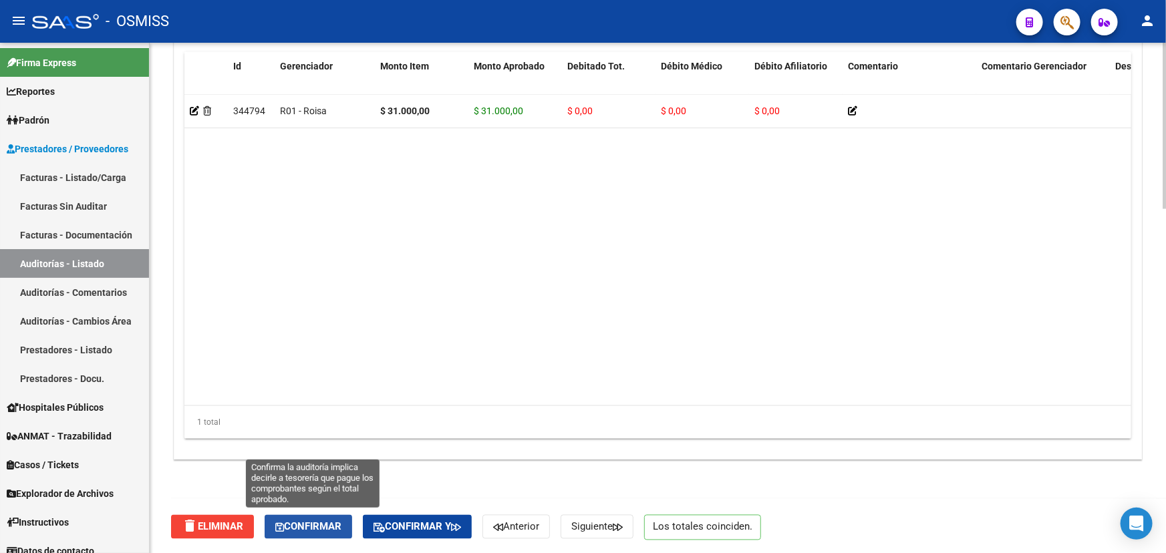
click at [335, 529] on span "Confirmar" at bounding box center [308, 527] width 66 height 12
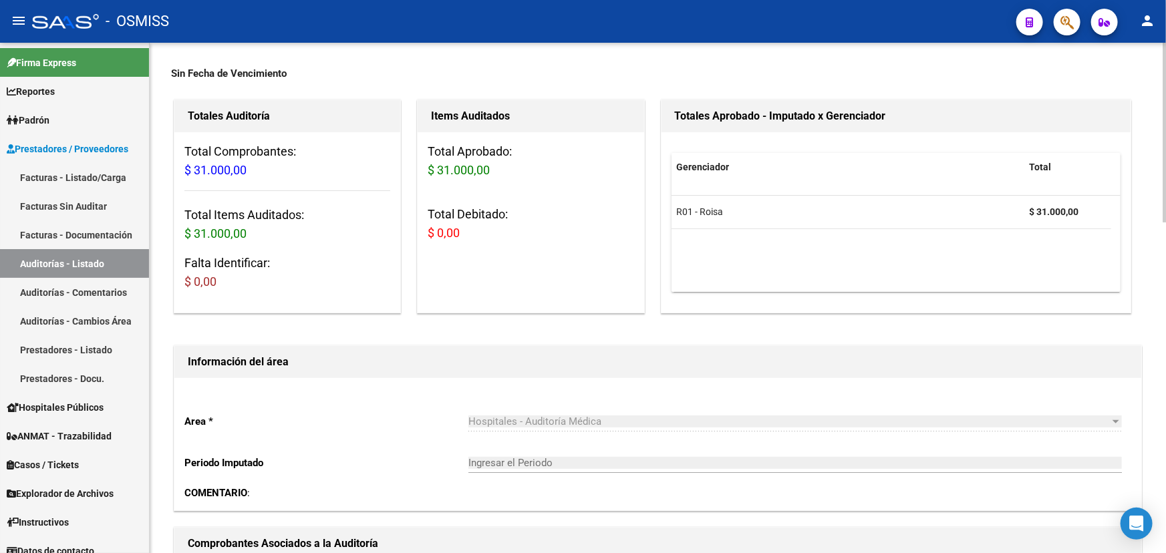
scroll to position [0, 0]
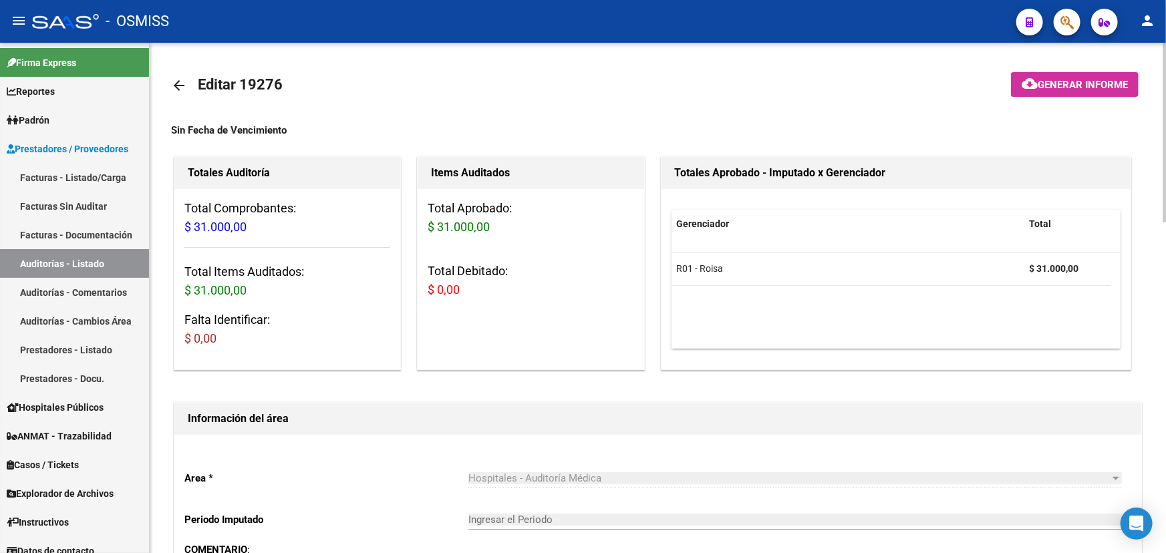
click at [181, 88] on mat-icon "arrow_back" at bounding box center [179, 86] width 16 height 16
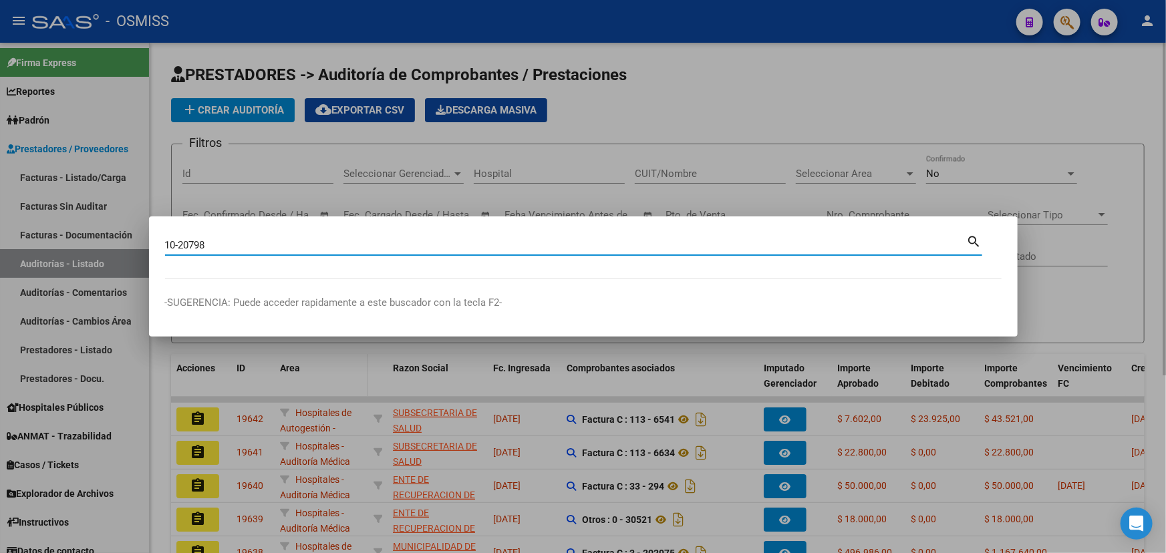
type input "10-20798"
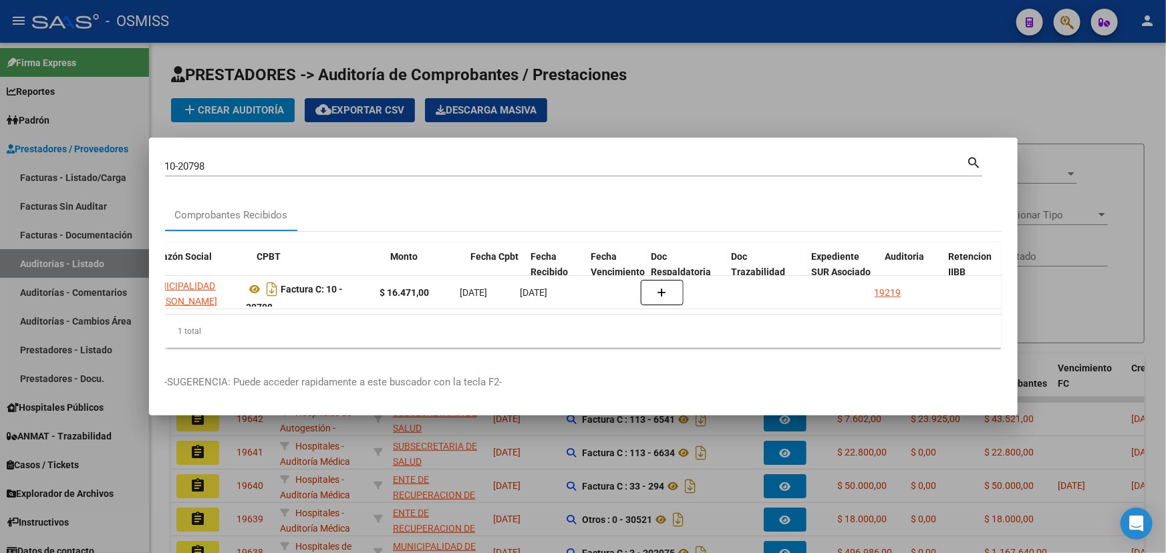
scroll to position [0, 400]
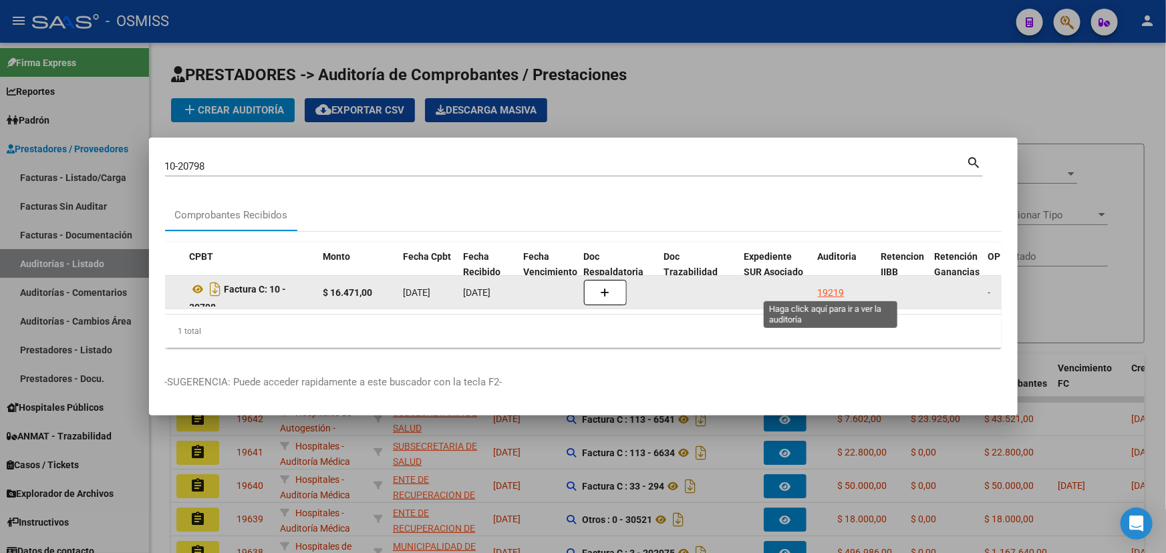
click at [829, 291] on div "19219" at bounding box center [831, 292] width 27 height 15
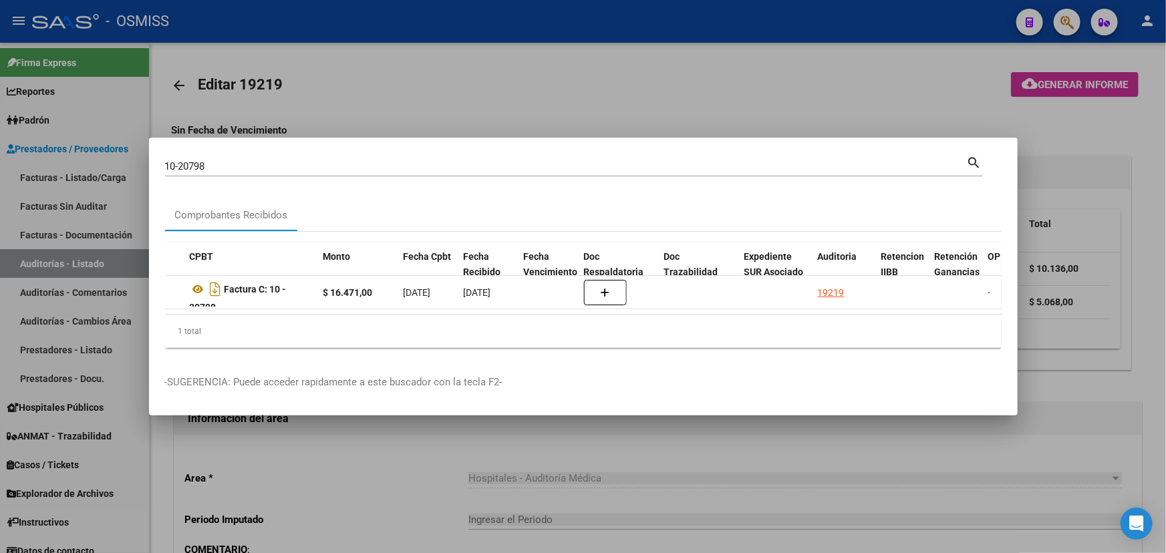
click at [313, 495] on div at bounding box center [583, 276] width 1166 height 553
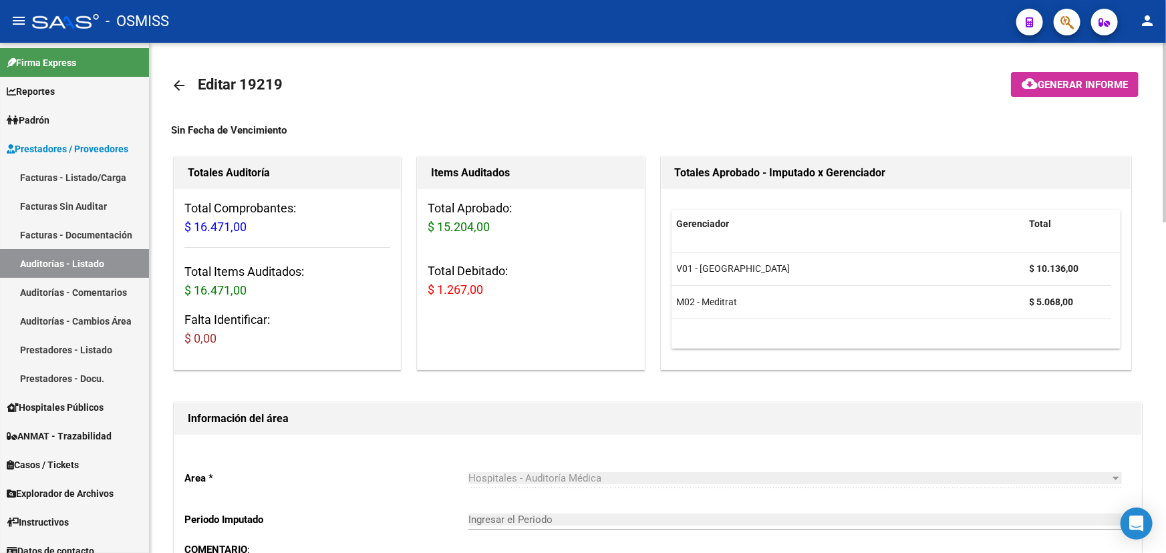
click at [176, 87] on mat-icon "arrow_back" at bounding box center [179, 86] width 16 height 16
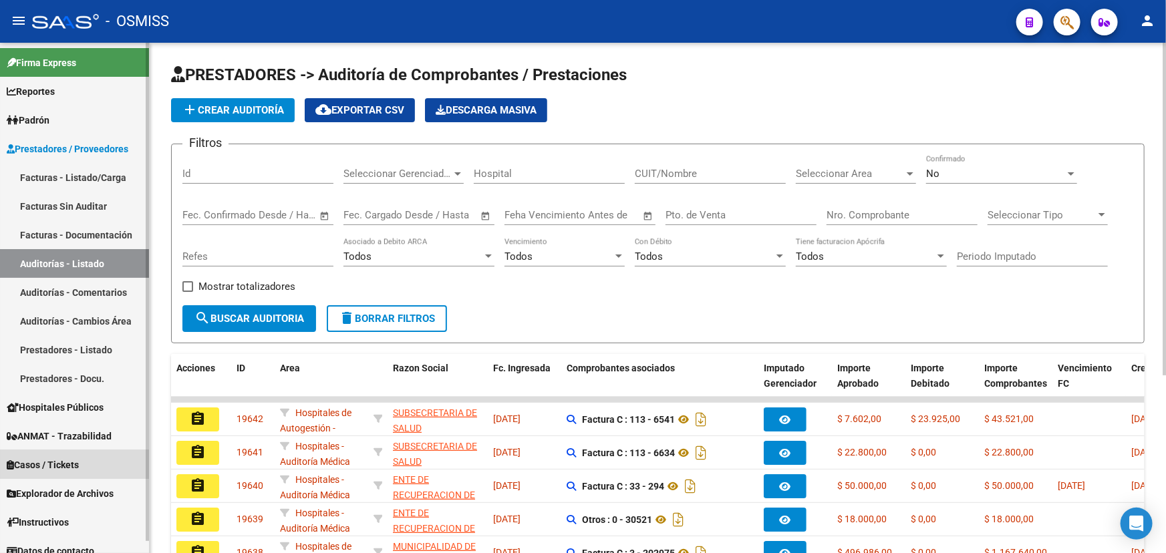
click at [29, 462] on span "Casos / Tickets" at bounding box center [43, 465] width 72 height 15
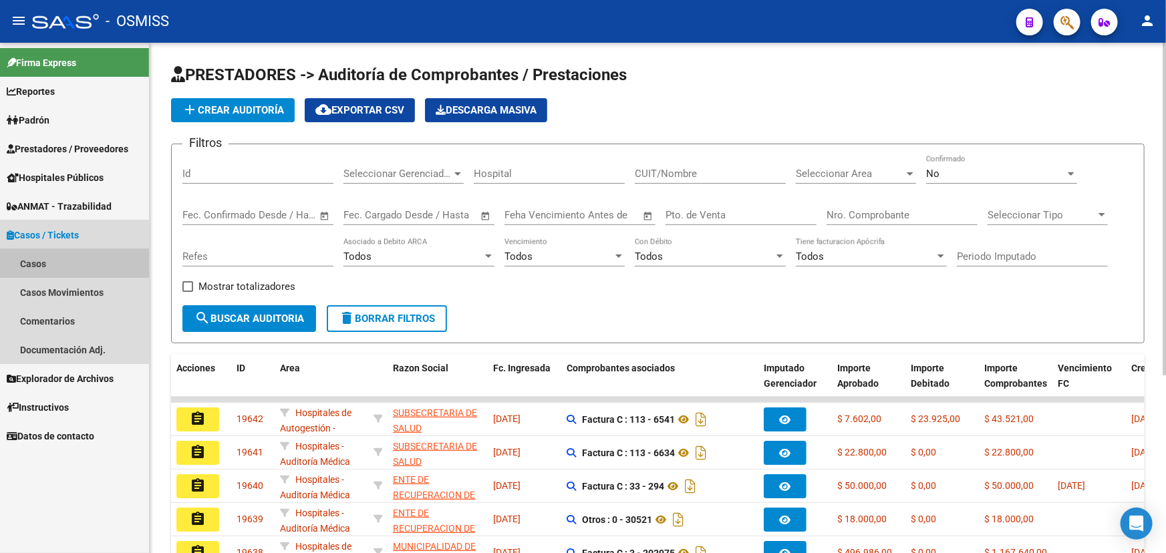
click at [29, 267] on link "Casos" at bounding box center [74, 263] width 149 height 29
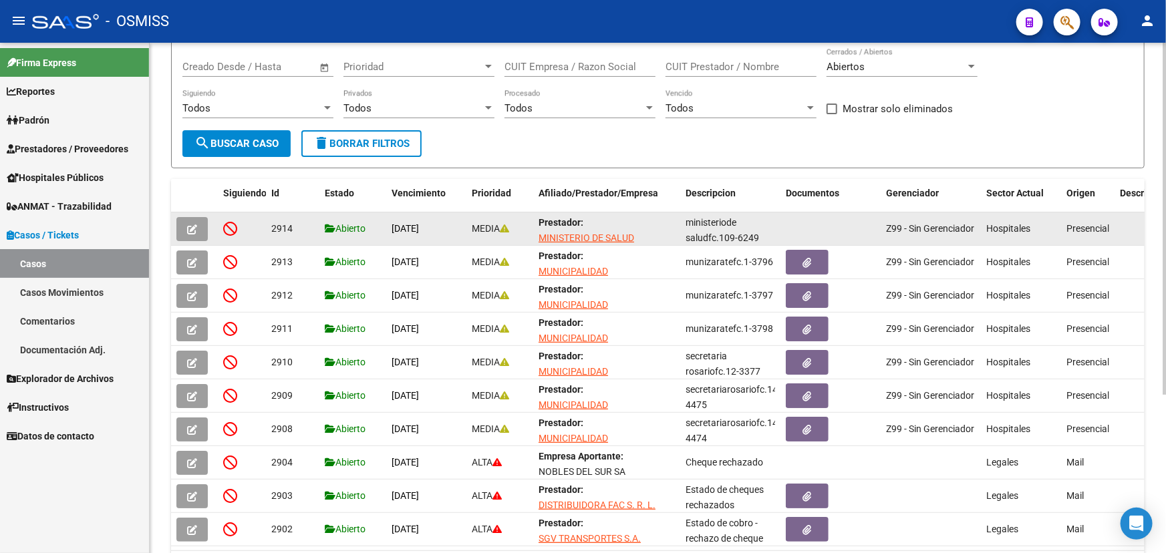
scroll to position [182, 0]
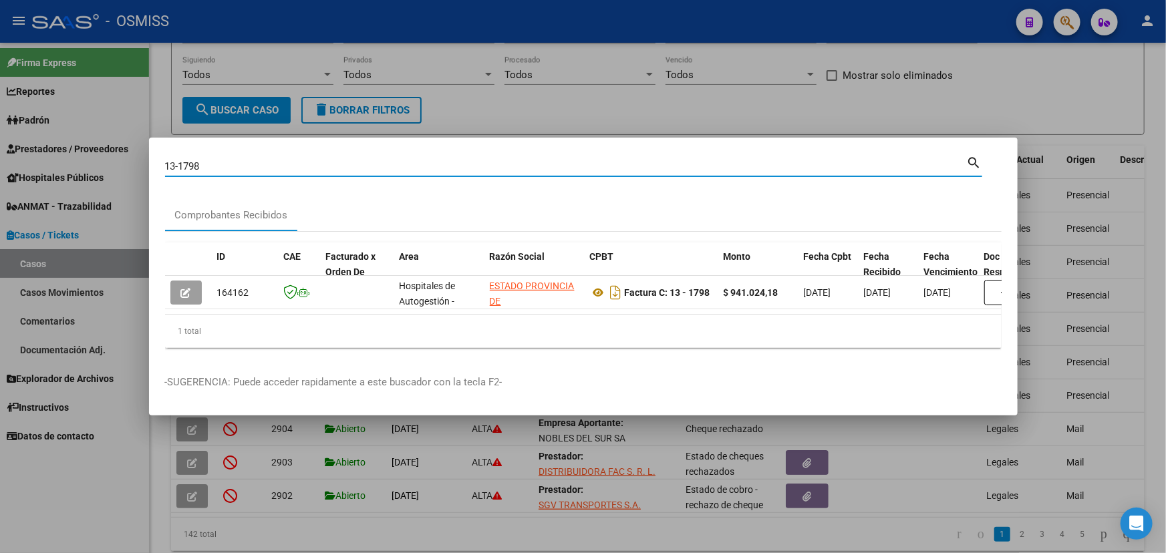
drag, startPoint x: 219, startPoint y: 163, endPoint x: 147, endPoint y: 160, distance: 72.2
click at [147, 160] on div "13-1798 Buscar (apellido, dni, cuil, nro traspaso, cuit, obra social) search Co…" at bounding box center [583, 276] width 1166 height 553
type input "4-26"
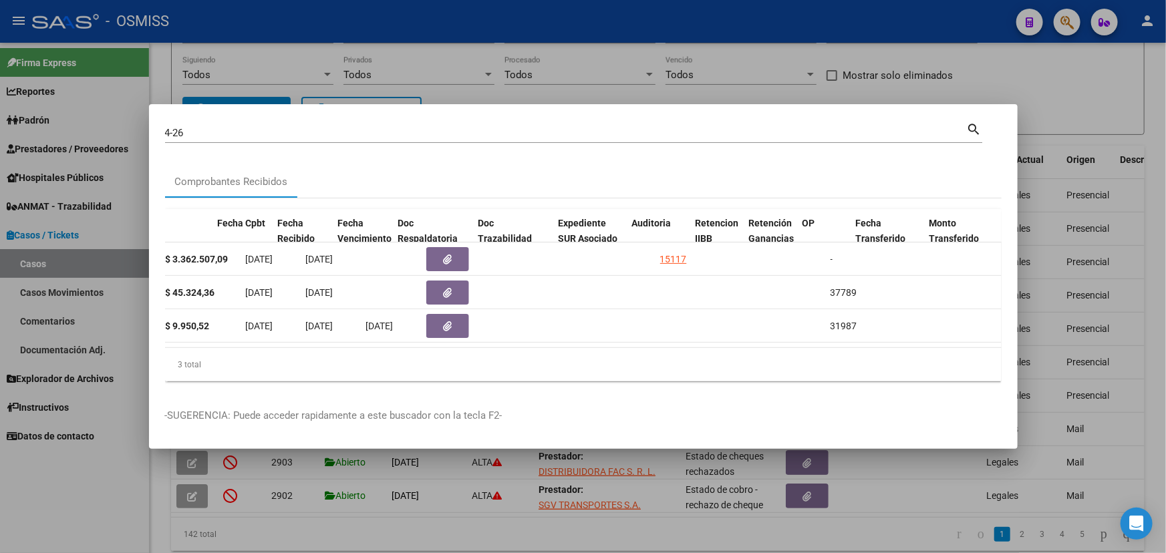
scroll to position [0, 597]
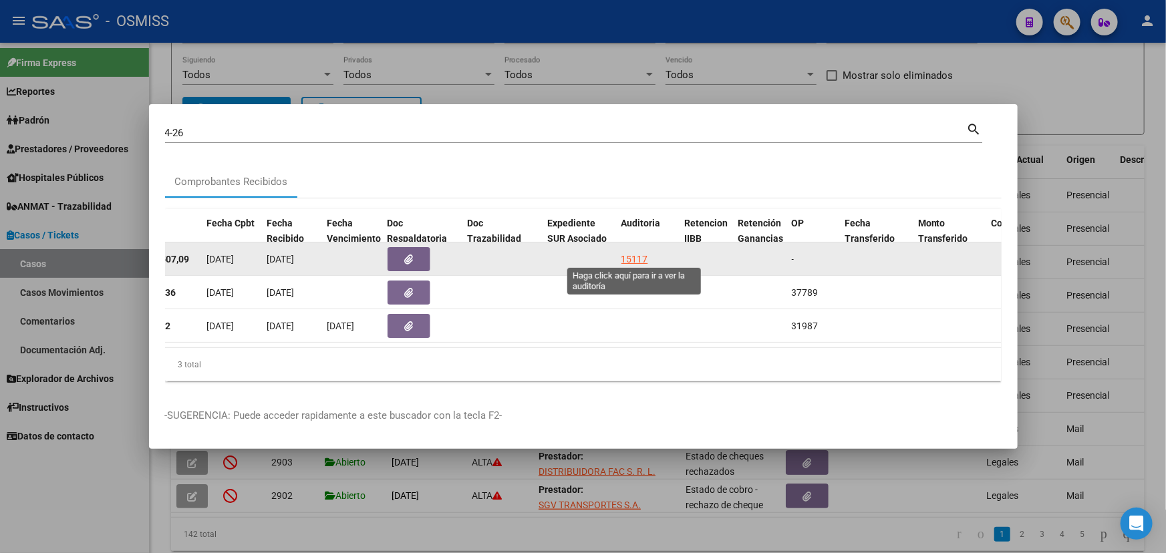
click at [639, 255] on div "15117" at bounding box center [634, 259] width 27 height 15
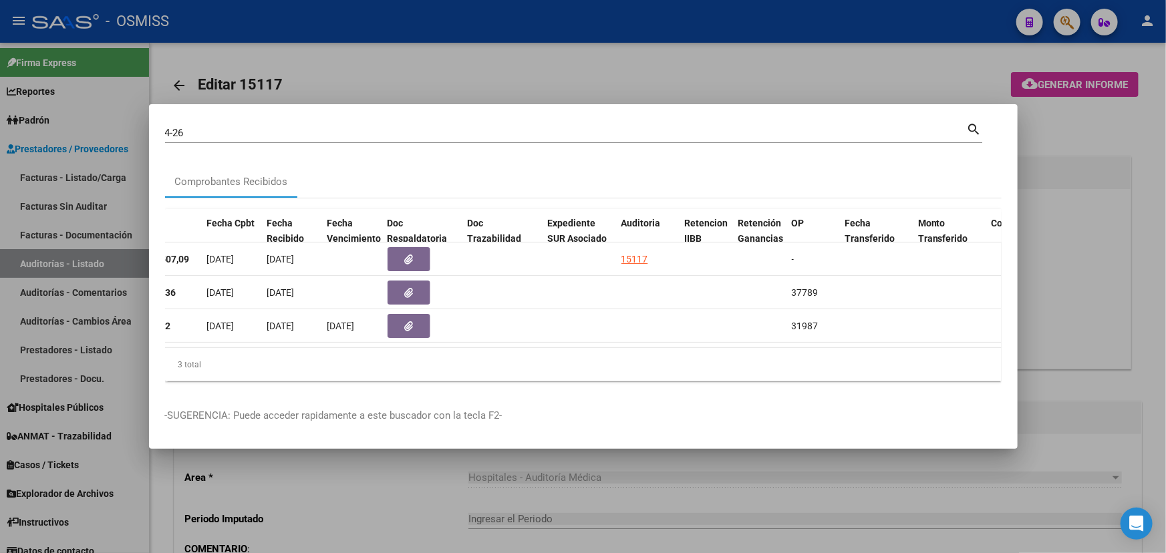
click at [392, 502] on div at bounding box center [583, 276] width 1166 height 553
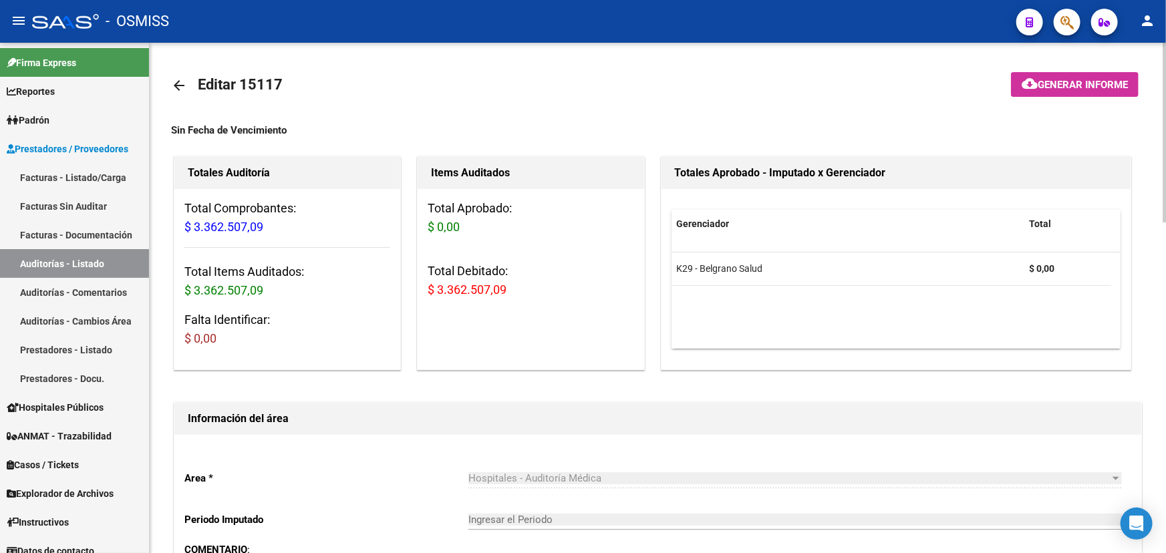
click at [176, 86] on mat-icon "arrow_back" at bounding box center [179, 86] width 16 height 16
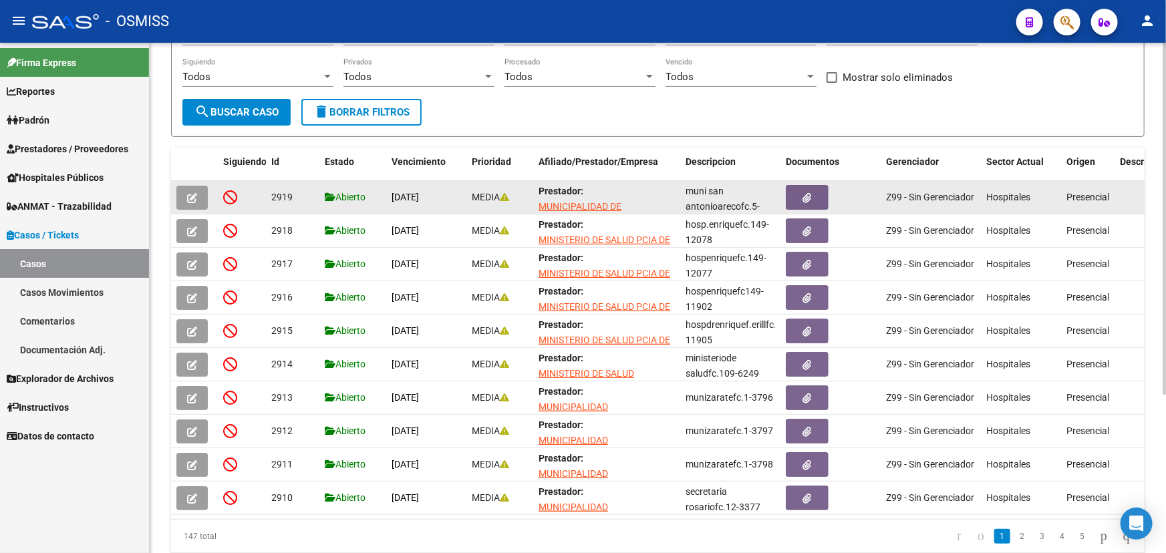
scroll to position [182, 0]
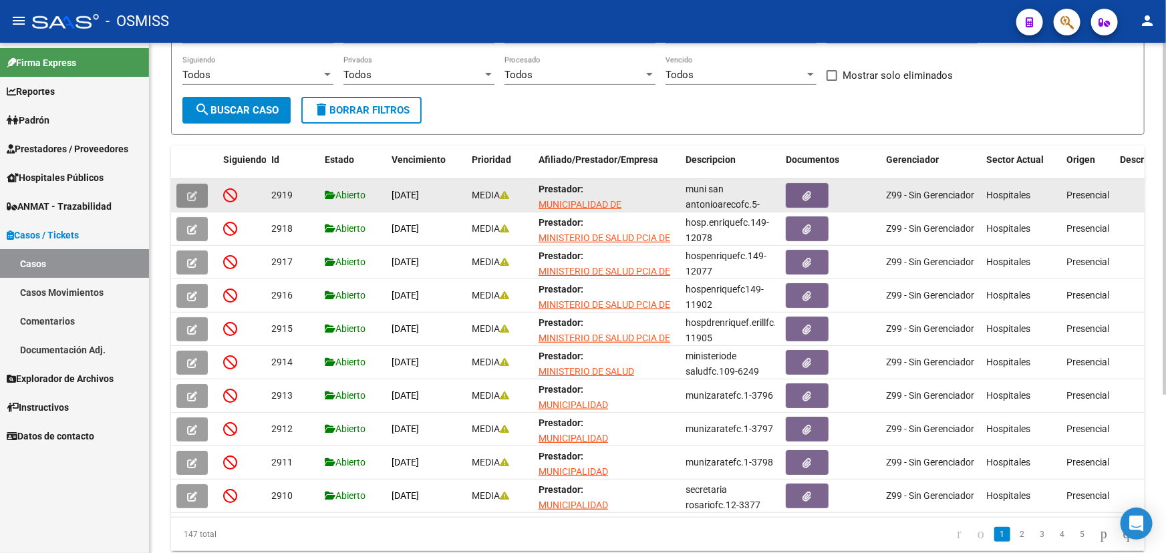
click at [187, 186] on button "button" at bounding box center [191, 196] width 31 height 24
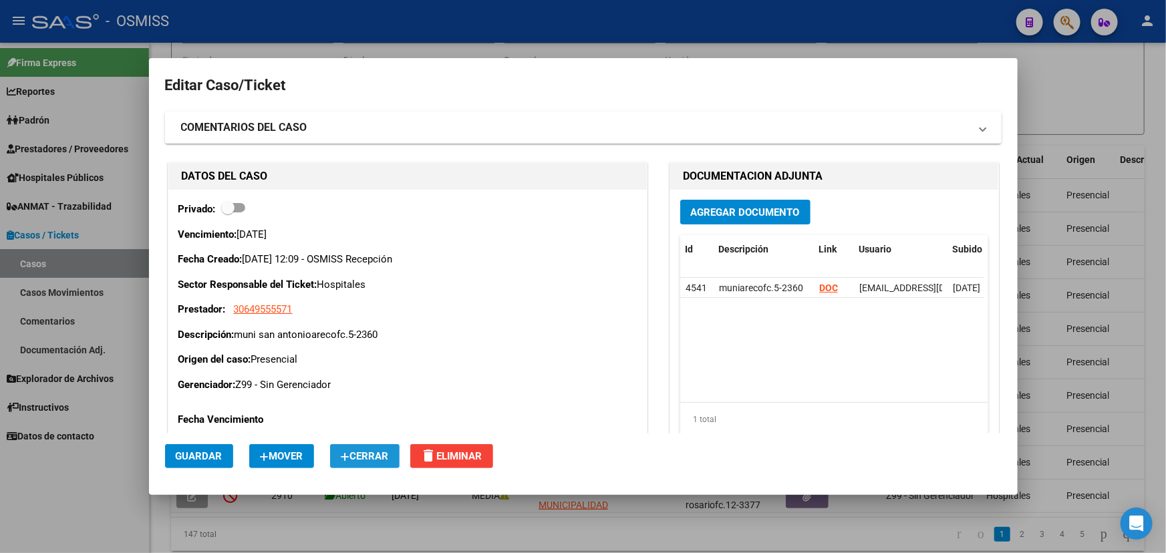
click at [368, 459] on span "Cerrar" at bounding box center [365, 456] width 48 height 12
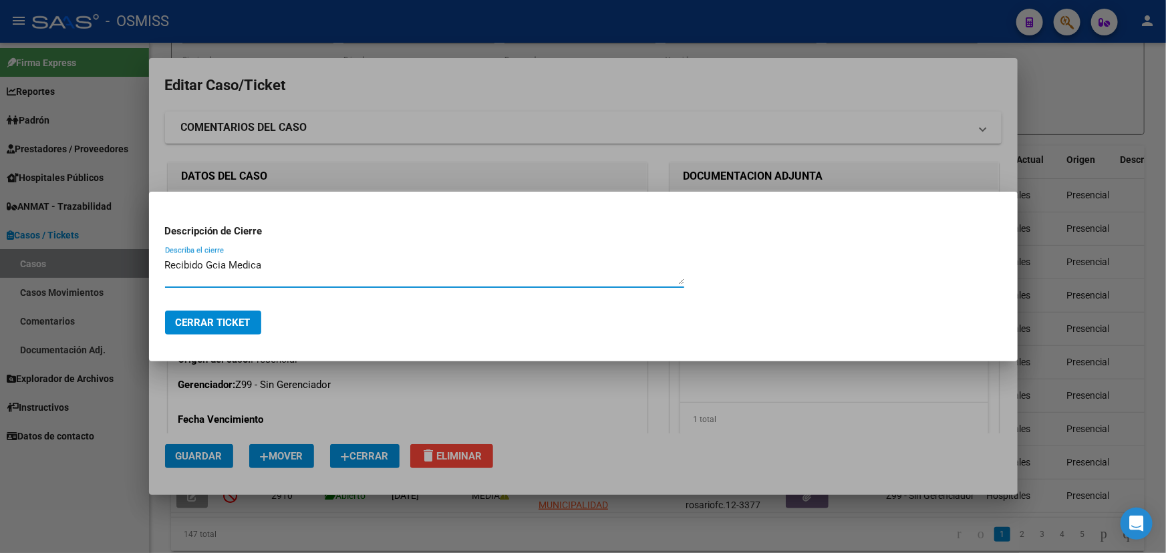
type textarea "Recibido Gcia Medica"
click at [208, 315] on button "Cerrar Ticket" at bounding box center [213, 323] width 96 height 24
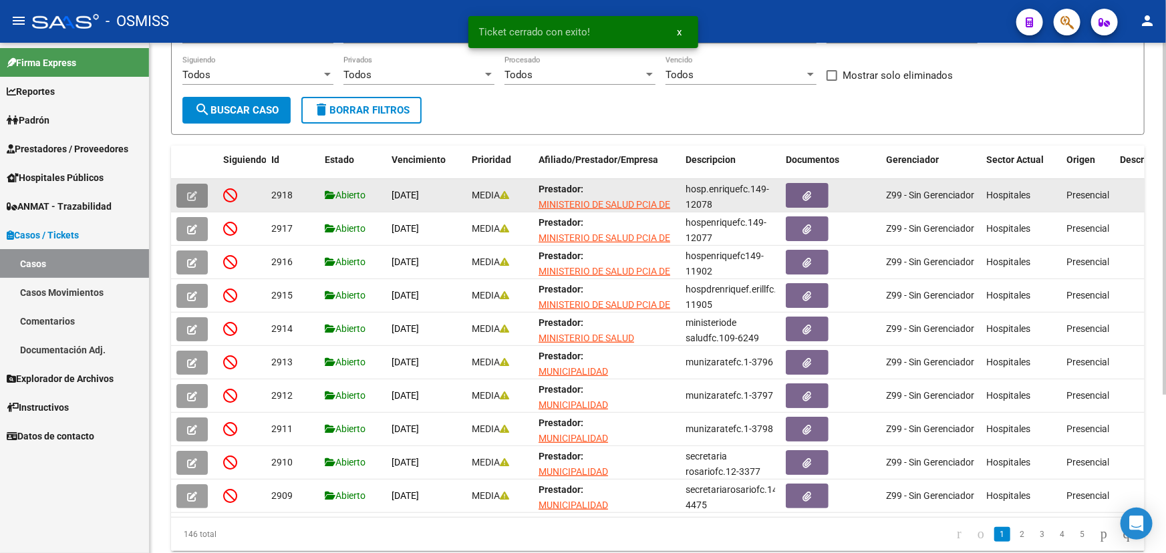
click at [190, 192] on icon "button" at bounding box center [192, 196] width 10 height 10
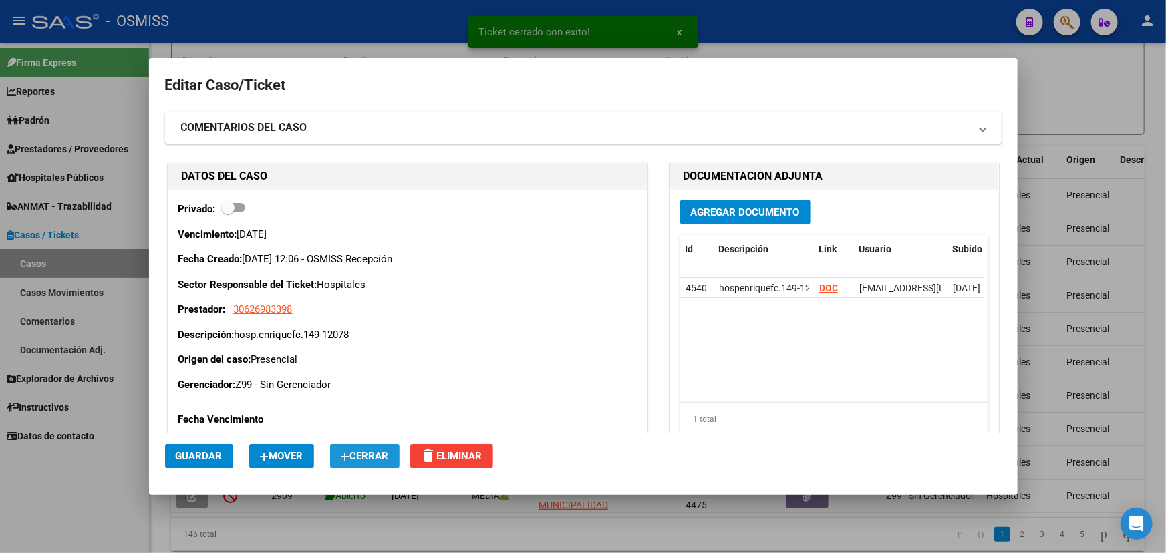
click at [374, 462] on button "Cerrar" at bounding box center [364, 456] width 69 height 24
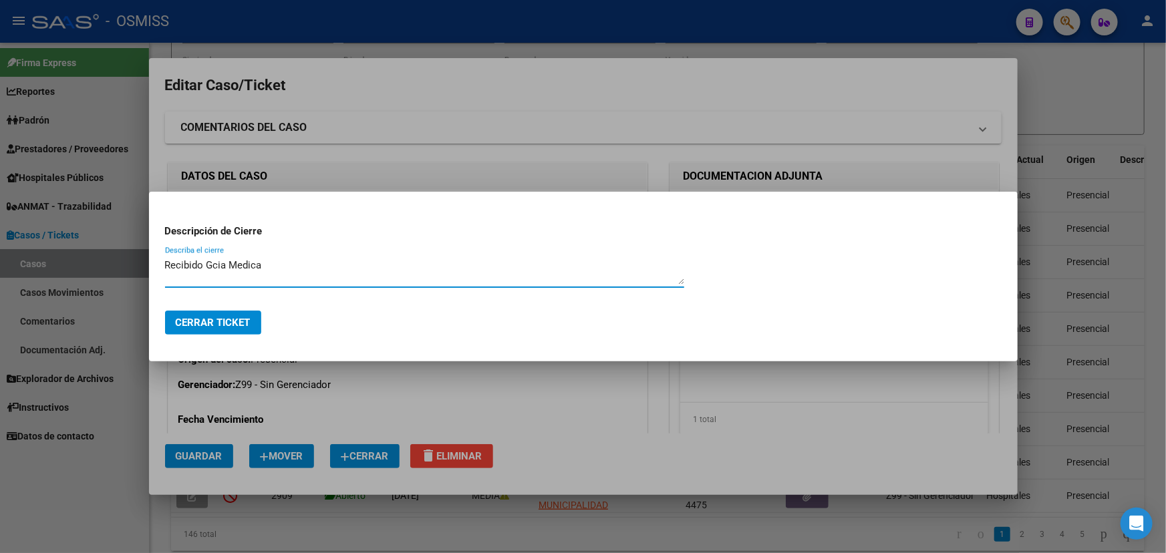
type textarea "Recibido Gcia Medica"
click at [224, 325] on span "Cerrar Ticket" at bounding box center [213, 323] width 75 height 12
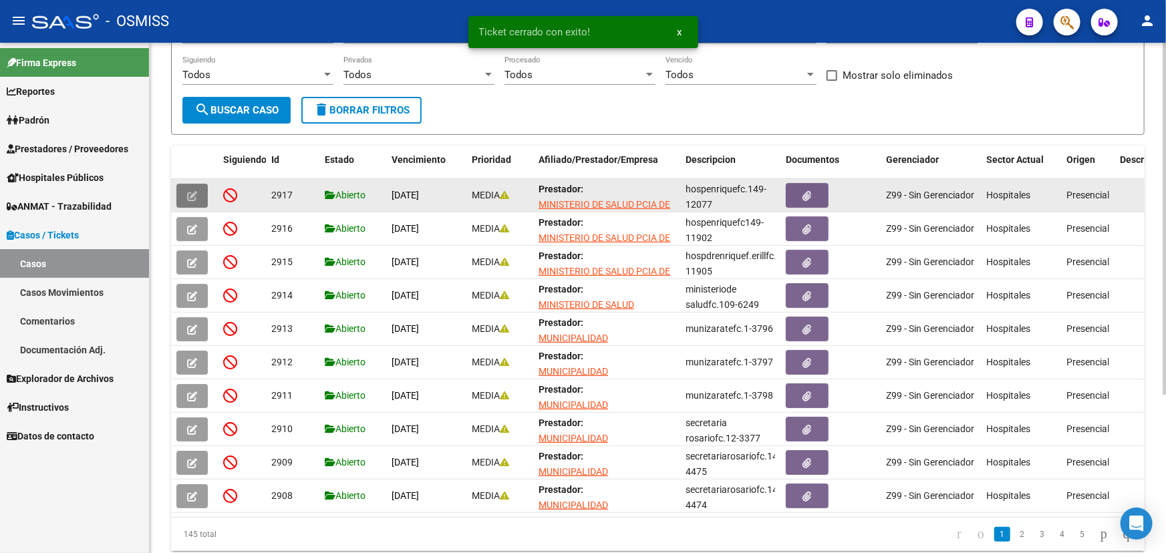
click at [196, 197] on icon "button" at bounding box center [192, 196] width 10 height 10
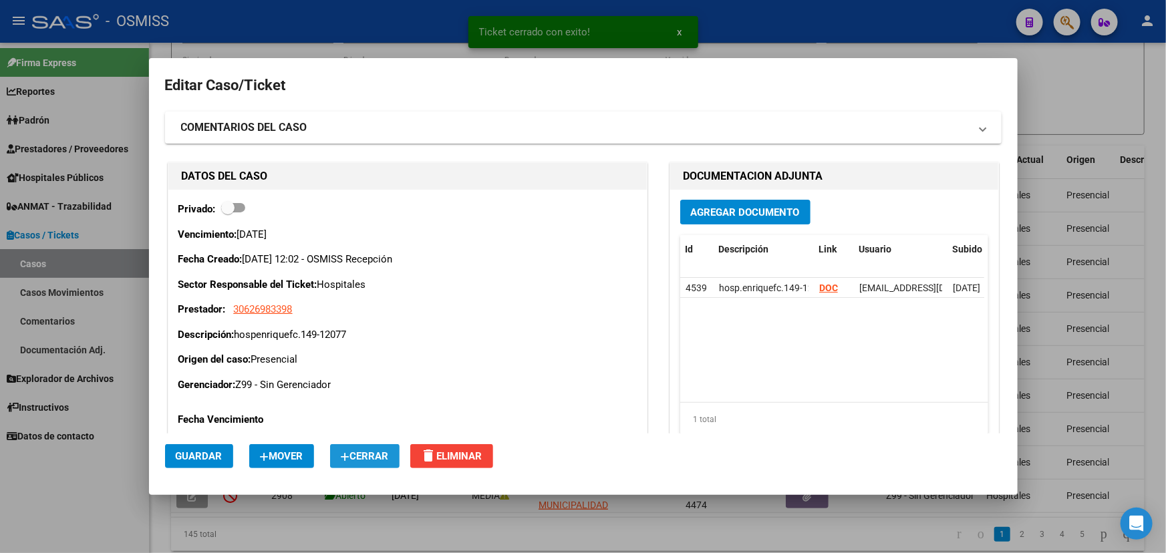
click at [380, 458] on span "Cerrar" at bounding box center [365, 456] width 48 height 12
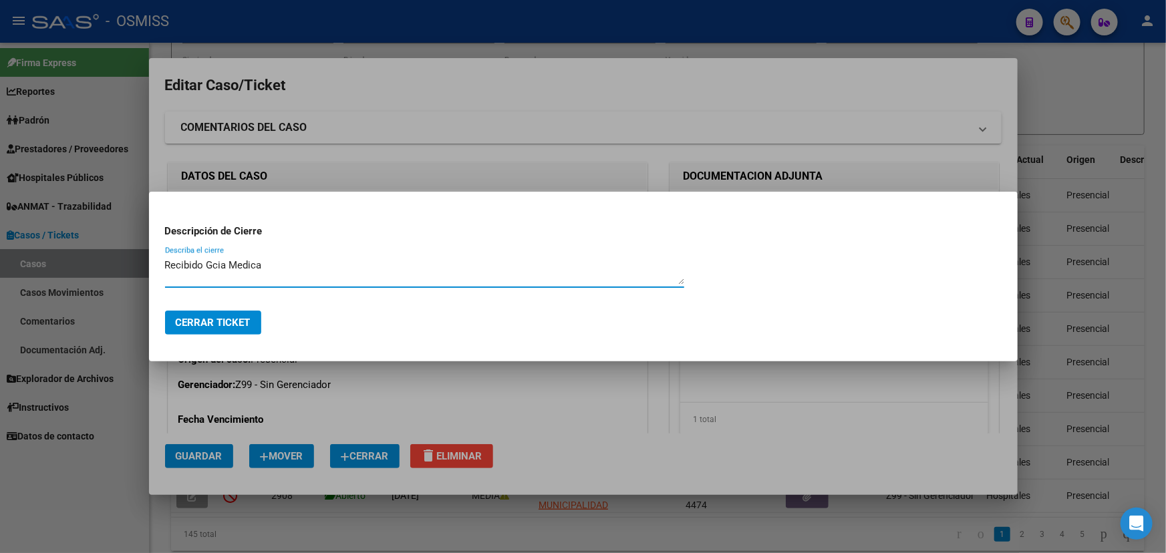
type textarea "Recibido Gcia Medica"
click at [229, 327] on span "Cerrar Ticket" at bounding box center [213, 323] width 75 height 12
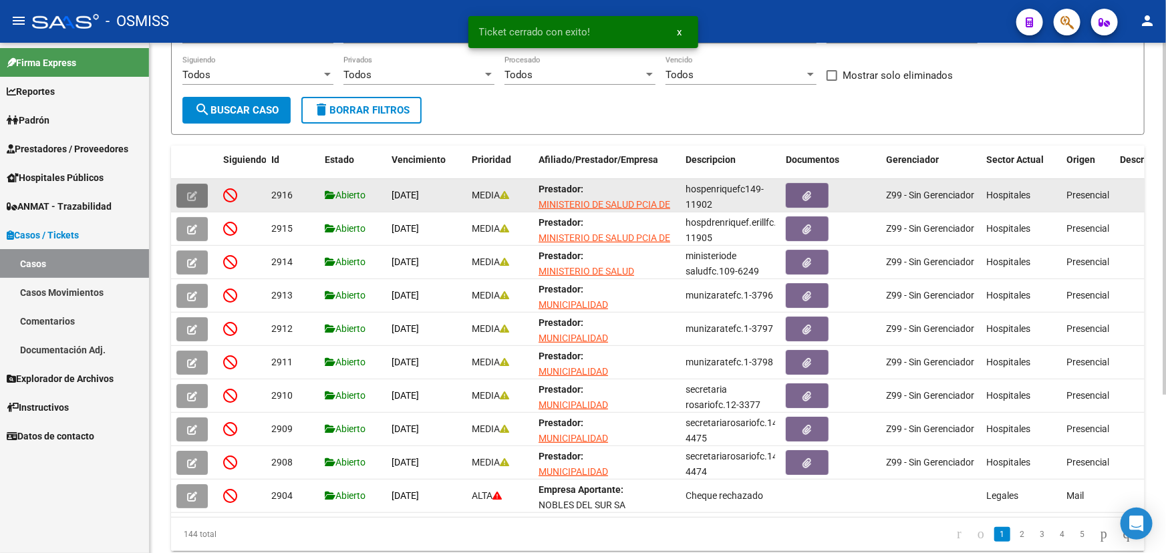
click at [196, 194] on icon "button" at bounding box center [192, 196] width 10 height 10
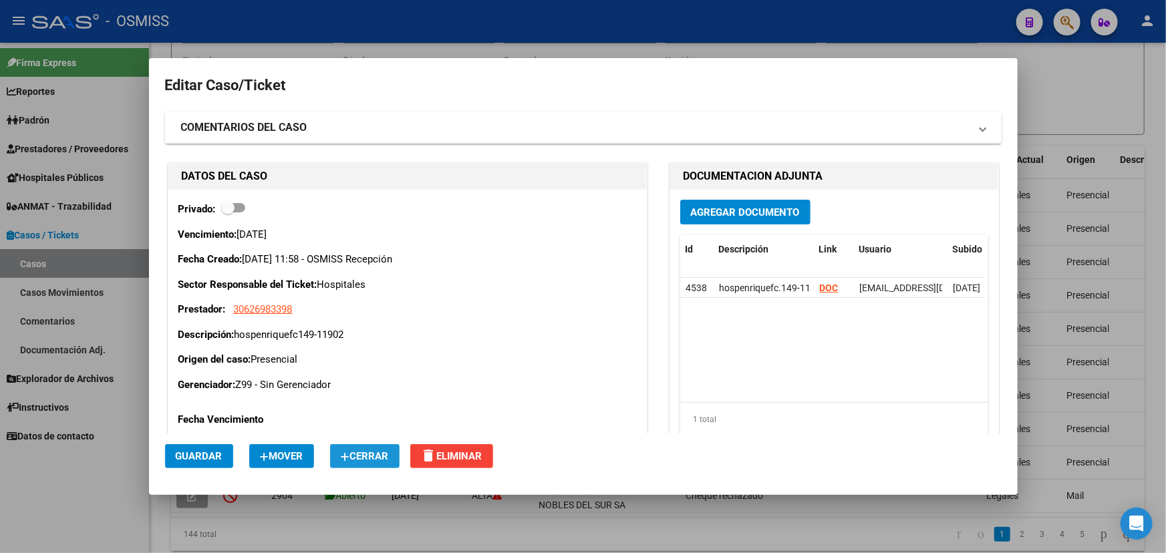
click at [362, 458] on span "Cerrar" at bounding box center [365, 456] width 48 height 12
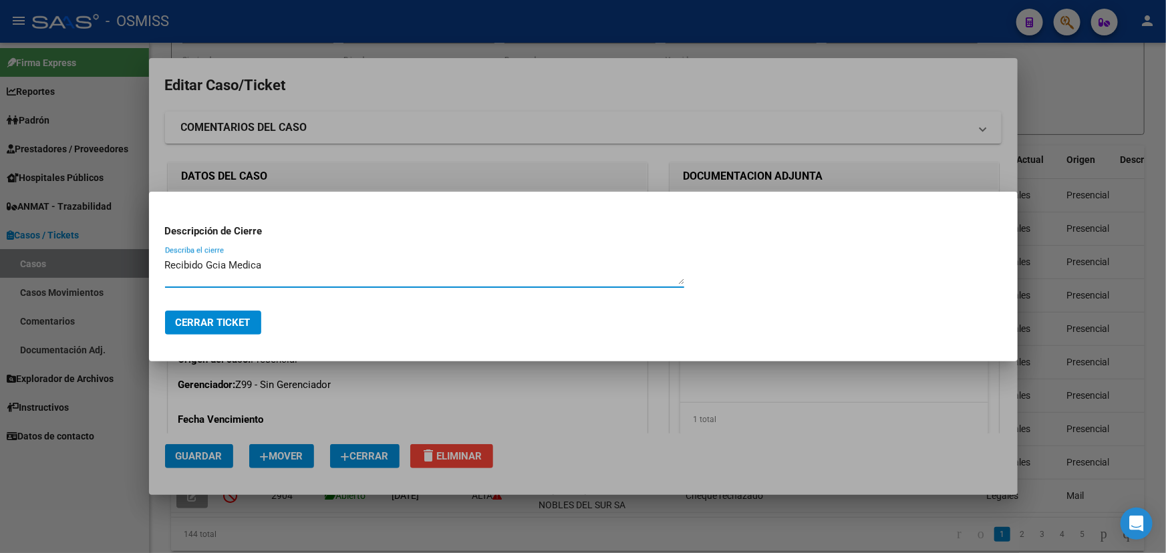
type textarea "Recibido Gcia Medica"
click at [225, 319] on span "Cerrar Ticket" at bounding box center [213, 323] width 75 height 12
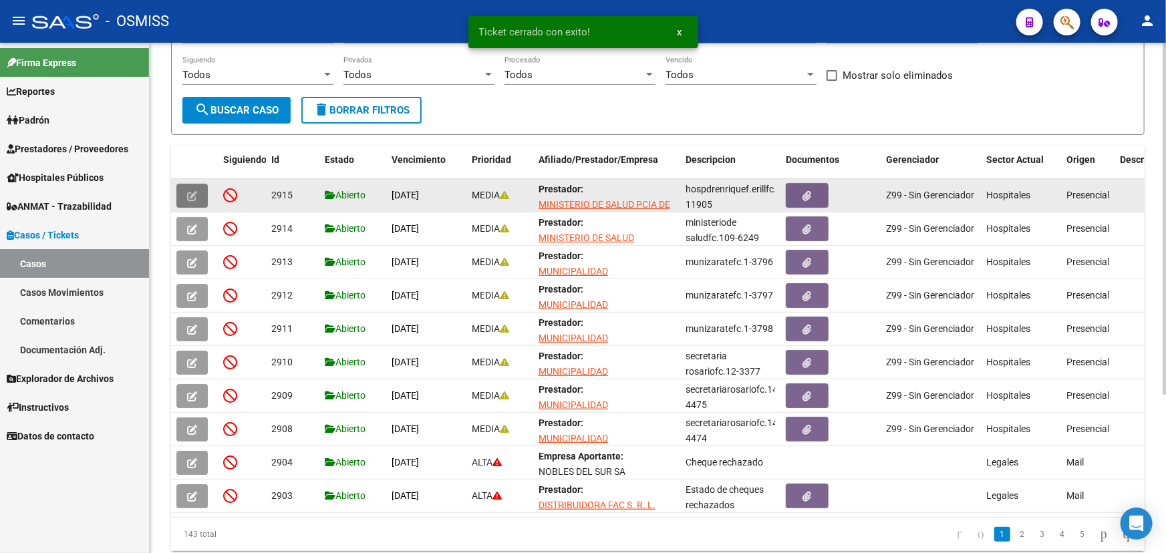
click at [188, 192] on icon "button" at bounding box center [192, 196] width 10 height 10
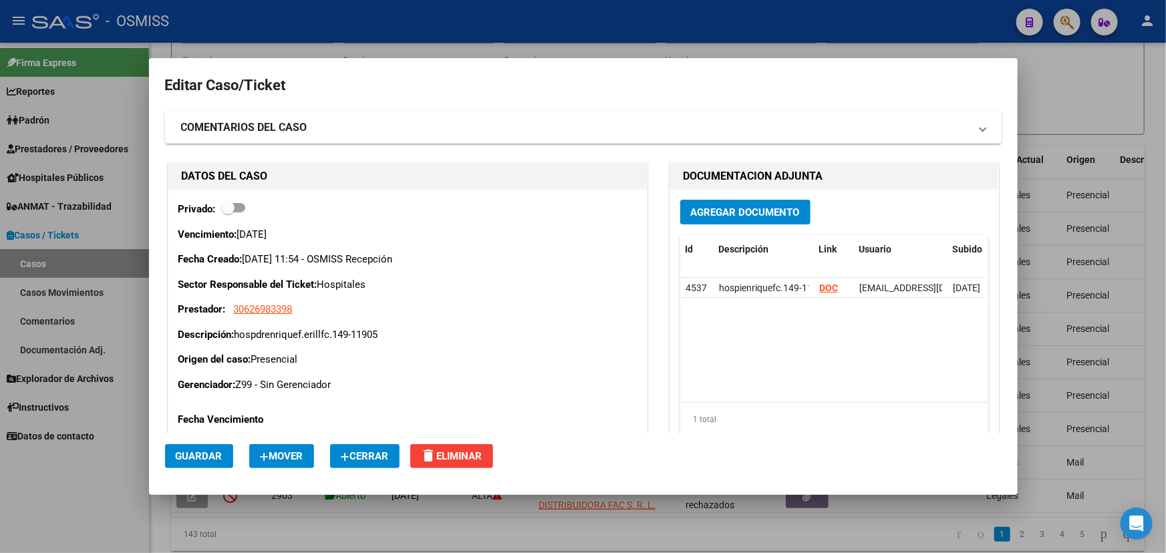
click at [377, 457] on span "Cerrar" at bounding box center [365, 456] width 48 height 12
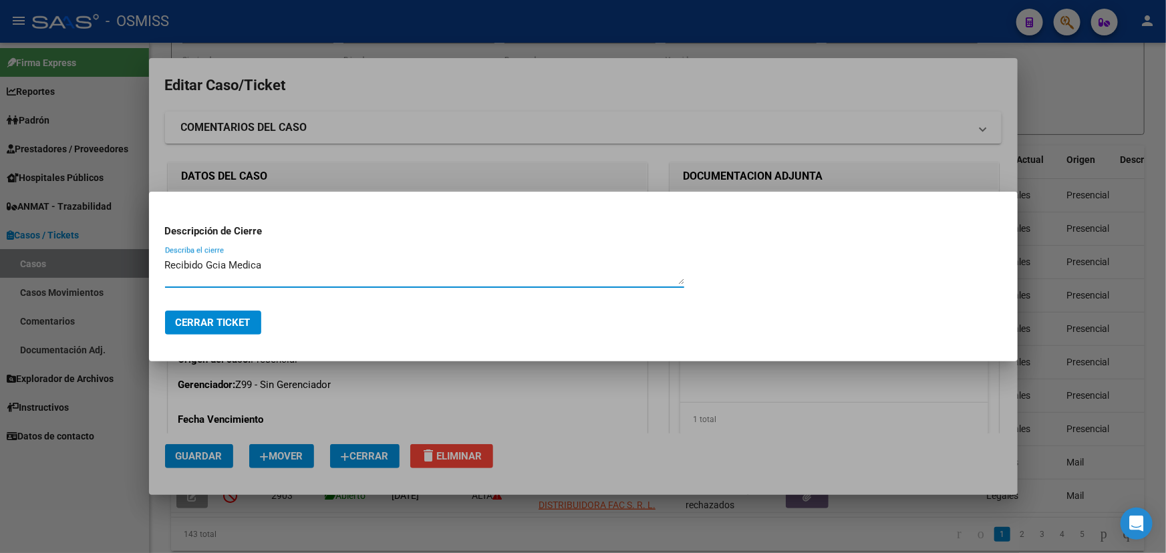
type textarea "Recibido Gcia Medica"
click at [200, 329] on button "Cerrar Ticket" at bounding box center [213, 323] width 96 height 24
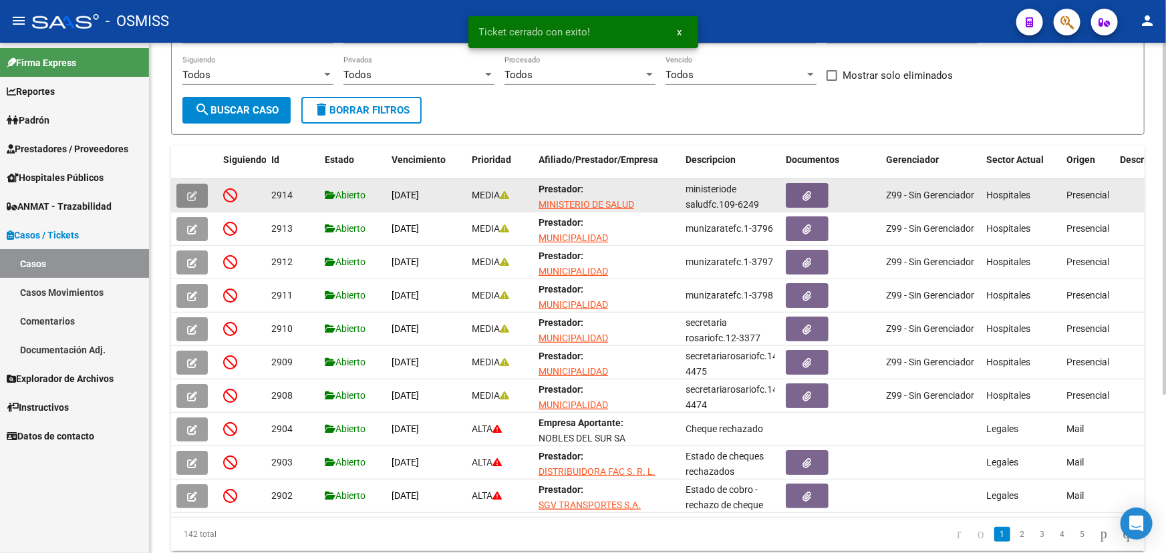
click at [192, 198] on icon "button" at bounding box center [192, 196] width 10 height 10
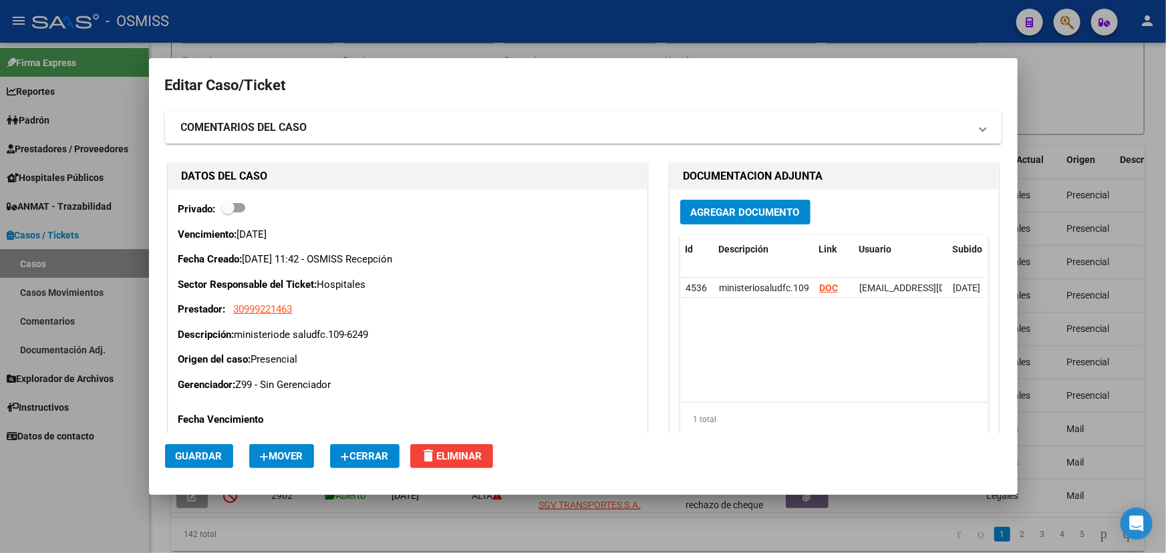
click at [385, 456] on span "Cerrar" at bounding box center [365, 456] width 48 height 12
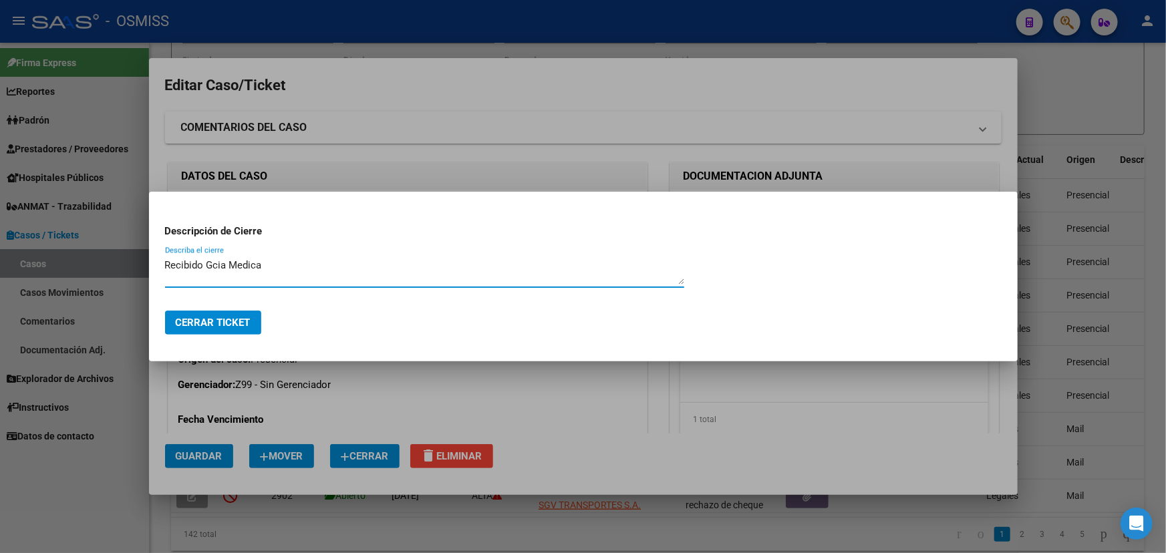
type textarea "Recibido Gcia Medica"
click at [217, 327] on span "Cerrar Ticket" at bounding box center [213, 323] width 75 height 12
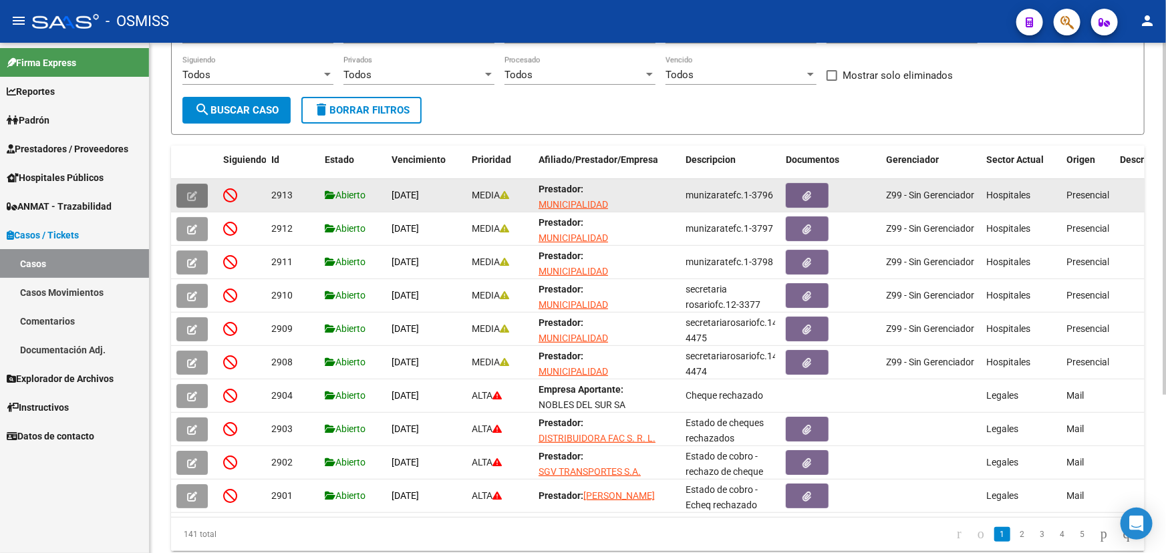
click at [187, 191] on icon "button" at bounding box center [192, 196] width 10 height 10
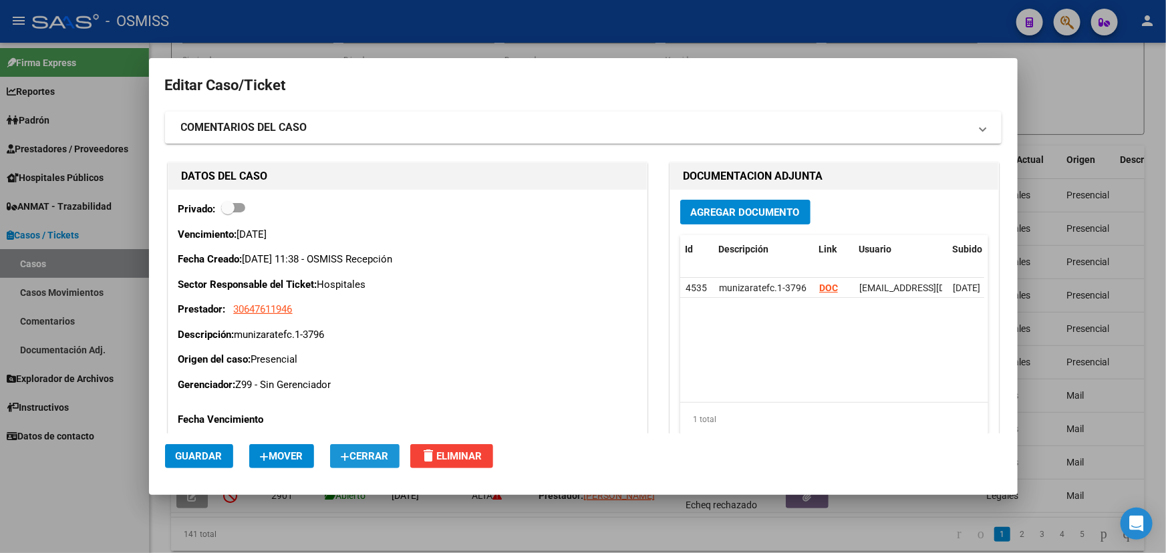
click at [389, 458] on span "Cerrar" at bounding box center [365, 456] width 48 height 12
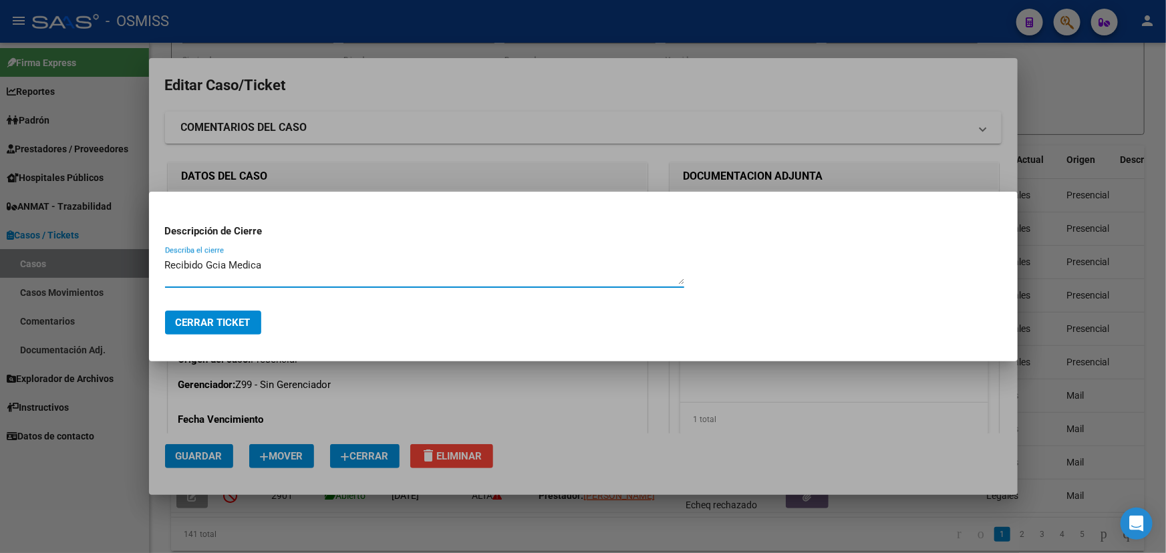
type textarea "Recibido Gcia Medica"
click at [207, 323] on span "Cerrar Ticket" at bounding box center [213, 323] width 75 height 12
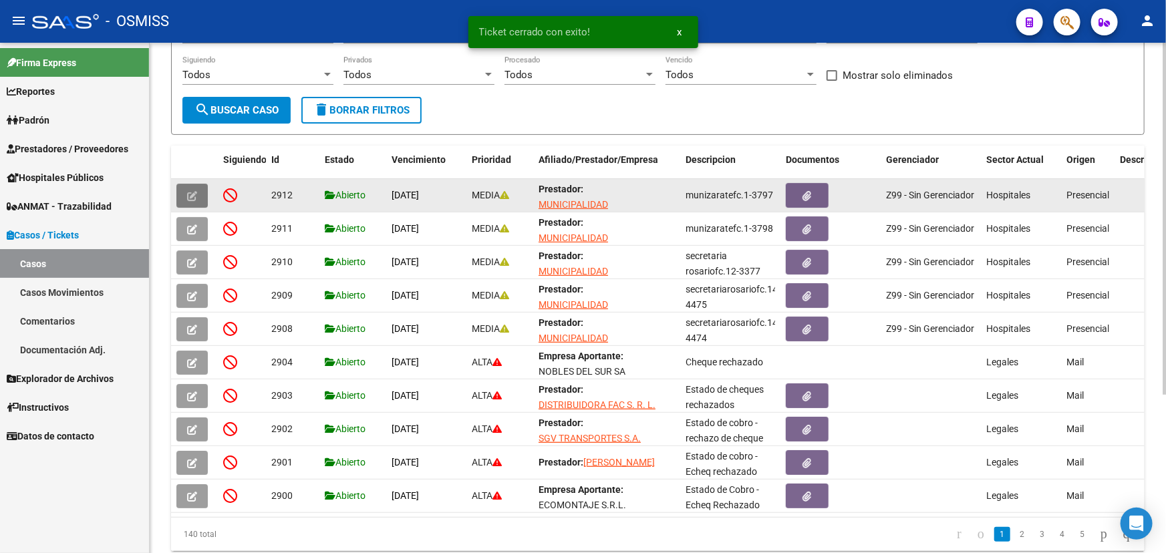
click at [191, 193] on icon "button" at bounding box center [192, 196] width 10 height 10
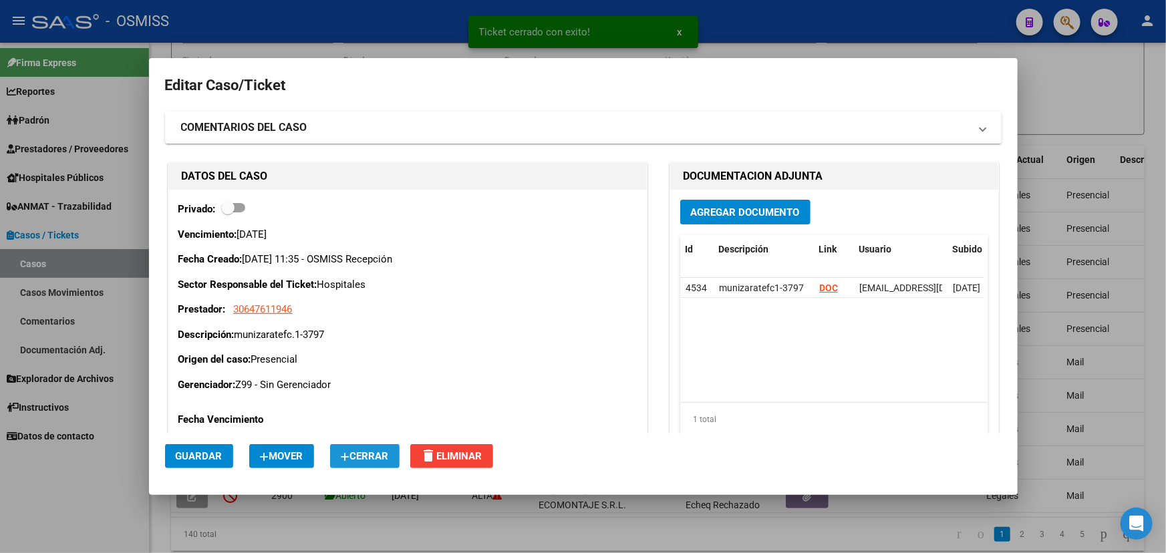
click at [364, 456] on span "Cerrar" at bounding box center [365, 456] width 48 height 12
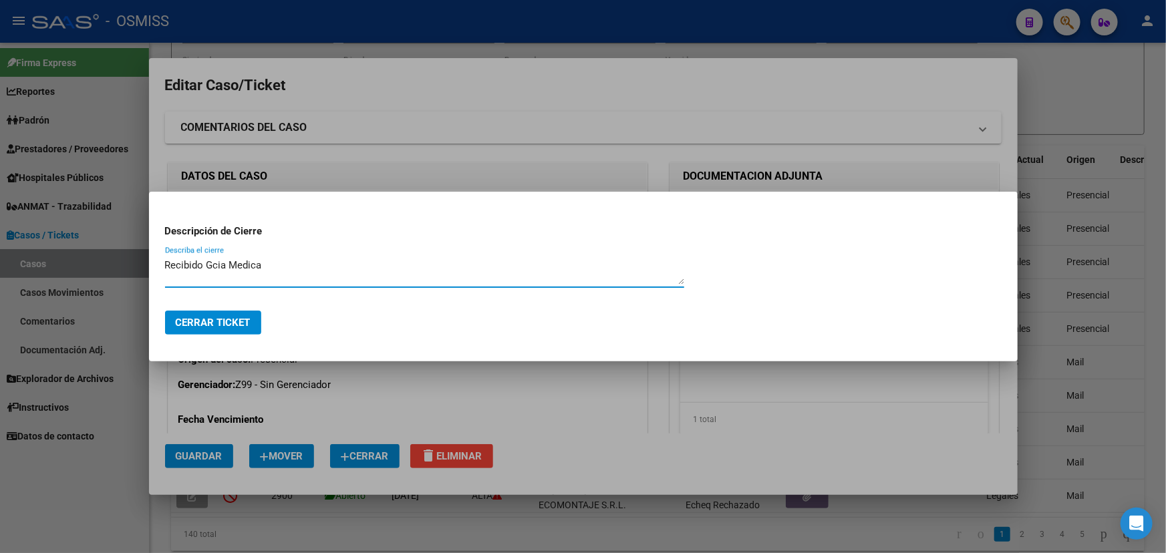
type textarea "Recibido Gcia Medica"
click at [191, 319] on span "Cerrar Ticket" at bounding box center [213, 323] width 75 height 12
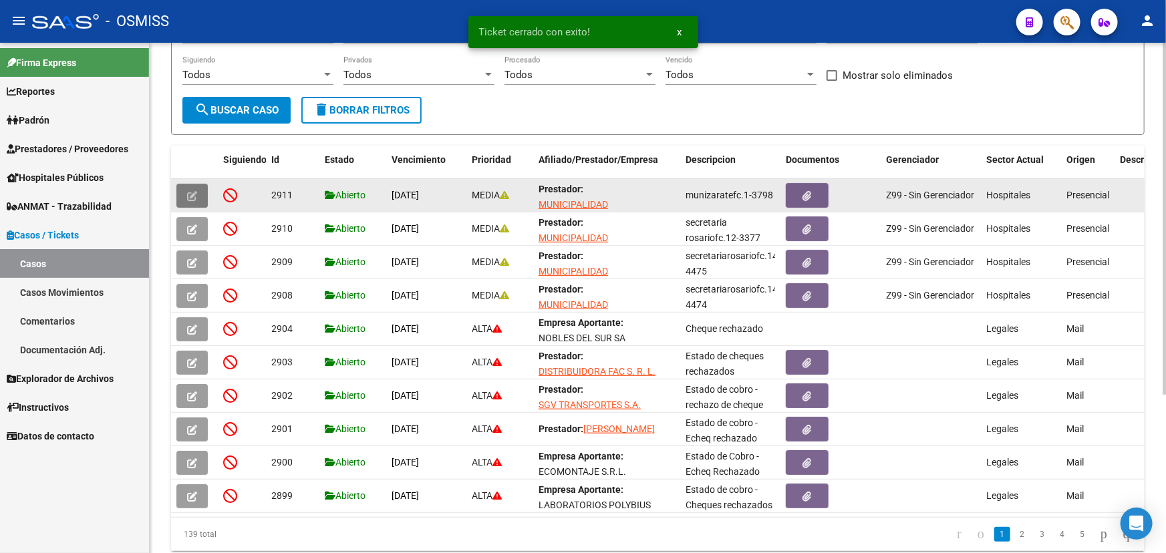
click at [197, 192] on button "button" at bounding box center [191, 196] width 31 height 24
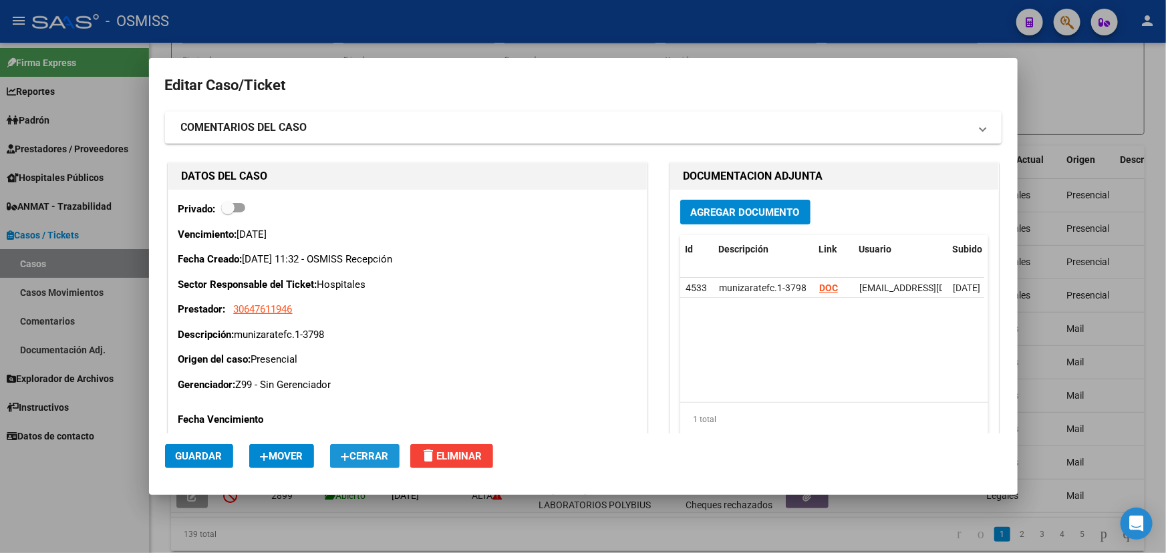
click at [363, 453] on span "Cerrar" at bounding box center [365, 456] width 48 height 12
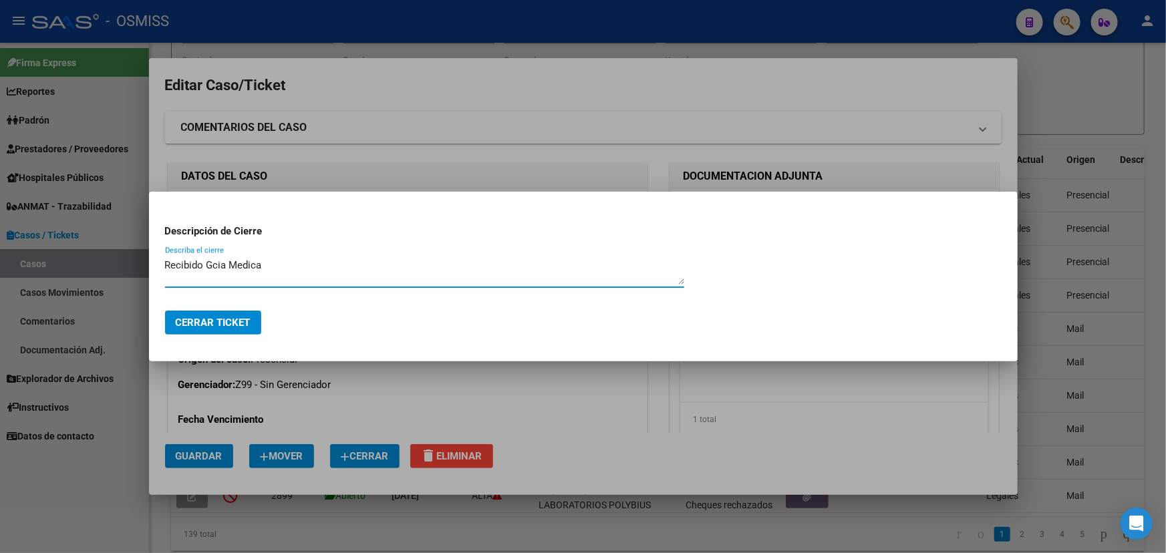
type textarea "Recibido Gcia Medica"
click at [231, 319] on span "Cerrar Ticket" at bounding box center [213, 323] width 75 height 12
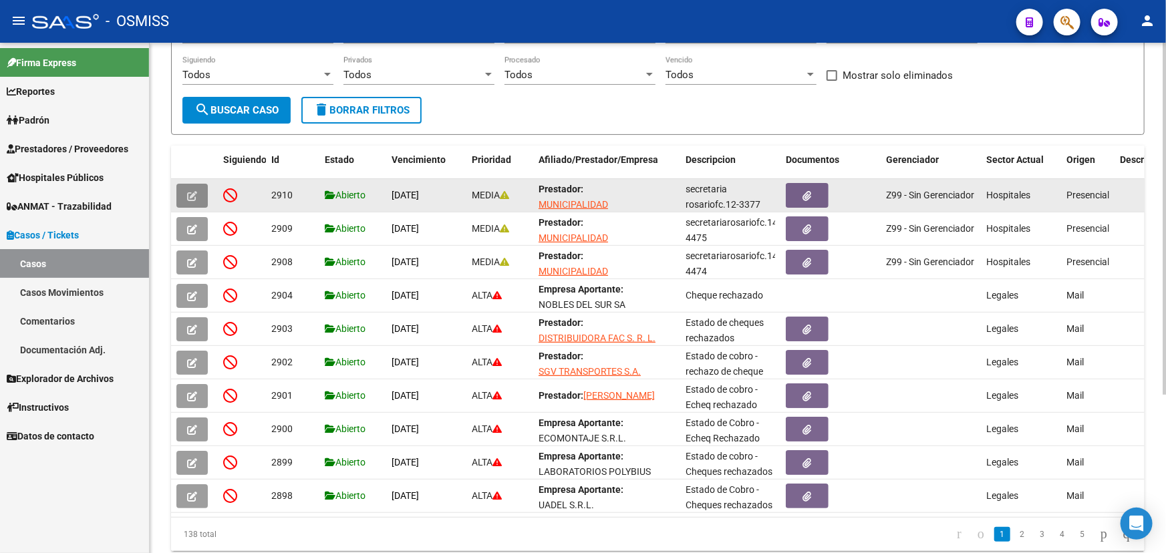
click at [196, 191] on icon "button" at bounding box center [192, 196] width 10 height 10
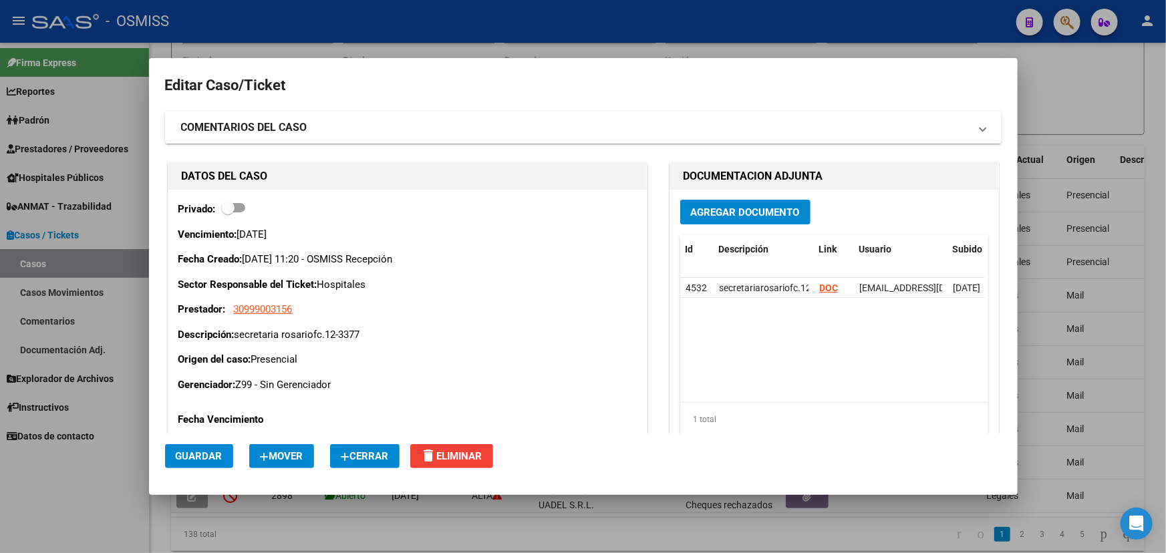
click at [358, 462] on button "Cerrar" at bounding box center [364, 456] width 69 height 24
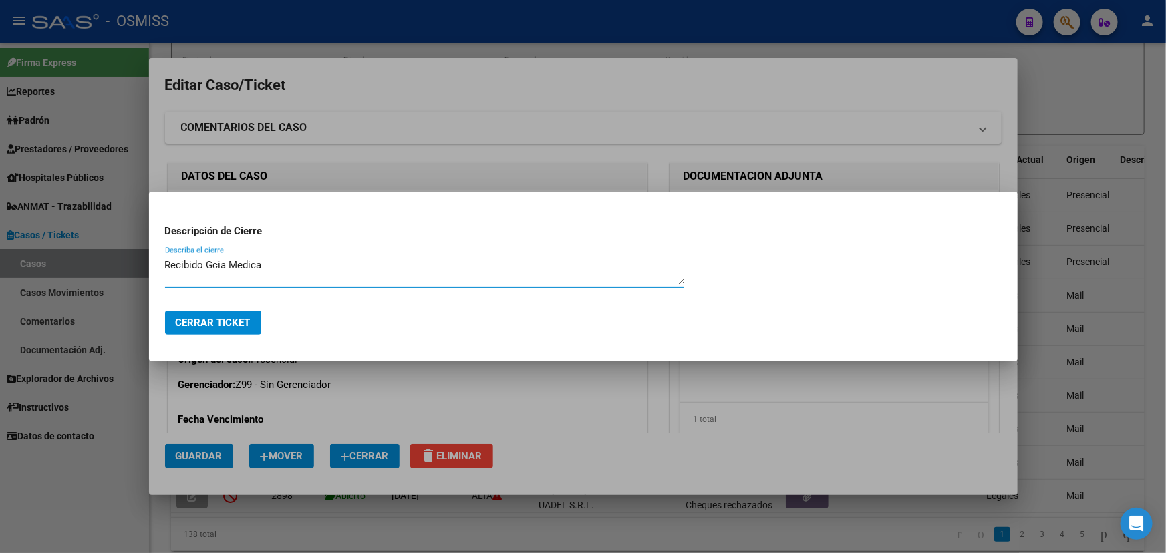
type textarea "Recibido Gcia Medica"
click at [222, 326] on span "Cerrar Ticket" at bounding box center [213, 323] width 75 height 12
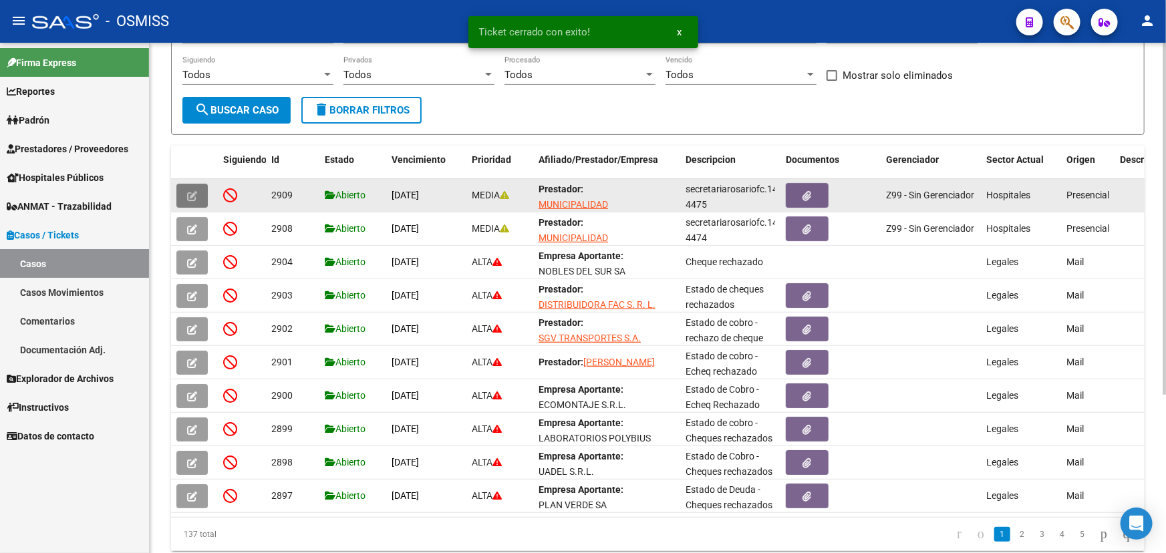
click at [198, 194] on button "button" at bounding box center [191, 196] width 31 height 24
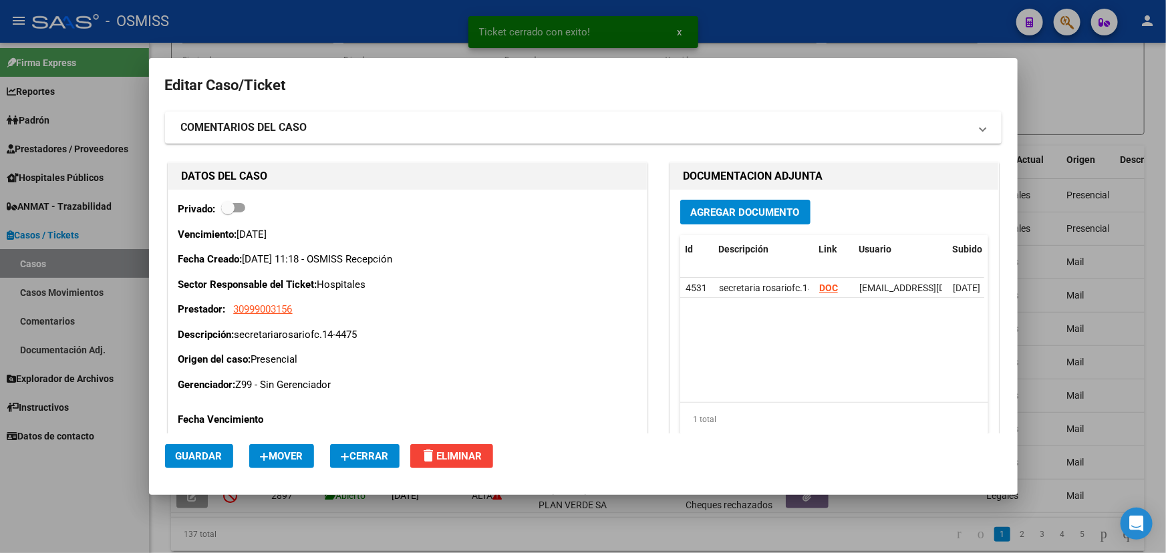
click at [377, 457] on span "Cerrar" at bounding box center [365, 456] width 48 height 12
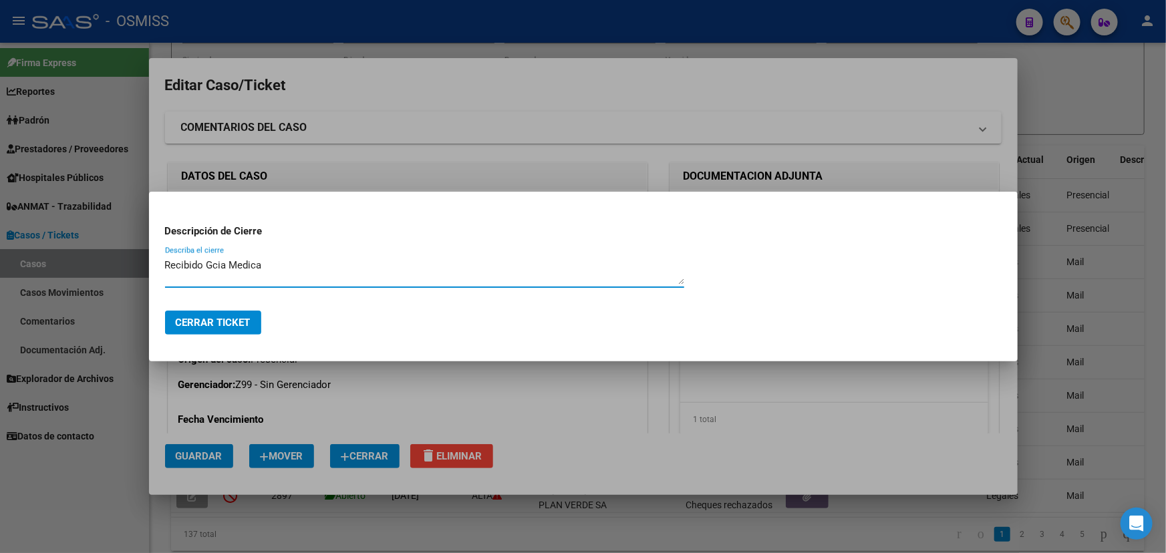
type textarea "Recibido Gcia Medica"
click at [194, 319] on span "Cerrar Ticket" at bounding box center [213, 323] width 75 height 12
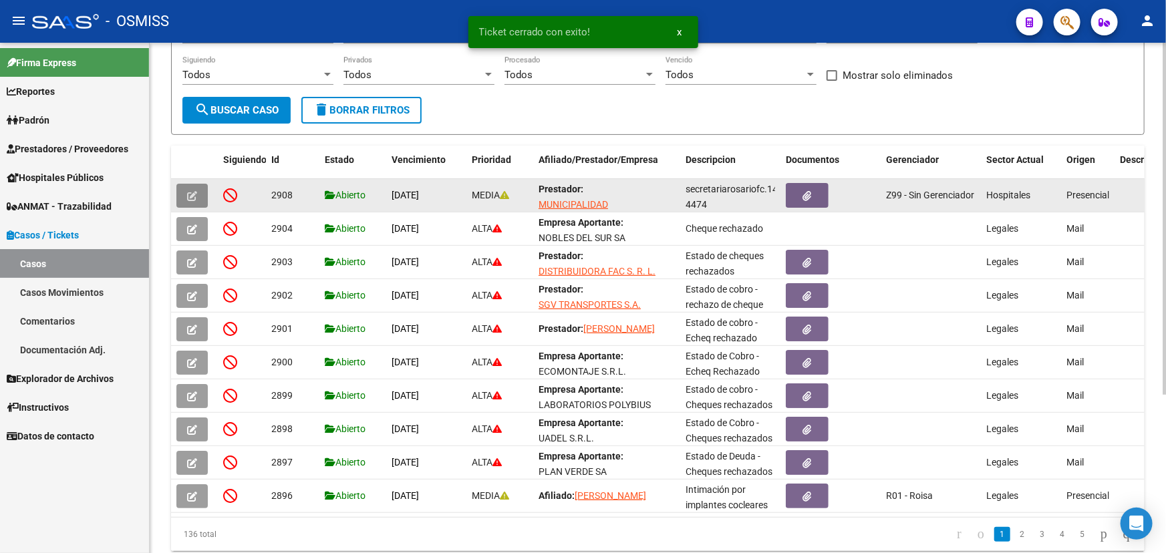
click at [190, 192] on icon "button" at bounding box center [192, 196] width 10 height 10
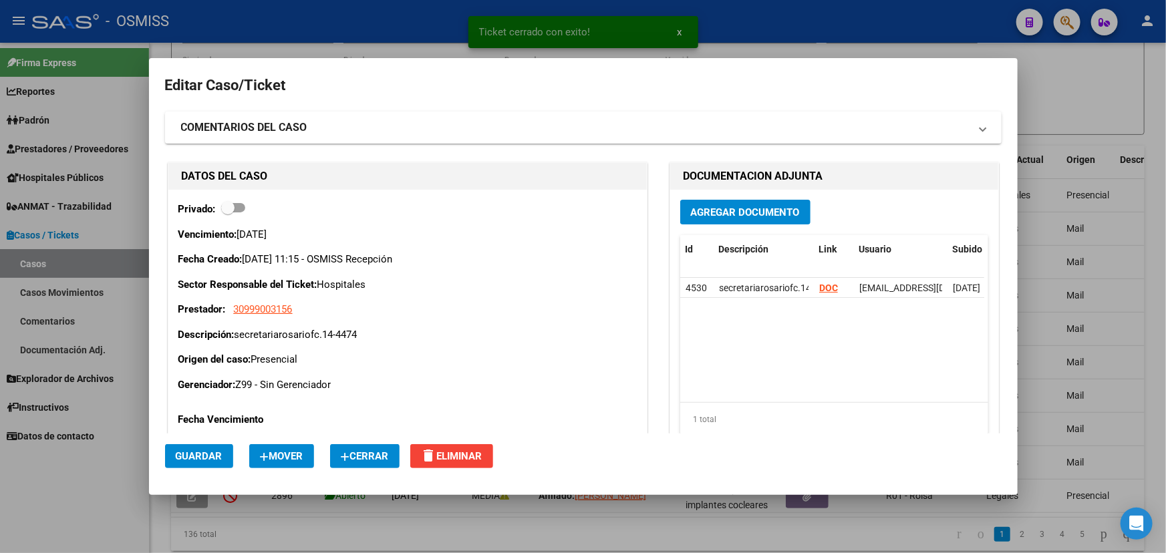
click at [365, 453] on span "Cerrar" at bounding box center [365, 456] width 48 height 12
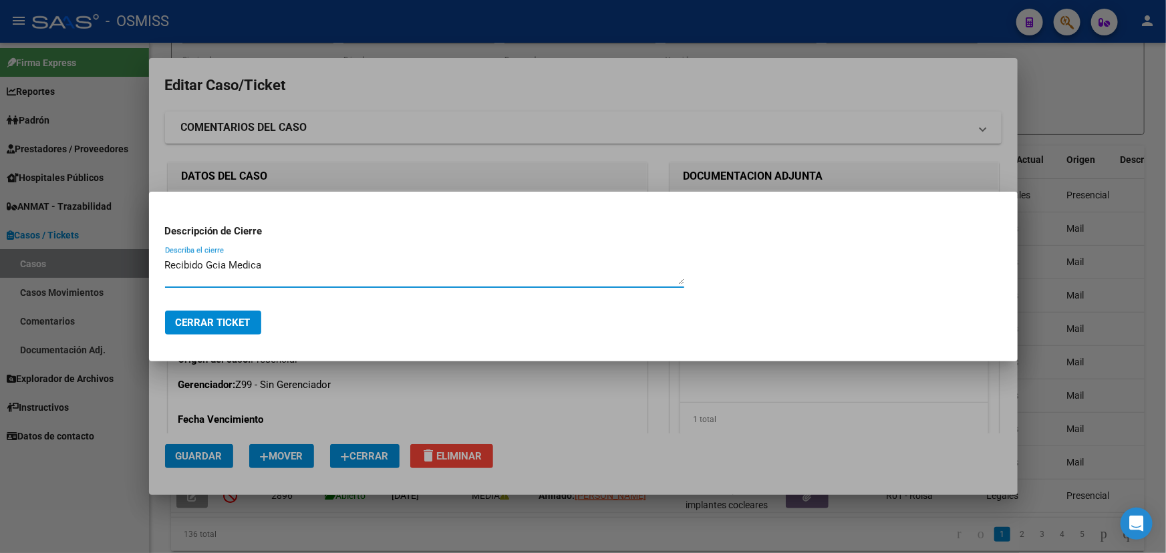
type textarea "Recibido Gcia Medica"
click at [186, 323] on span "Cerrar Ticket" at bounding box center [213, 323] width 75 height 12
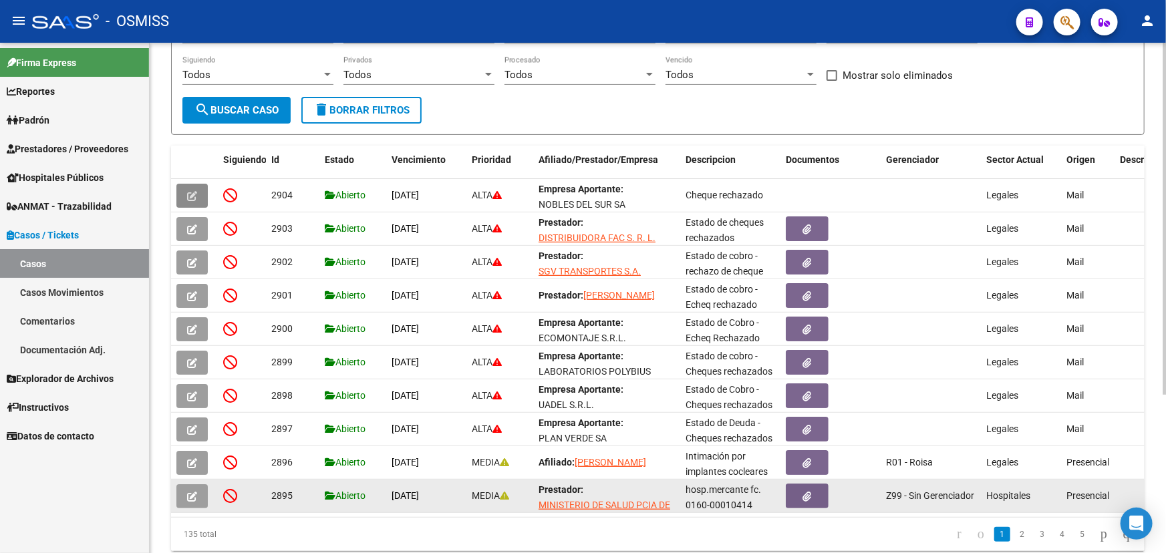
scroll to position [0, 0]
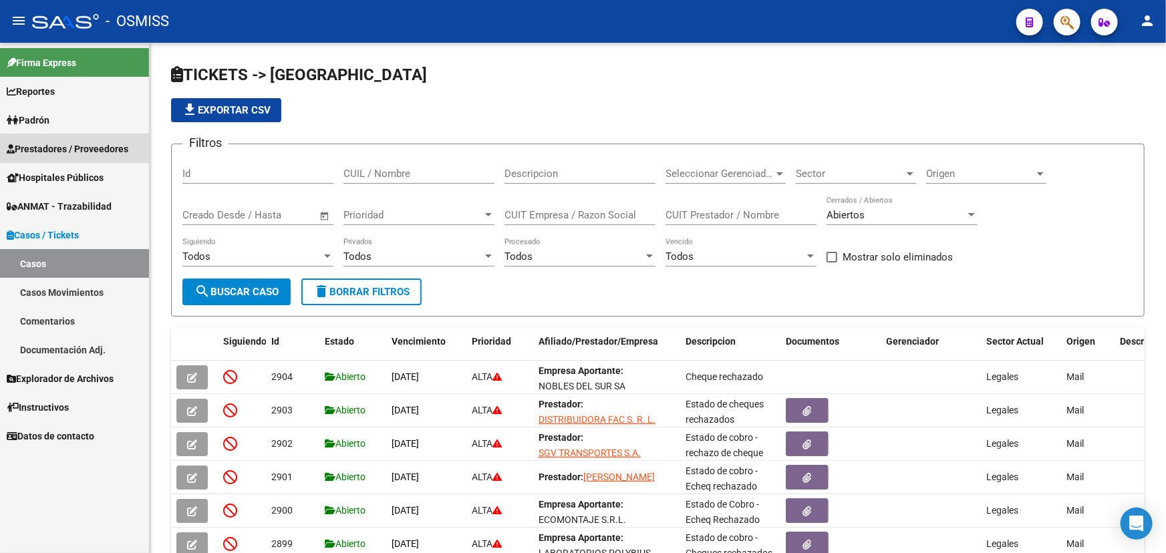
click at [49, 150] on span "Prestadores / Proveedores" at bounding box center [68, 149] width 122 height 15
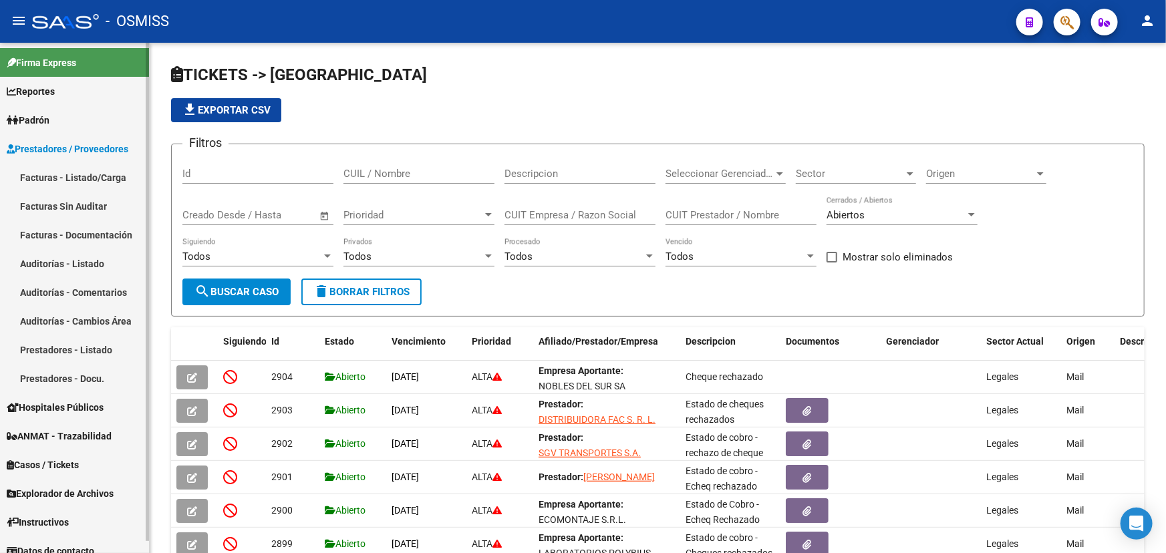
click at [63, 261] on link "Auditorías - Listado" at bounding box center [74, 263] width 149 height 29
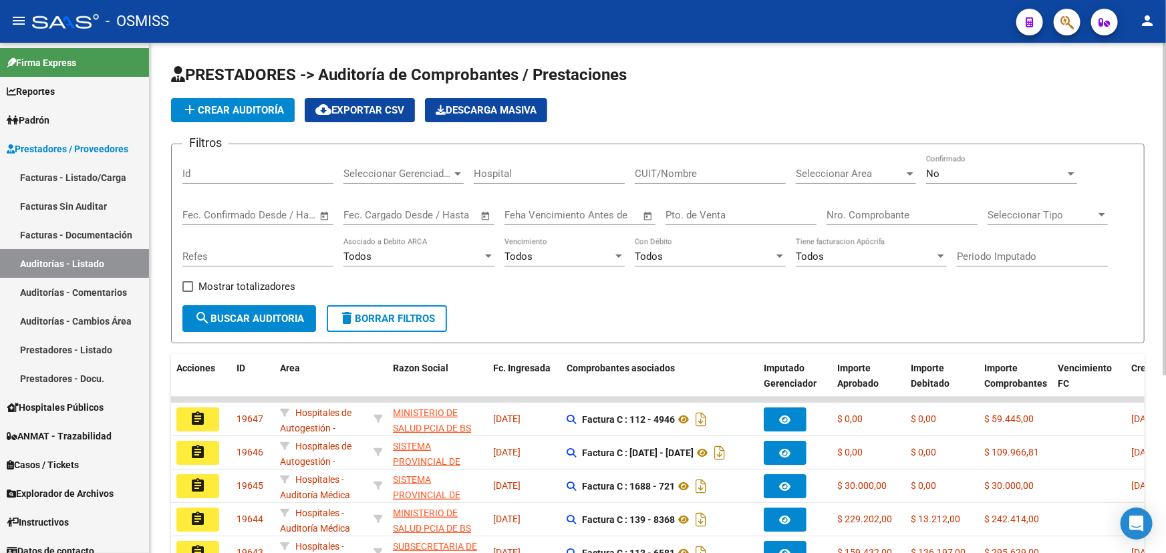
click at [851, 180] on div "Seleccionar Area Seleccionar Area" at bounding box center [856, 169] width 120 height 29
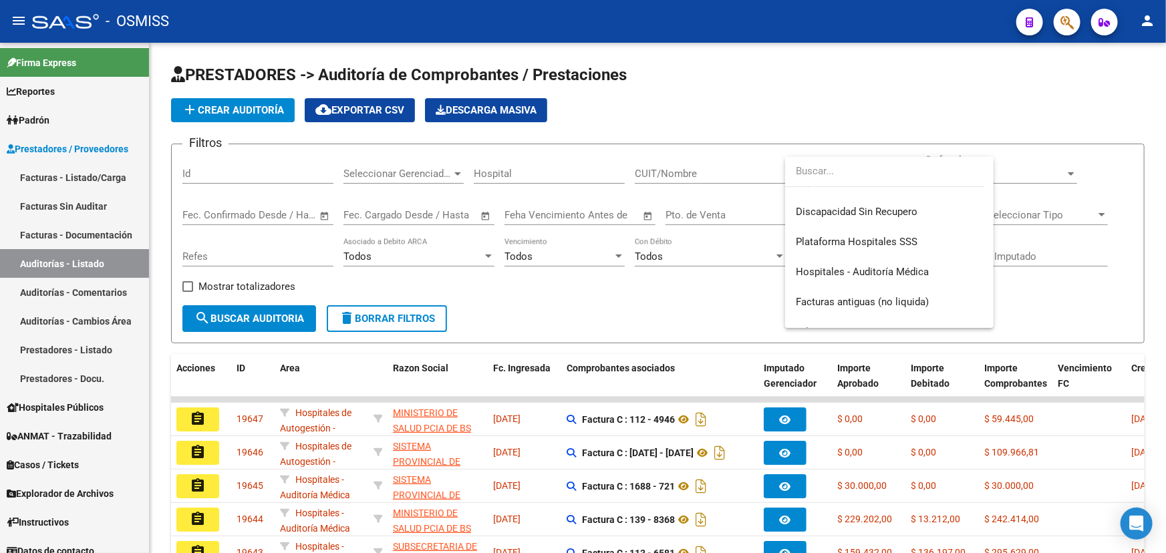
scroll to position [243, 0]
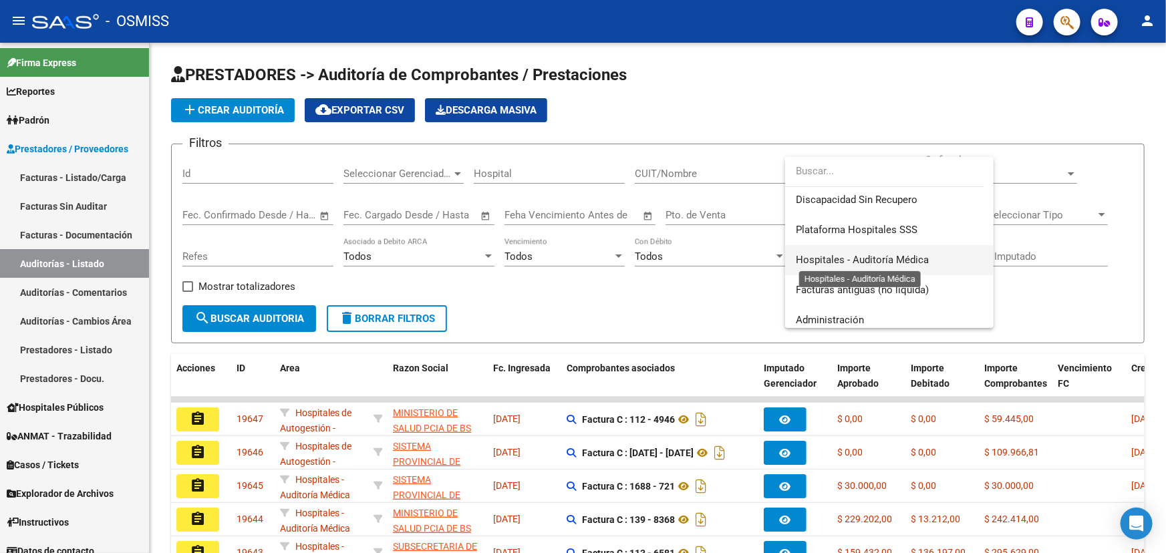
click at [884, 263] on span "Hospitales - Auditoría Médica" at bounding box center [862, 260] width 133 height 12
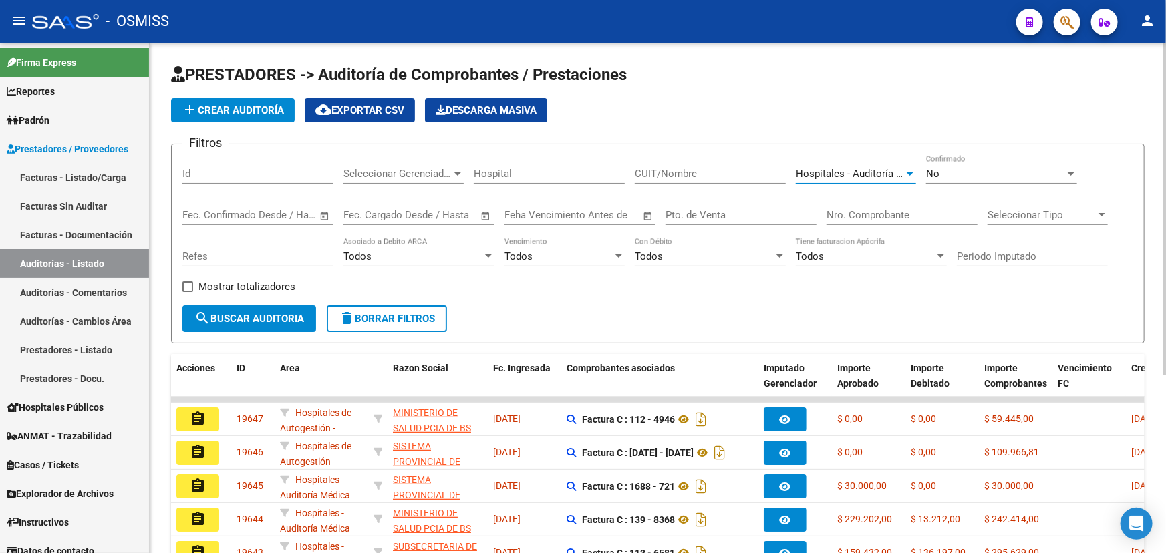
click at [254, 321] on span "search Buscar Auditoria" at bounding box center [249, 319] width 110 height 12
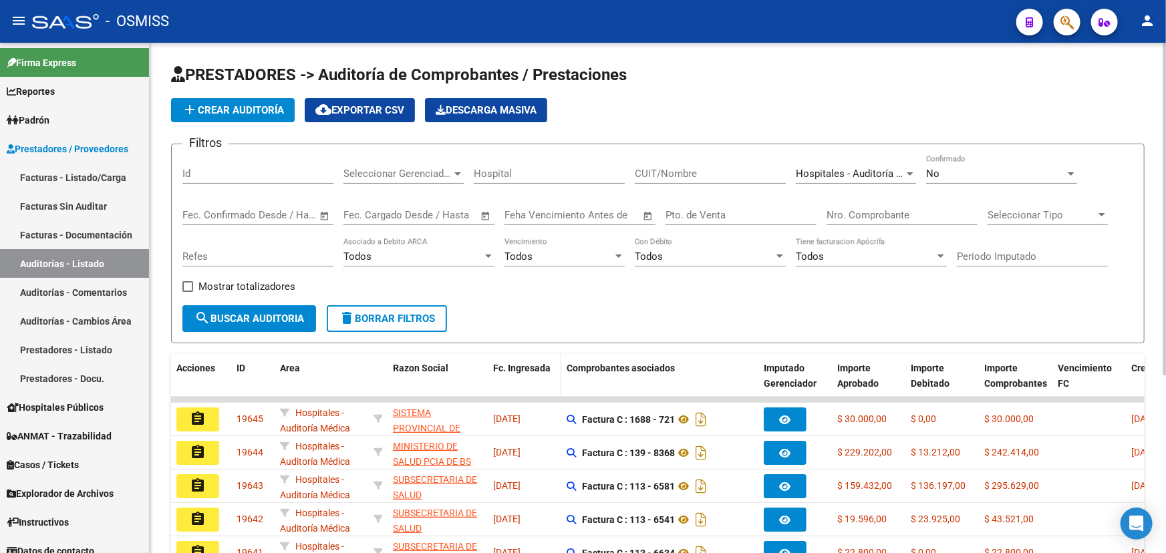
click at [519, 368] on span "Fc. Ingresada" at bounding box center [521, 368] width 57 height 11
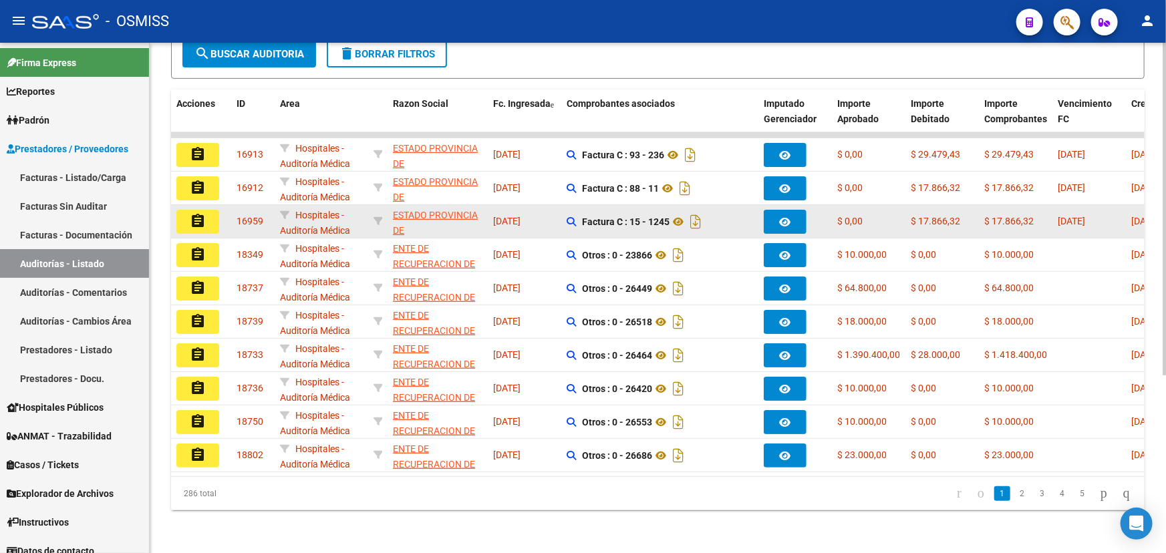
scroll to position [271, 0]
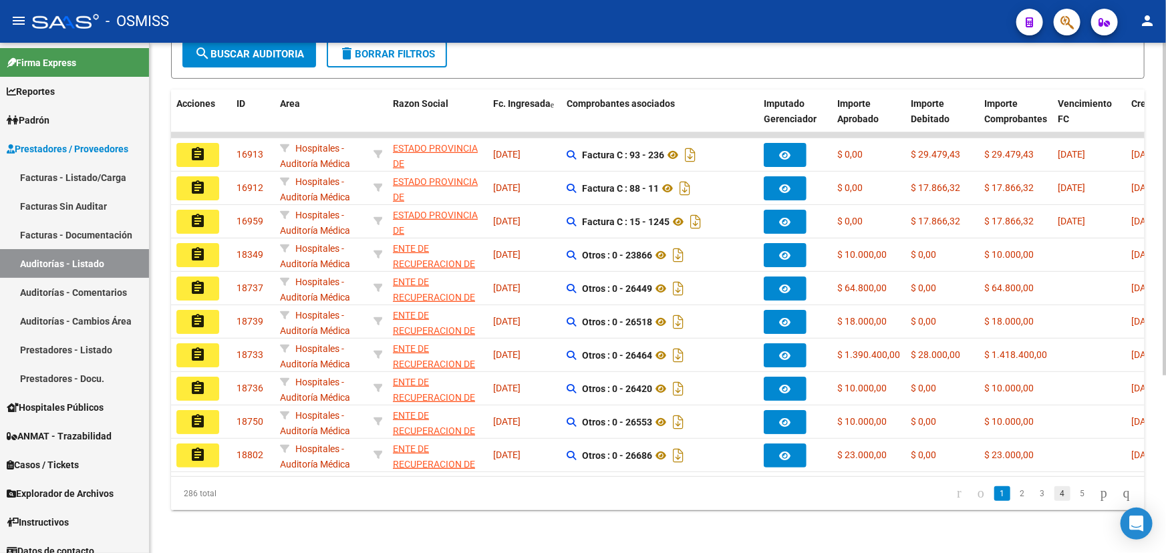
click at [1054, 494] on link "4" at bounding box center [1062, 493] width 16 height 15
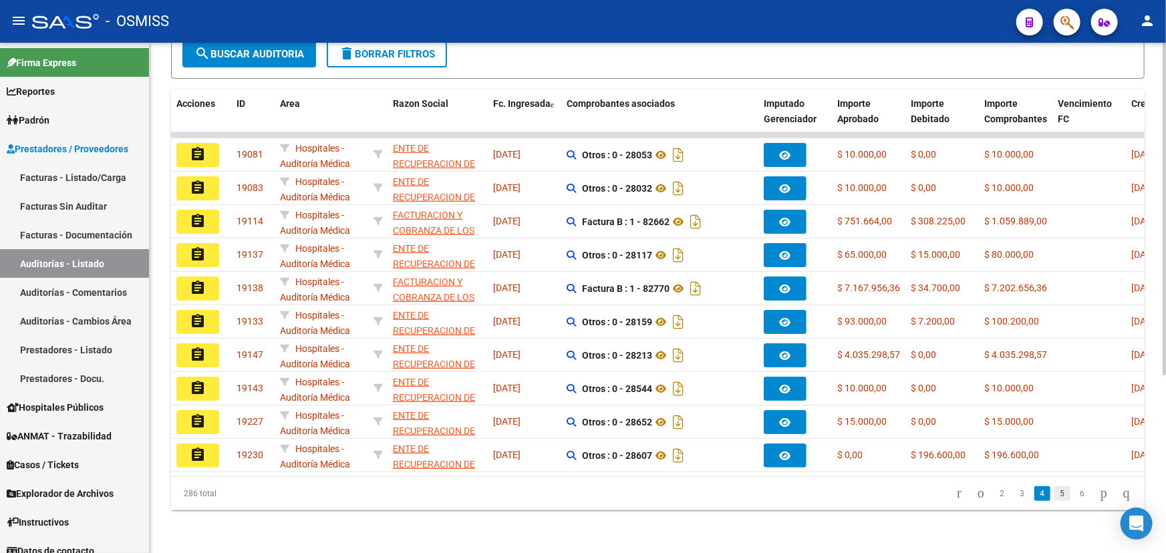
click at [1054, 494] on link "5" at bounding box center [1062, 493] width 16 height 15
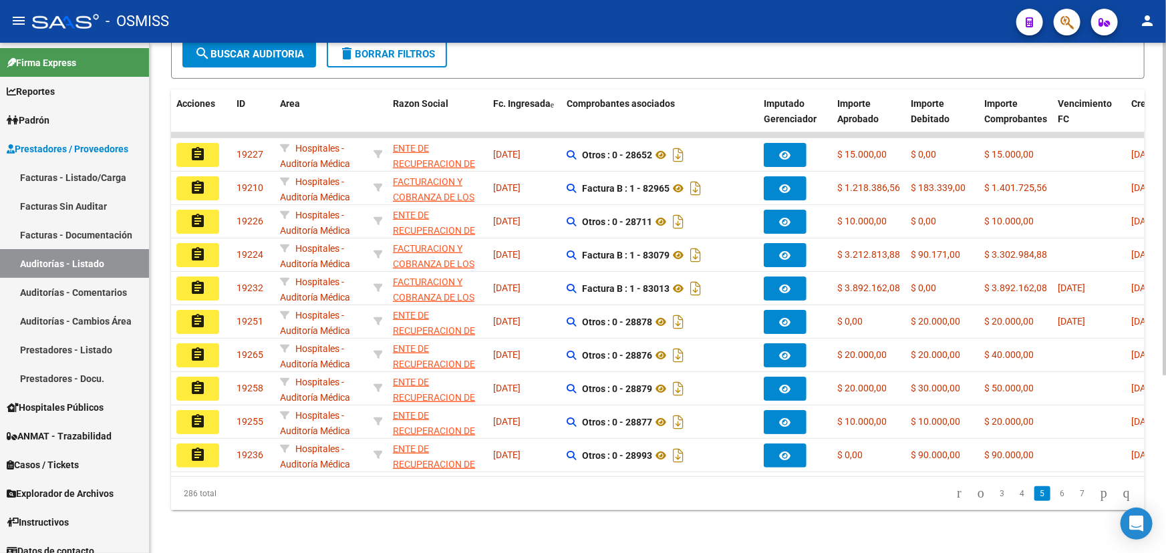
click at [1054, 494] on link "6" at bounding box center [1062, 493] width 16 height 15
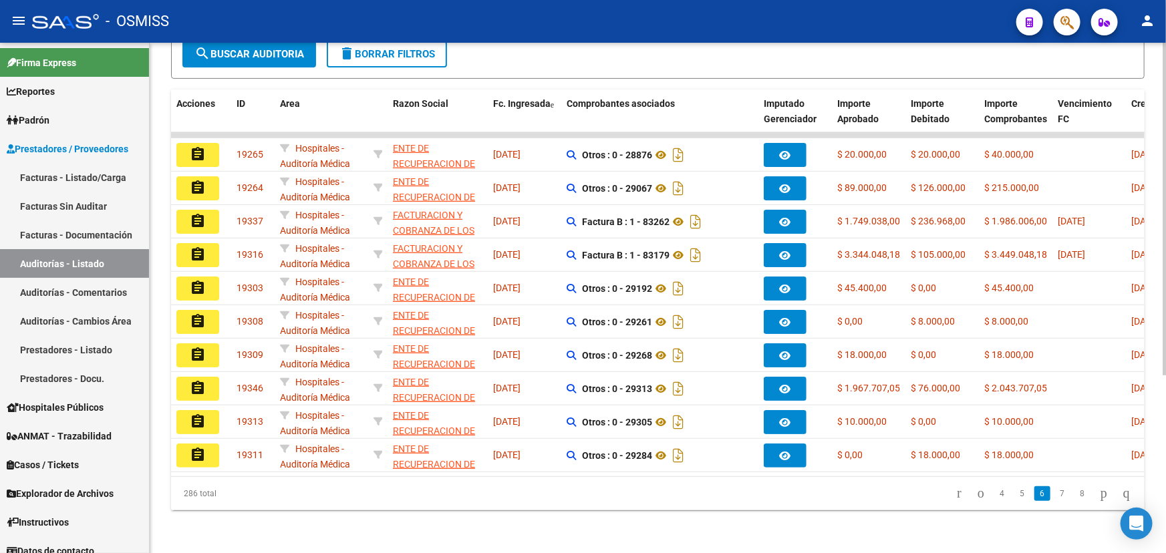
click at [1054, 494] on link "7" at bounding box center [1062, 493] width 16 height 15
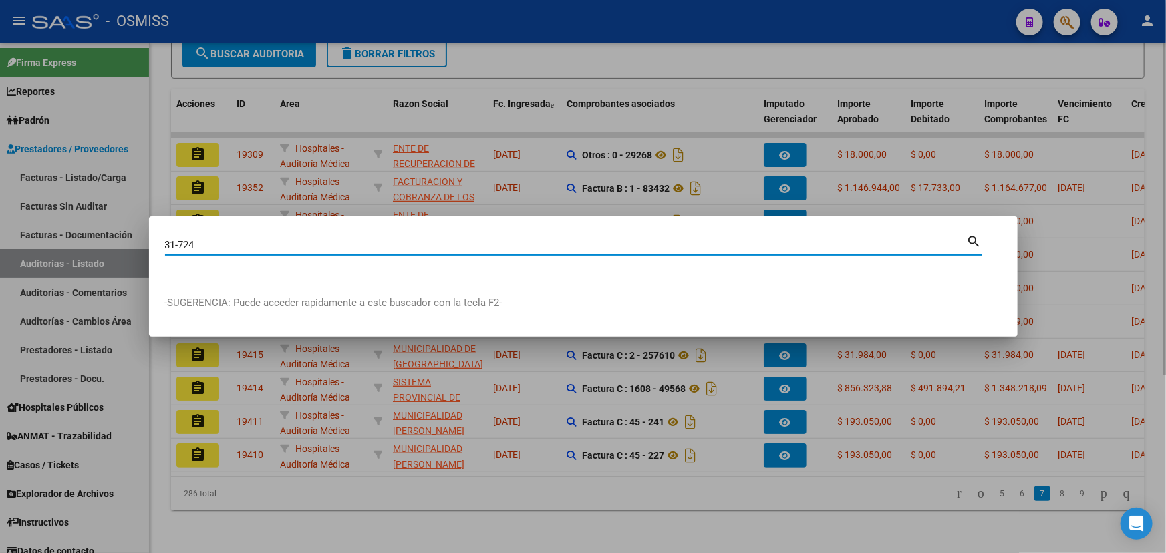
type input "31-724"
